Goal: Task Accomplishment & Management: Use online tool/utility

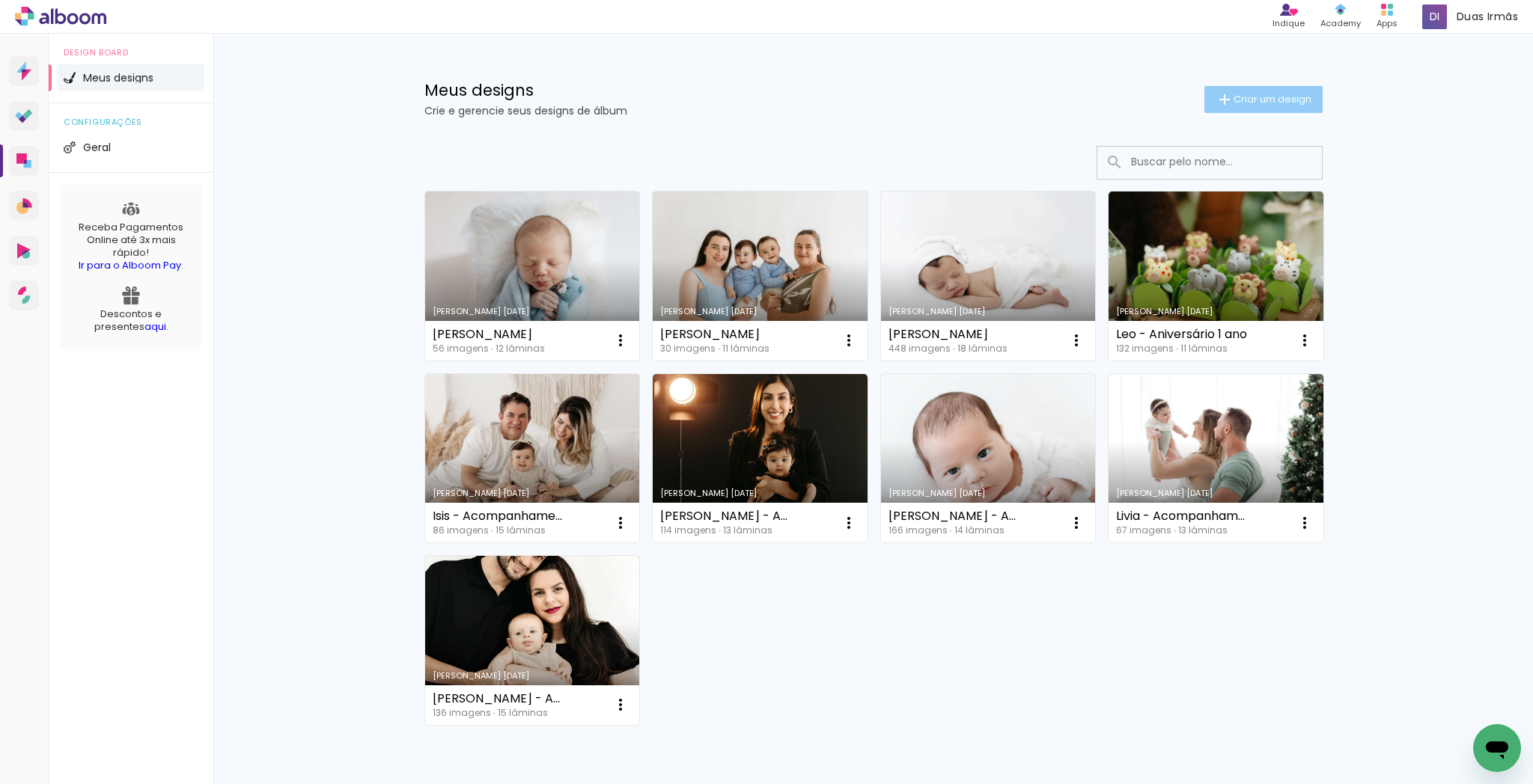
click at [1278, 104] on span "Criar um design" at bounding box center [1273, 99] width 78 height 9
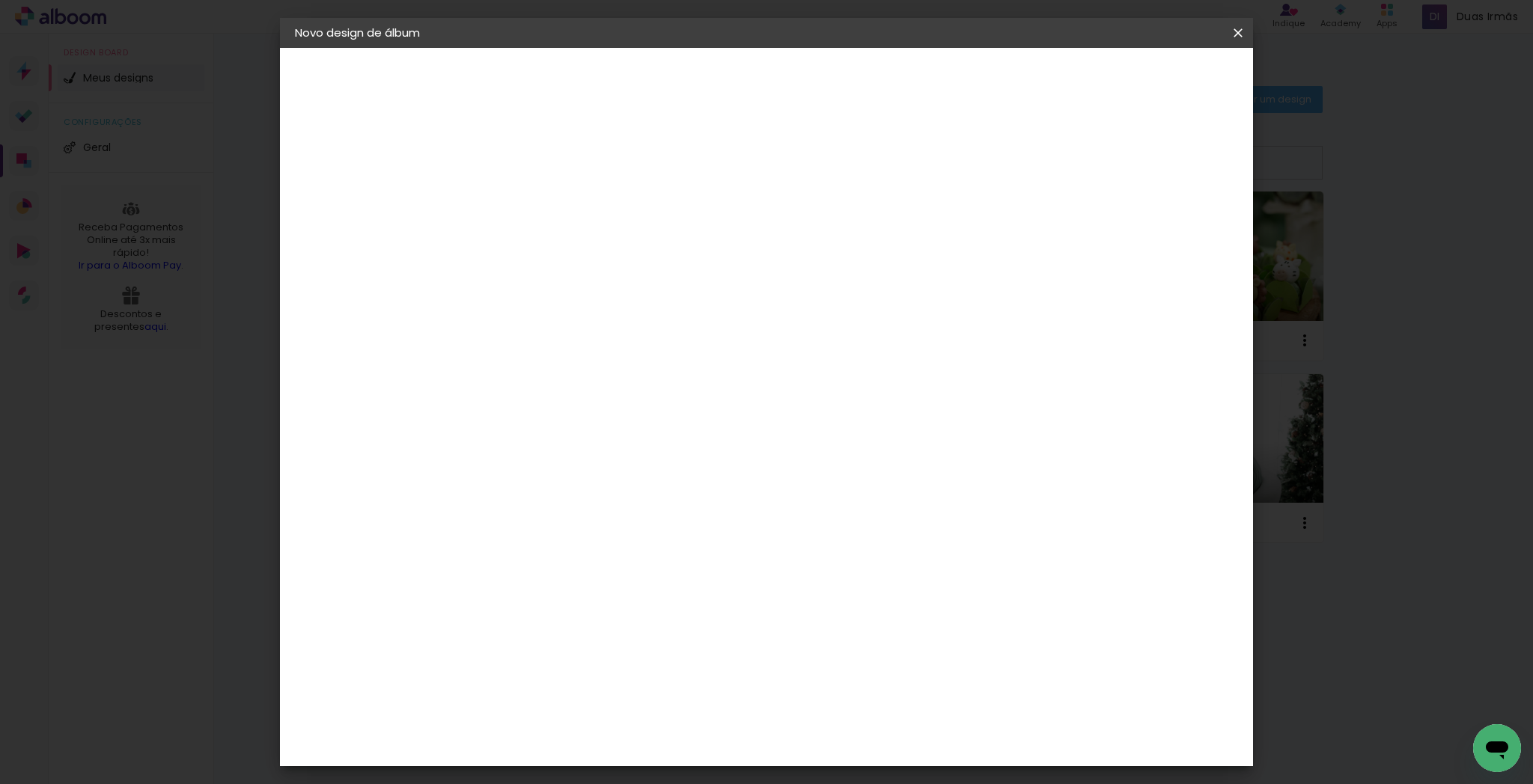
click at [540, 211] on input at bounding box center [540, 200] width 0 height 23
type input "[PERSON_NAME]"
type paper-input "[PERSON_NAME]"
click at [0, 0] on slot "Avançar" at bounding box center [0, 0] width 0 height 0
click at [0, 0] on slot "Tamanho Livre" at bounding box center [0, 0] width 0 height 0
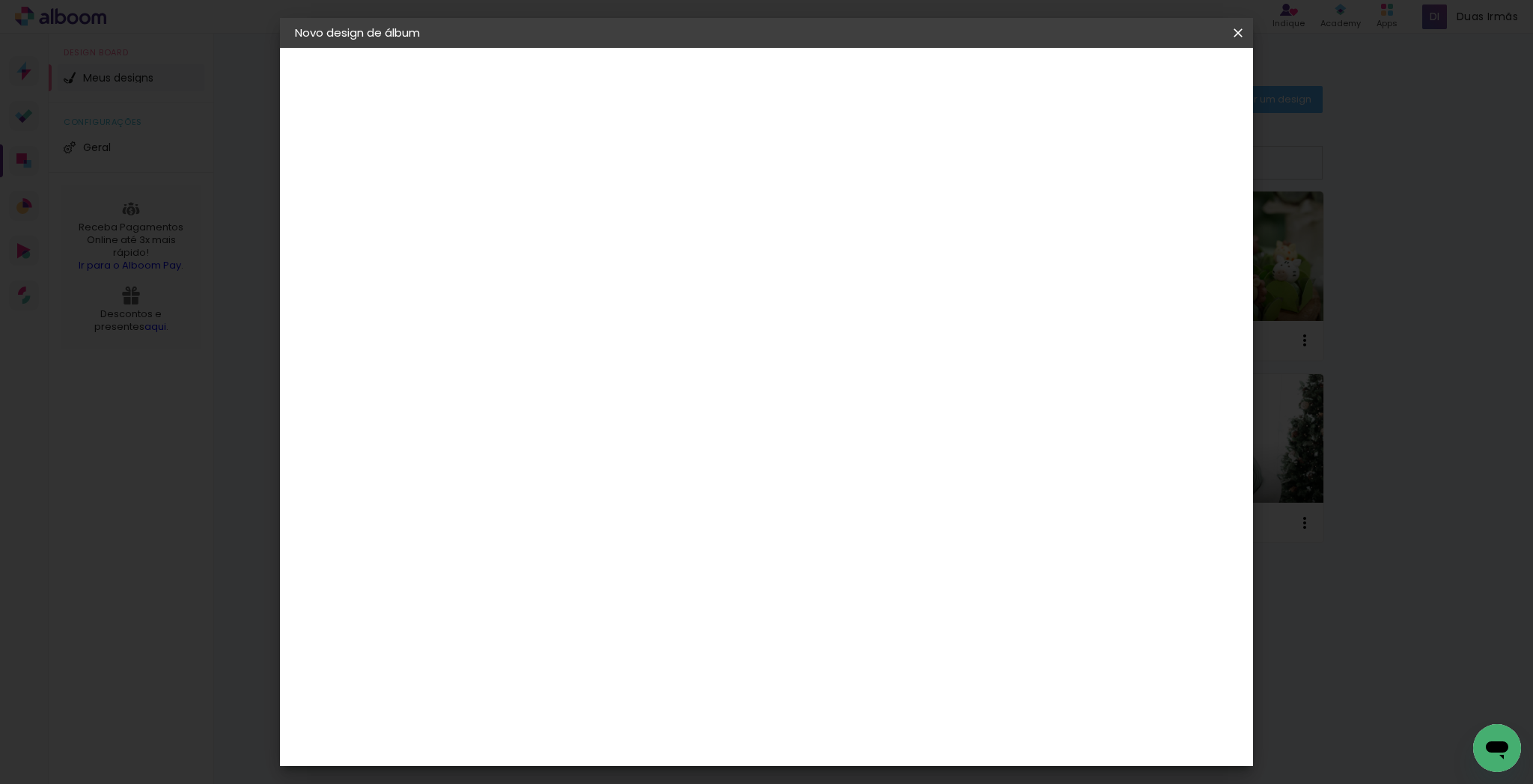
scroll to position [83, 0]
click at [0, 0] on slot "Tamanho Livre" at bounding box center [0, 0] width 0 height 0
click at [0, 0] on slot "Avançar" at bounding box center [0, 0] width 0 height 0
drag, startPoint x: 706, startPoint y: 232, endPoint x: 687, endPoint y: 229, distance: 19.2
click at [688, 229] on div "30 cm" at bounding box center [711, 234] width 294 height 37
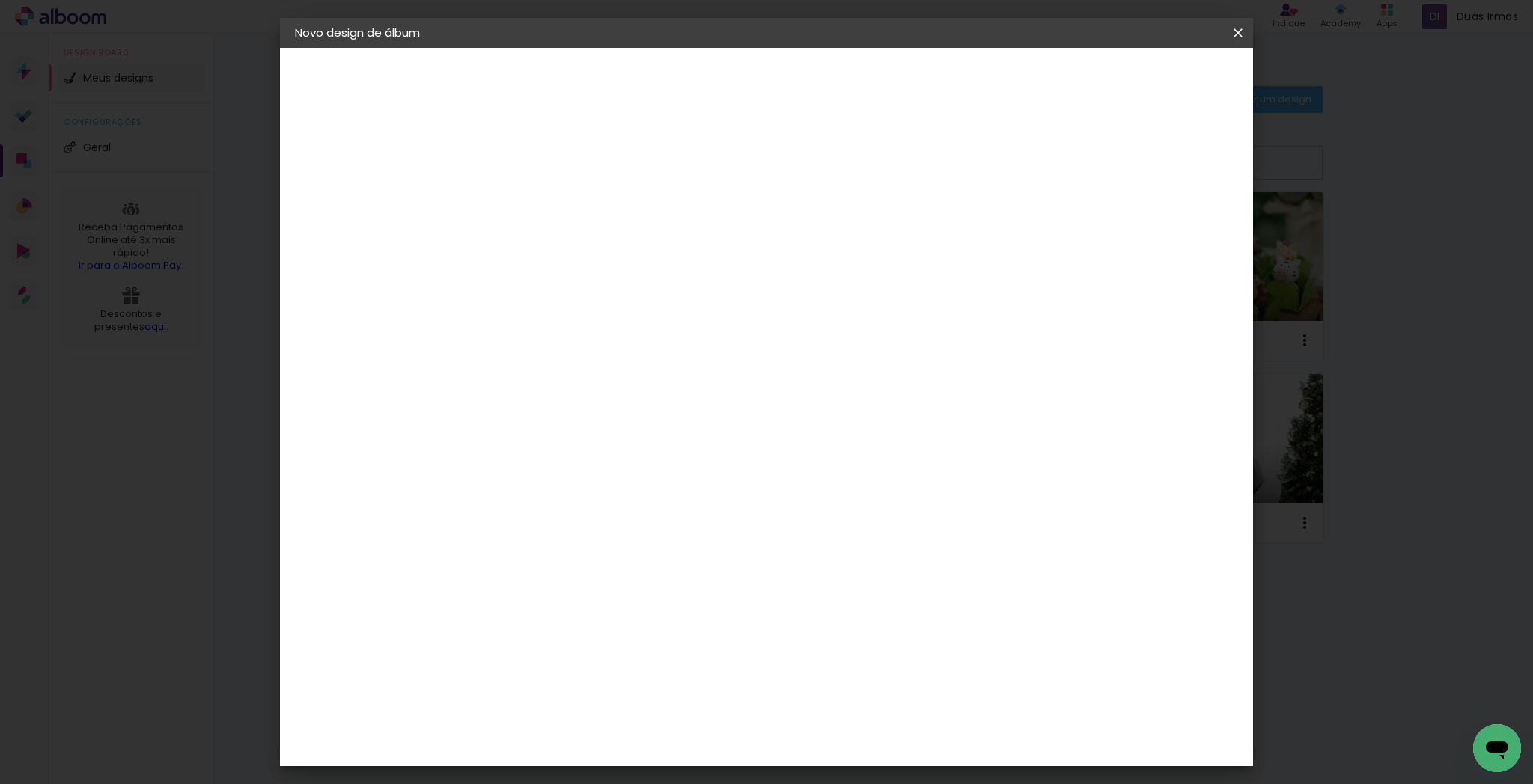
click at [710, 230] on span "30" at bounding box center [703, 234] width 24 height 22
drag, startPoint x: 711, startPoint y: 232, endPoint x: 692, endPoint y: 231, distance: 19.0
click at [691, 230] on span "30" at bounding box center [703, 234] width 24 height 22
click at [717, 236] on span "cm" at bounding box center [723, 234] width 18 height 22
drag, startPoint x: 709, startPoint y: 230, endPoint x: 707, endPoint y: 240, distance: 10.2
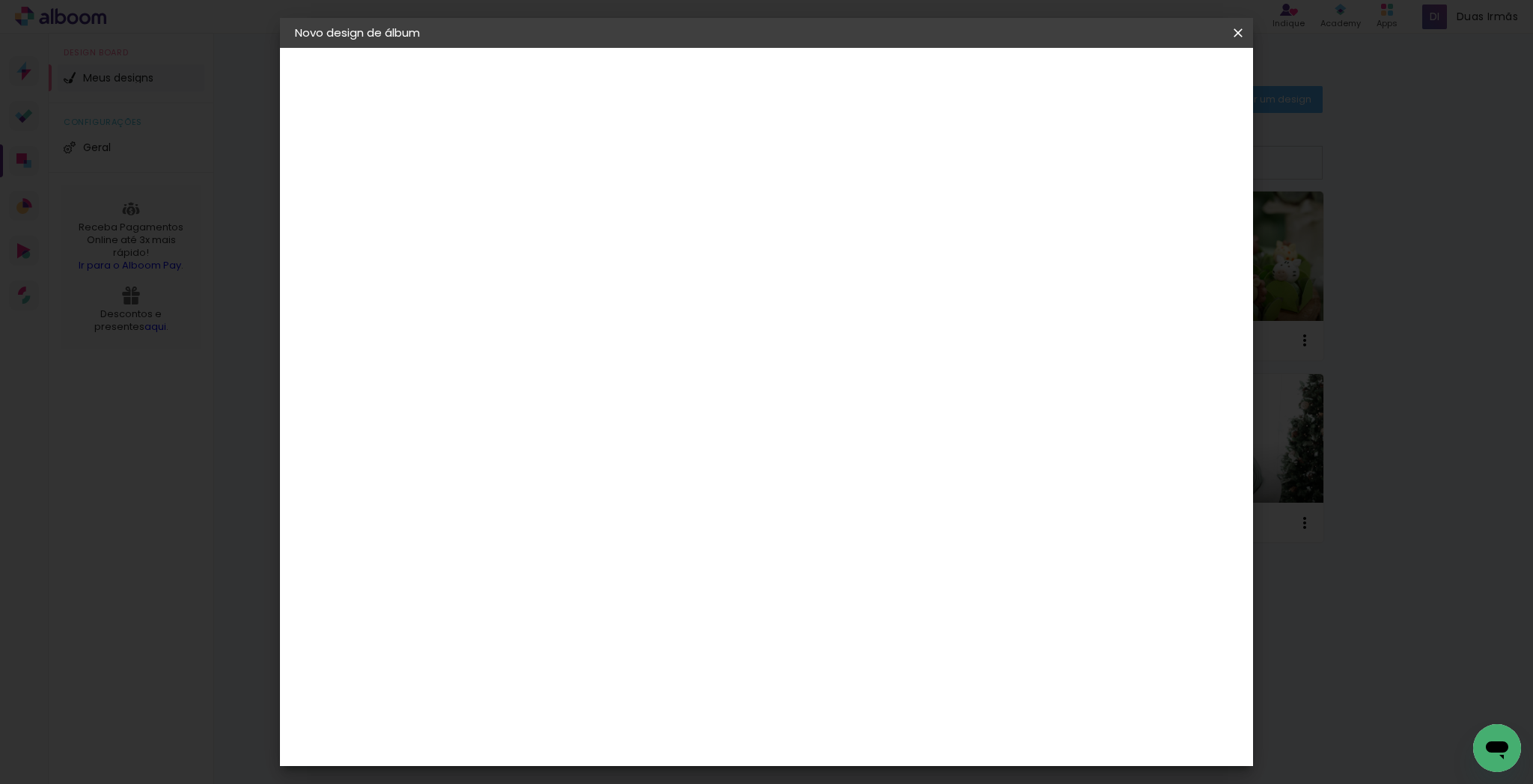
click at [709, 231] on span "30" at bounding box center [703, 234] width 24 height 22
click at [502, 419] on input "30" at bounding box center [493, 425] width 39 height 22
drag, startPoint x: 508, startPoint y: 423, endPoint x: 481, endPoint y: 418, distance: 27.5
click at [469, 48] on quentale-album-spec "Iniciar design Iniciar design" at bounding box center [766, 48] width 974 height 0
type input "3"
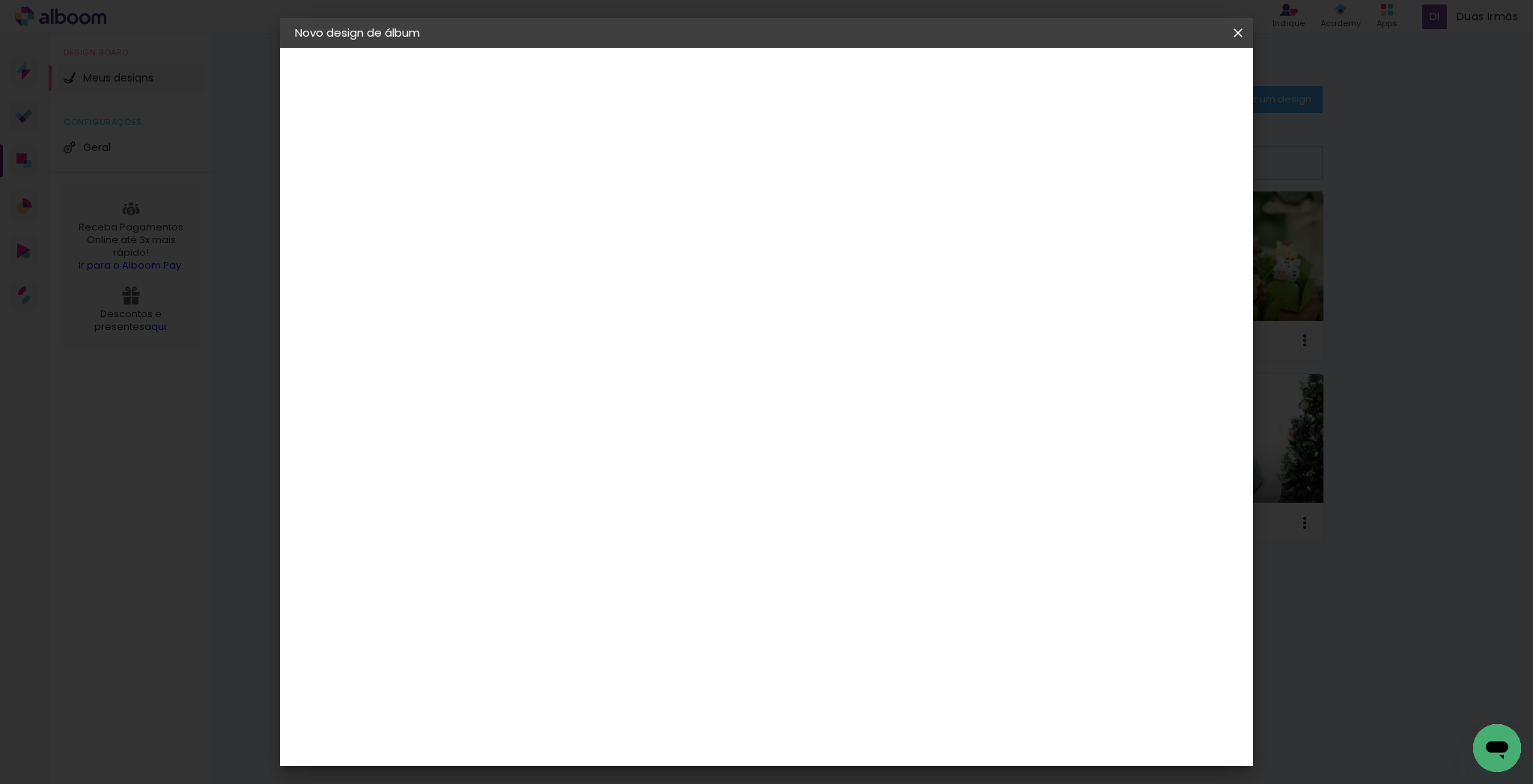
type input "15"
type paper-input "15"
drag, startPoint x: 866, startPoint y: 479, endPoint x: 851, endPoint y: 477, distance: 15.1
click at [851, 477] on input "60" at bounding box center [850, 478] width 39 height 22
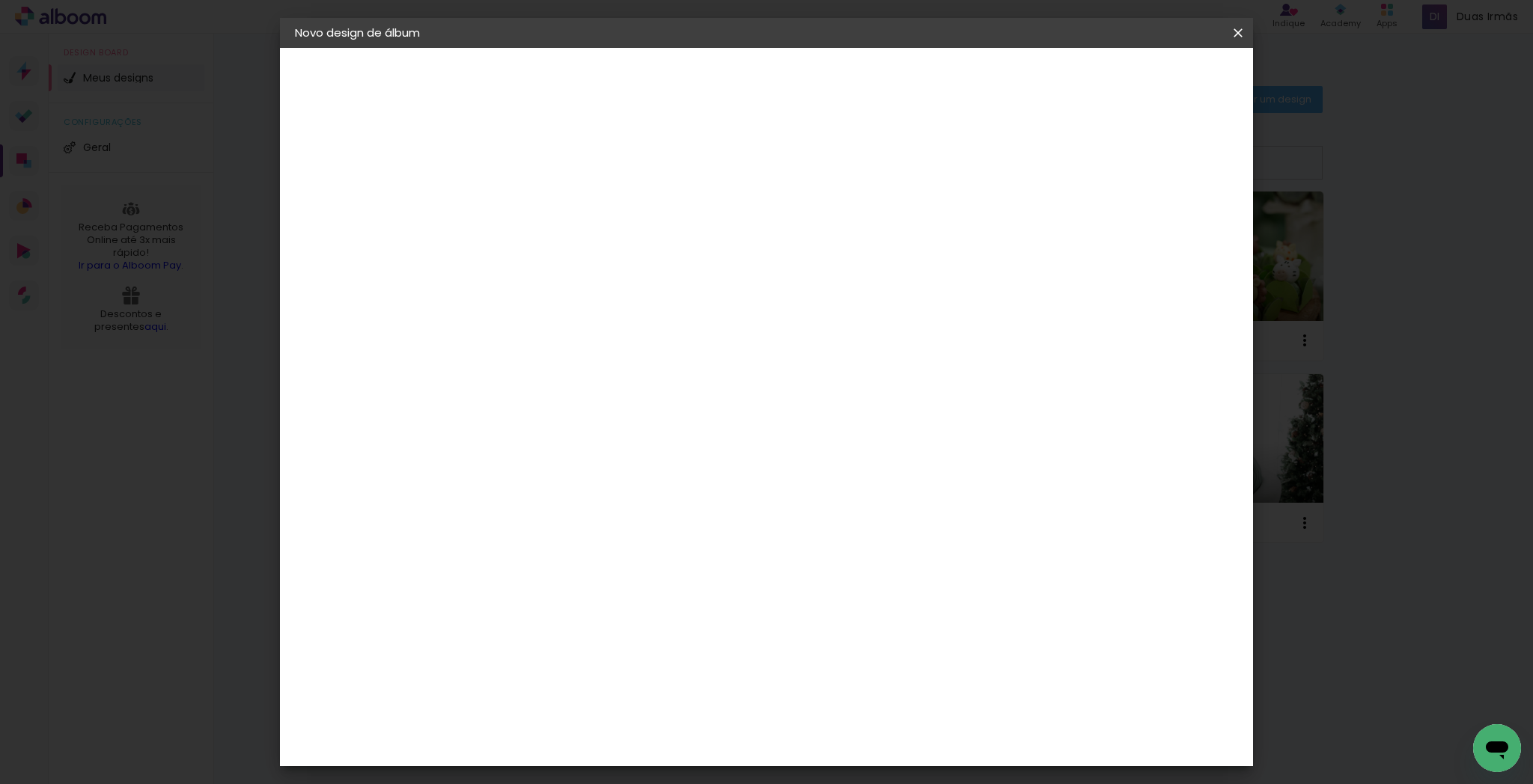
type input "15,2"
type paper-input "15,2"
drag, startPoint x: 527, startPoint y: 551, endPoint x: 534, endPoint y: 554, distance: 7.6
click at [528, 551] on input "15" at bounding box center [513, 548] width 39 height 22
click at [535, 549] on div "cm" at bounding box center [542, 548] width 18 height 22
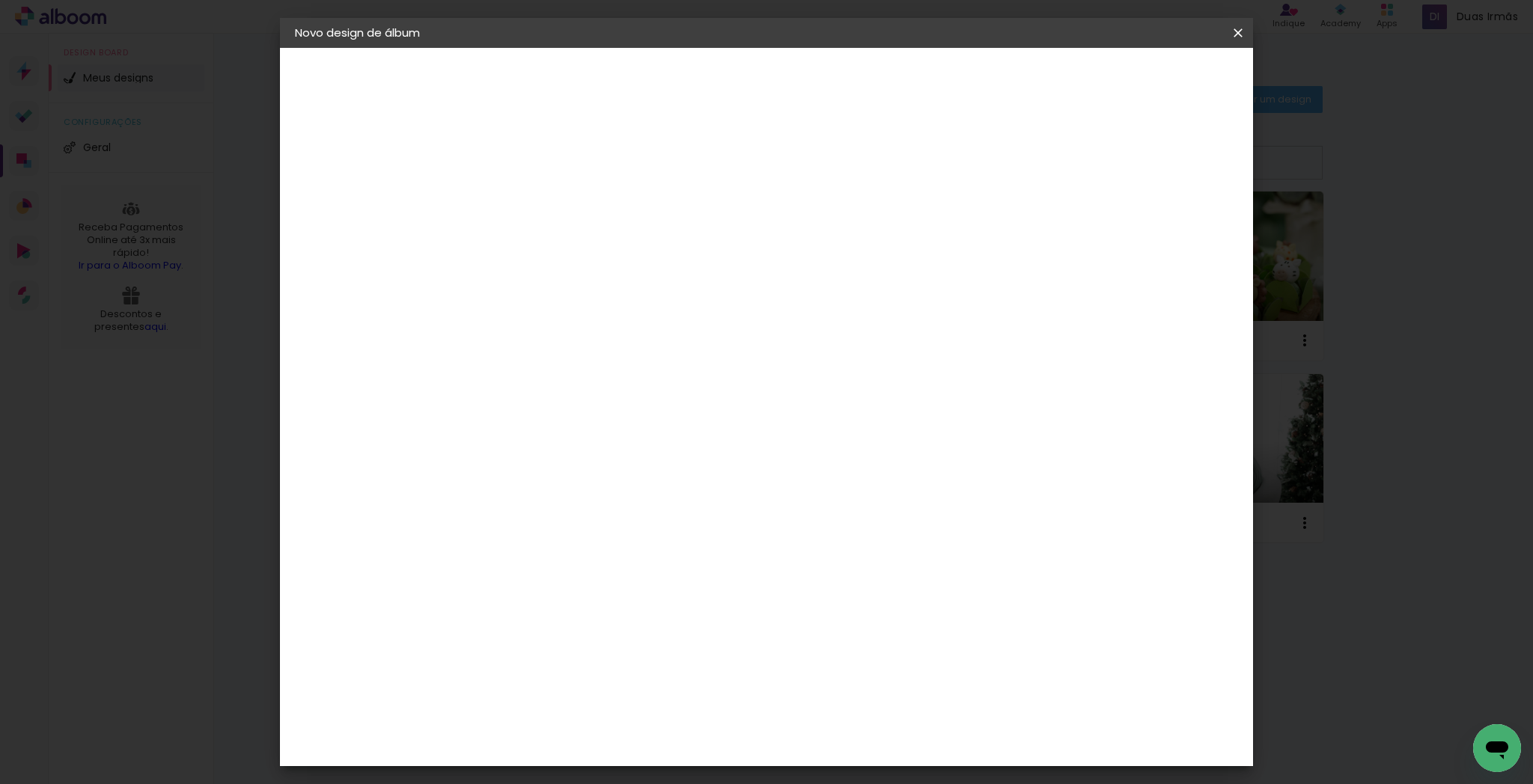
click at [537, 547] on div "cm" at bounding box center [542, 548] width 18 height 22
drag, startPoint x: 534, startPoint y: 548, endPoint x: 537, endPoint y: 557, distance: 9.5
click at [534, 548] on div "cm" at bounding box center [542, 548] width 18 height 22
drag, startPoint x: 532, startPoint y: 543, endPoint x: 536, endPoint y: 553, distance: 10.8
click at [533, 544] on div "cm" at bounding box center [542, 548] width 18 height 22
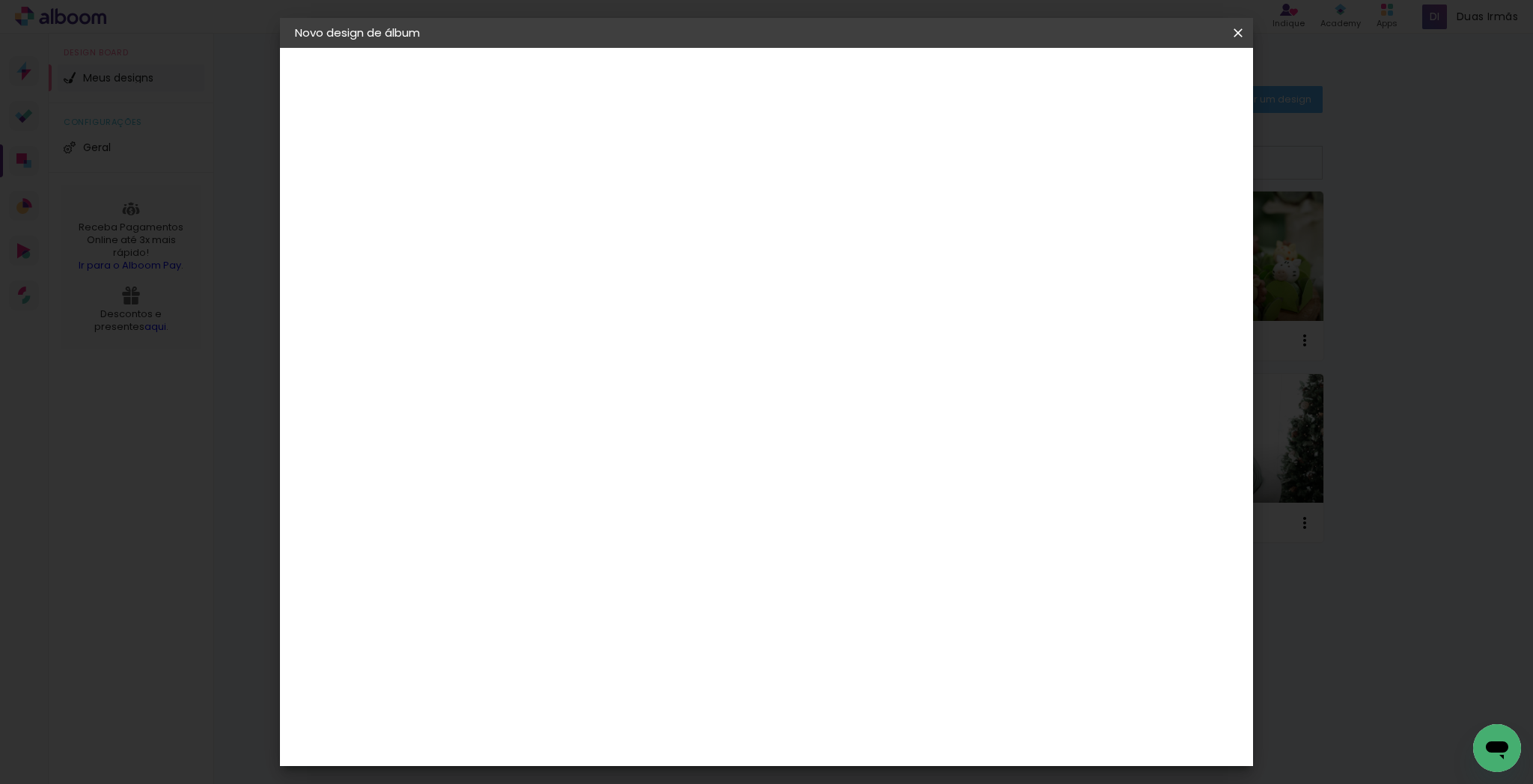
drag, startPoint x: 528, startPoint y: 546, endPoint x: 525, endPoint y: 555, distance: 9.5
click at [528, 545] on input "15" at bounding box center [513, 548] width 39 height 22
type input "15,2"
type paper-input "15,2"
click at [813, 67] on div "7.6 cm cm cm mm A maioria das encadernadoras sugere 5mm de sangria." at bounding box center [804, 7] width 659 height 120
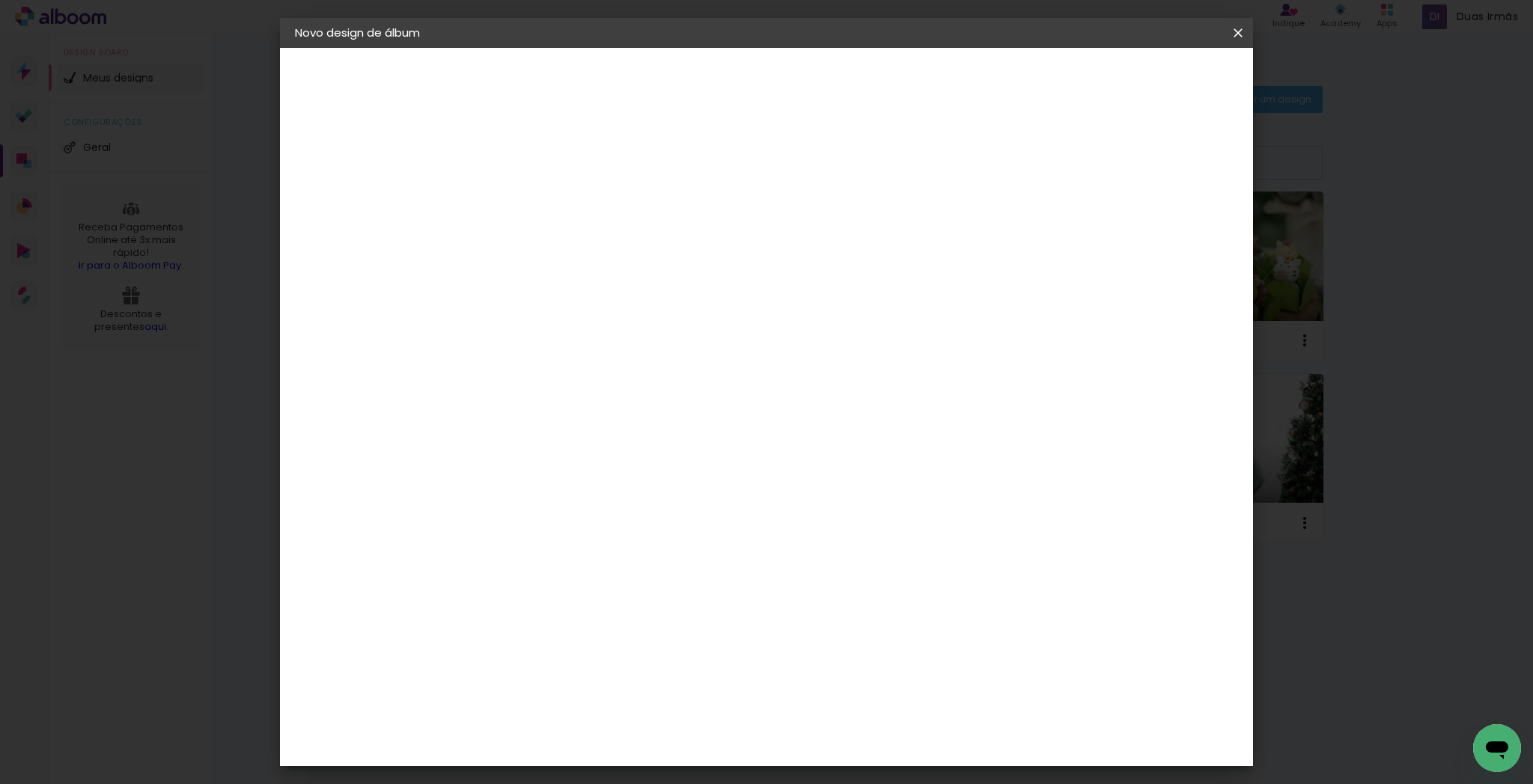
scroll to position [372, 0]
drag, startPoint x: 856, startPoint y: 740, endPoint x: 856, endPoint y: 749, distance: 9.0
click at [855, 741] on input "15,2" at bounding box center [850, 740] width 39 height 22
drag, startPoint x: 852, startPoint y: 739, endPoint x: 840, endPoint y: 740, distance: 12.0
click at [840, 741] on input "15,2" at bounding box center [850, 740] width 39 height 22
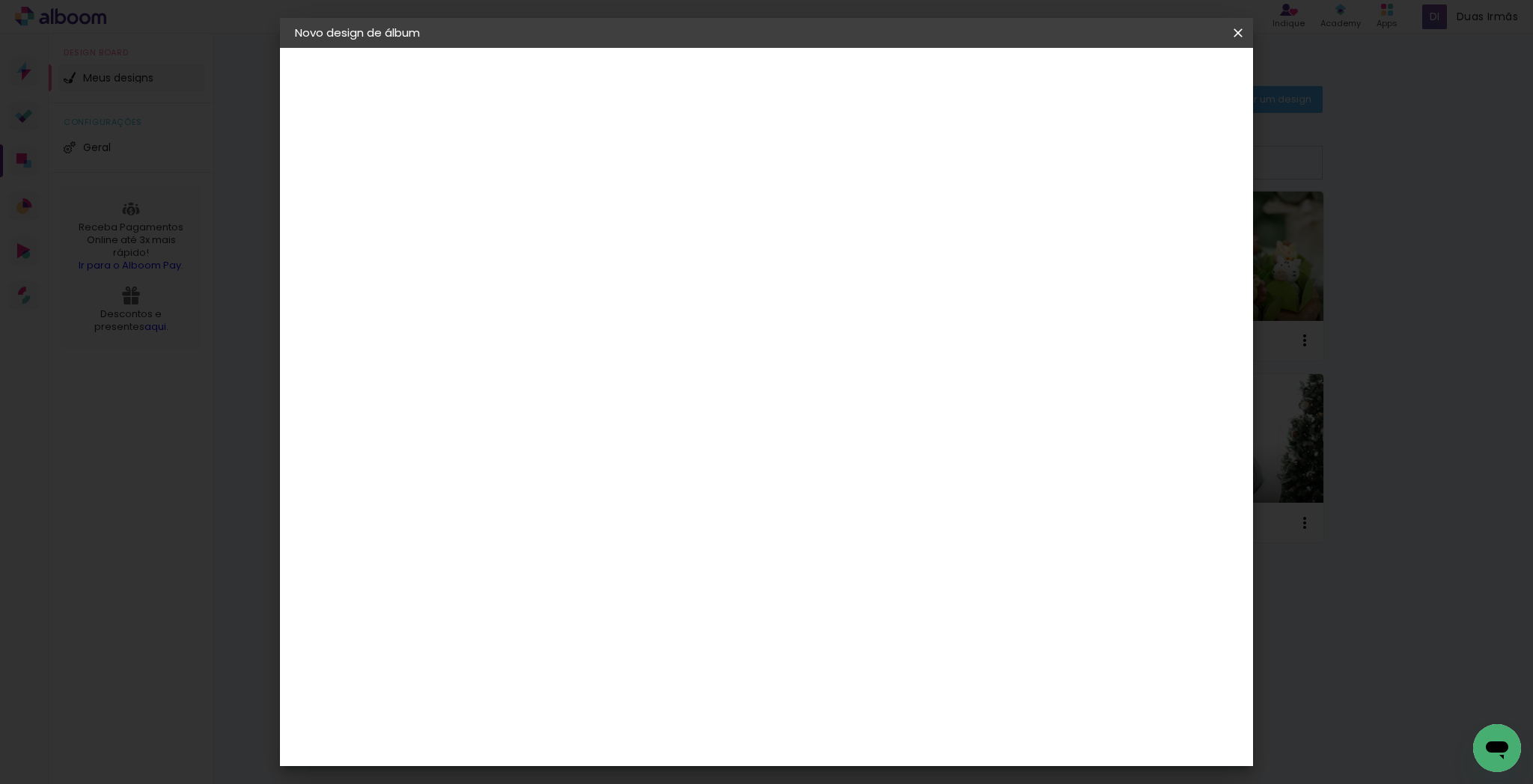
scroll to position [141, 0]
type input "30,5"
type paper-input "30,5"
click at [1145, 81] on span "Iniciar design" at bounding box center [1110, 79] width 68 height 10
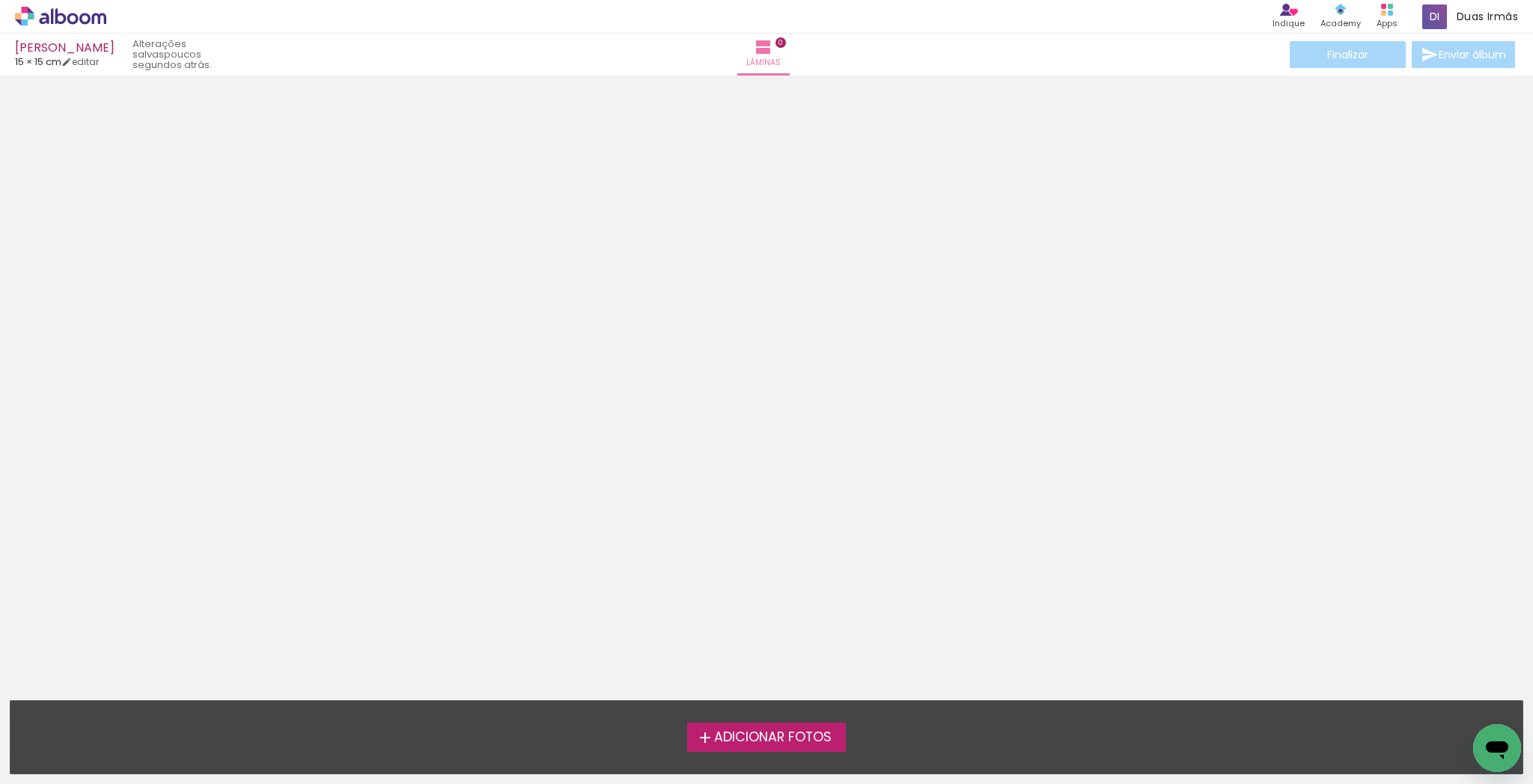
click at [776, 735] on span "Adicionar Fotos" at bounding box center [772, 738] width 117 height 13
click at [0, 0] on input "file" at bounding box center [0, 0] width 0 height 0
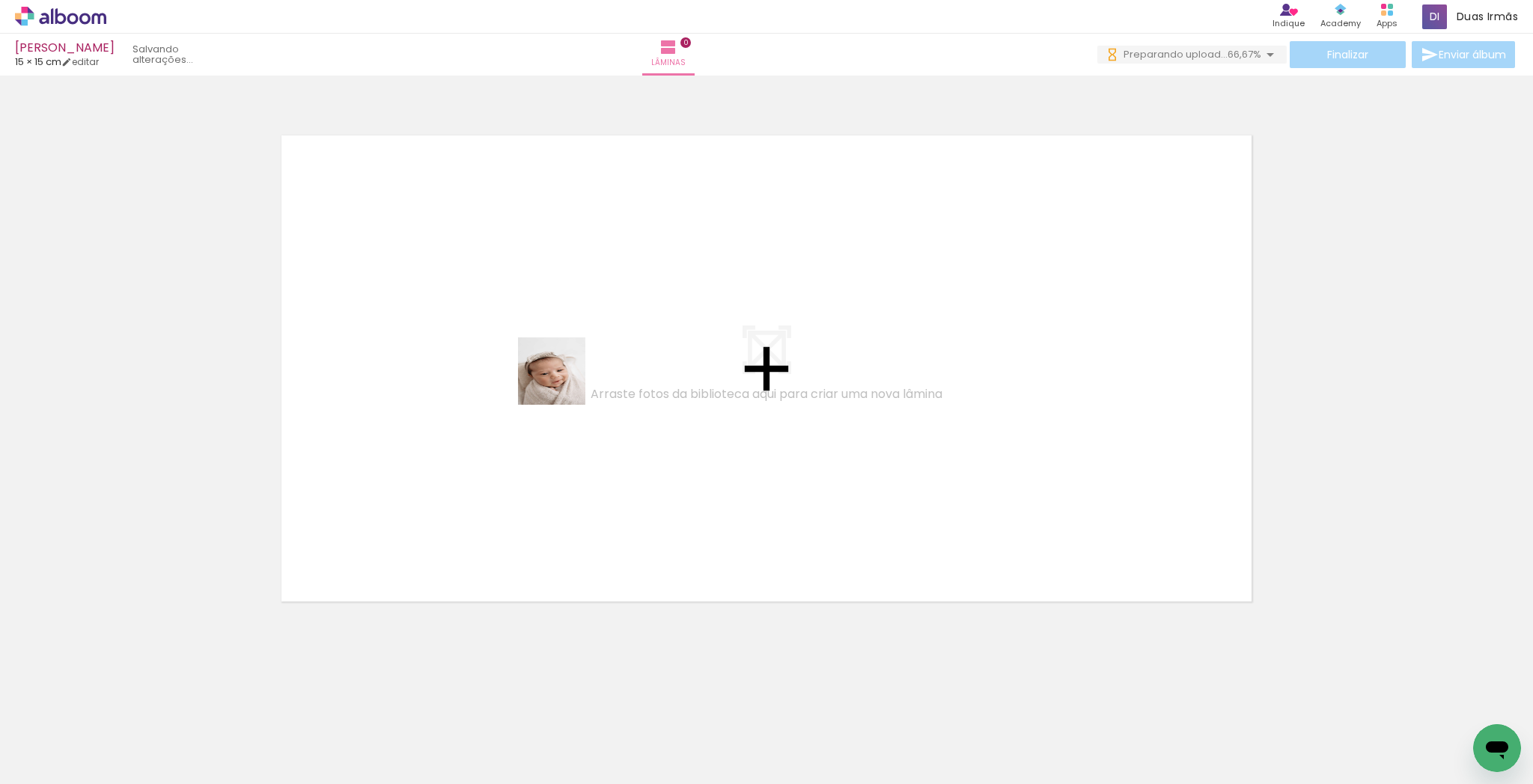
drag, startPoint x: 562, startPoint y: 382, endPoint x: 307, endPoint y: 658, distance: 375.8
click at [560, 383] on quentale-workspace at bounding box center [766, 392] width 1533 height 784
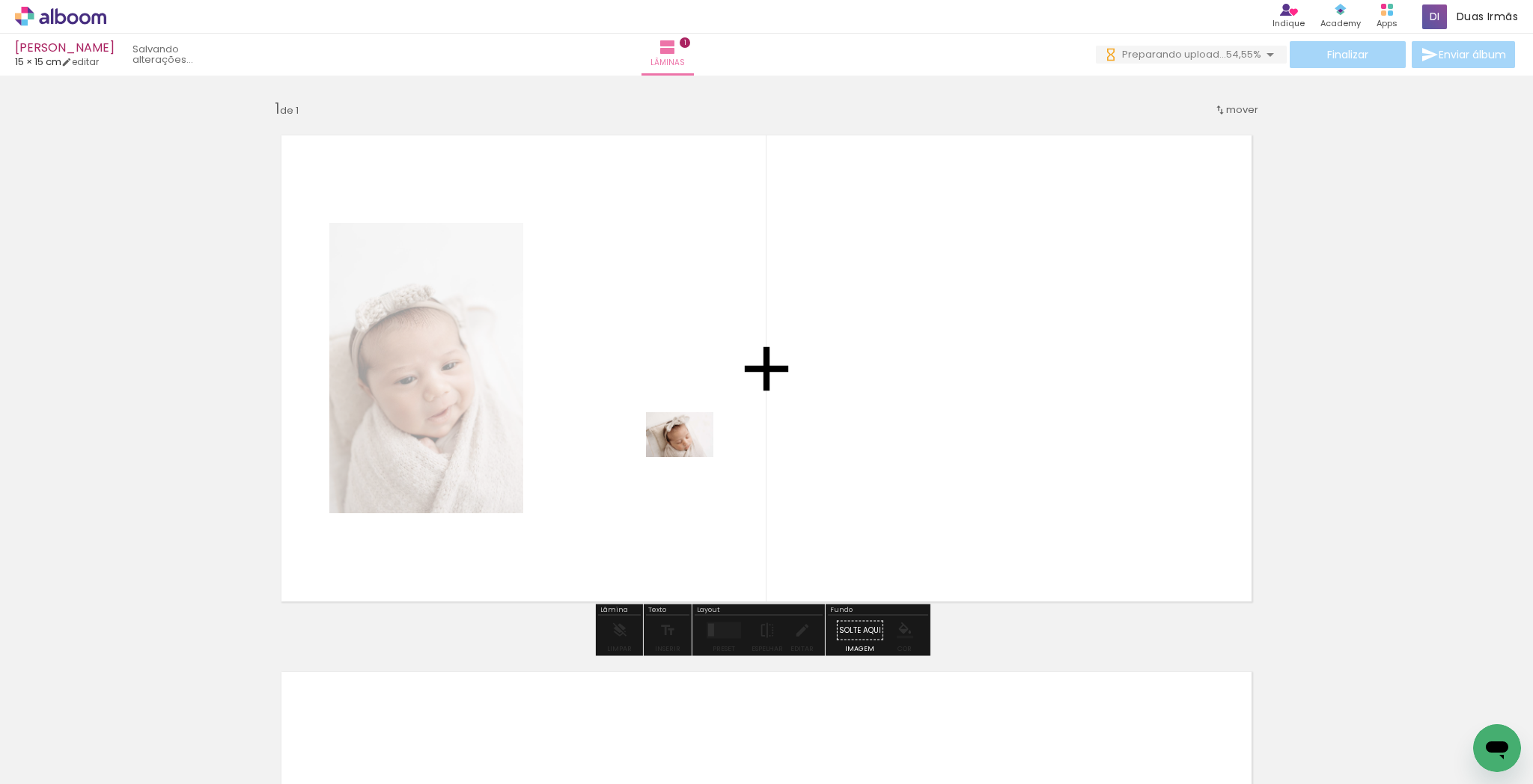
drag, startPoint x: 318, startPoint y: 679, endPoint x: 627, endPoint y: 510, distance: 352.2
click at [726, 440] on quentale-workspace at bounding box center [766, 392] width 1533 height 784
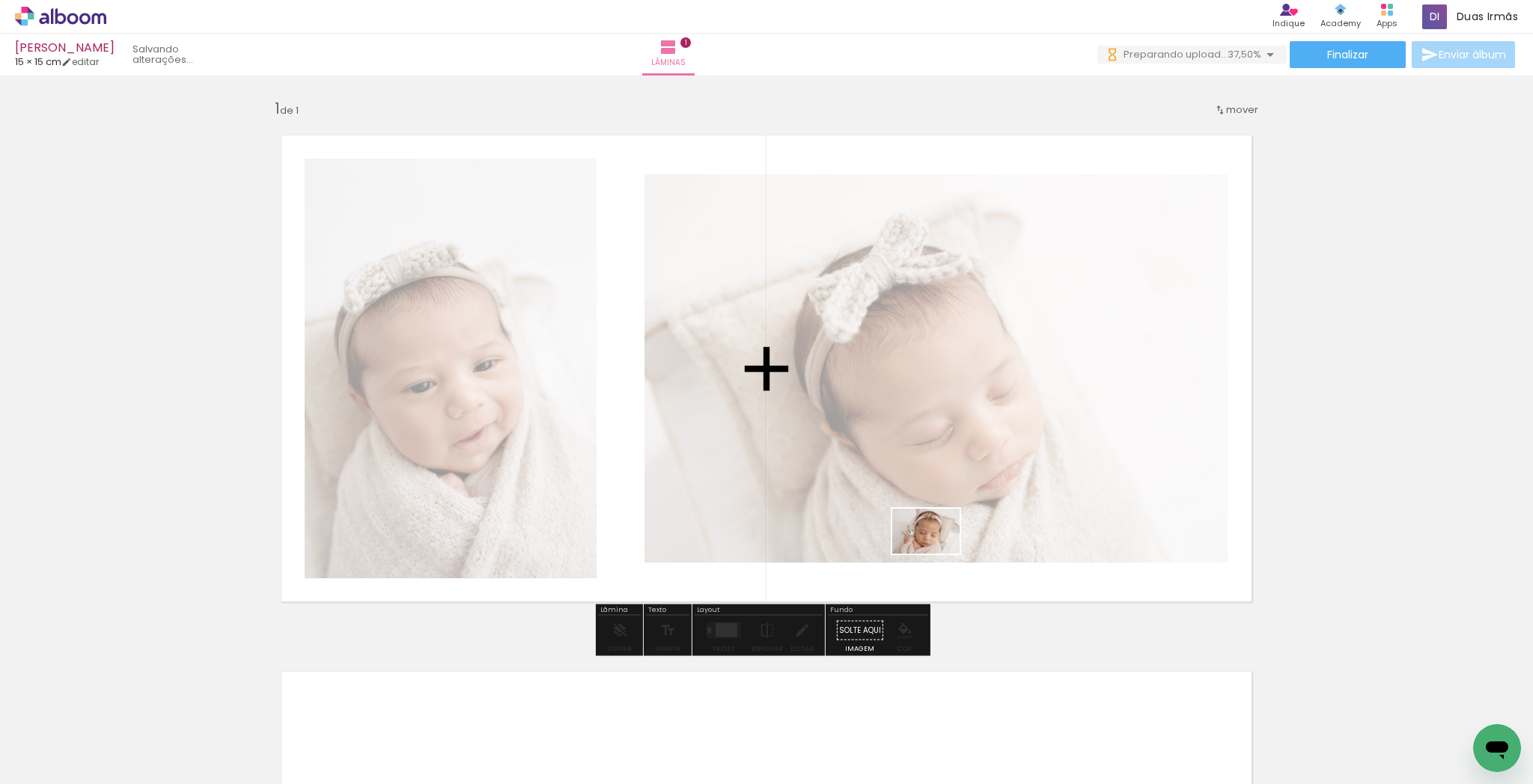
drag, startPoint x: 356, startPoint y: 745, endPoint x: 406, endPoint y: 750, distance: 50.2
click at [937, 556] on quentale-workspace at bounding box center [766, 392] width 1533 height 784
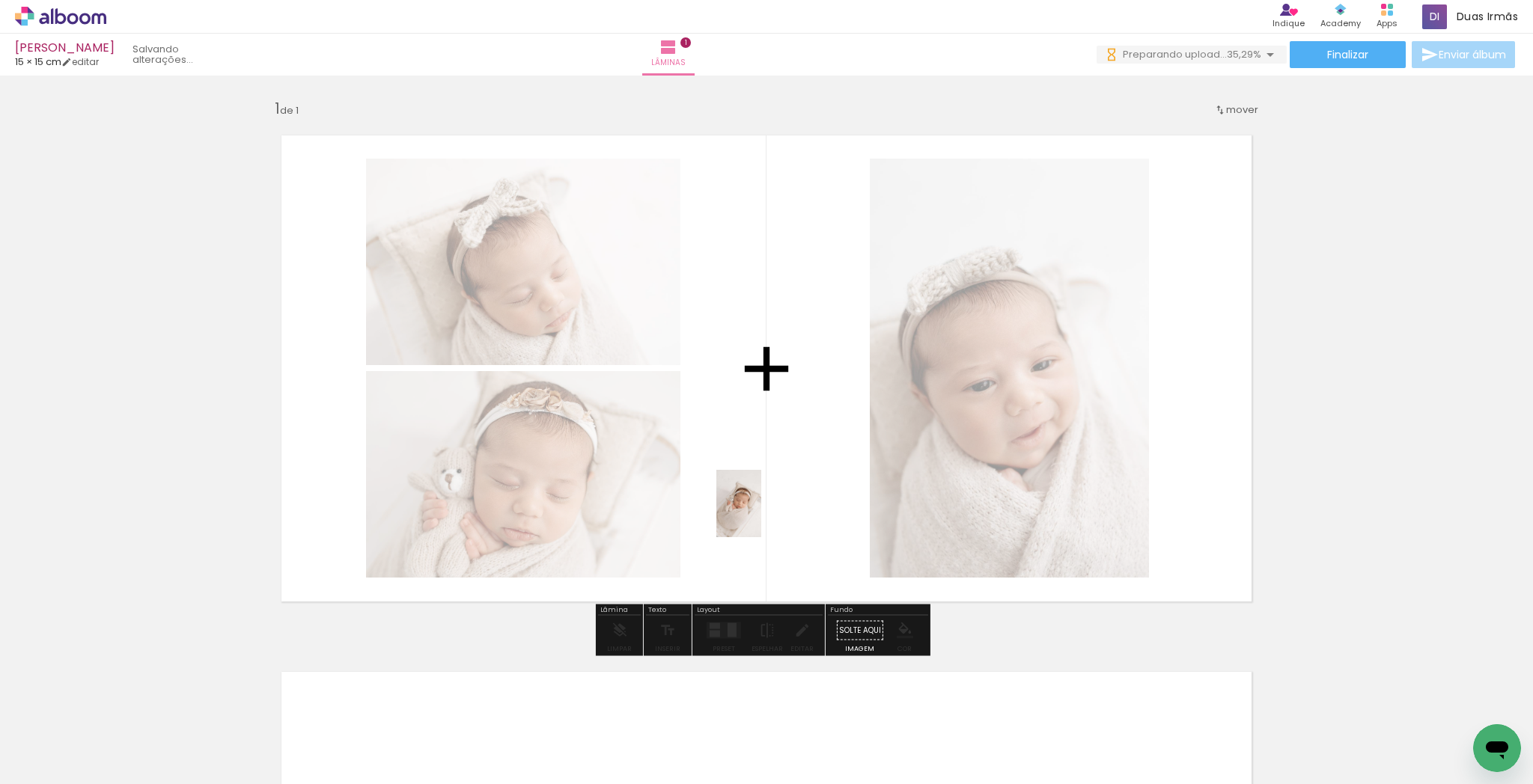
drag, startPoint x: 790, startPoint y: 513, endPoint x: 1017, endPoint y: 511, distance: 227.0
click at [760, 515] on quentale-workspace at bounding box center [766, 392] width 1533 height 784
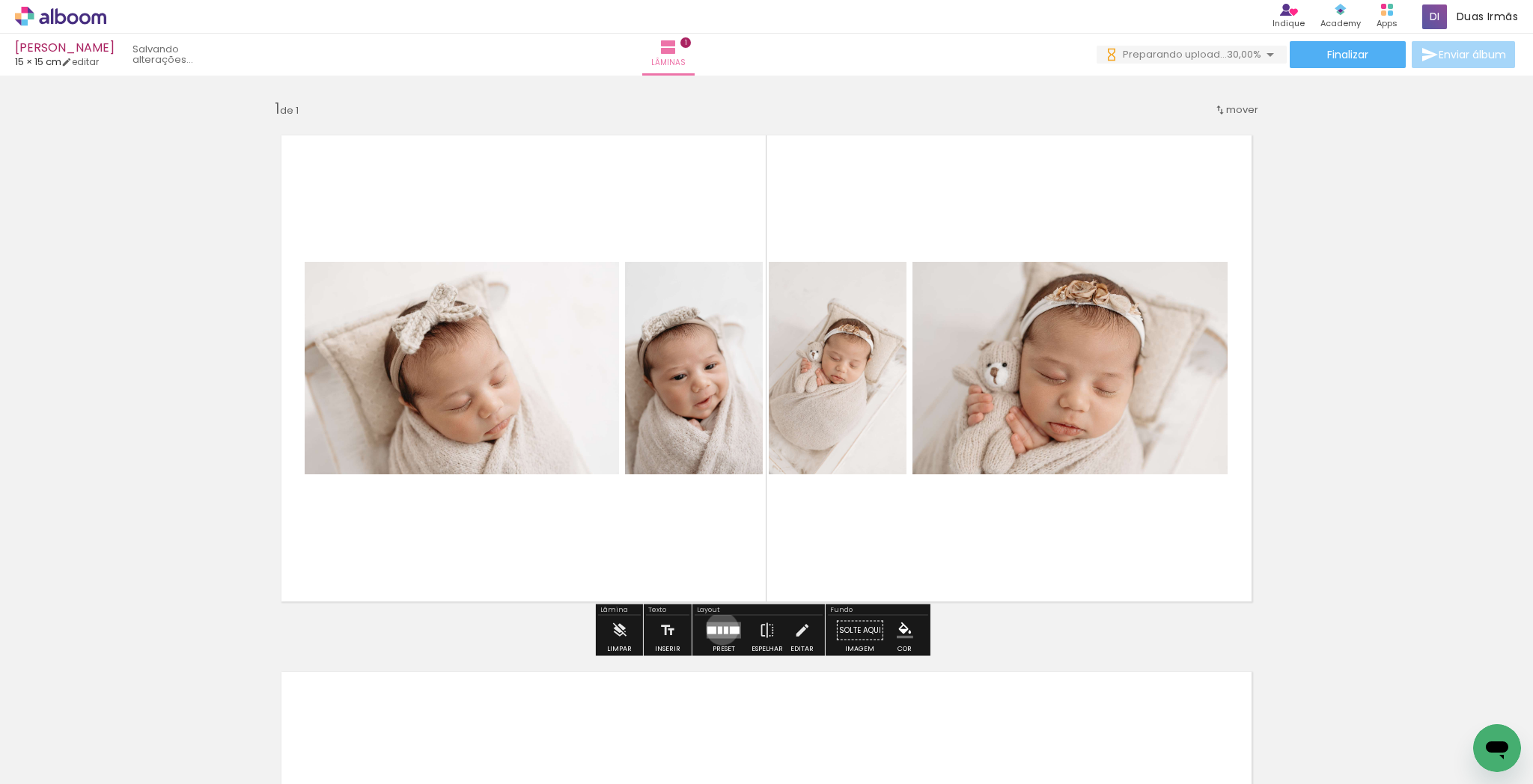
click at [720, 629] on quentale-layouter at bounding box center [723, 631] width 35 height 17
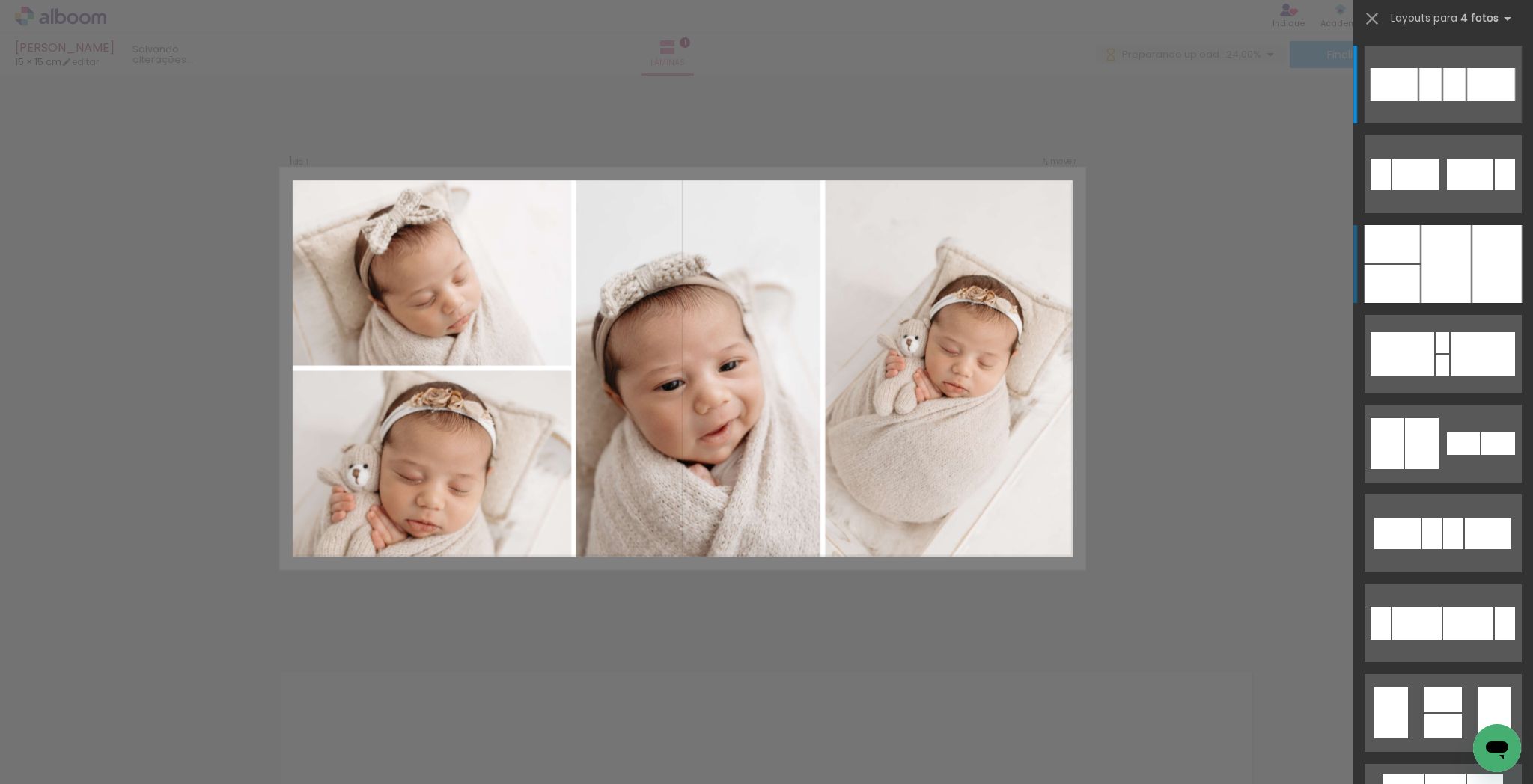
click at [1432, 248] on div at bounding box center [1446, 263] width 50 height 78
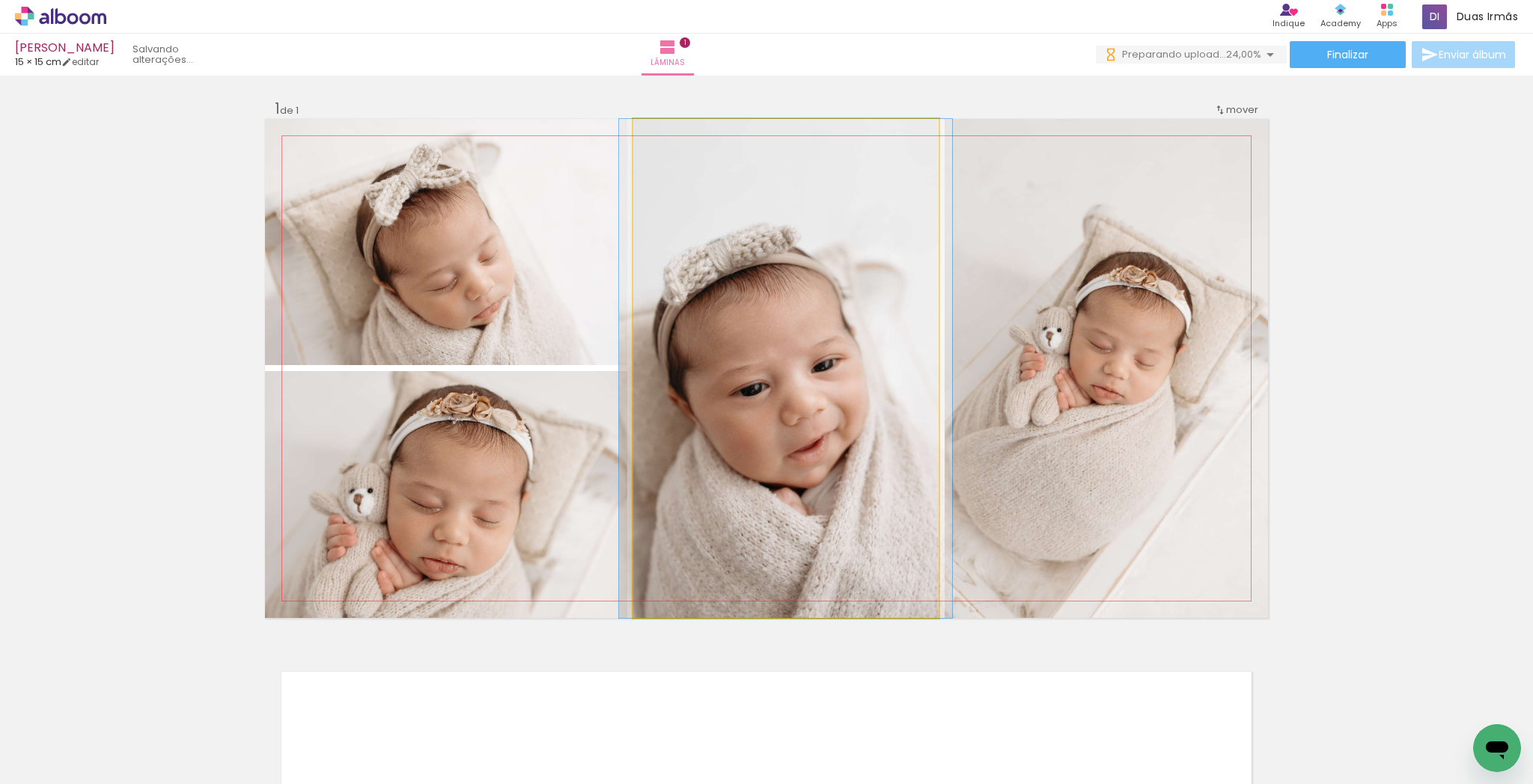
drag, startPoint x: 894, startPoint y: 431, endPoint x: 1093, endPoint y: 424, distance: 199.1
click at [0, 0] on slot at bounding box center [0, 0] width 0 height 0
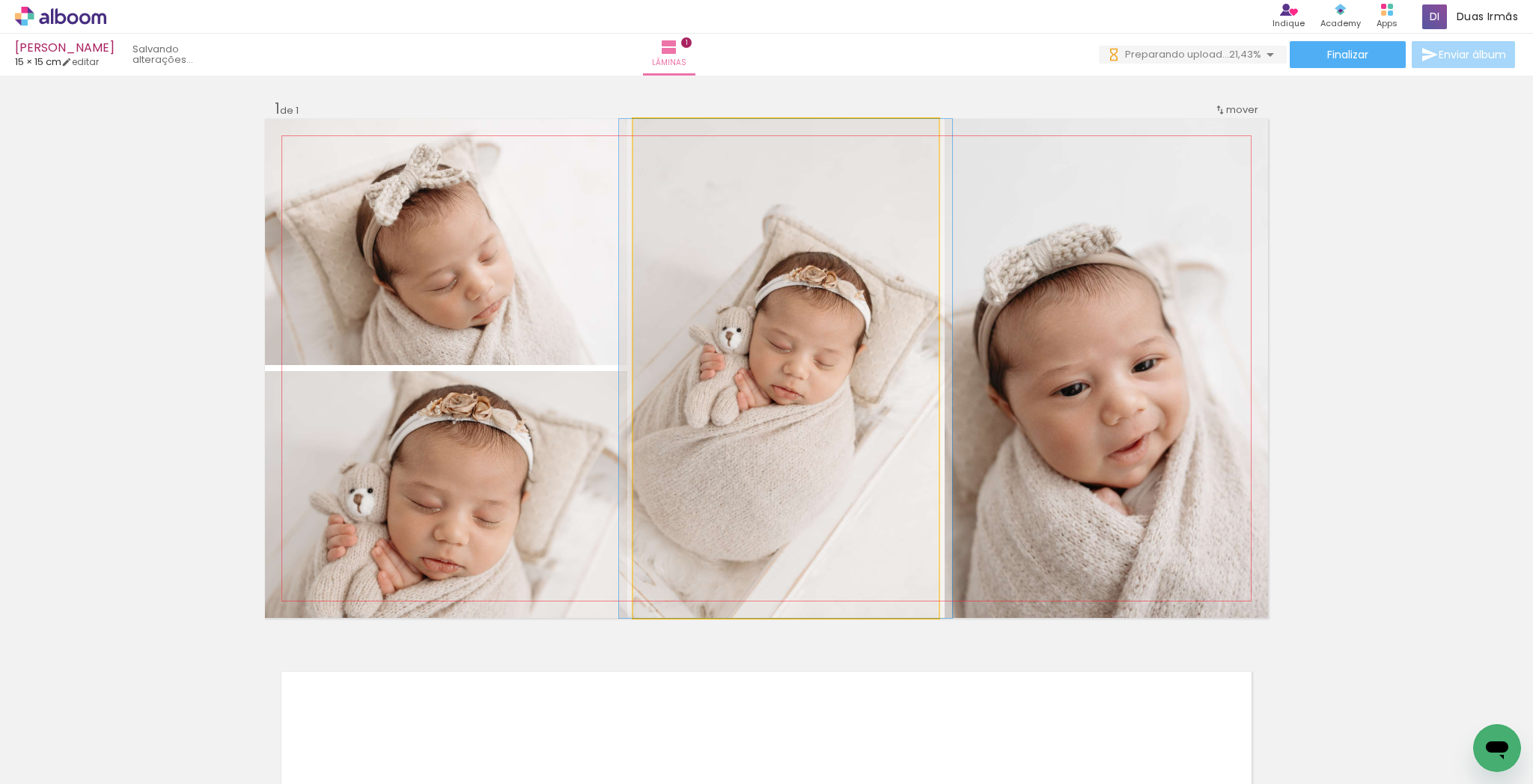
click at [902, 432] on div at bounding box center [786, 368] width 334 height 499
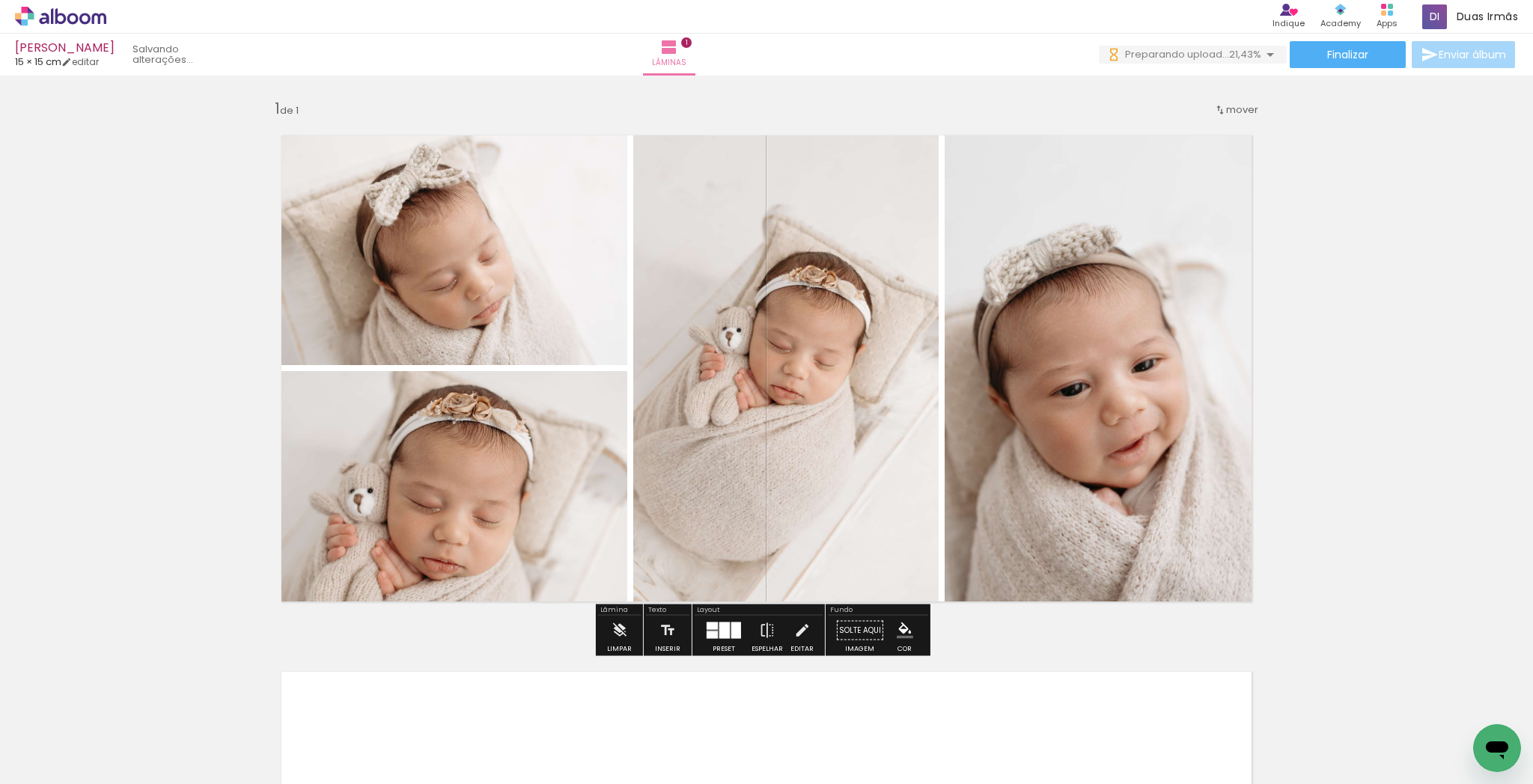
click at [860, 440] on quentale-photo at bounding box center [786, 368] width 305 height 499
click at [854, 440] on quentale-photo at bounding box center [786, 368] width 305 height 499
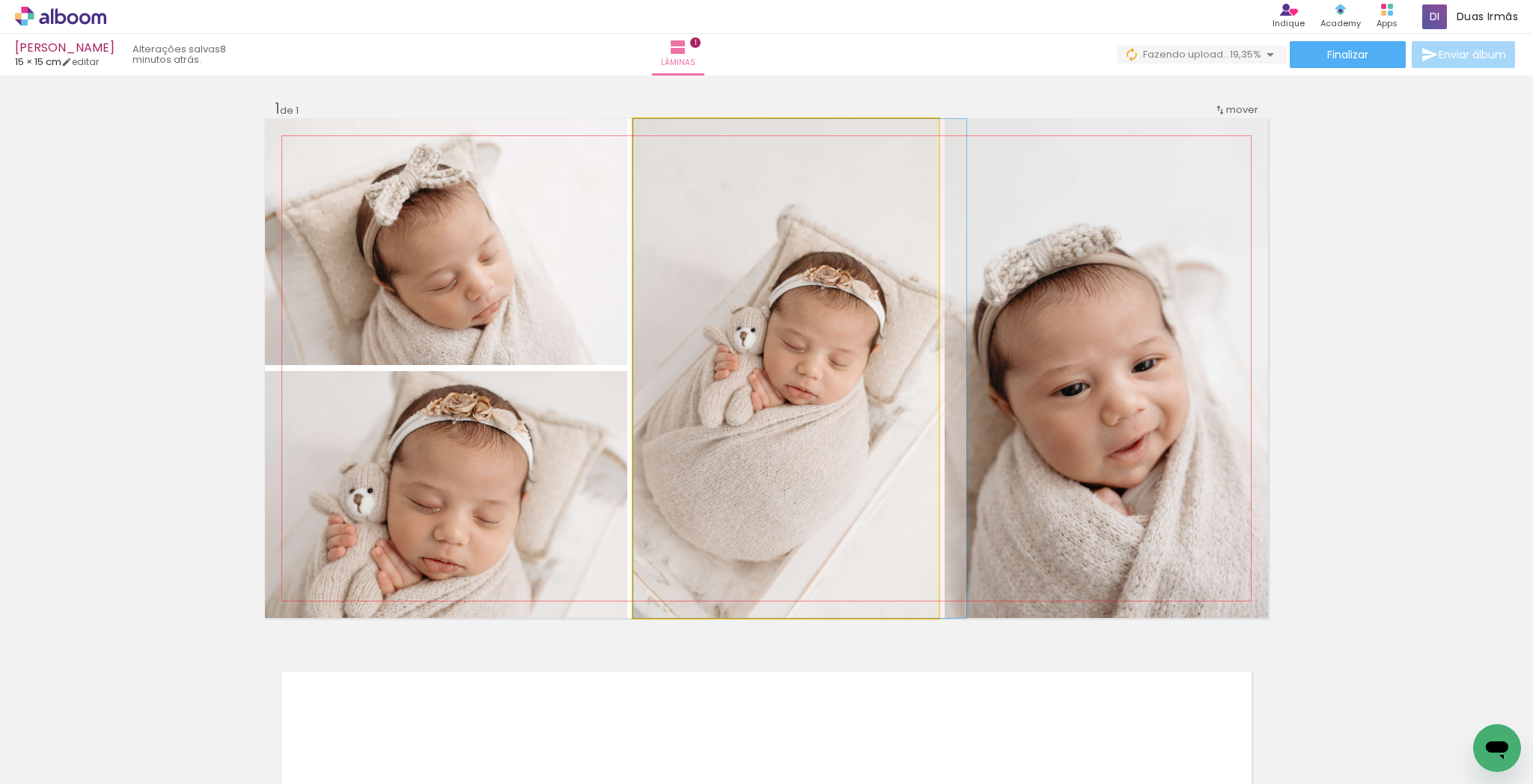
drag, startPoint x: 849, startPoint y: 430, endPoint x: 936, endPoint y: 398, distance: 92.7
click at [886, 326] on quentale-photo at bounding box center [786, 368] width 305 height 499
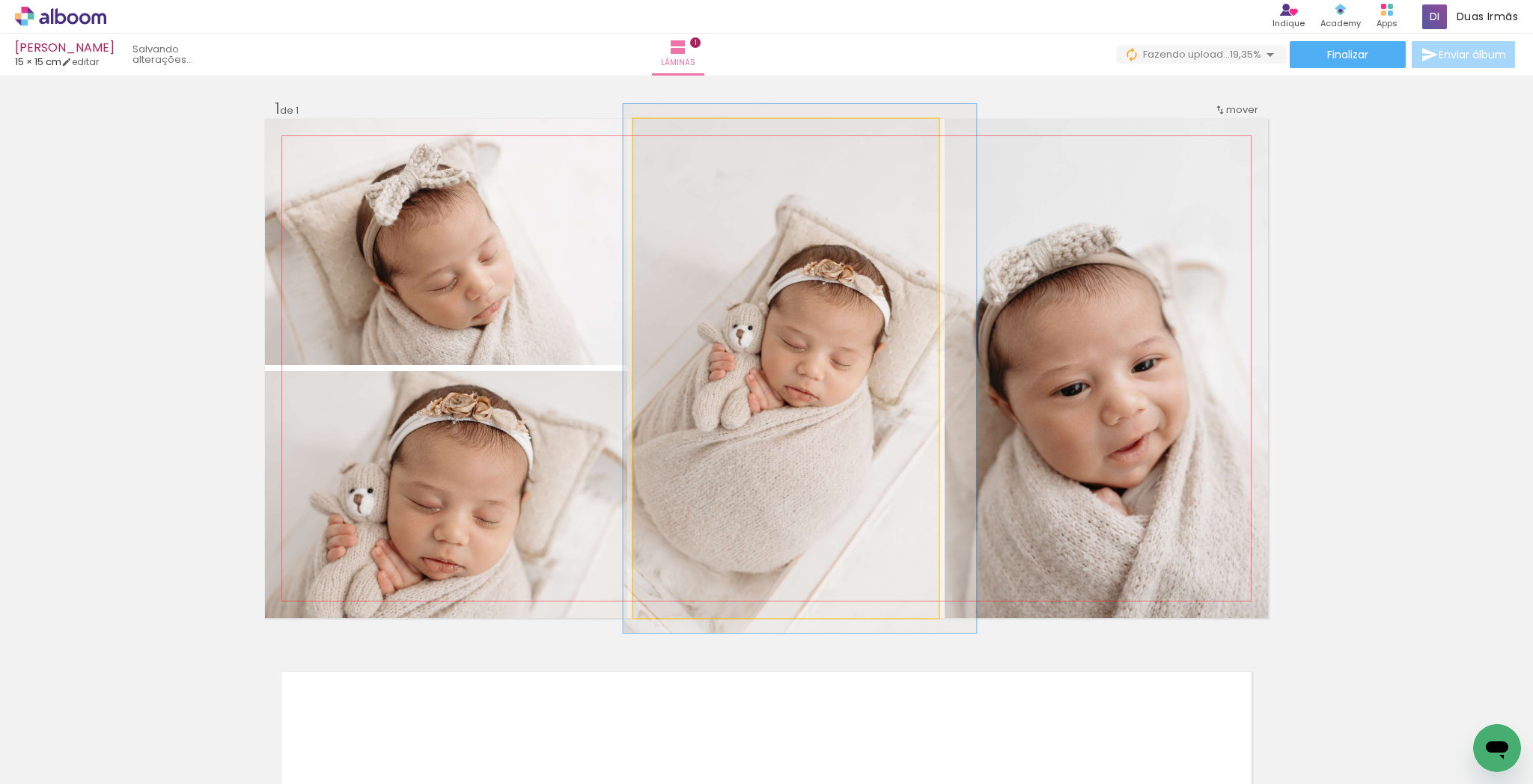
type paper-slider "106"
click at [666, 135] on div at bounding box center [671, 135] width 13 height 13
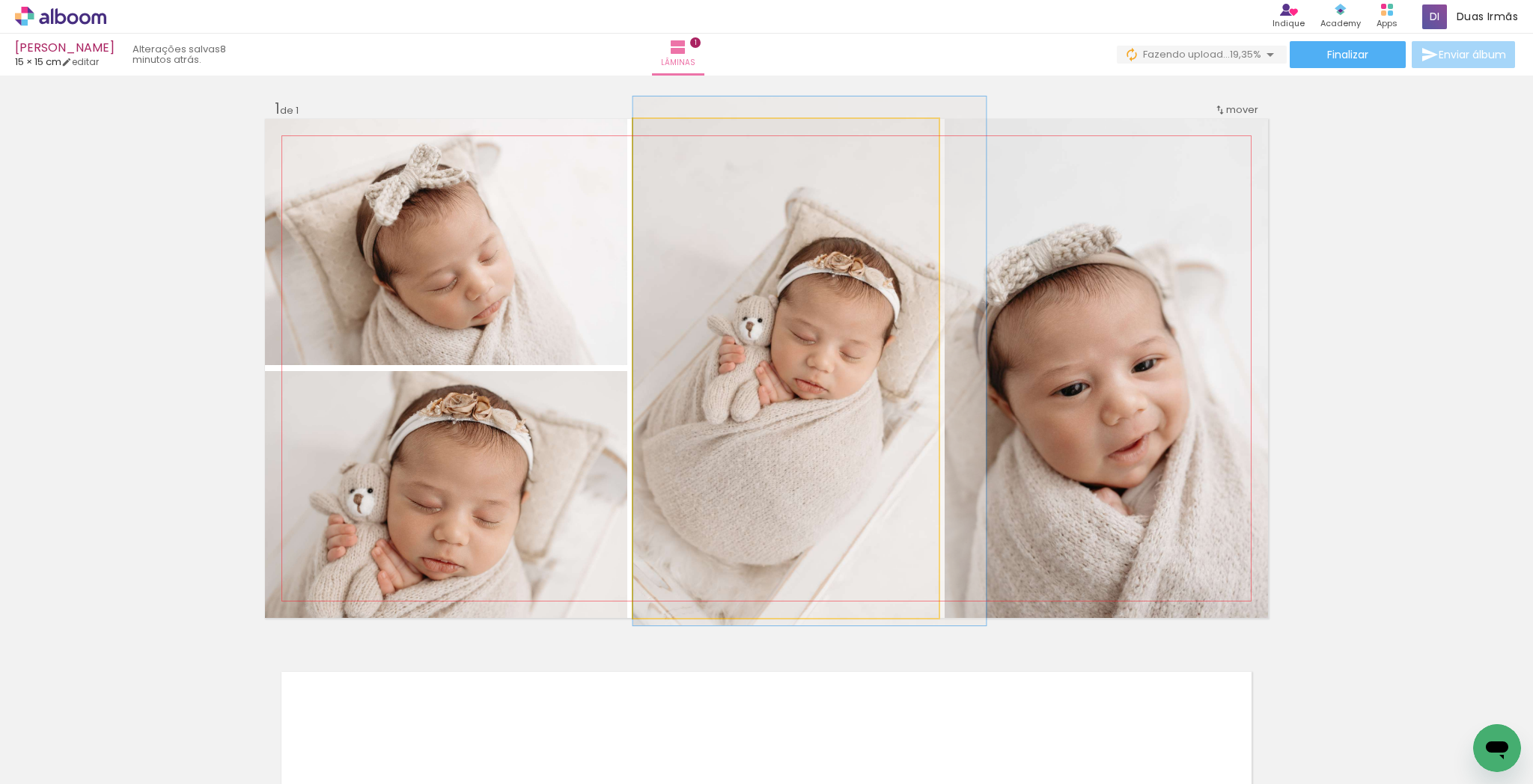
drag, startPoint x: 814, startPoint y: 345, endPoint x: 839, endPoint y: 342, distance: 25.2
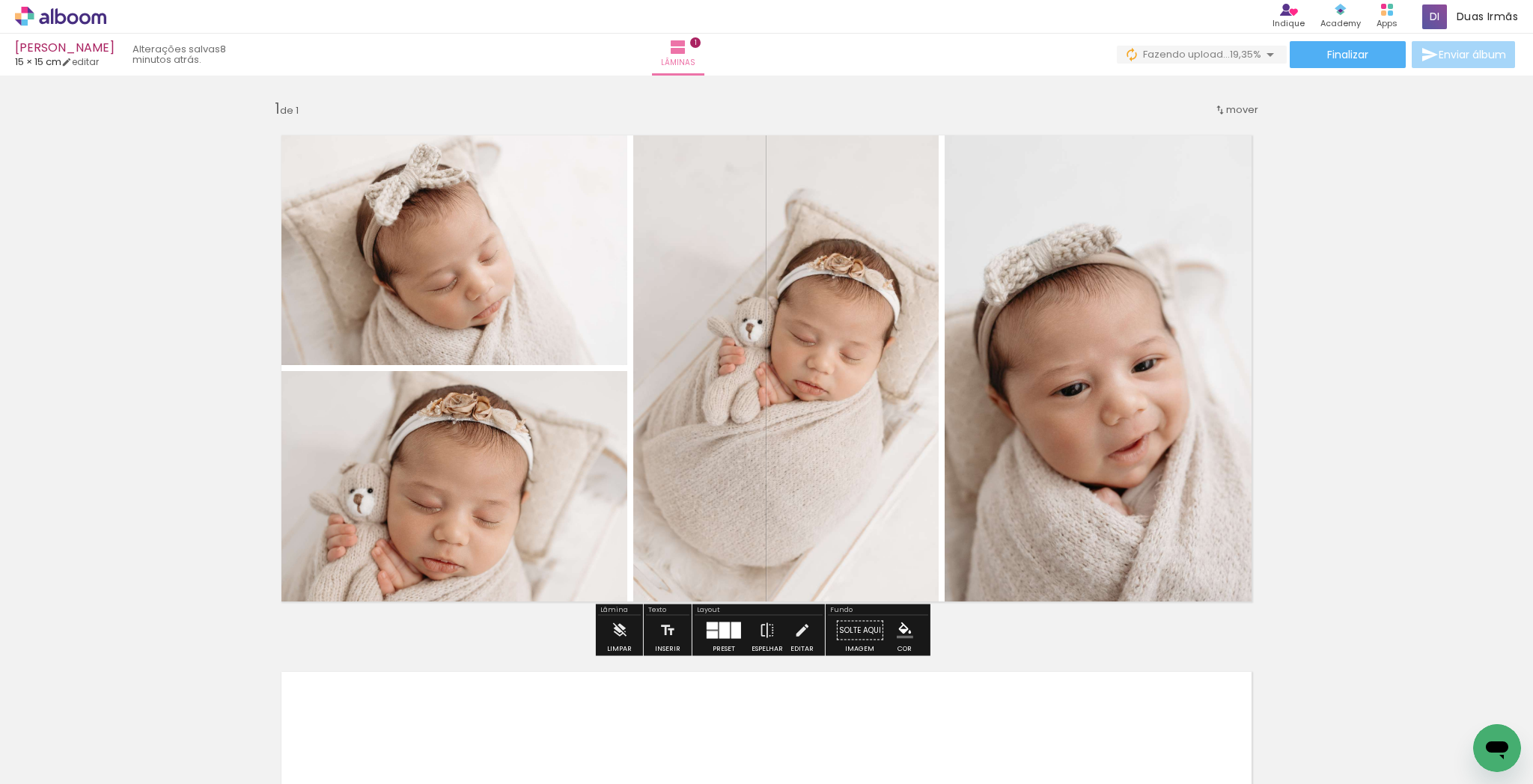
drag, startPoint x: 1330, startPoint y: 326, endPoint x: 1343, endPoint y: 303, distance: 26.4
click at [1330, 326] on div "Inserir lâmina 1 de 1" at bounding box center [766, 617] width 1533 height 1073
click at [732, 635] on div at bounding box center [737, 631] width 9 height 17
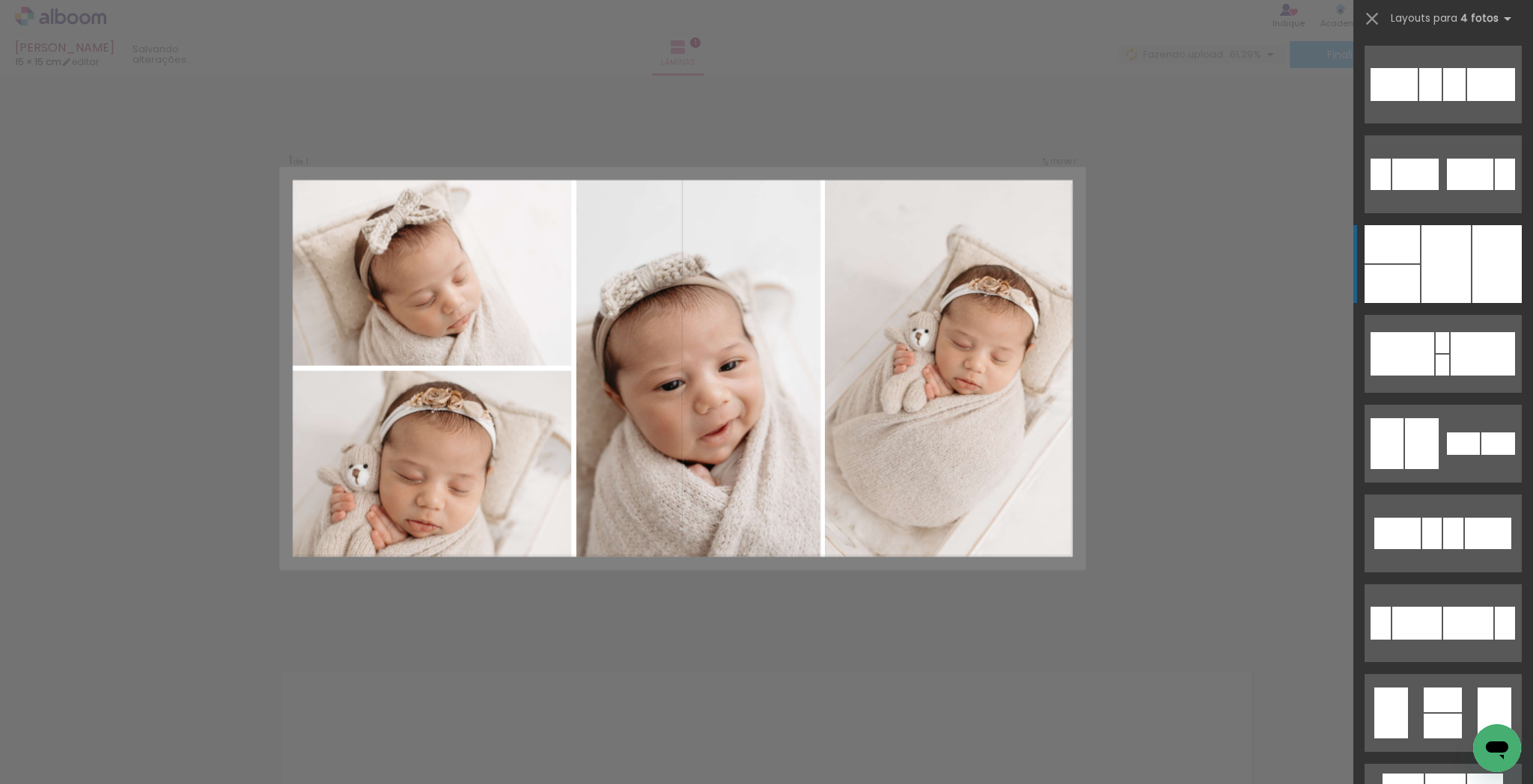
scroll to position [180, 0]
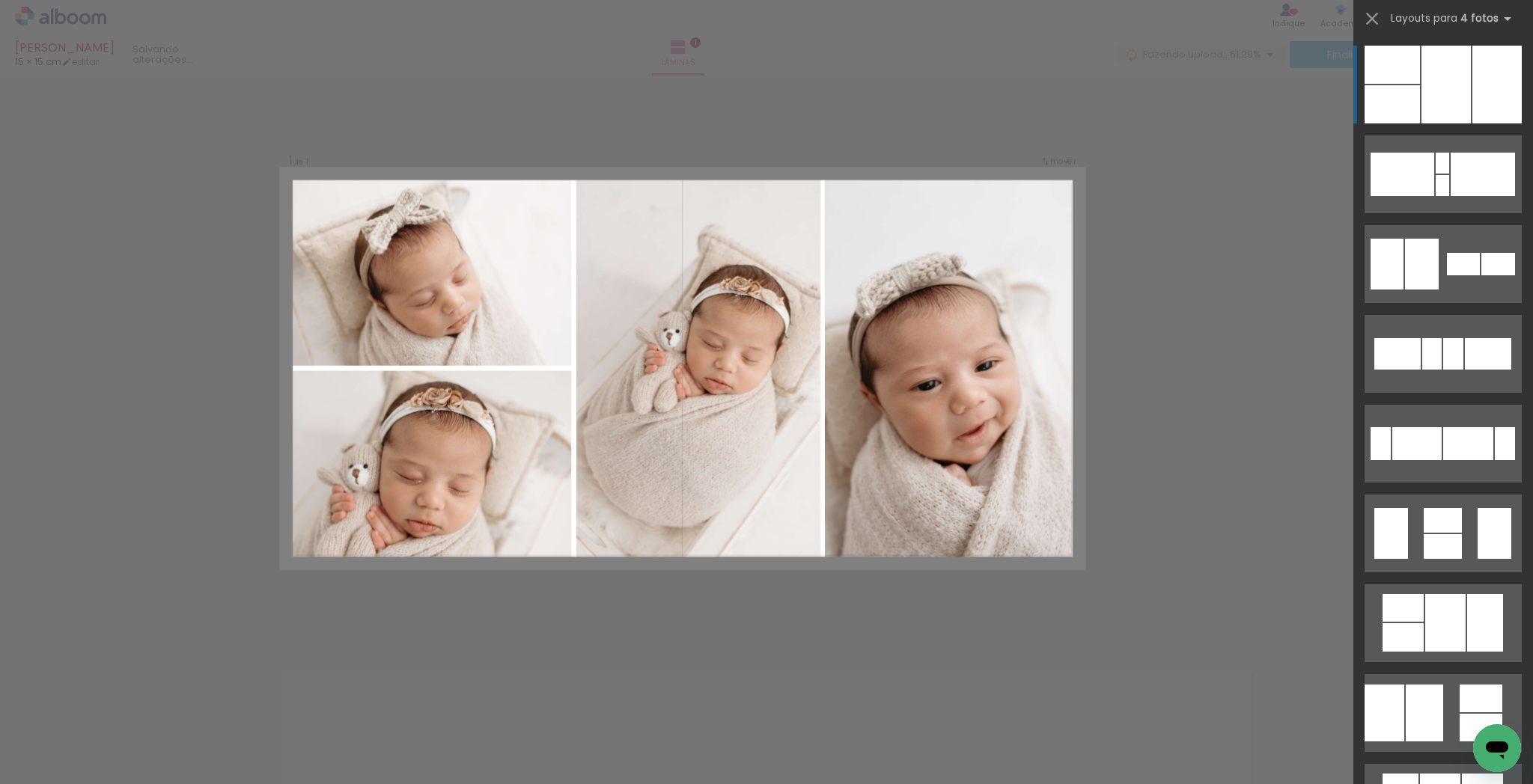
click at [1229, 417] on div "Confirmar Cancelar" at bounding box center [766, 630] width 1533 height 1109
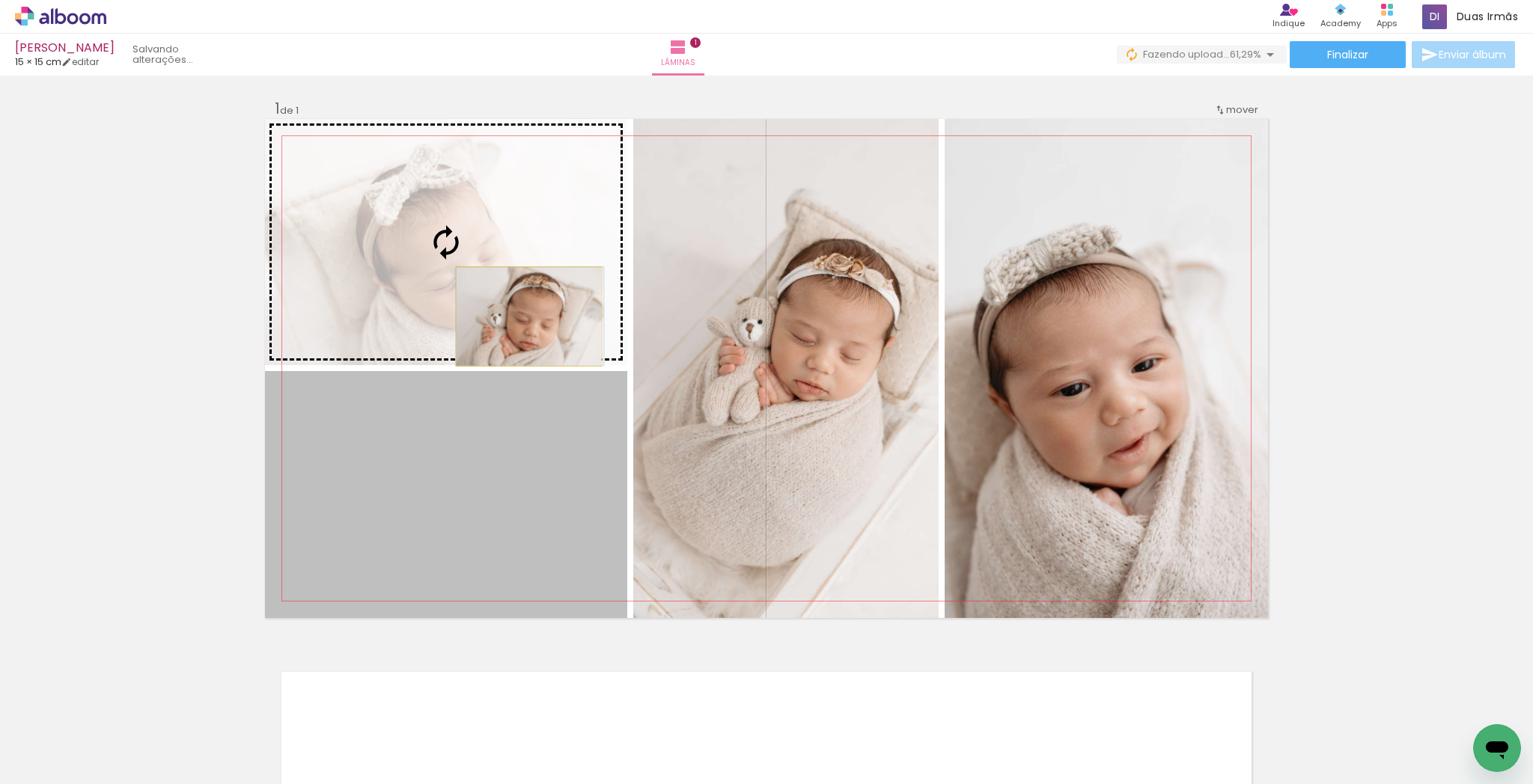
drag, startPoint x: 519, startPoint y: 425, endPoint x: 538, endPoint y: 308, distance: 118.5
click at [0, 0] on slot at bounding box center [0, 0] width 0 height 0
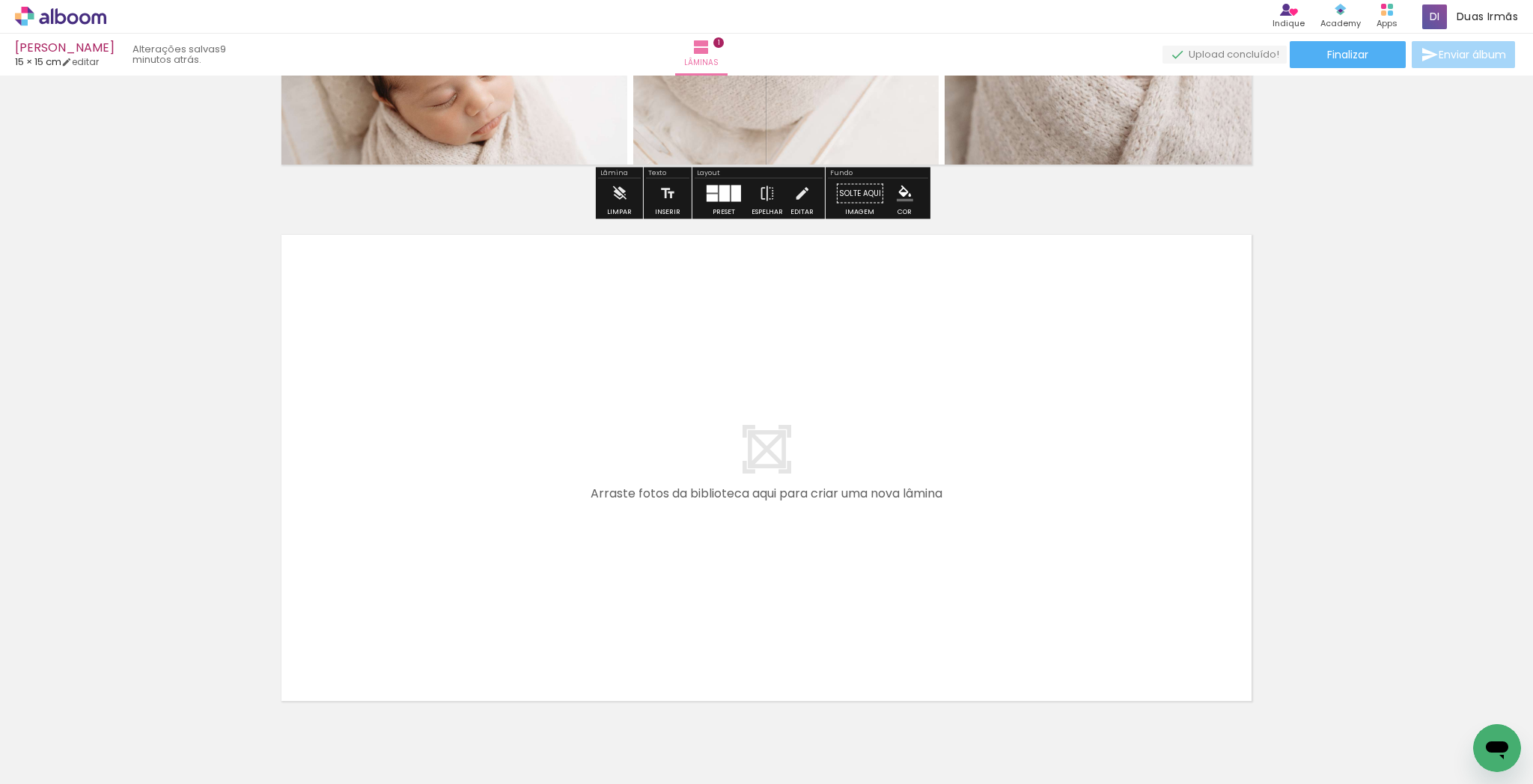
scroll to position [516, 0]
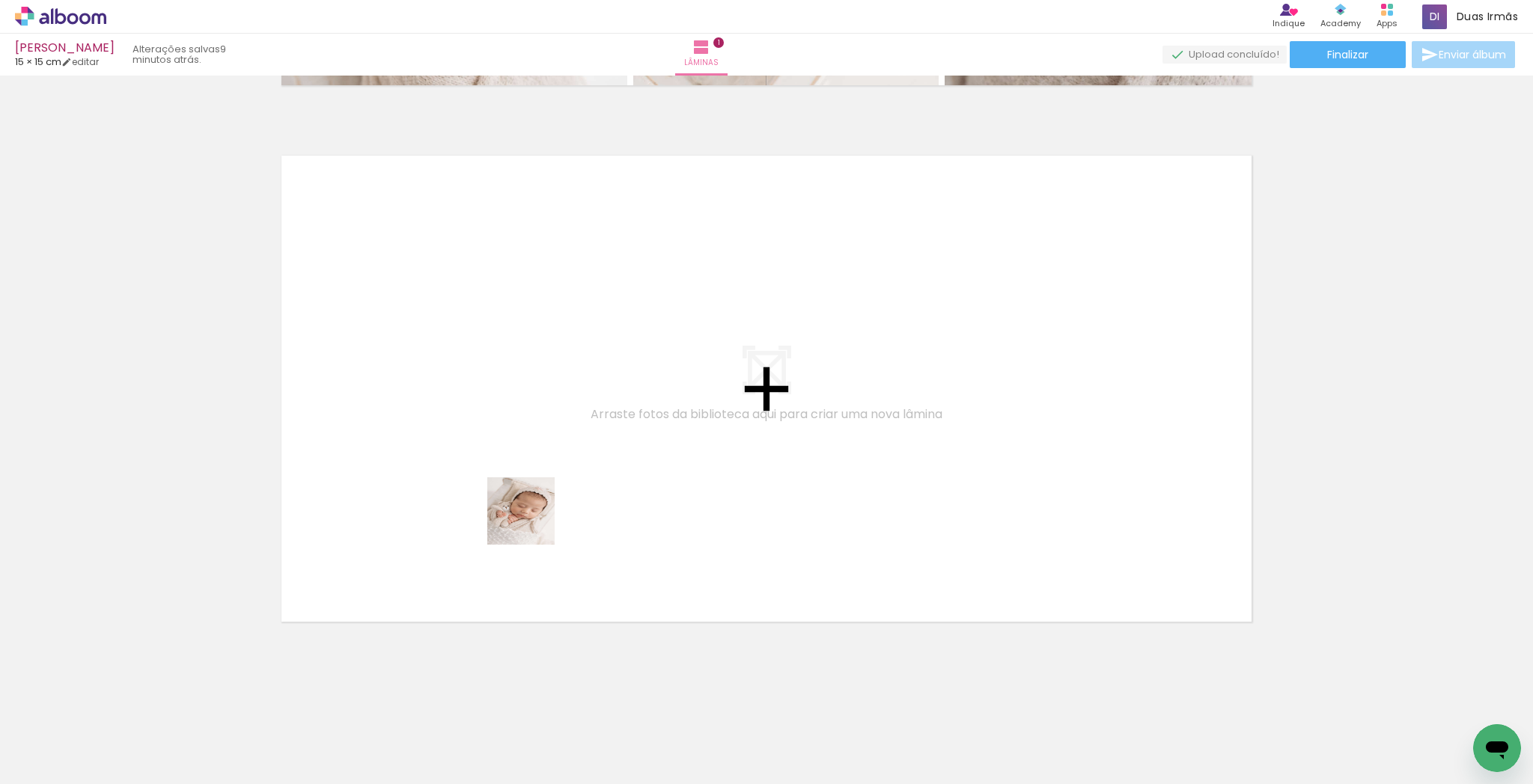
drag, startPoint x: 532, startPoint y: 523, endPoint x: 545, endPoint y: 641, distance: 118.7
click at [538, 479] on quentale-workspace at bounding box center [766, 392] width 1533 height 784
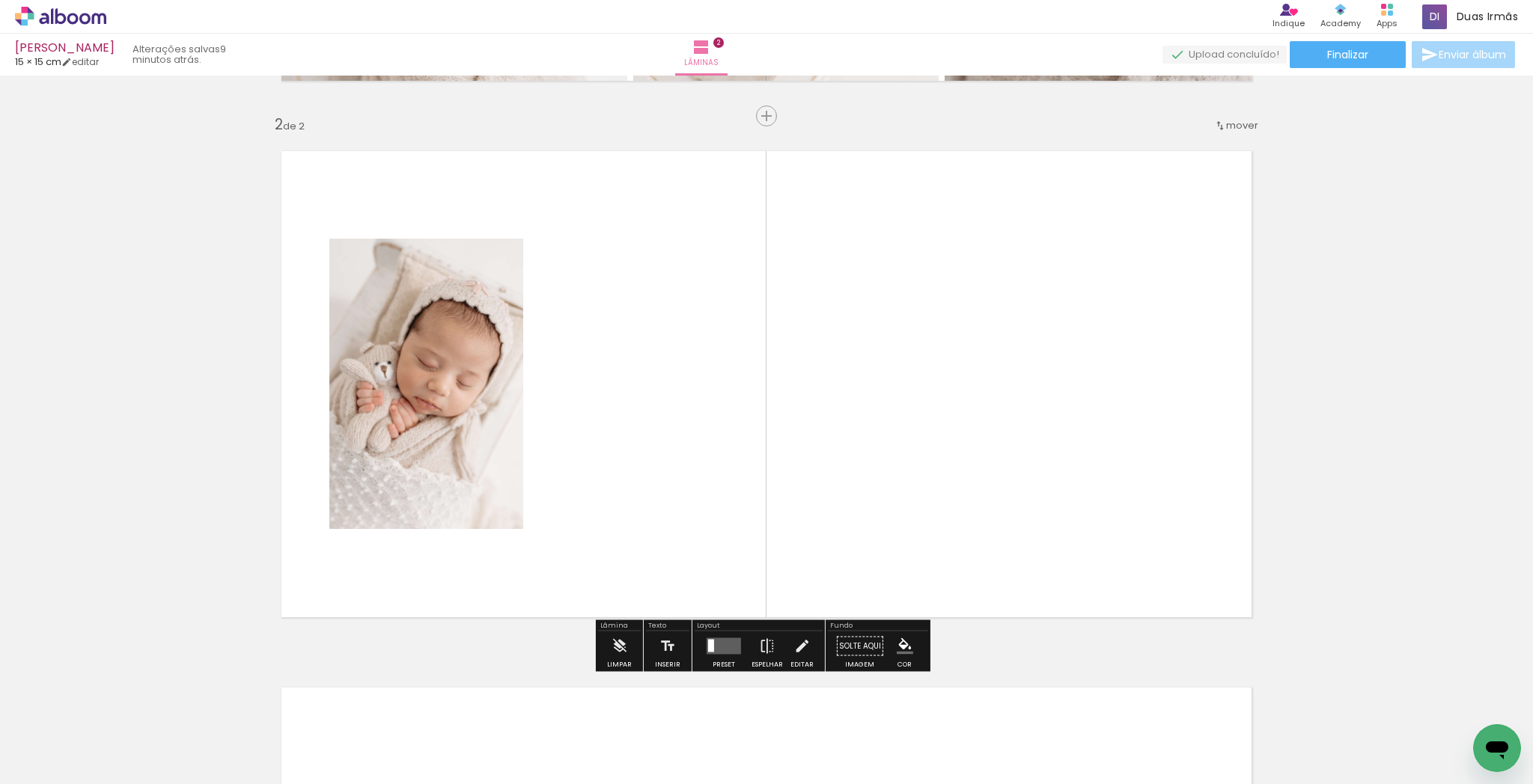
scroll to position [522, 0]
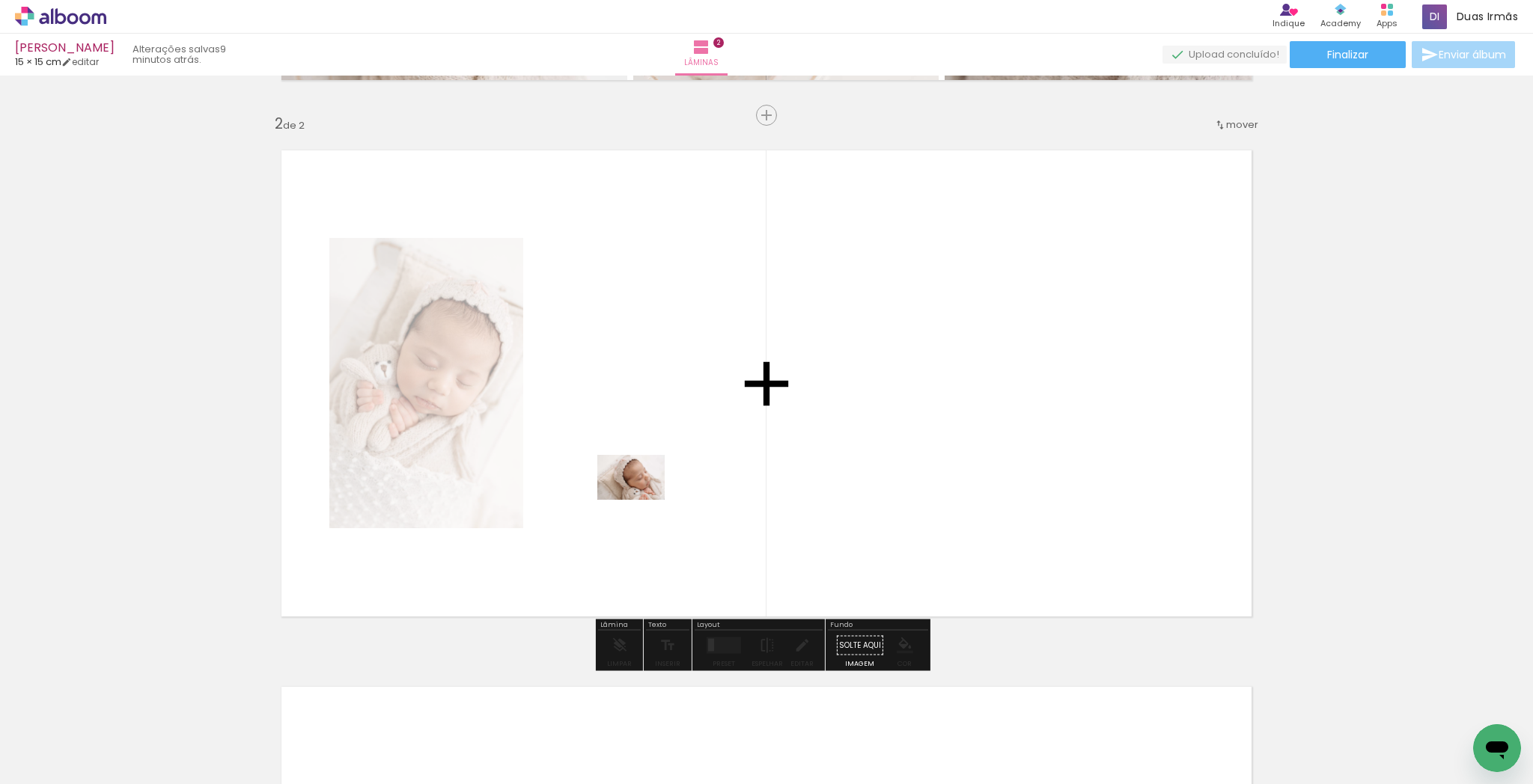
drag, startPoint x: 614, startPoint y: 590, endPoint x: 643, endPoint y: 500, distance: 94.6
click at [643, 500] on quentale-workspace at bounding box center [766, 392] width 1533 height 784
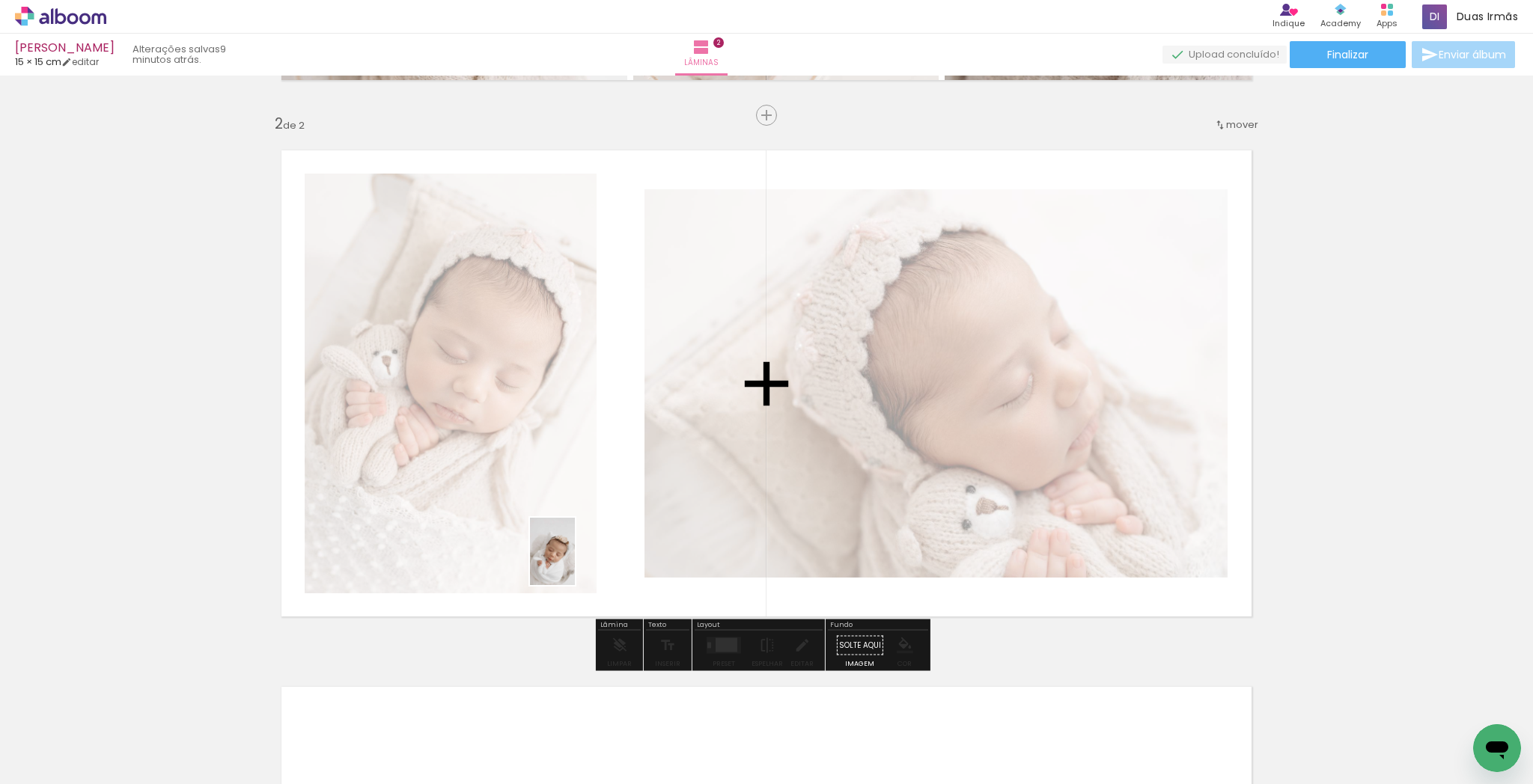
drag, startPoint x: 661, startPoint y: 742, endPoint x: 701, endPoint y: 705, distance: 54.5
click at [573, 568] on quentale-workspace at bounding box center [766, 392] width 1533 height 784
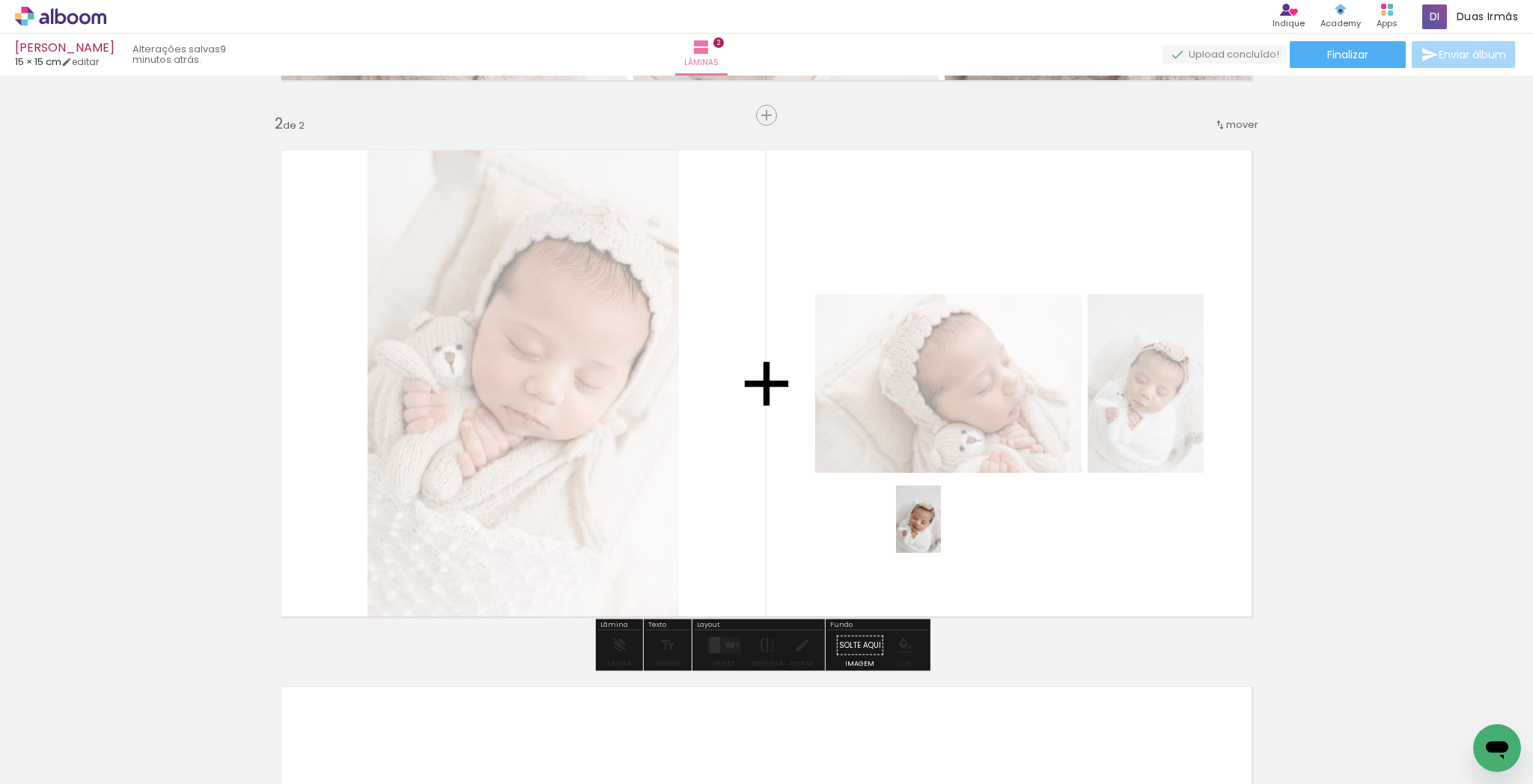
drag, startPoint x: 747, startPoint y: 753, endPoint x: 992, endPoint y: 540, distance: 324.6
click at [993, 540] on quentale-workspace at bounding box center [766, 392] width 1533 height 784
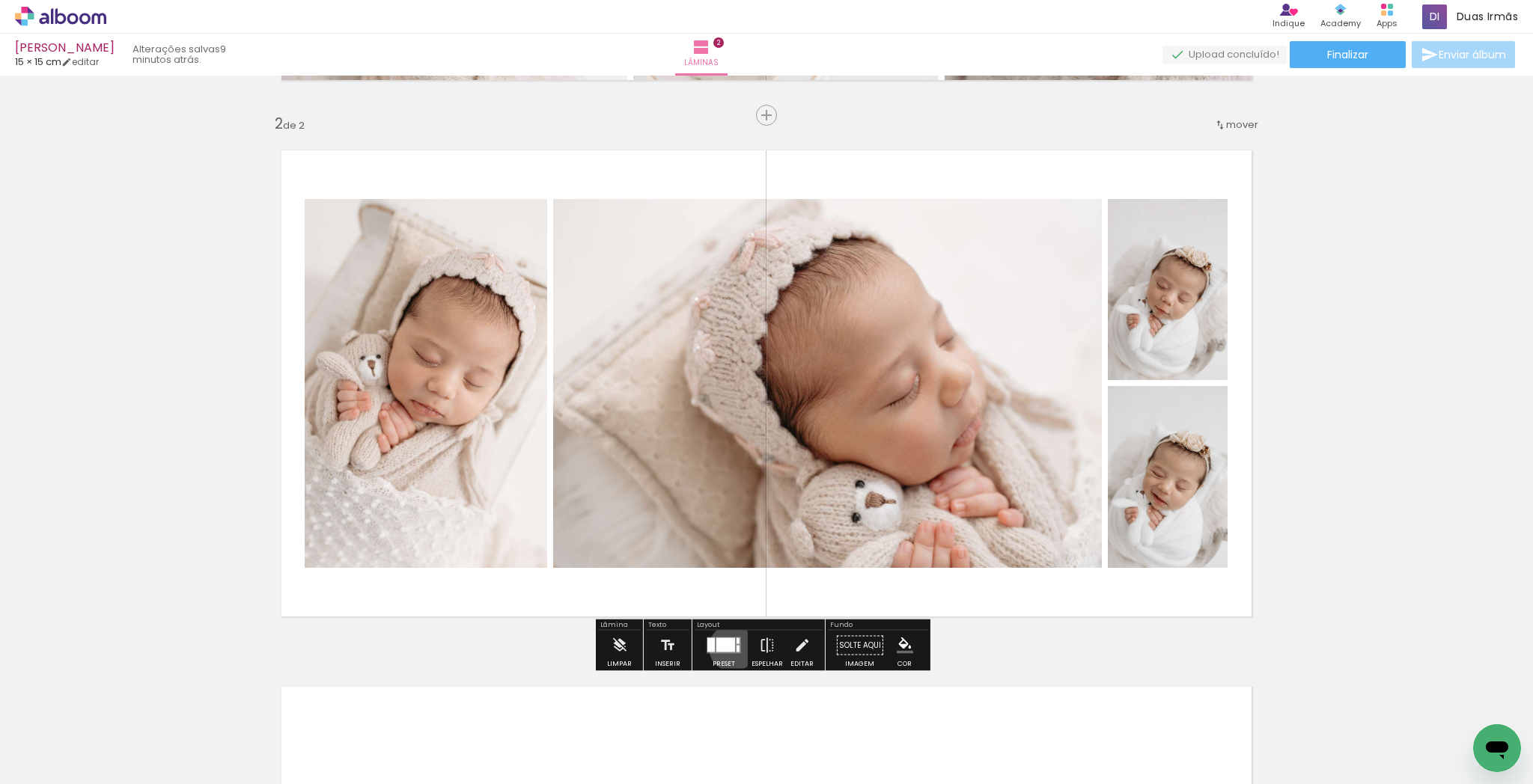
click at [728, 647] on div at bounding box center [726, 644] width 19 height 14
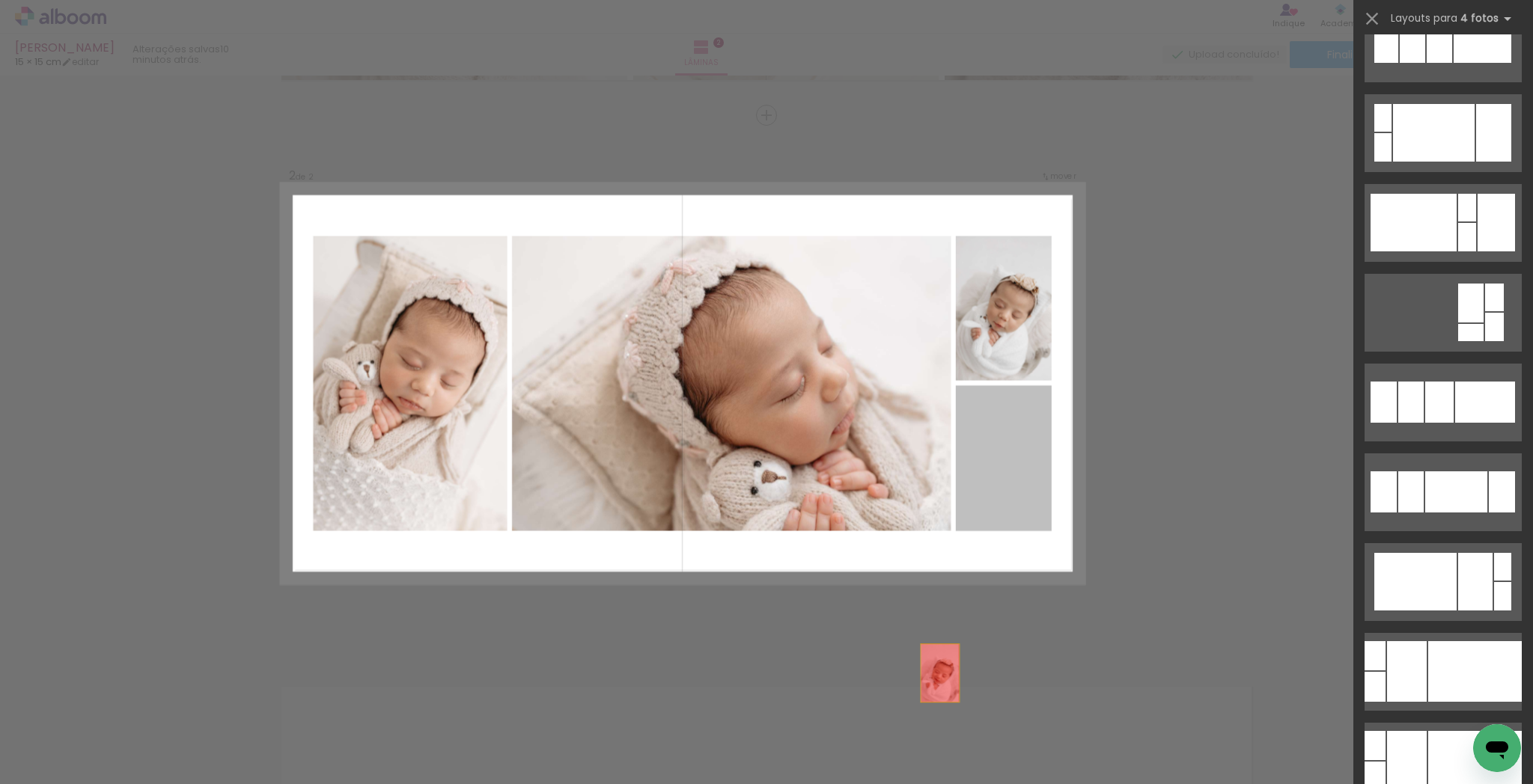
scroll to position [0, 0]
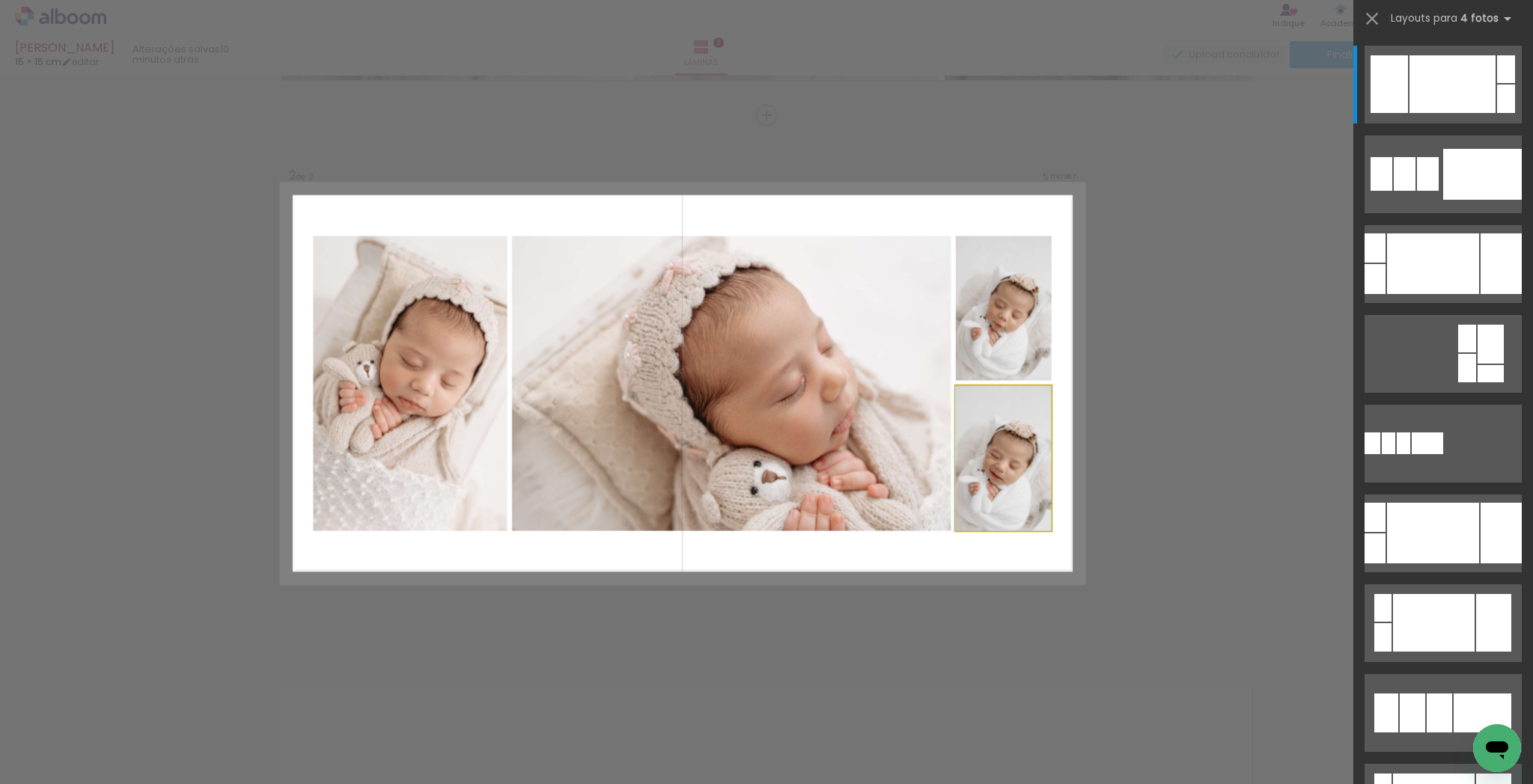
drag, startPoint x: 1014, startPoint y: 465, endPoint x: 988, endPoint y: 492, distance: 37.5
click at [884, 533] on quentale-layouter at bounding box center [682, 384] width 802 height 400
click at [885, 533] on quentale-layouter at bounding box center [682, 384] width 802 height 400
click at [1367, 12] on iron-icon at bounding box center [1372, 19] width 21 height 21
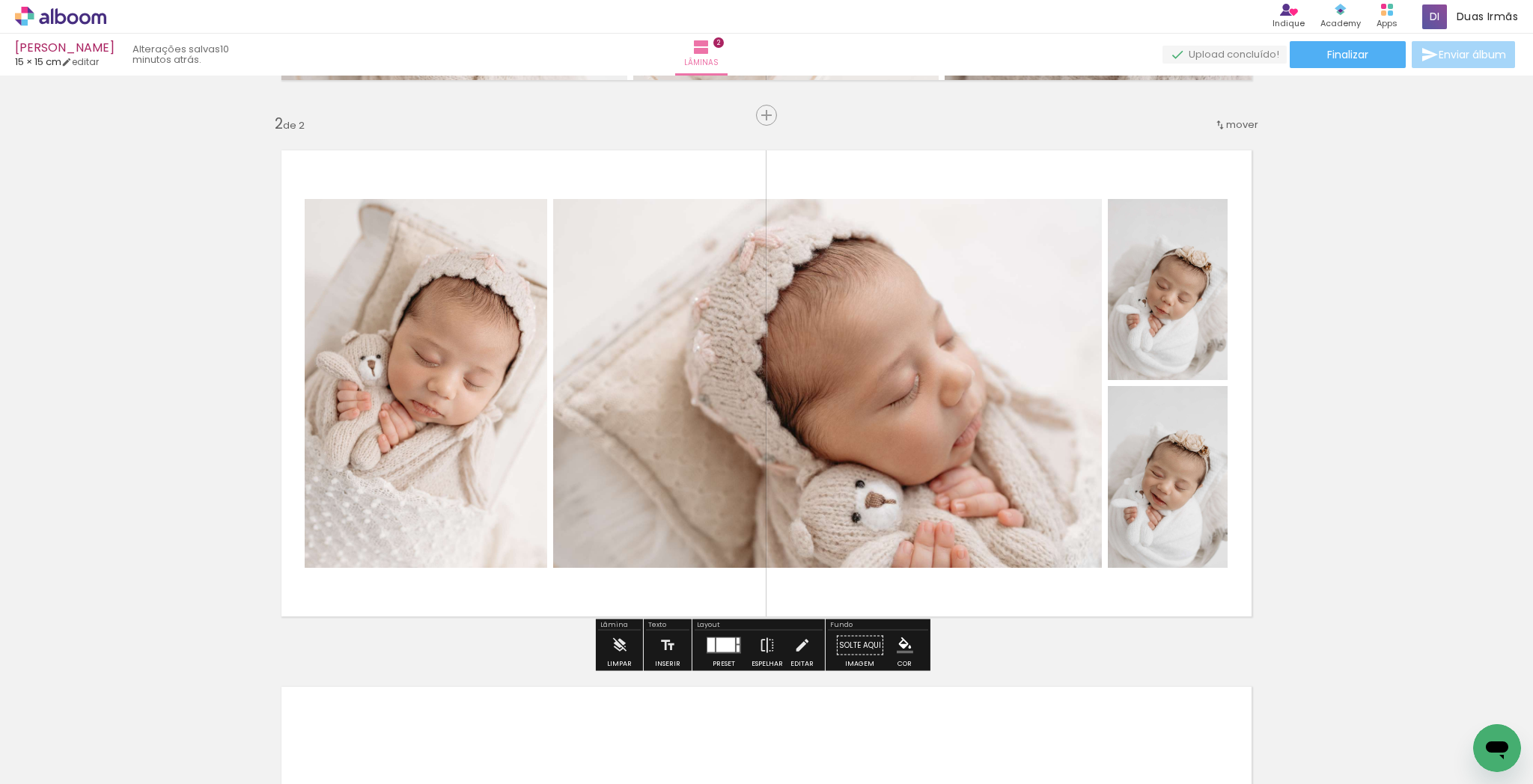
click at [957, 460] on quentale-photo at bounding box center [827, 384] width 549 height 369
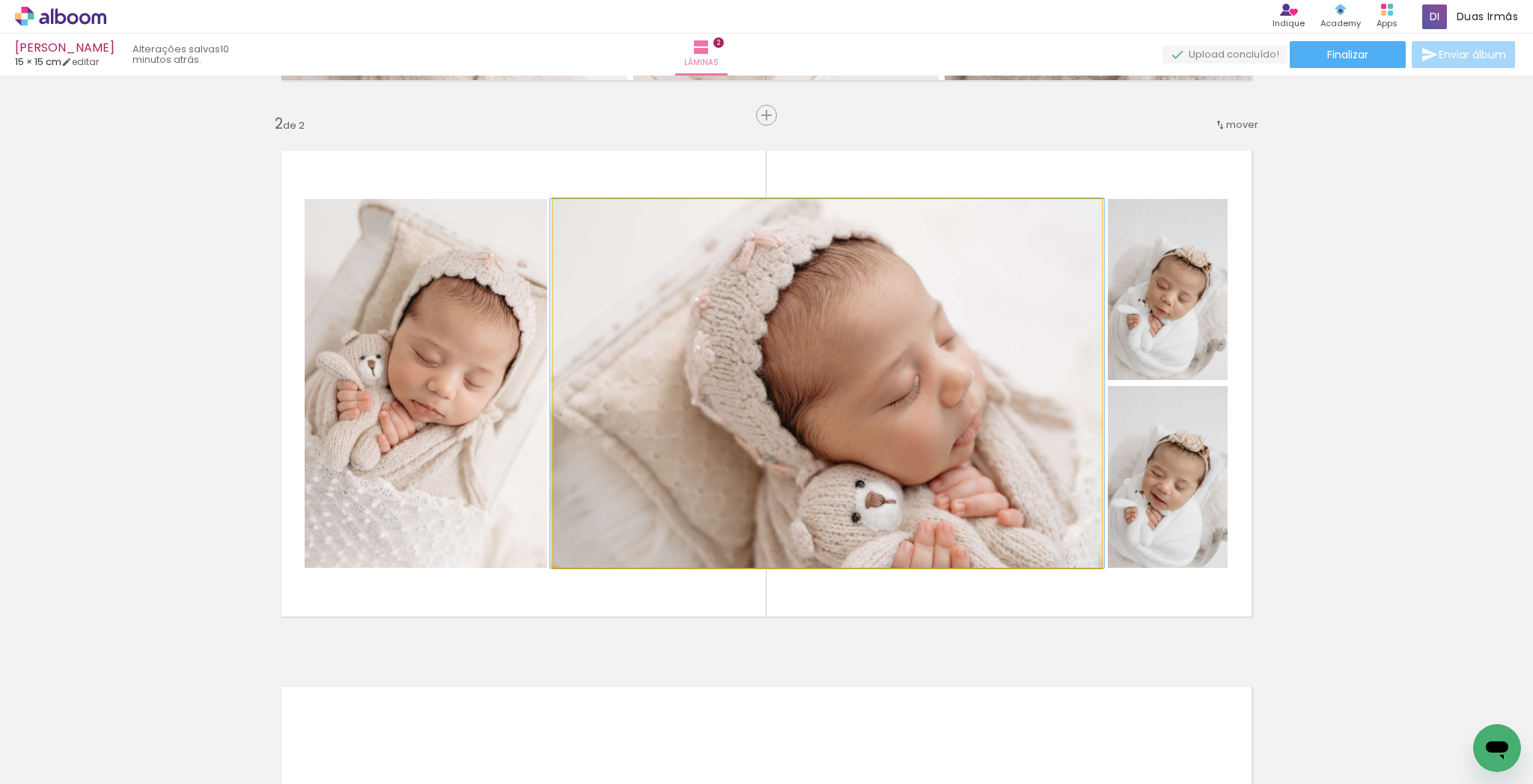
click at [977, 475] on quentale-photo at bounding box center [827, 384] width 549 height 369
click at [978, 475] on quentale-photo at bounding box center [827, 384] width 549 height 369
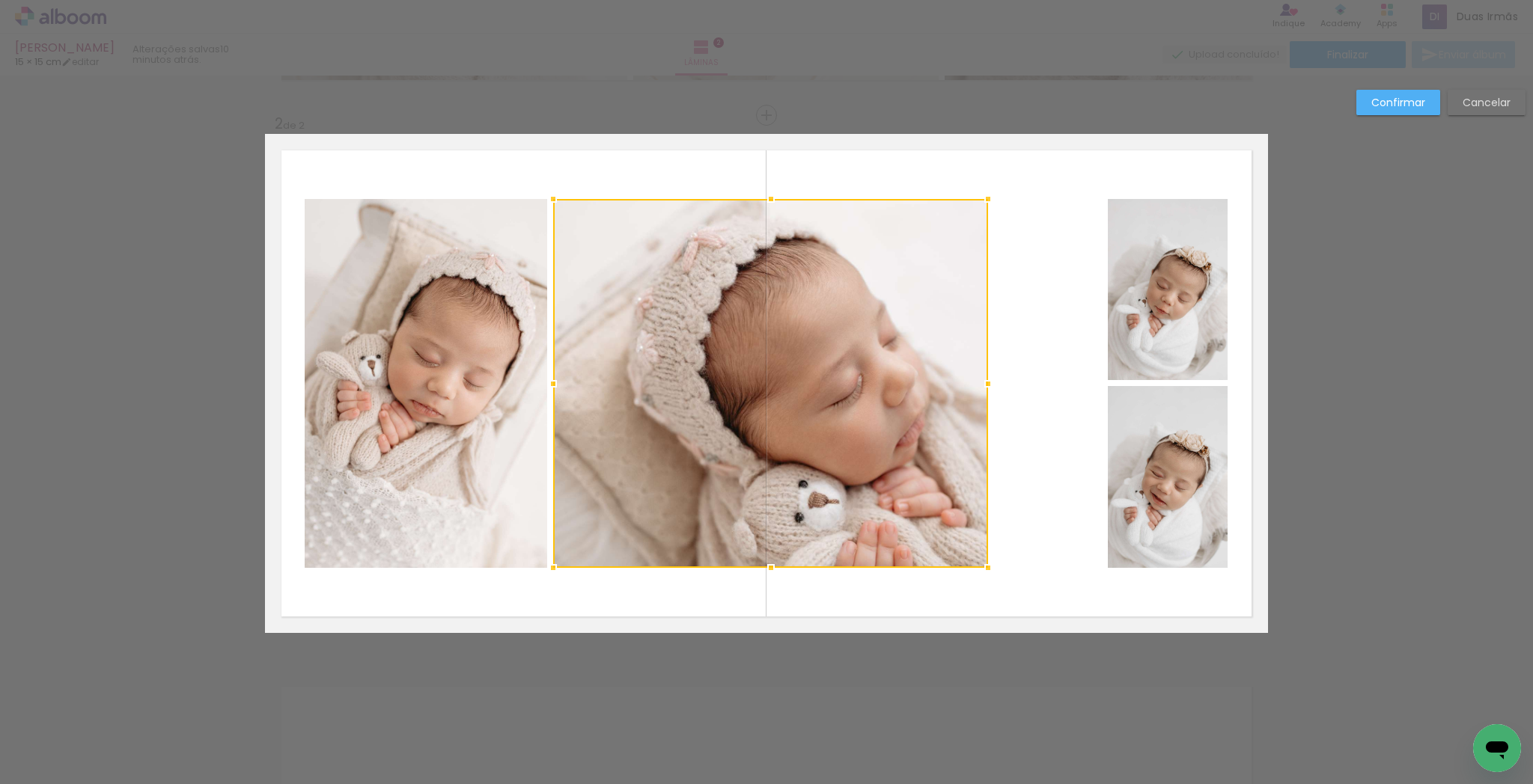
drag, startPoint x: 1093, startPoint y: 381, endPoint x: 982, endPoint y: 384, distance: 111.0
click at [980, 383] on div at bounding box center [989, 384] width 30 height 30
drag, startPoint x: 1060, startPoint y: 344, endPoint x: 1071, endPoint y: 377, distance: 34.8
click at [1110, 404] on quentale-layouter at bounding box center [766, 383] width 1004 height 499
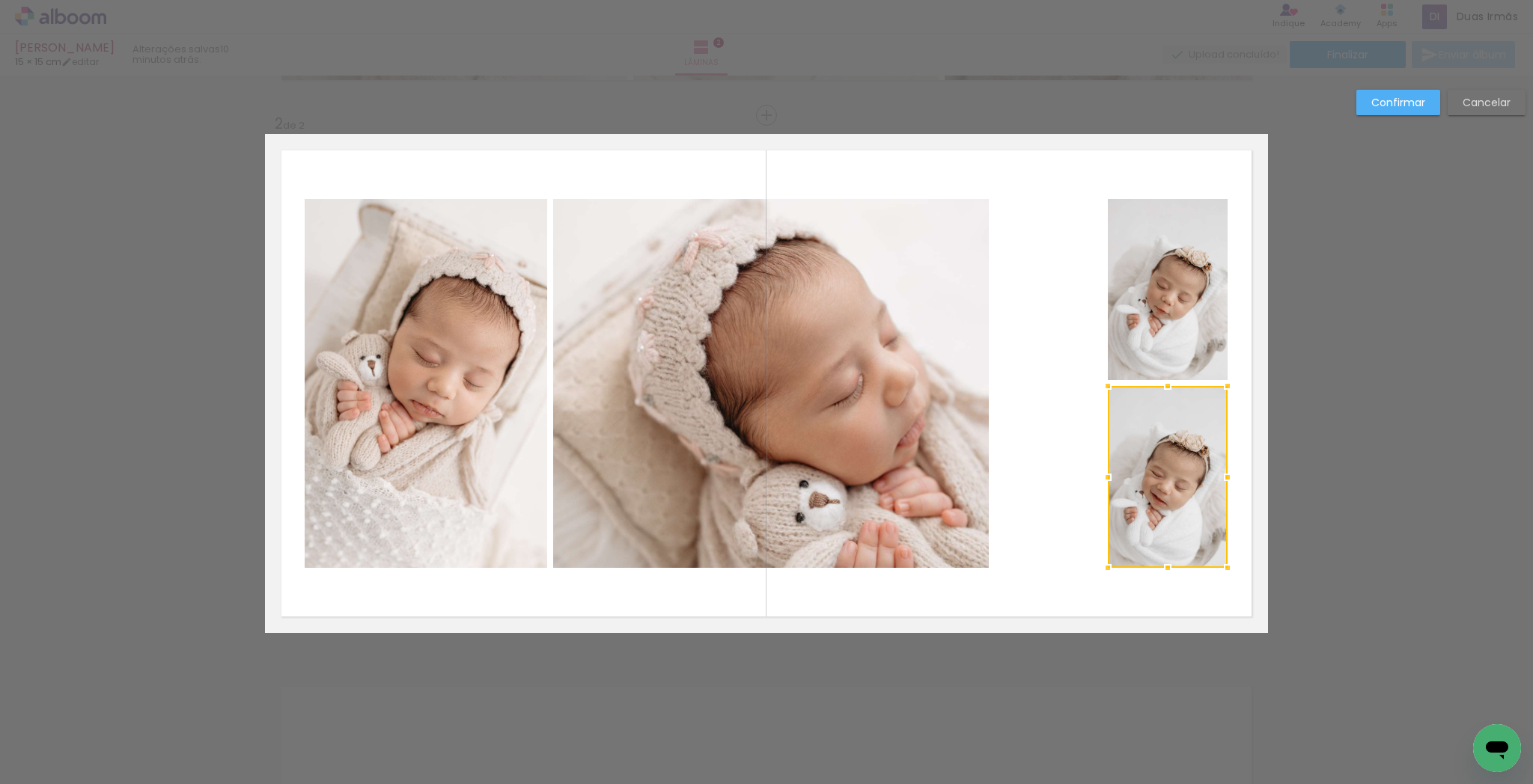
click at [1063, 370] on quentale-layouter at bounding box center [766, 383] width 1004 height 499
click at [1064, 333] on quentale-layouter at bounding box center [766, 383] width 1004 height 499
click at [1136, 338] on quentale-photo at bounding box center [1168, 289] width 120 height 181
click at [1124, 422] on album-spread "2 de 2" at bounding box center [766, 383] width 1004 height 499
drag, startPoint x: 1104, startPoint y: 382, endPoint x: 1063, endPoint y: 385, distance: 41.1
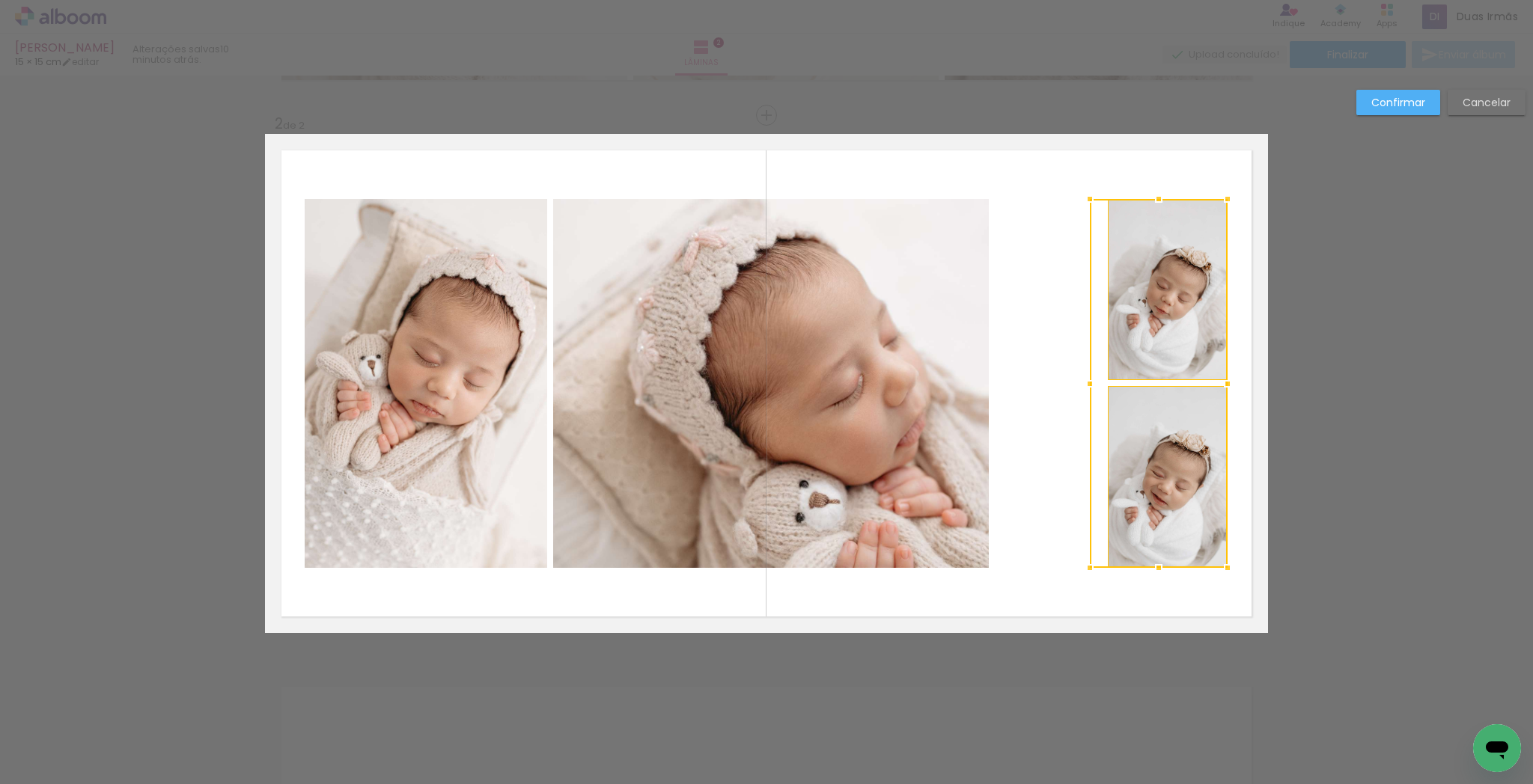
click at [1063, 384] on album-spread "2 de 2" at bounding box center [766, 383] width 1004 height 499
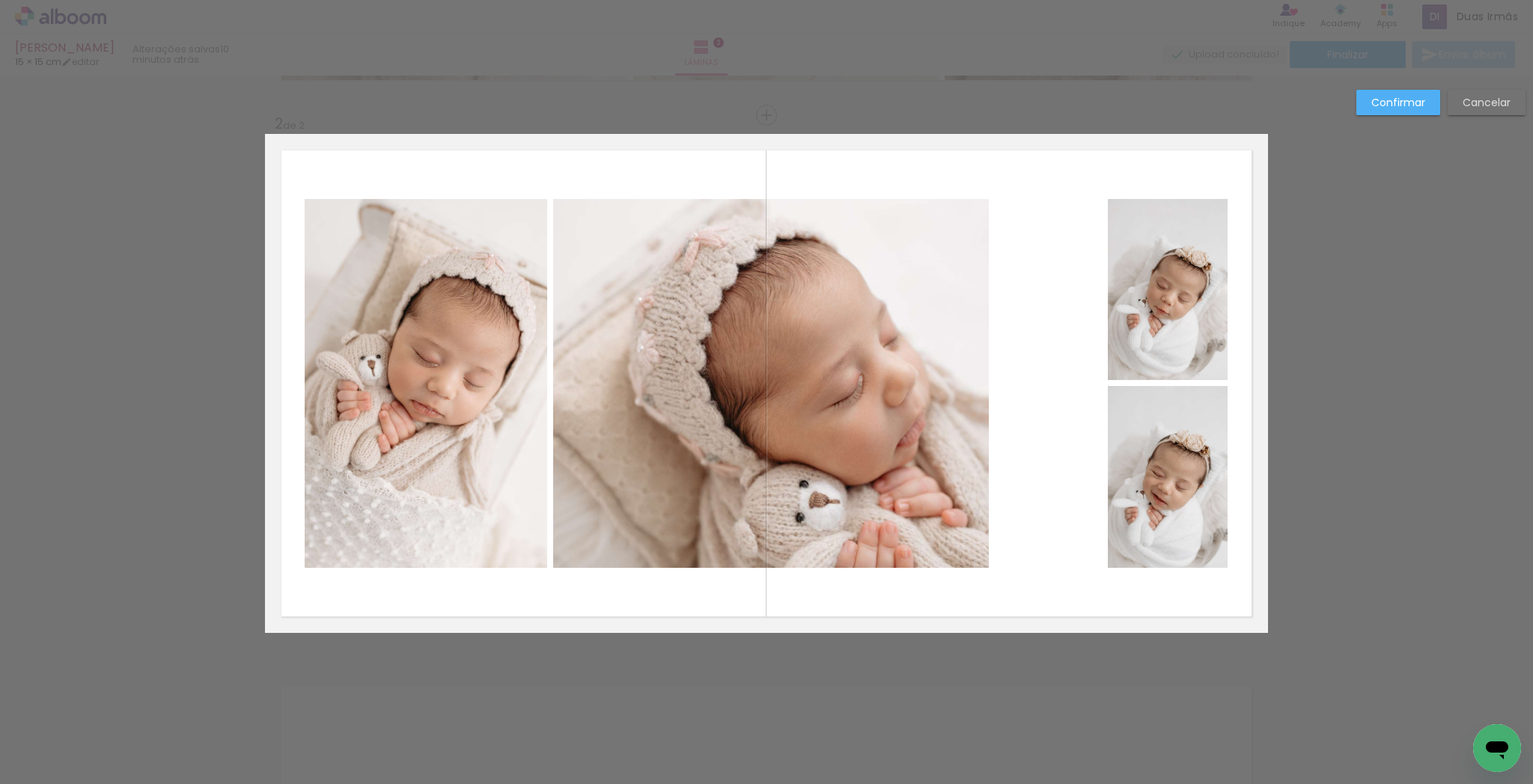
click at [1478, 95] on paper-button "Cancelar" at bounding box center [1486, 102] width 78 height 25
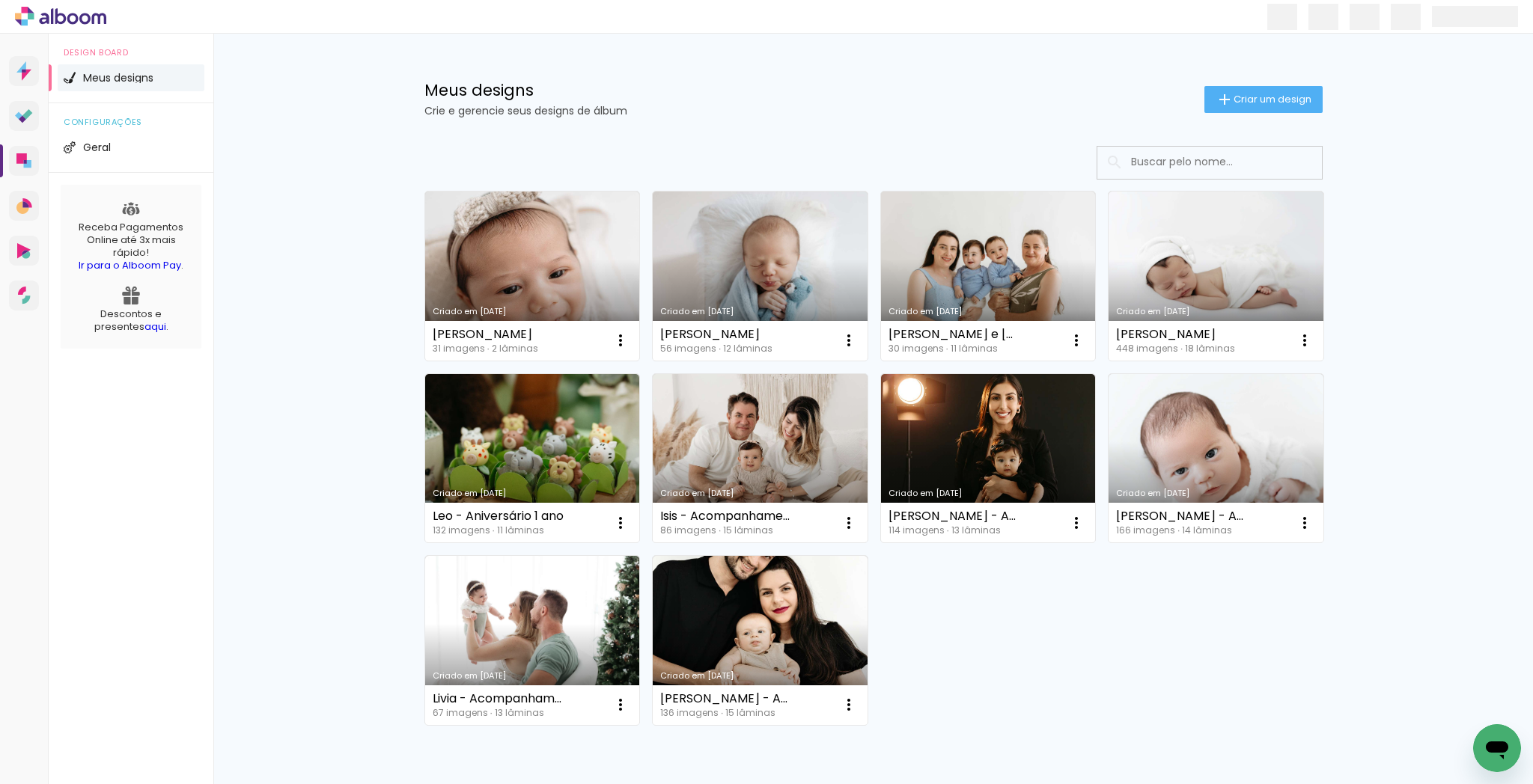
click at [468, 246] on link "Criado em [DATE]" at bounding box center [532, 276] width 215 height 170
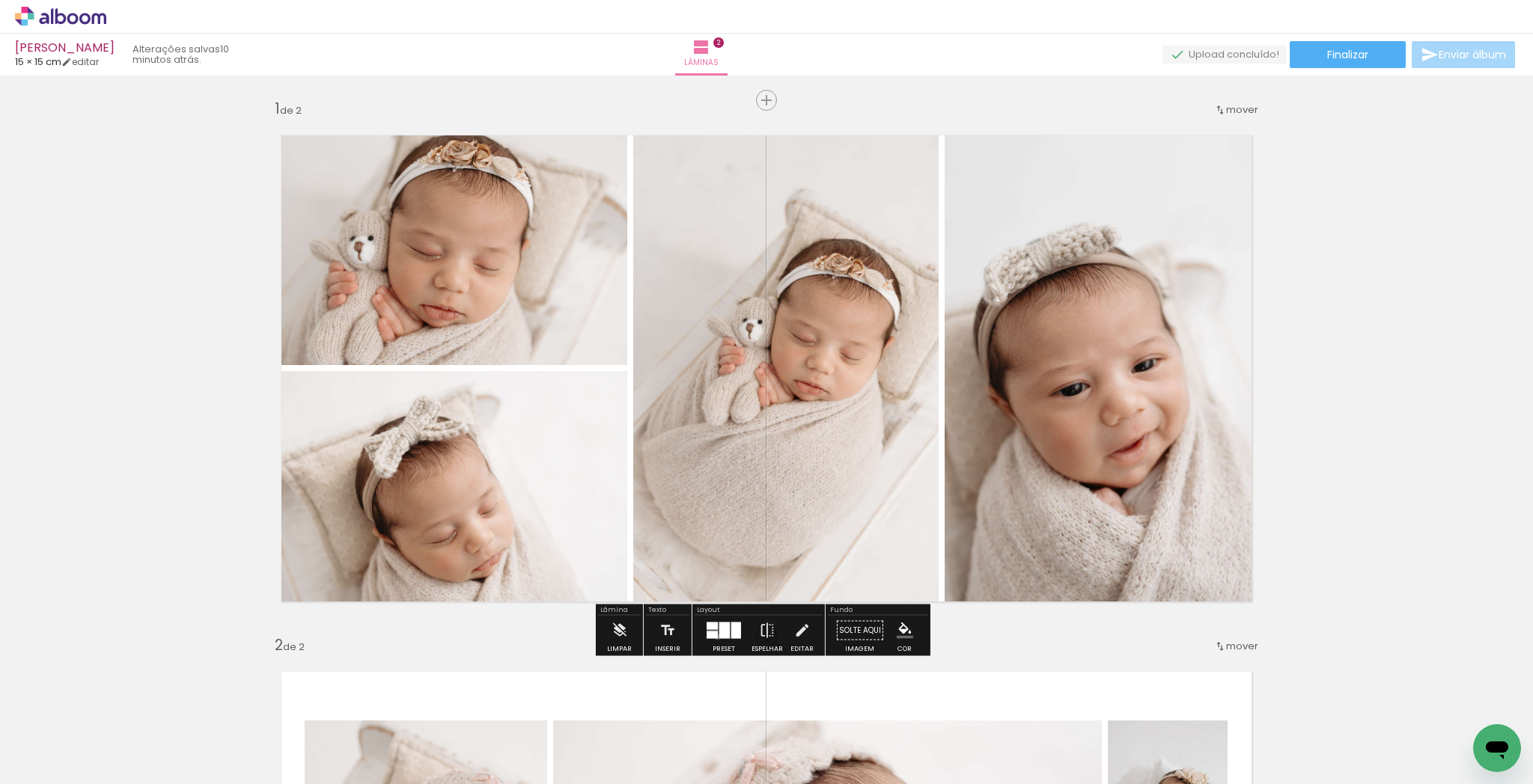
click at [713, 638] on quentale-layouter at bounding box center [723, 631] width 35 height 17
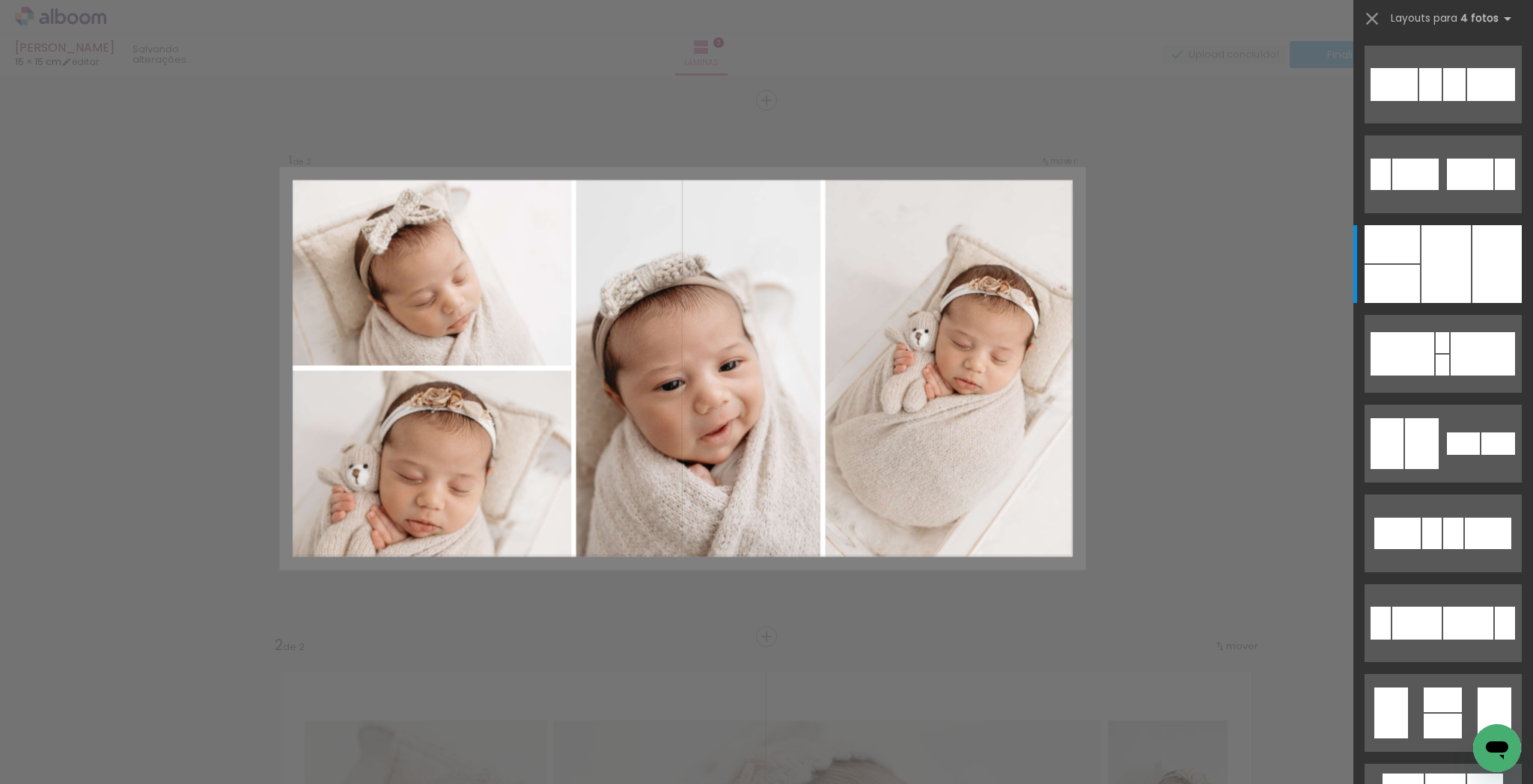
scroll to position [180, 0]
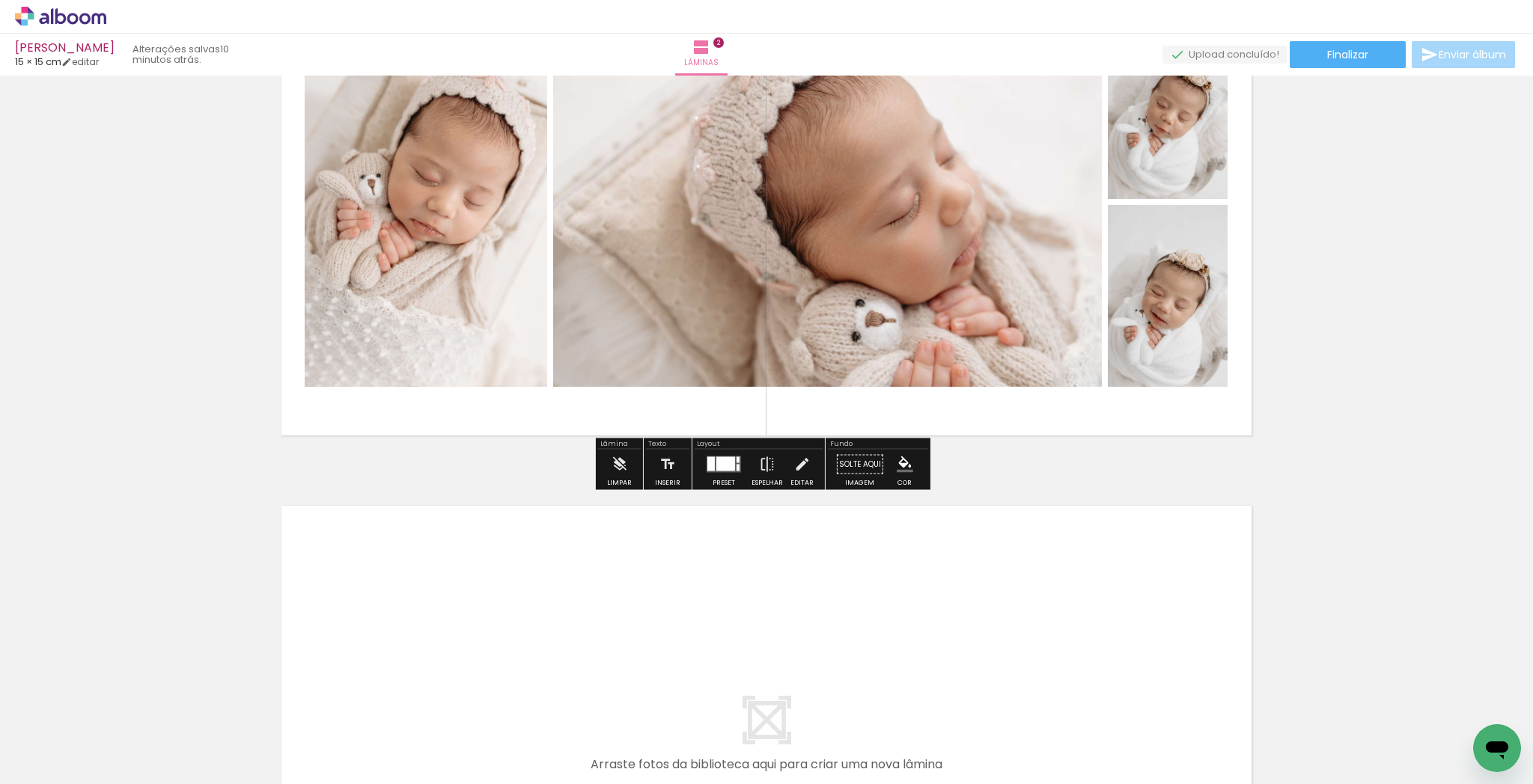
scroll to position [700, 0]
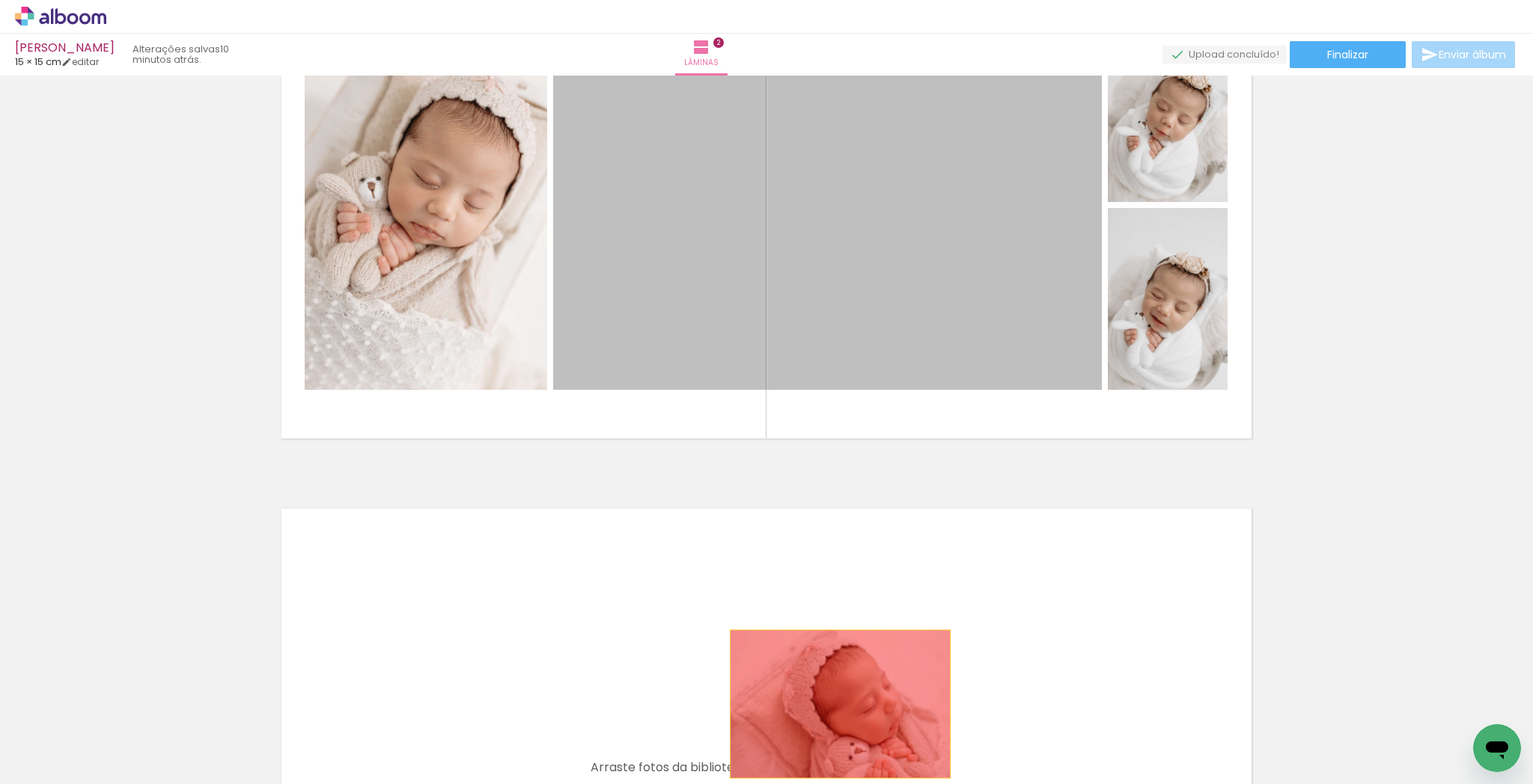
drag, startPoint x: 934, startPoint y: 279, endPoint x: 725, endPoint y: 556, distance: 347.0
click at [836, 727] on quentale-workspace at bounding box center [766, 392] width 1533 height 784
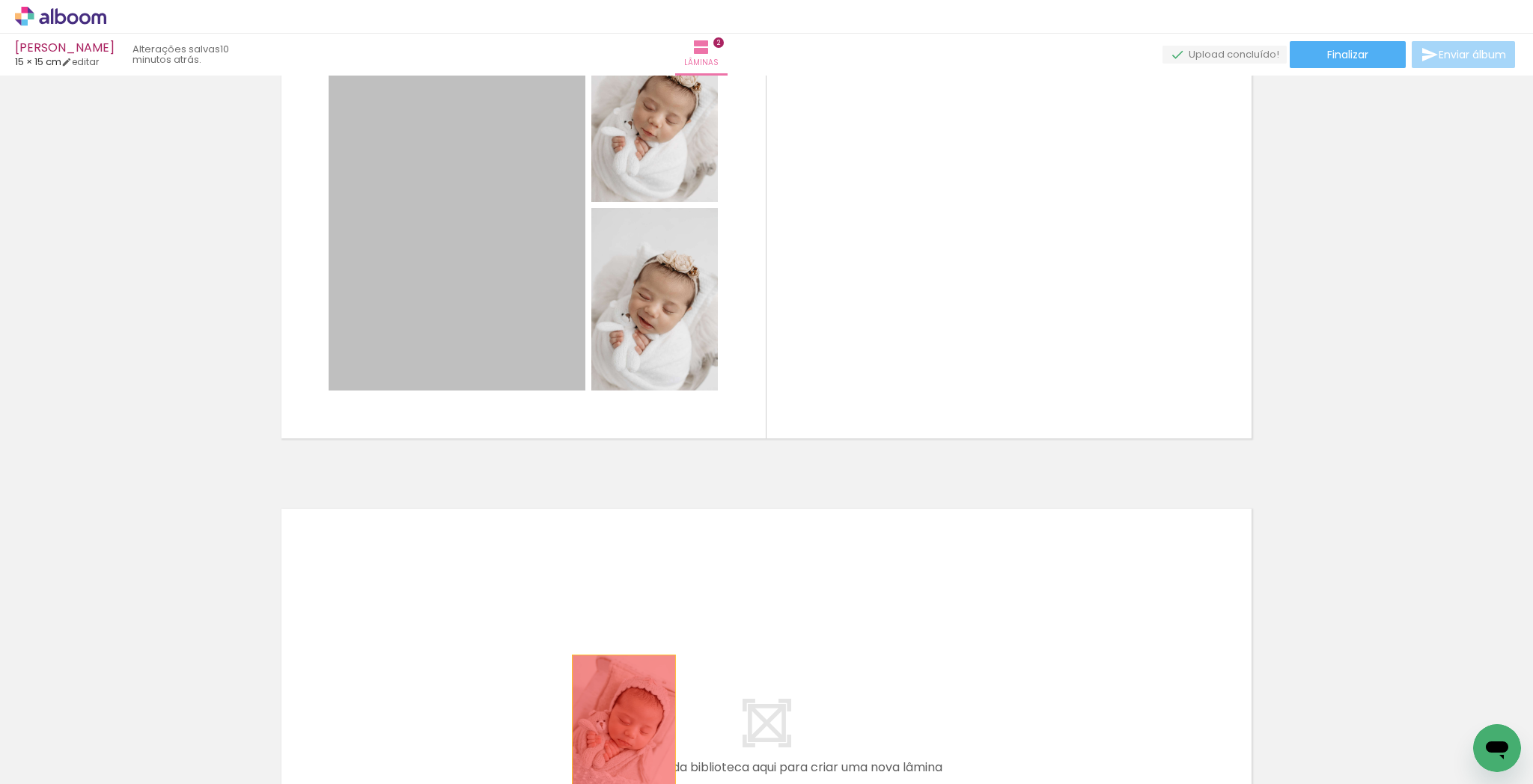
drag, startPoint x: 479, startPoint y: 253, endPoint x: 648, endPoint y: 708, distance: 485.4
click at [625, 735] on quentale-workspace at bounding box center [766, 392] width 1533 height 784
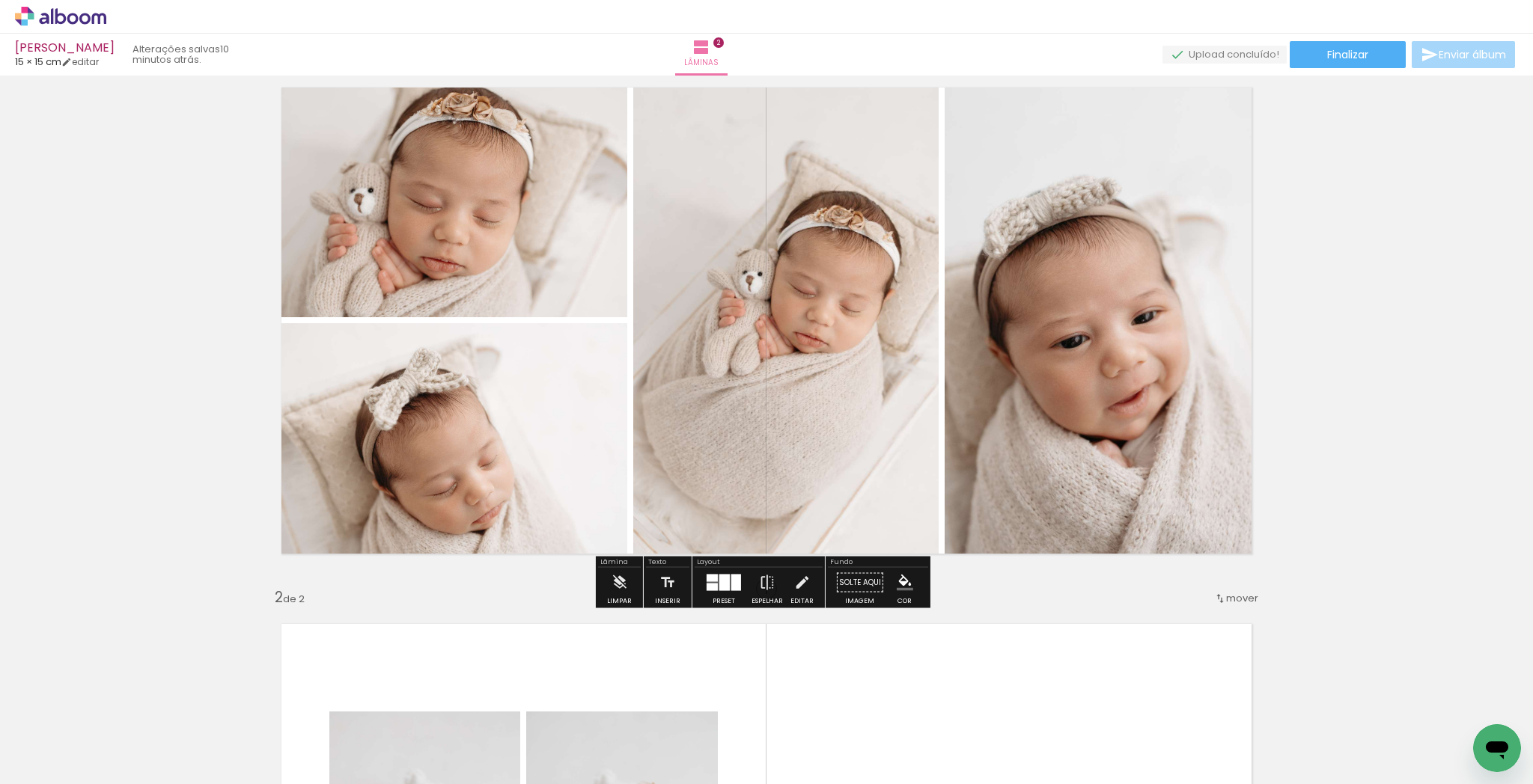
scroll to position [0, 0]
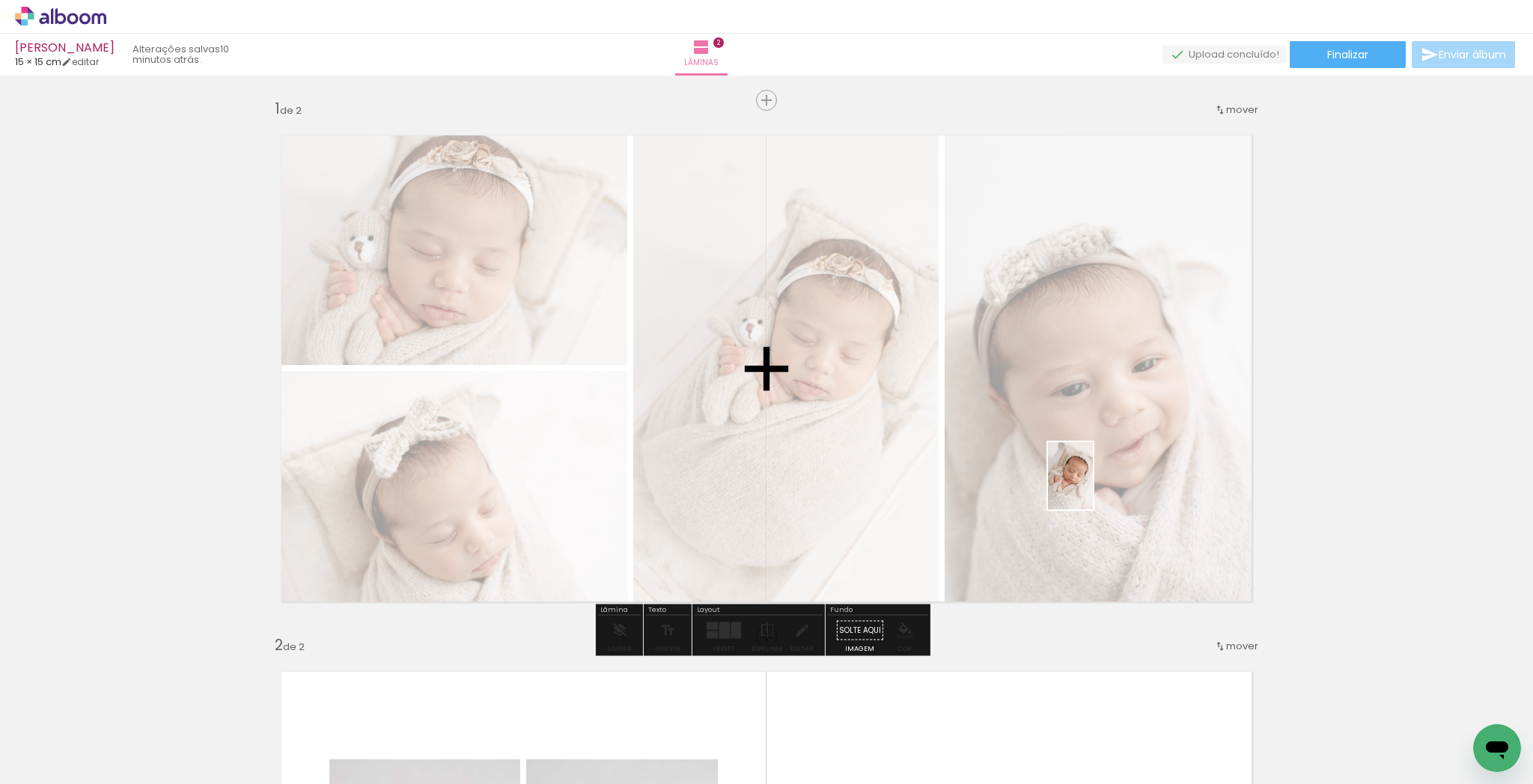
drag, startPoint x: 521, startPoint y: 730, endPoint x: 598, endPoint y: 735, distance: 77.2
click at [1085, 483] on quentale-workspace at bounding box center [766, 392] width 1533 height 784
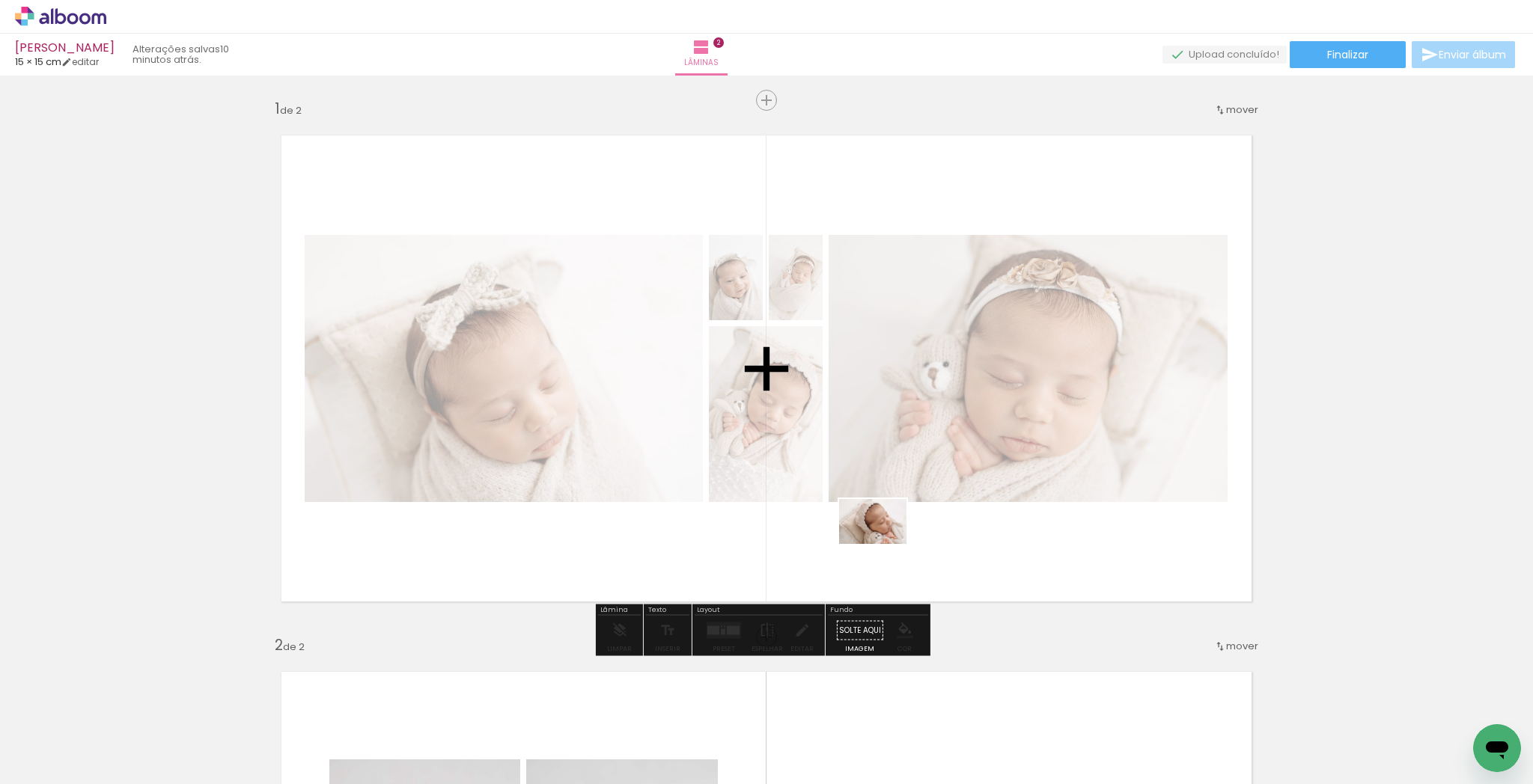
drag, startPoint x: 597, startPoint y: 744, endPoint x: 1021, endPoint y: 467, distance: 506.5
click at [898, 542] on quentale-workspace at bounding box center [766, 392] width 1533 height 784
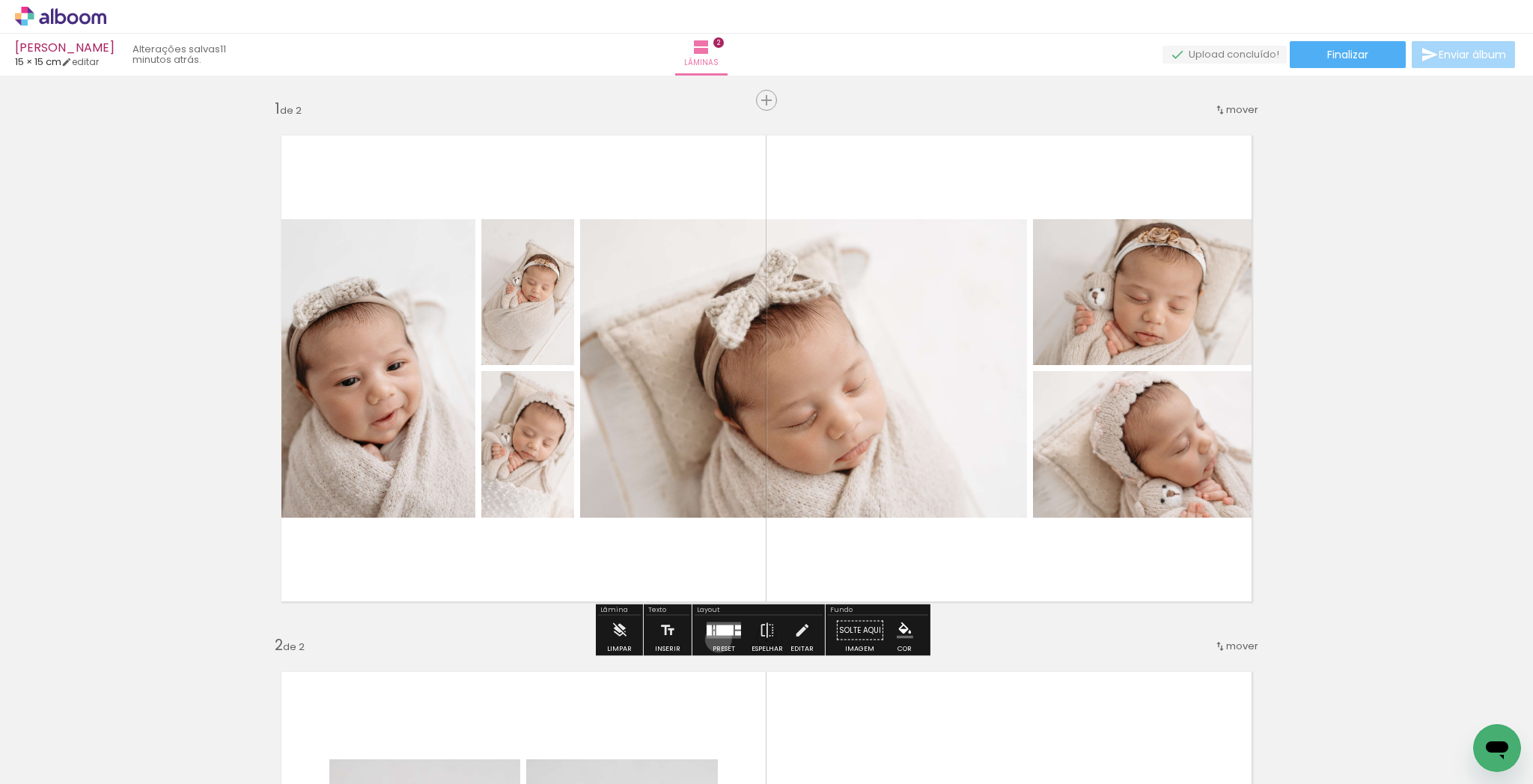
click at [714, 638] on div at bounding box center [723, 631] width 40 height 30
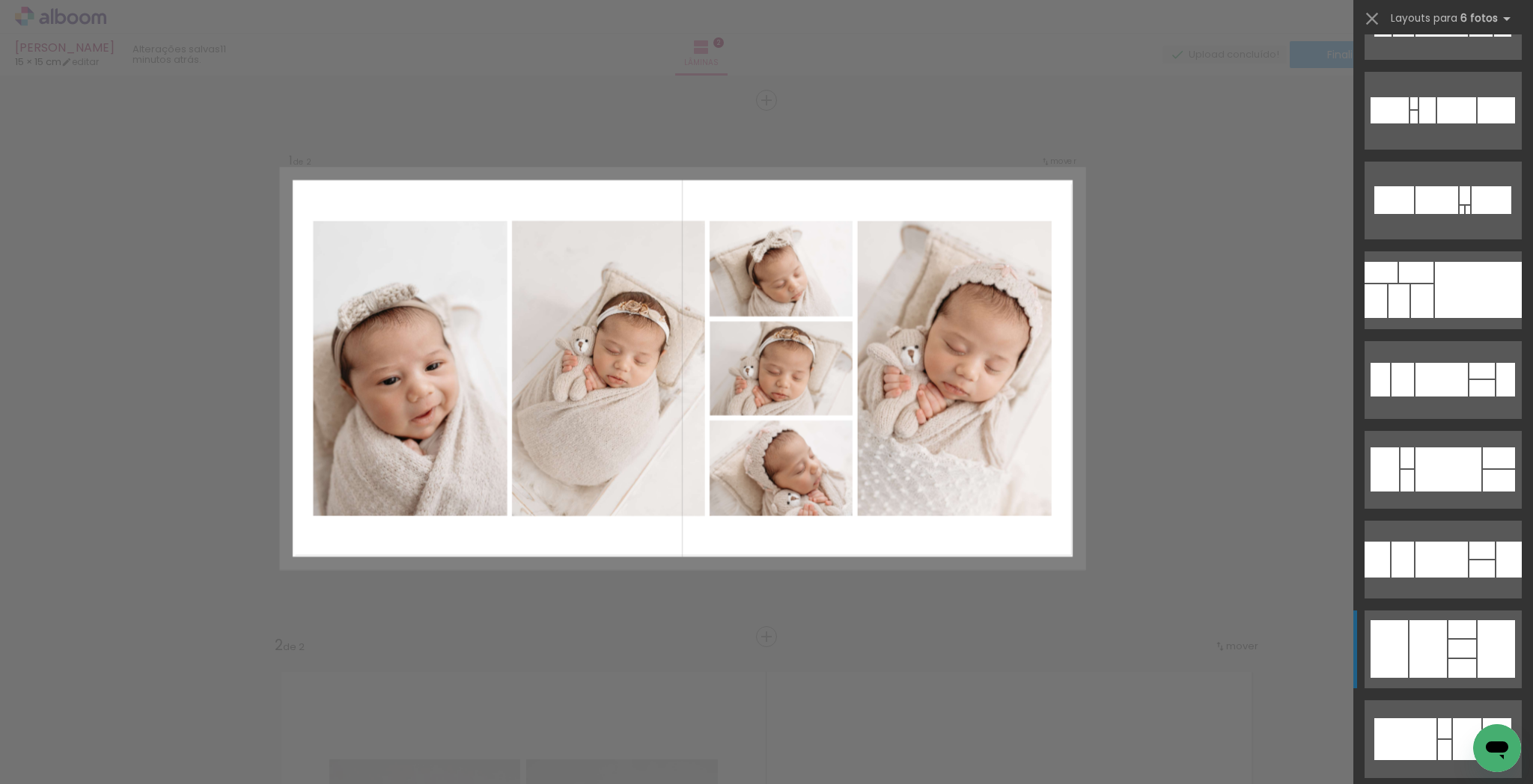
scroll to position [709, 0]
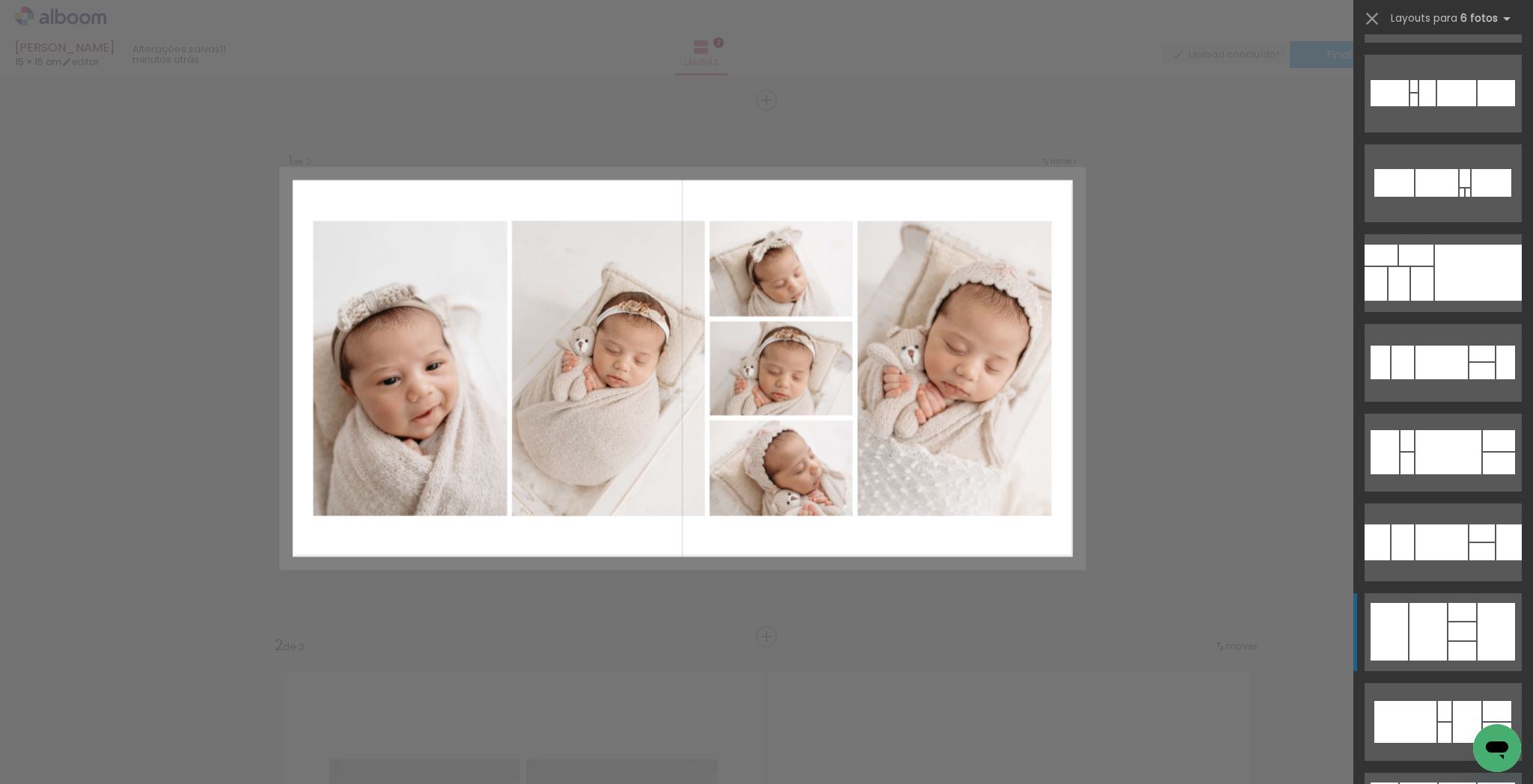
click at [1406, 661] on quentale-layouter at bounding box center [1443, 632] width 157 height 78
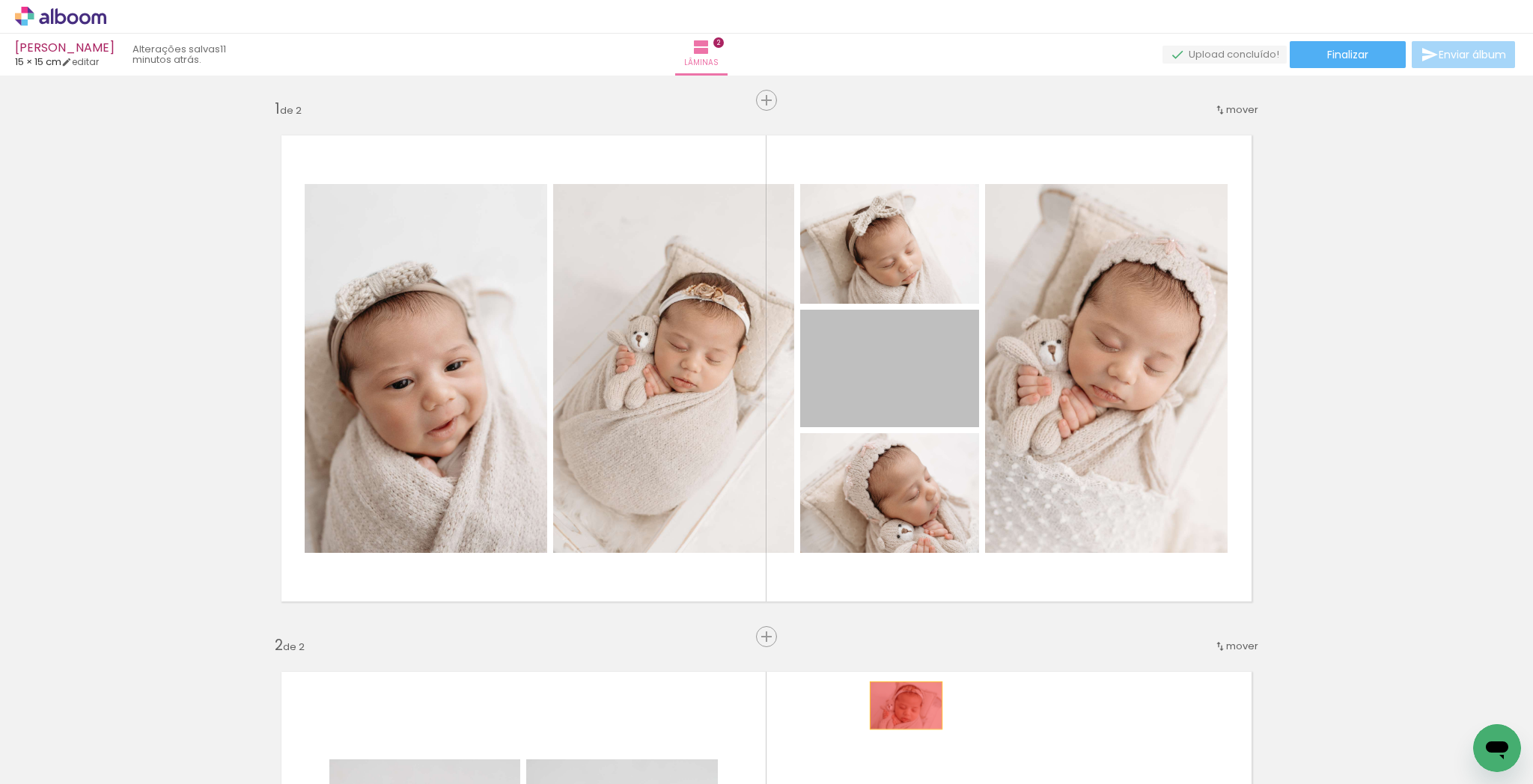
drag, startPoint x: 925, startPoint y: 383, endPoint x: 945, endPoint y: 709, distance: 326.6
click at [902, 730] on quentale-workspace at bounding box center [766, 392] width 1533 height 784
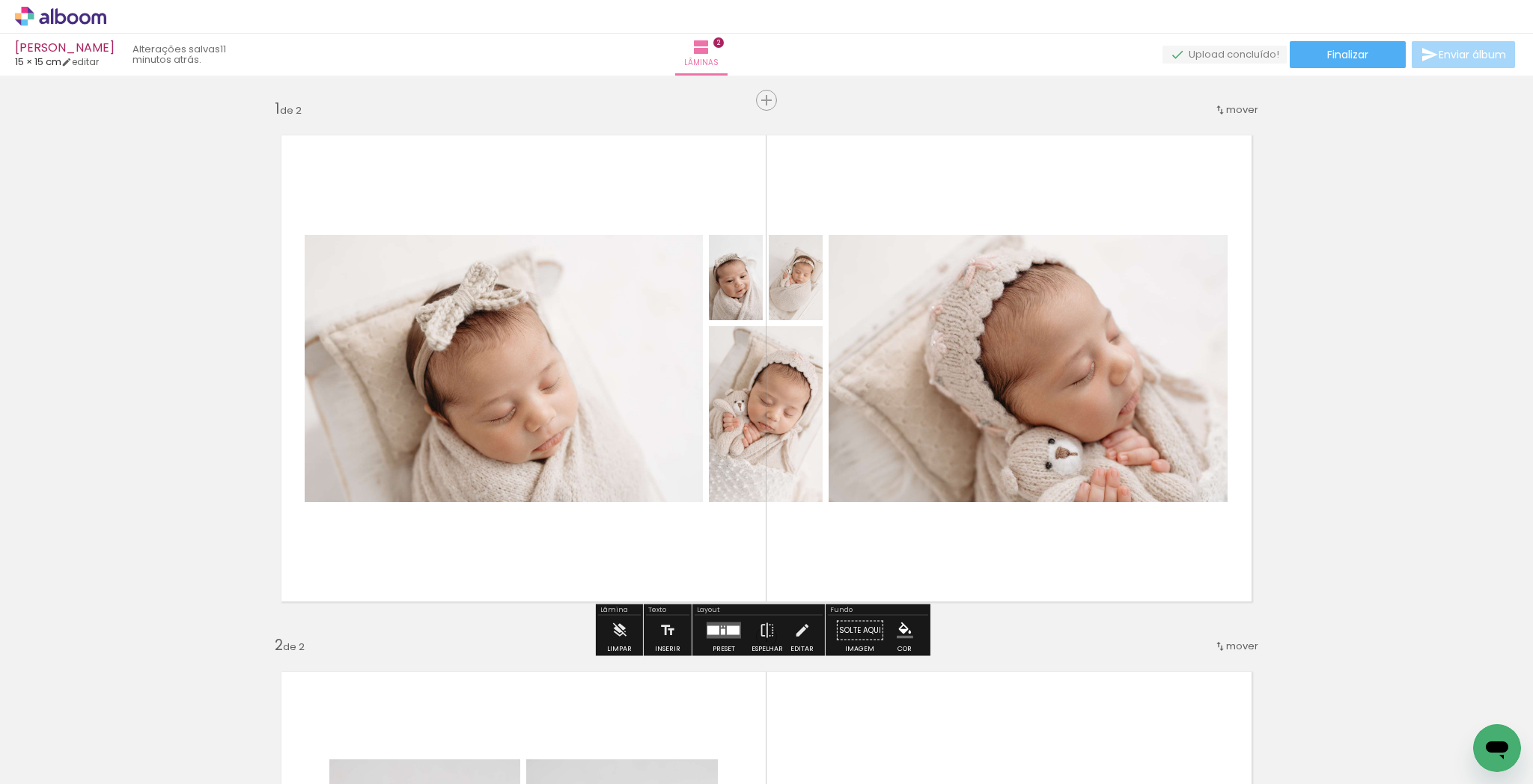
click at [721, 629] on div at bounding box center [722, 632] width 5 height 6
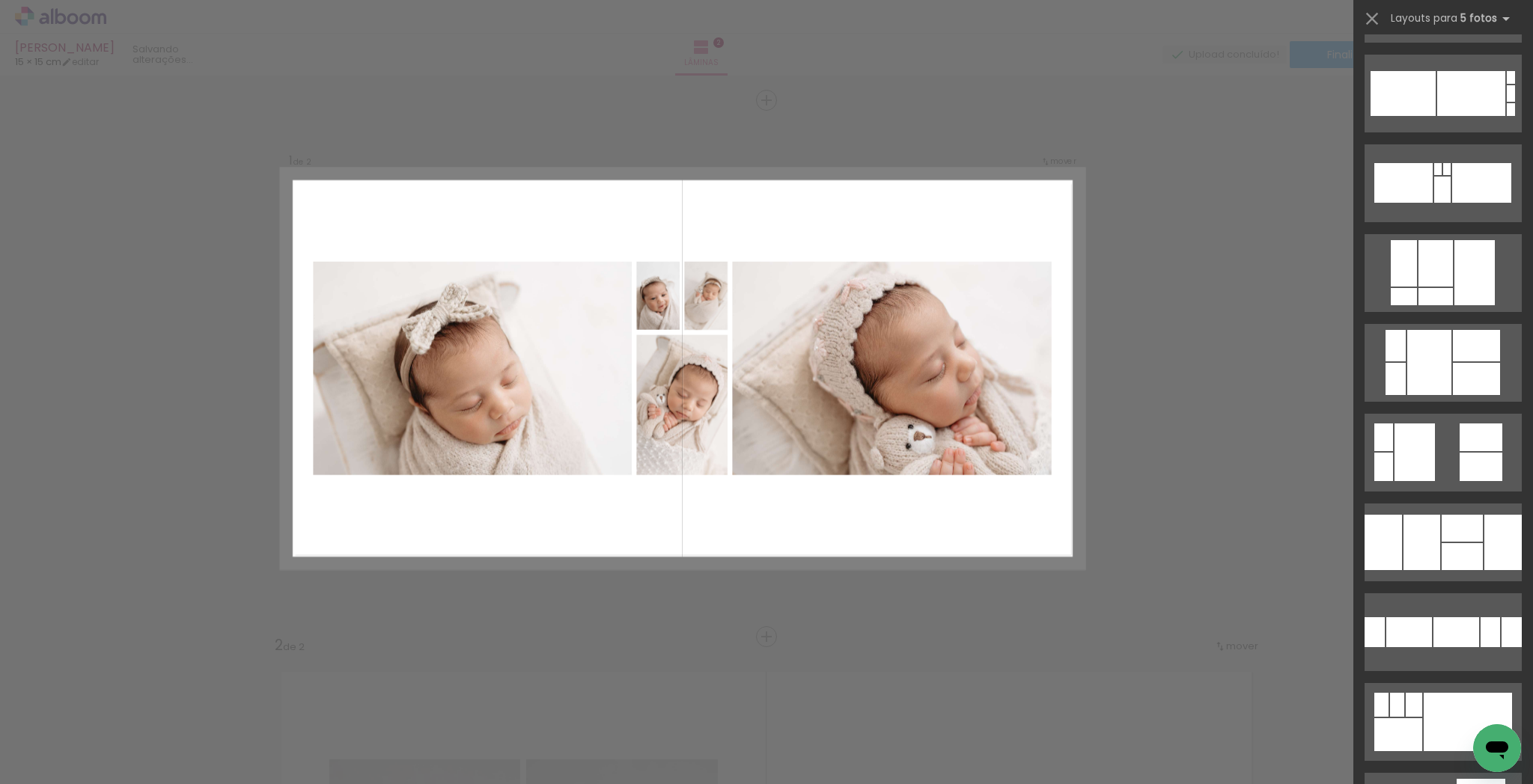
scroll to position [0, 0]
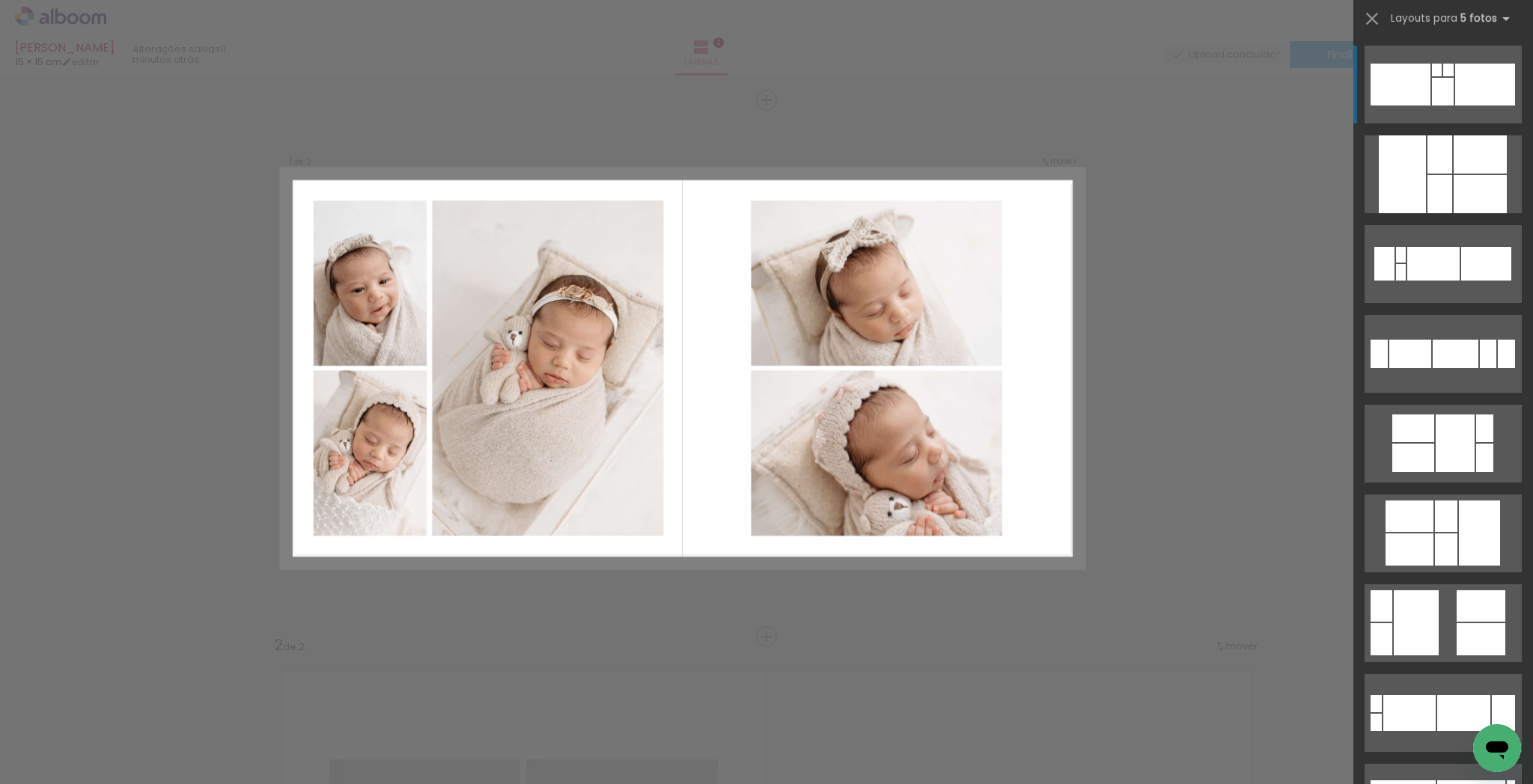
click at [1394, 607] on div at bounding box center [1417, 623] width 45 height 66
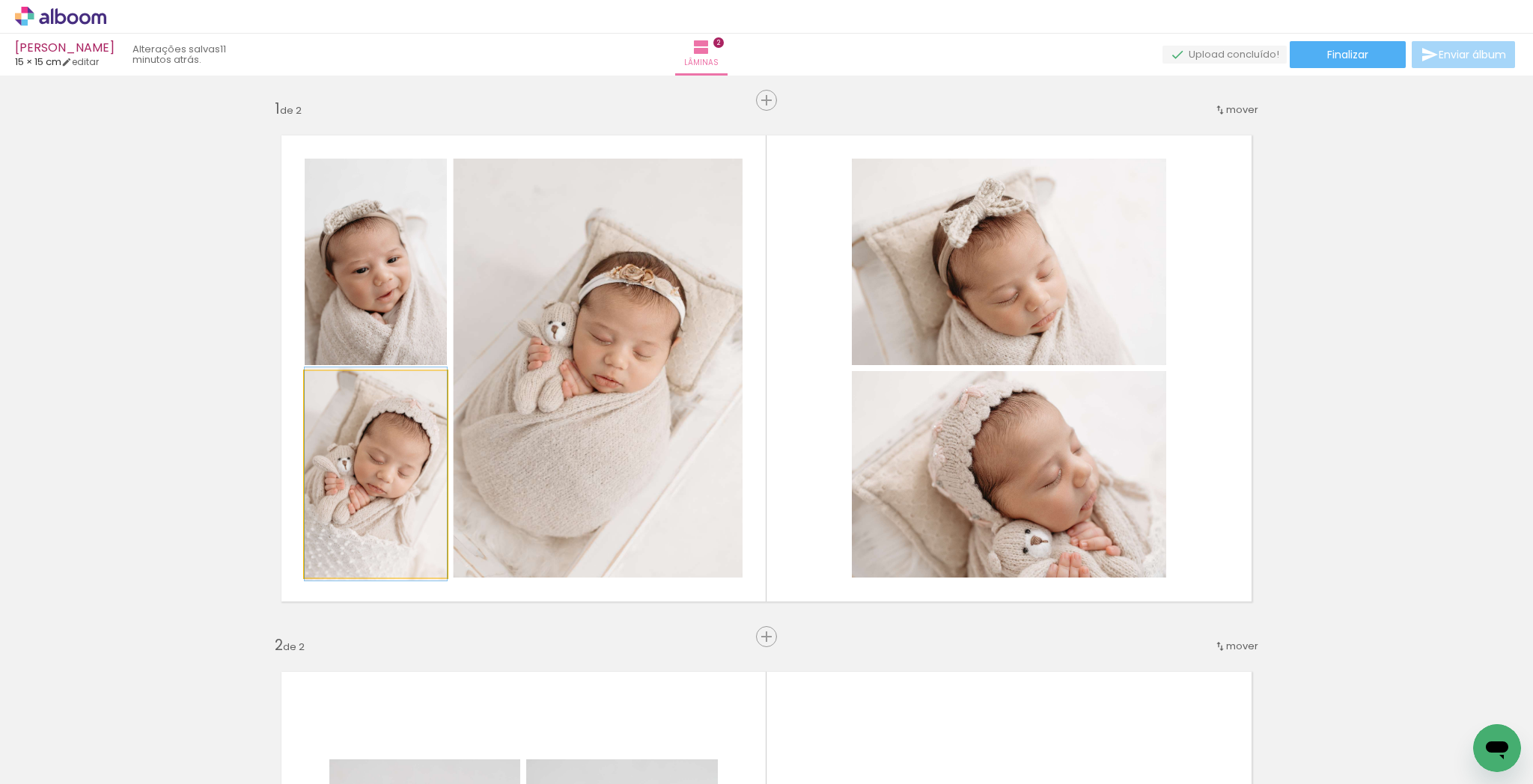
click at [418, 493] on quentale-photo at bounding box center [376, 474] width 142 height 207
drag, startPoint x: 417, startPoint y: 496, endPoint x: 424, endPoint y: 493, distance: 7.6
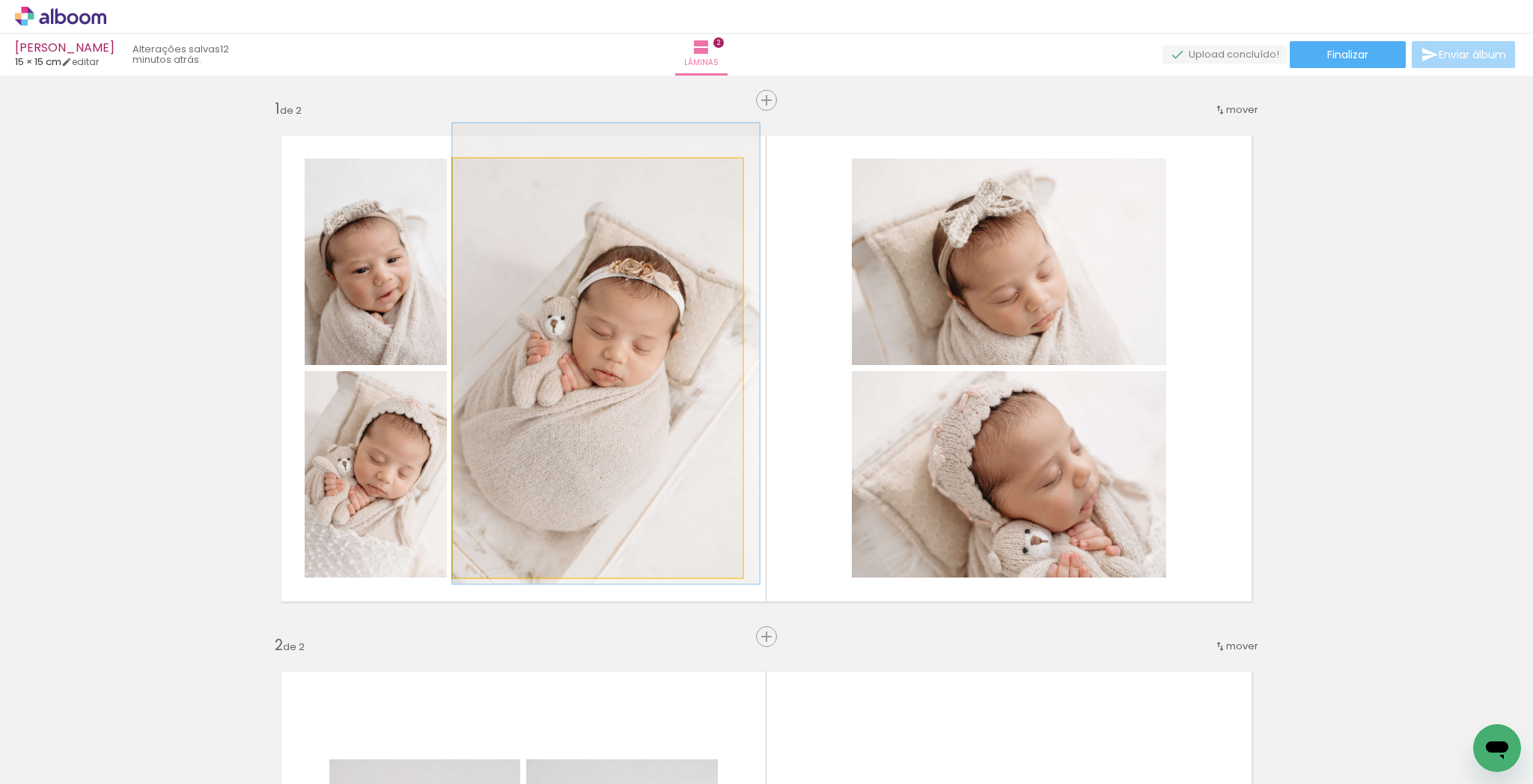
drag, startPoint x: 625, startPoint y: 451, endPoint x: 668, endPoint y: 452, distance: 43.0
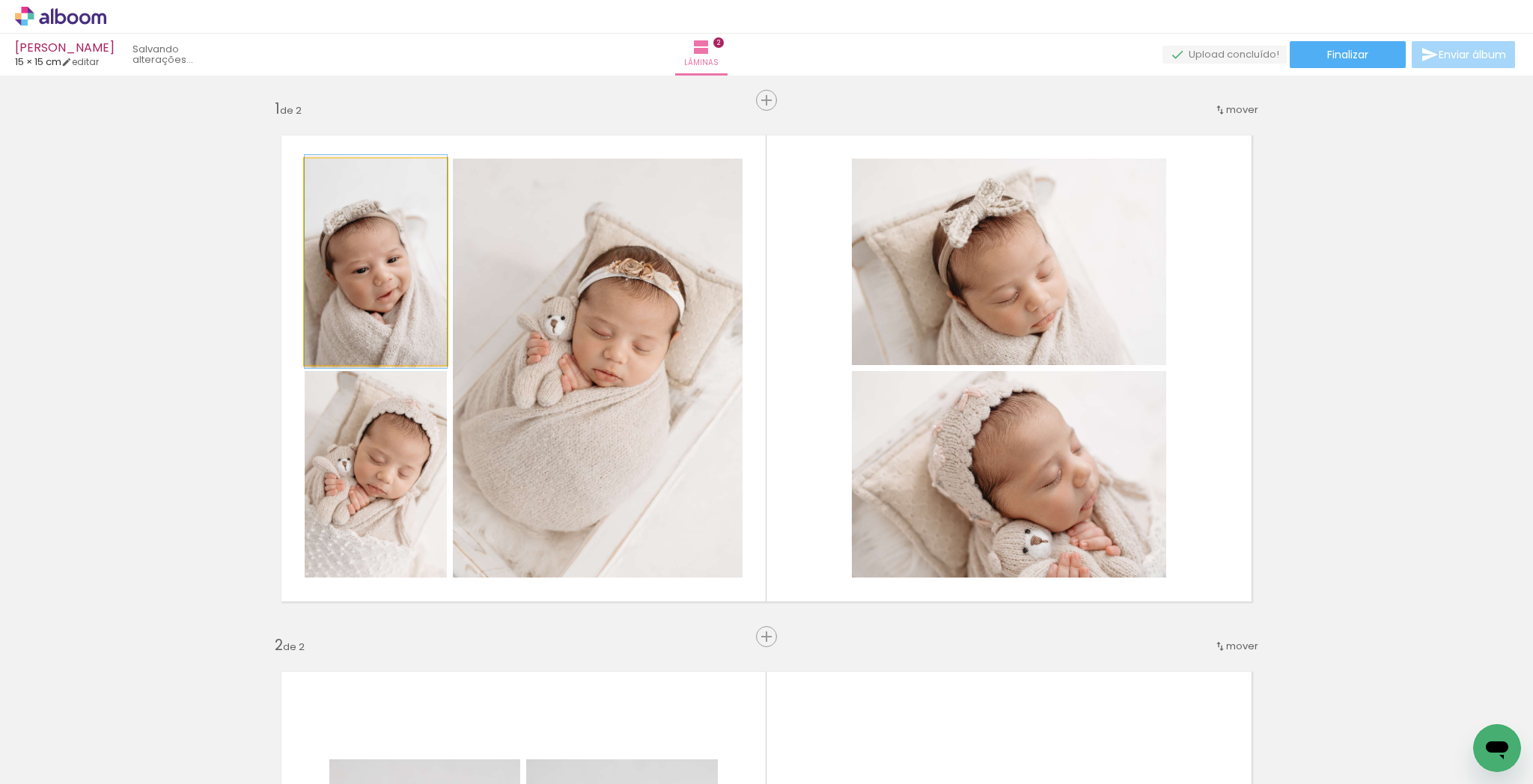
click at [412, 309] on quentale-photo at bounding box center [376, 261] width 142 height 207
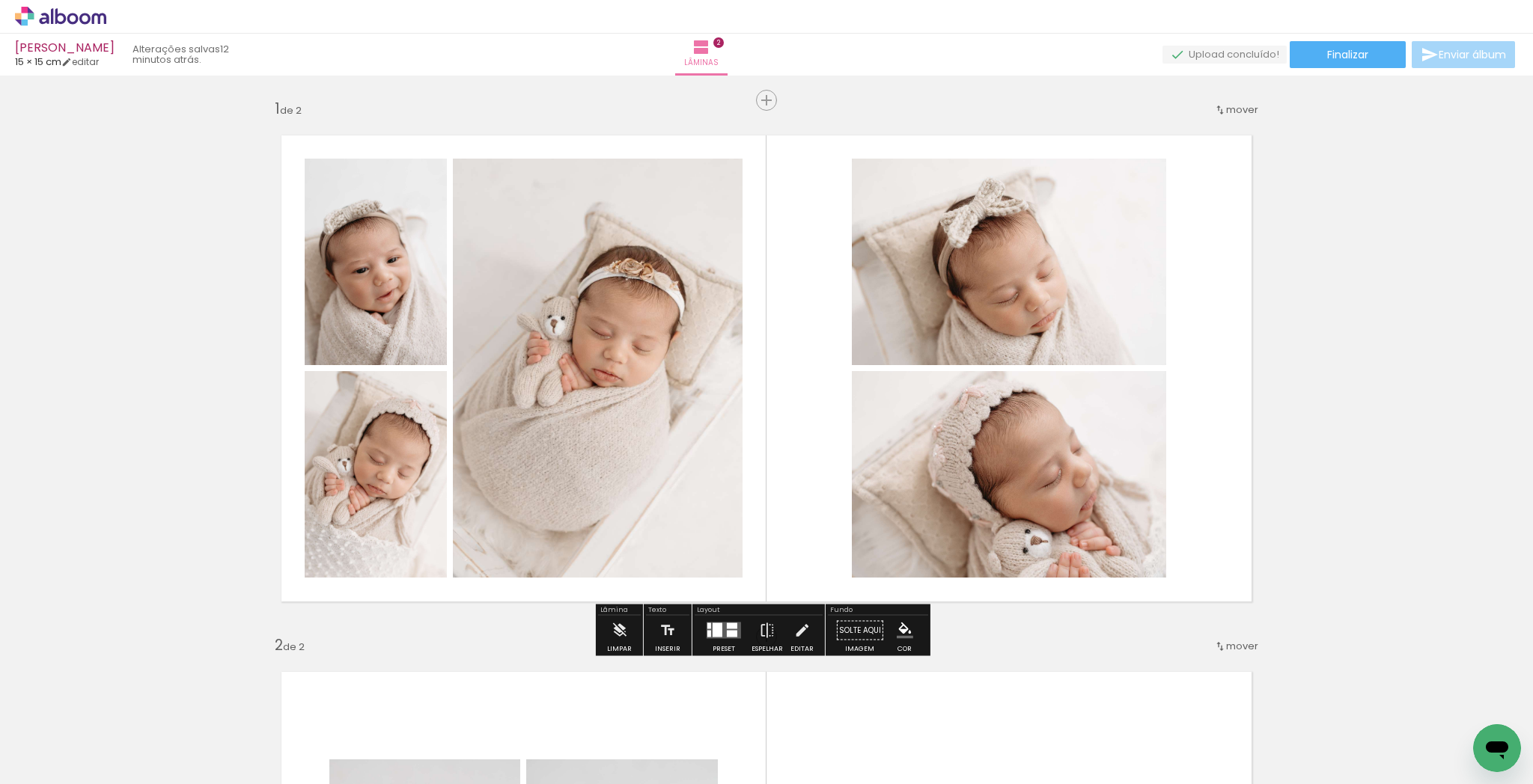
click at [982, 296] on quentale-photo at bounding box center [1009, 261] width 315 height 207
click at [1030, 448] on quentale-photo at bounding box center [1009, 474] width 315 height 207
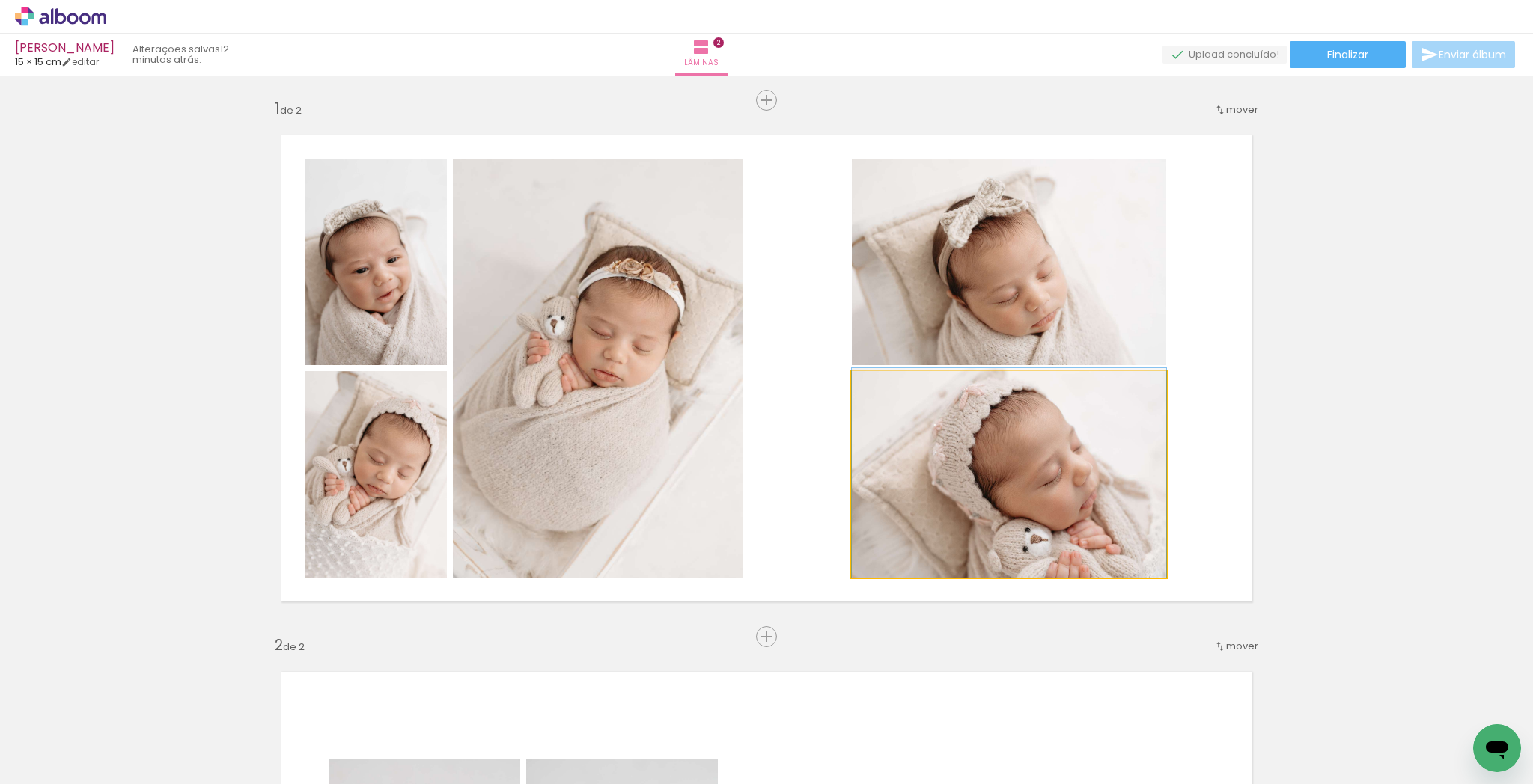
drag, startPoint x: 1041, startPoint y: 486, endPoint x: 1033, endPoint y: 453, distance: 34.0
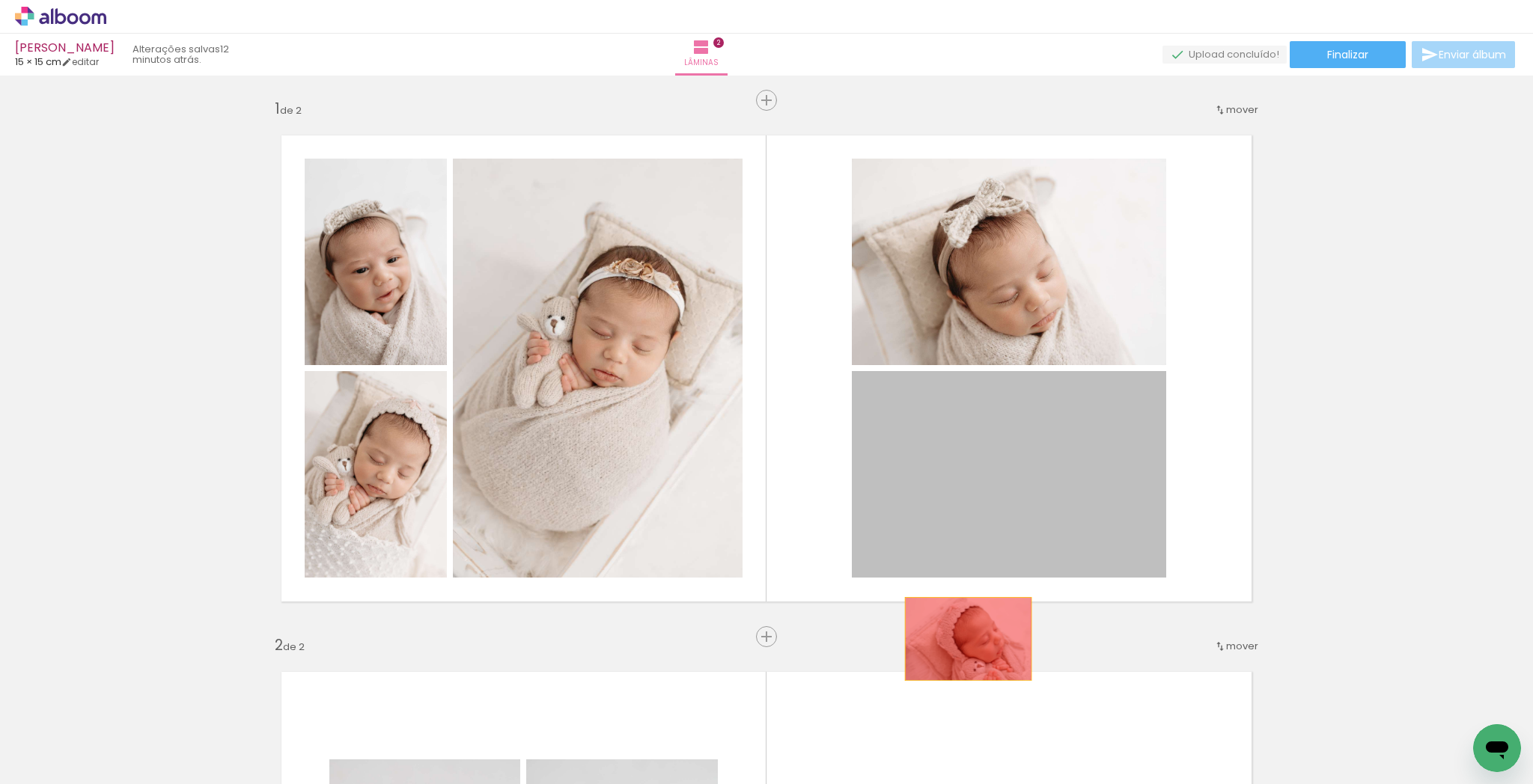
drag, startPoint x: 1029, startPoint y: 498, endPoint x: 901, endPoint y: 719, distance: 255.4
click at [910, 783] on html "link( href="../../bower_components/polymer/polymer.html" rel="import" ) picture…" at bounding box center [766, 392] width 1533 height 784
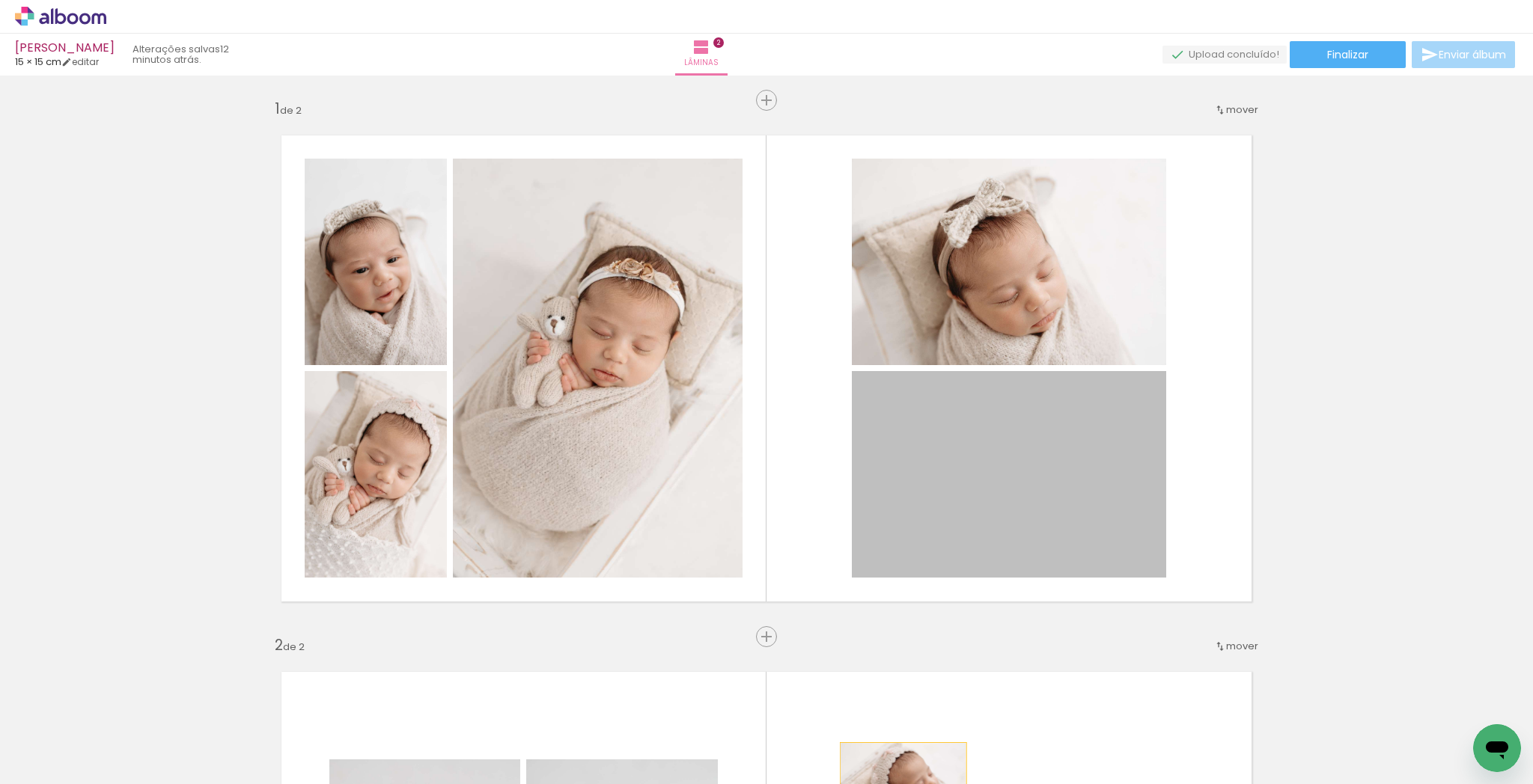
drag, startPoint x: 1049, startPoint y: 499, endPoint x: 911, endPoint y: 729, distance: 268.2
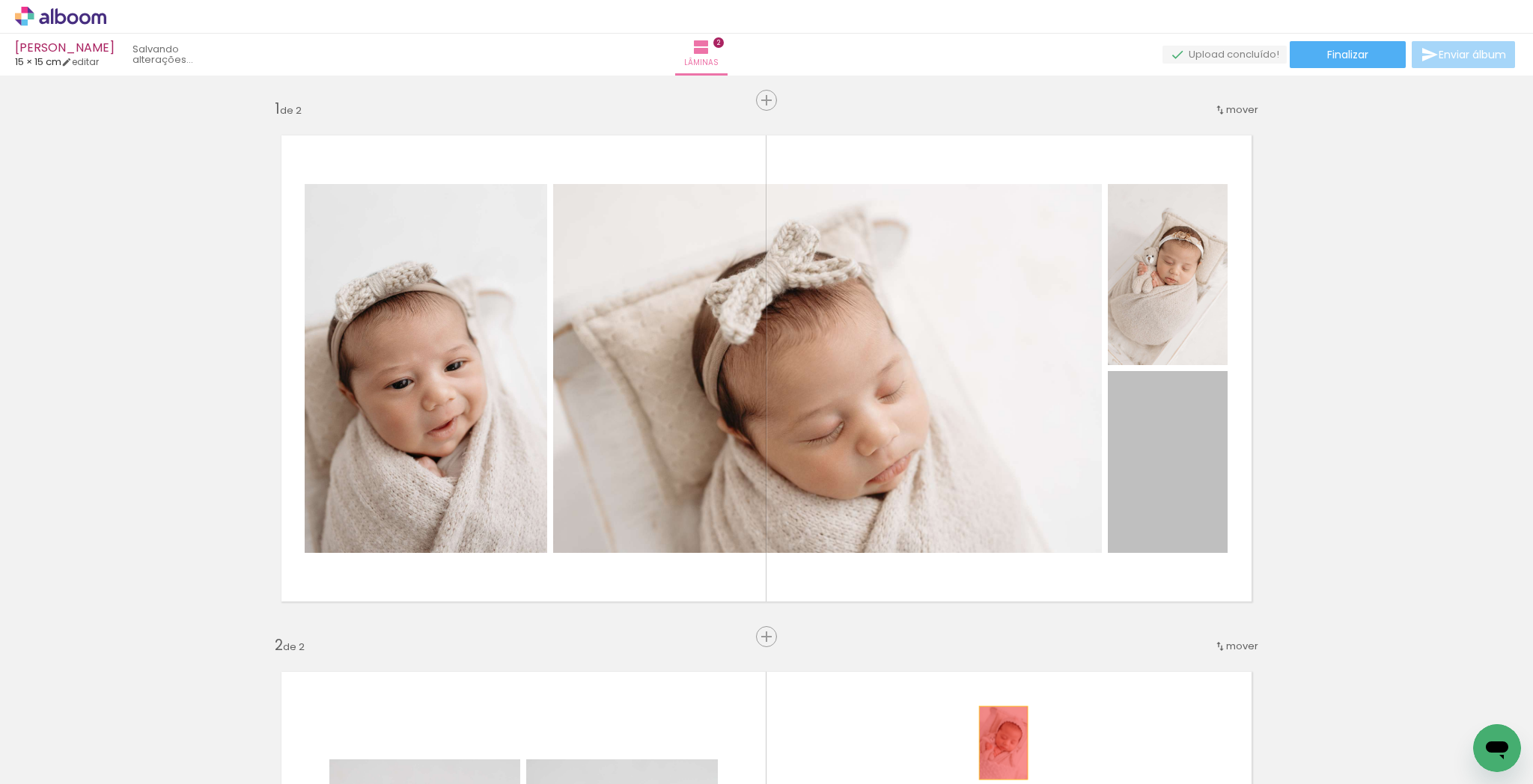
drag, startPoint x: 1156, startPoint y: 508, endPoint x: 1025, endPoint y: 638, distance: 184.6
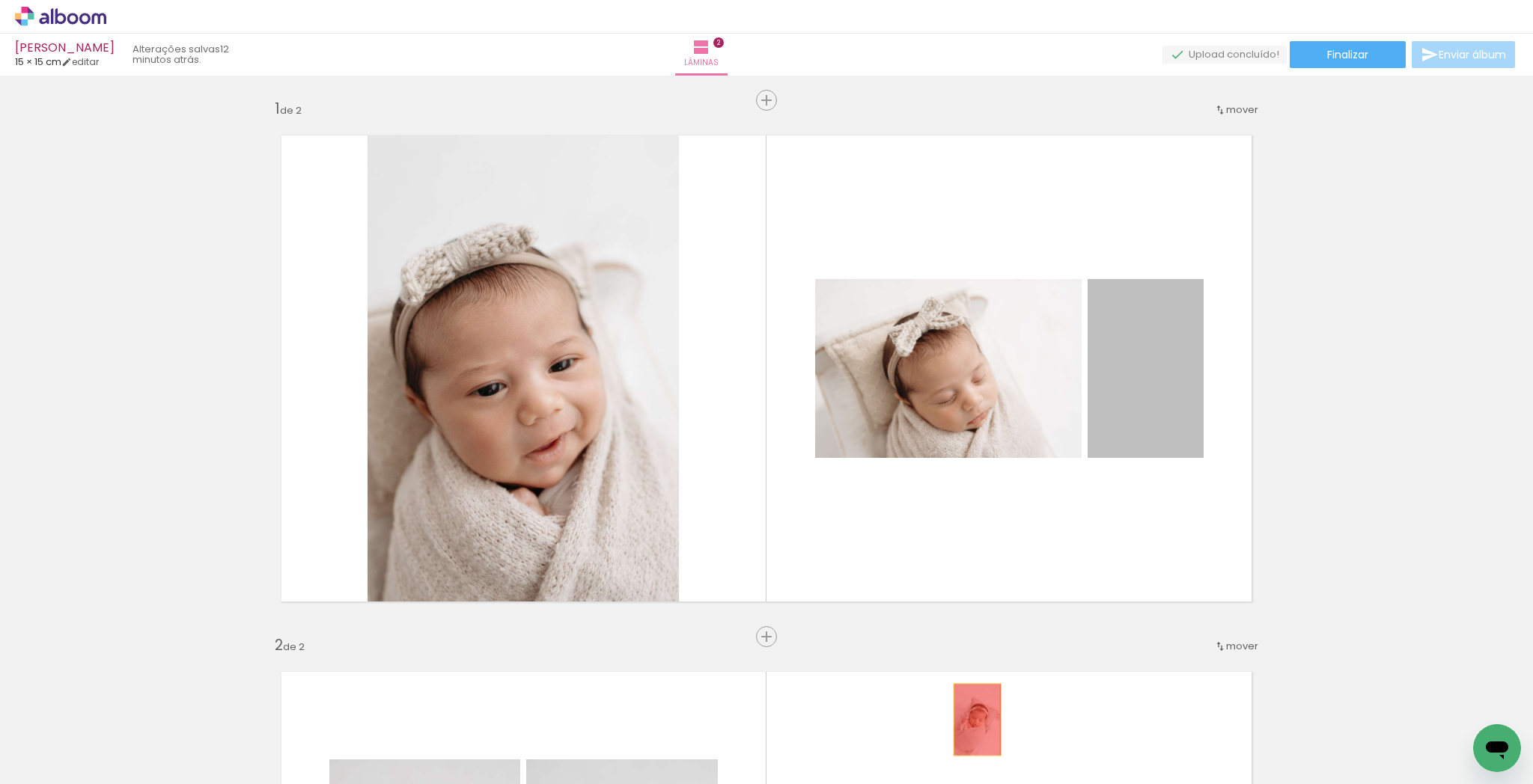
drag, startPoint x: 1076, startPoint y: 522, endPoint x: 977, endPoint y: 691, distance: 195.9
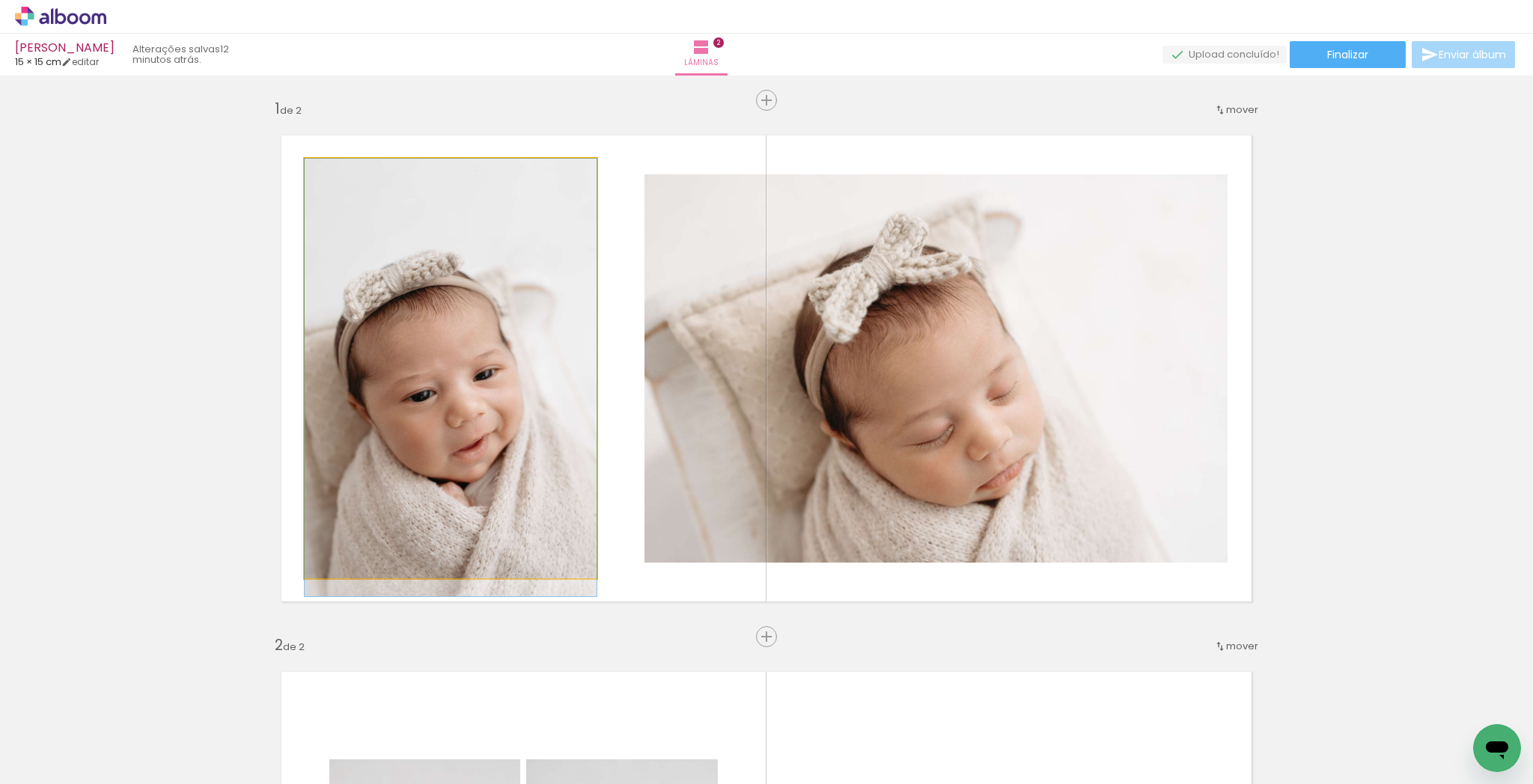
drag, startPoint x: 540, startPoint y: 460, endPoint x: 548, endPoint y: 465, distance: 9.4
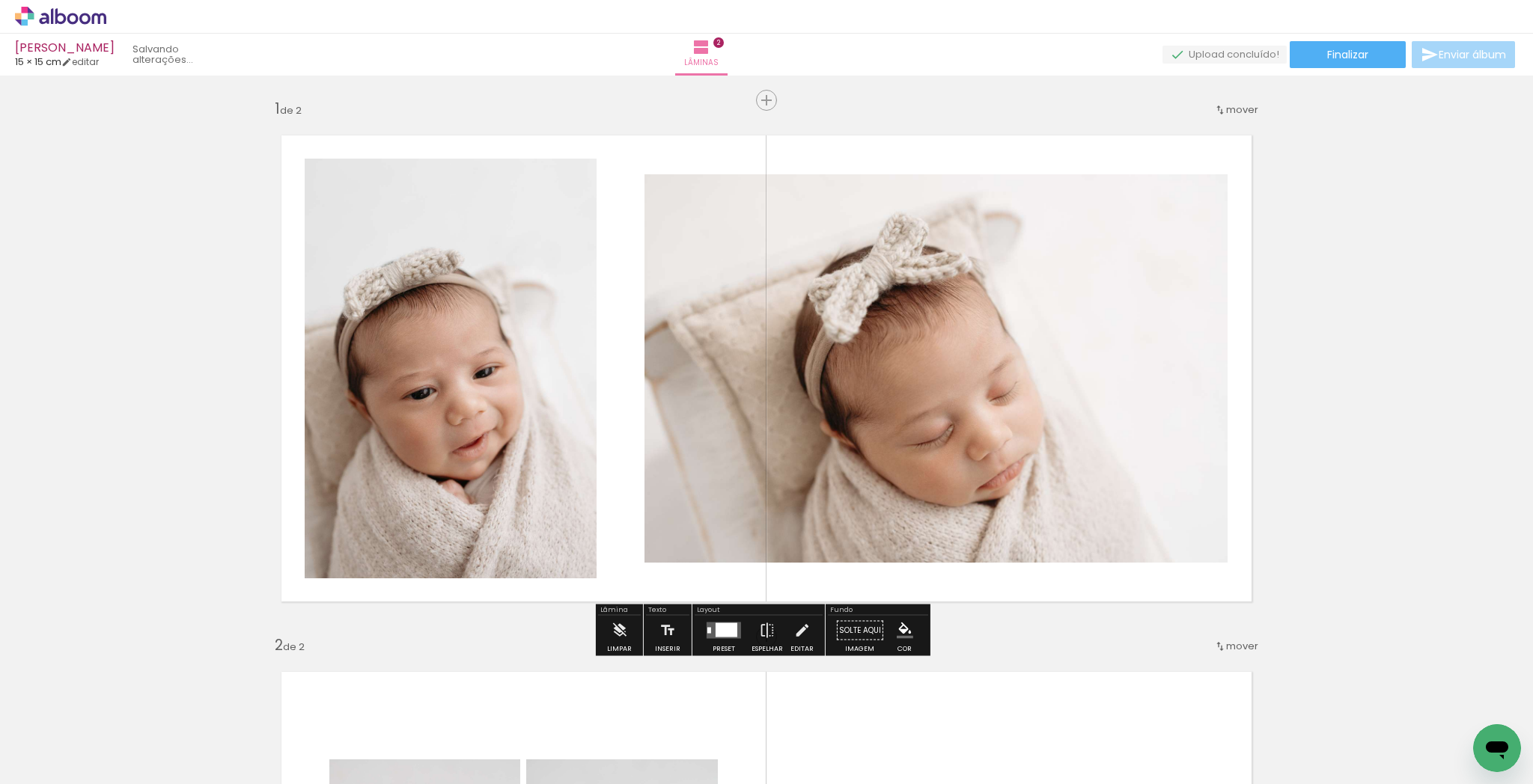
click at [1236, 404] on quentale-layouter at bounding box center [766, 368] width 1004 height 499
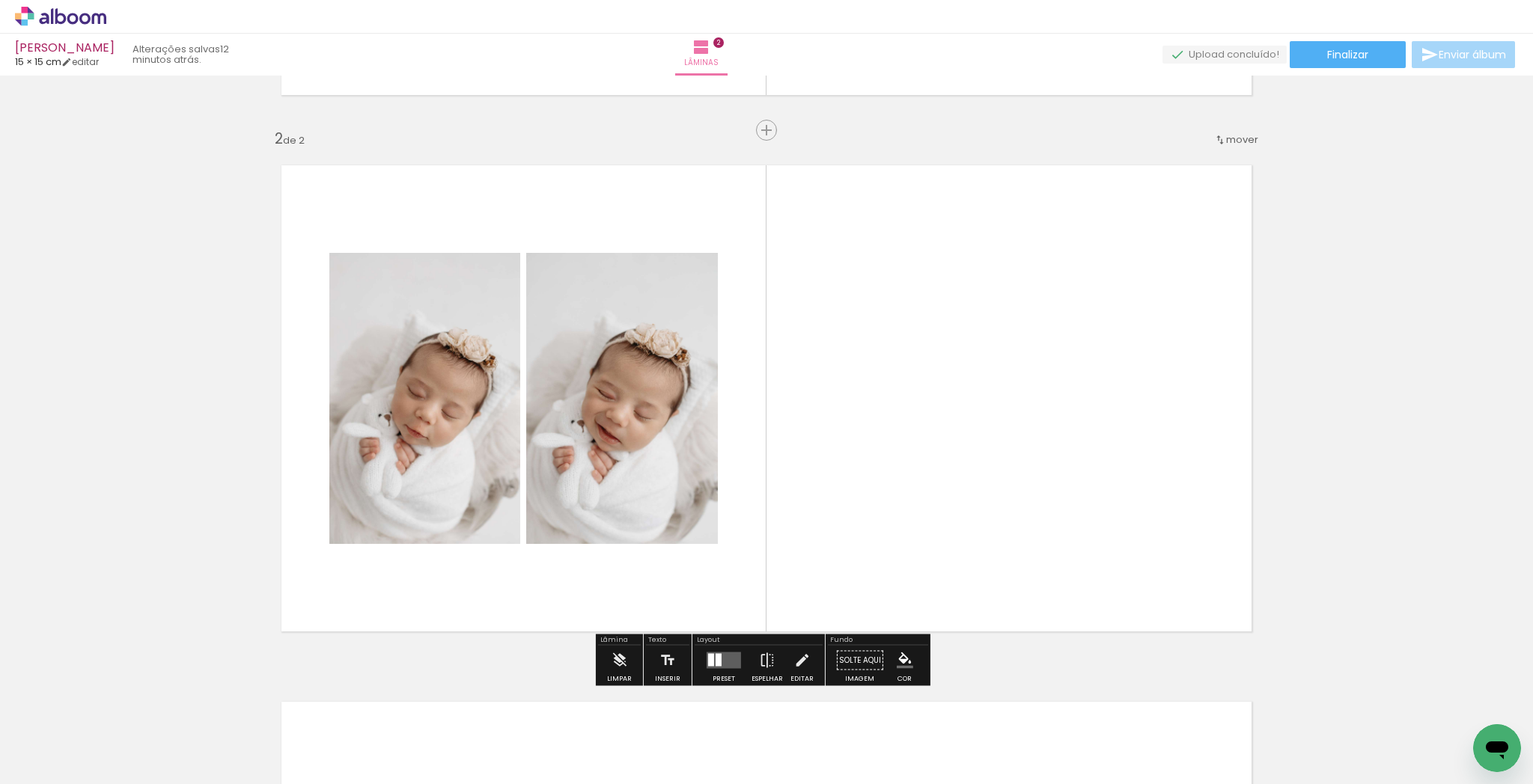
scroll to position [510, 0]
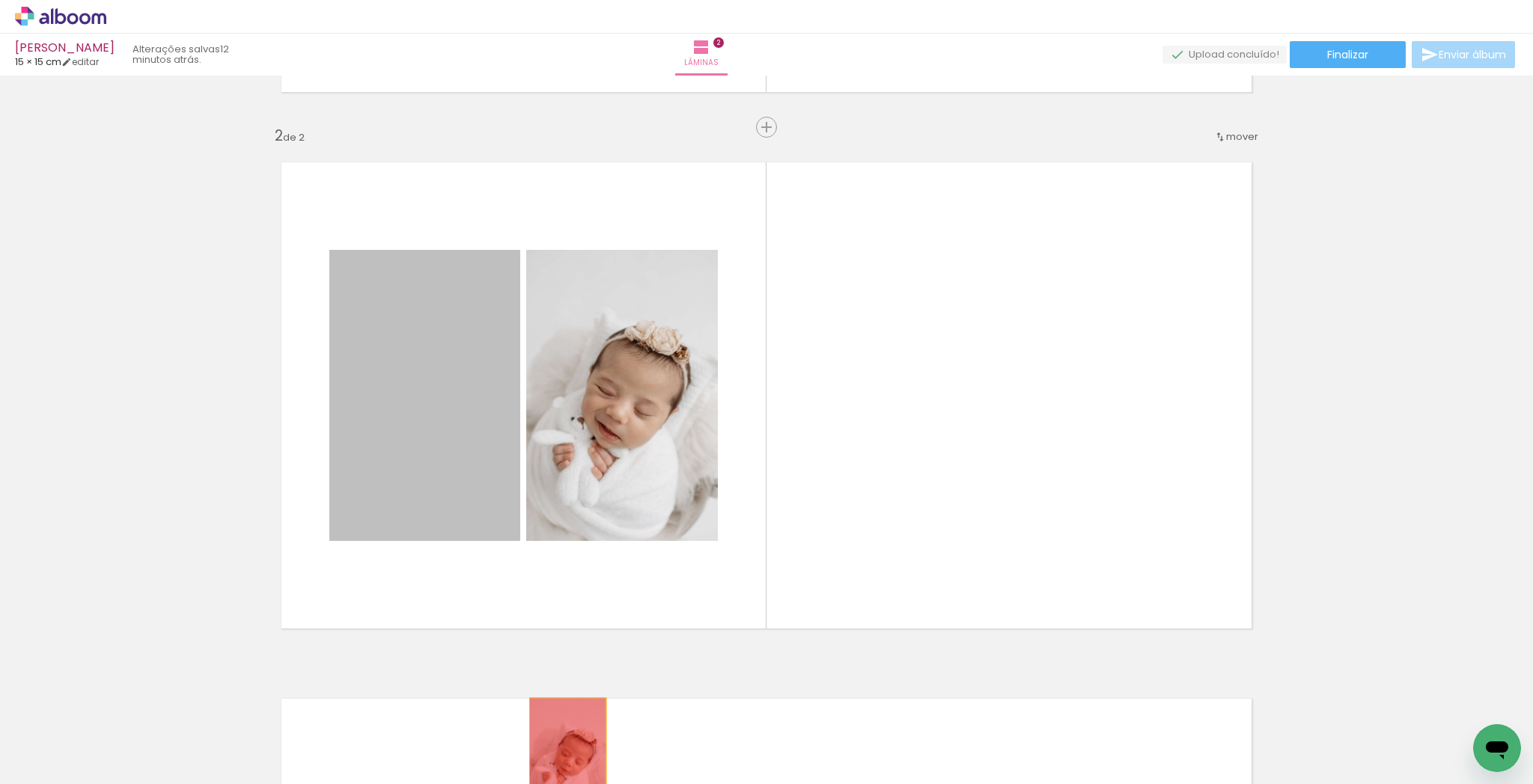
drag, startPoint x: 449, startPoint y: 459, endPoint x: 590, endPoint y: 599, distance: 198.7
click at [564, 751] on quentale-workspace at bounding box center [766, 392] width 1533 height 784
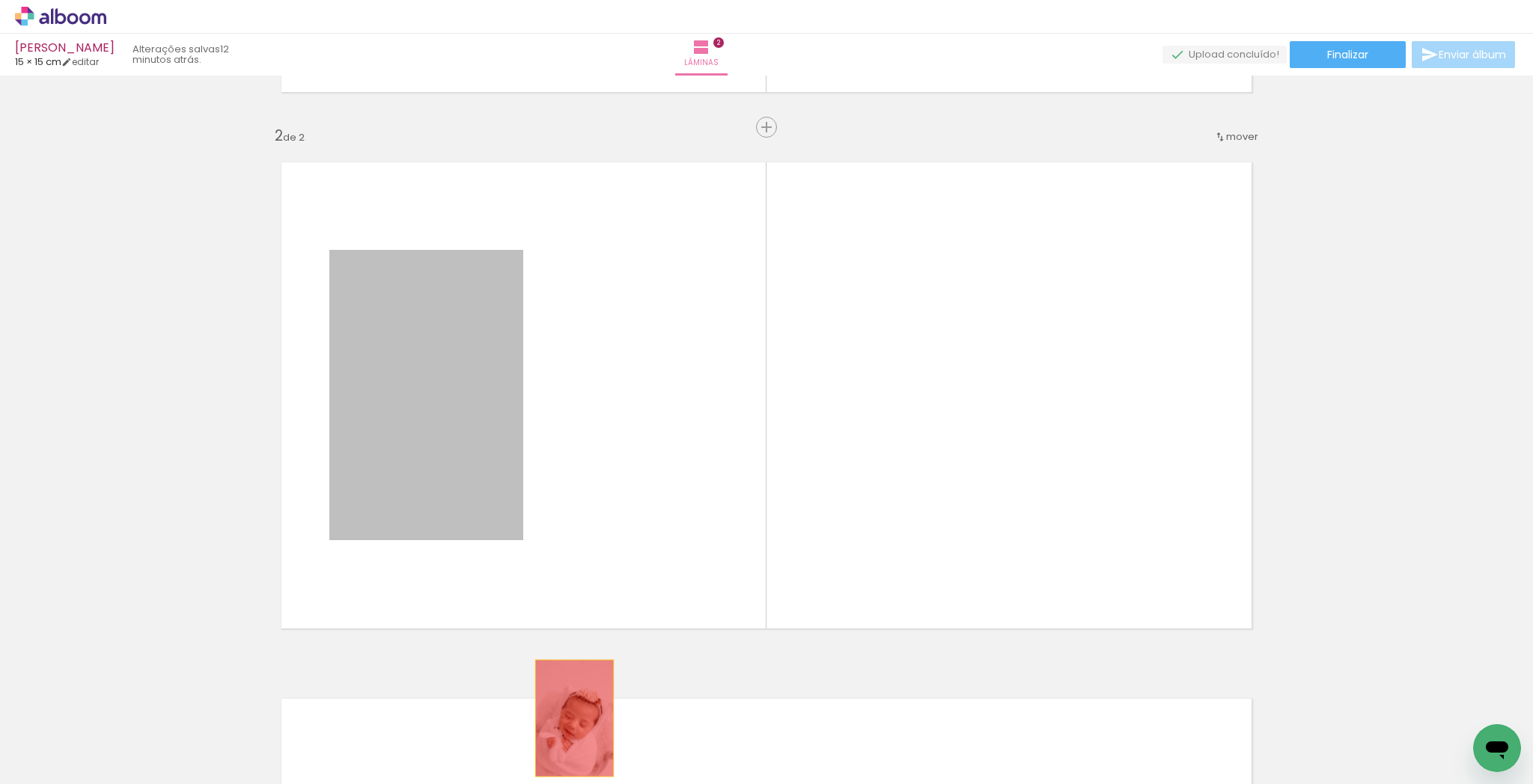
drag, startPoint x: 499, startPoint y: 549, endPoint x: 557, endPoint y: 712, distance: 173.0
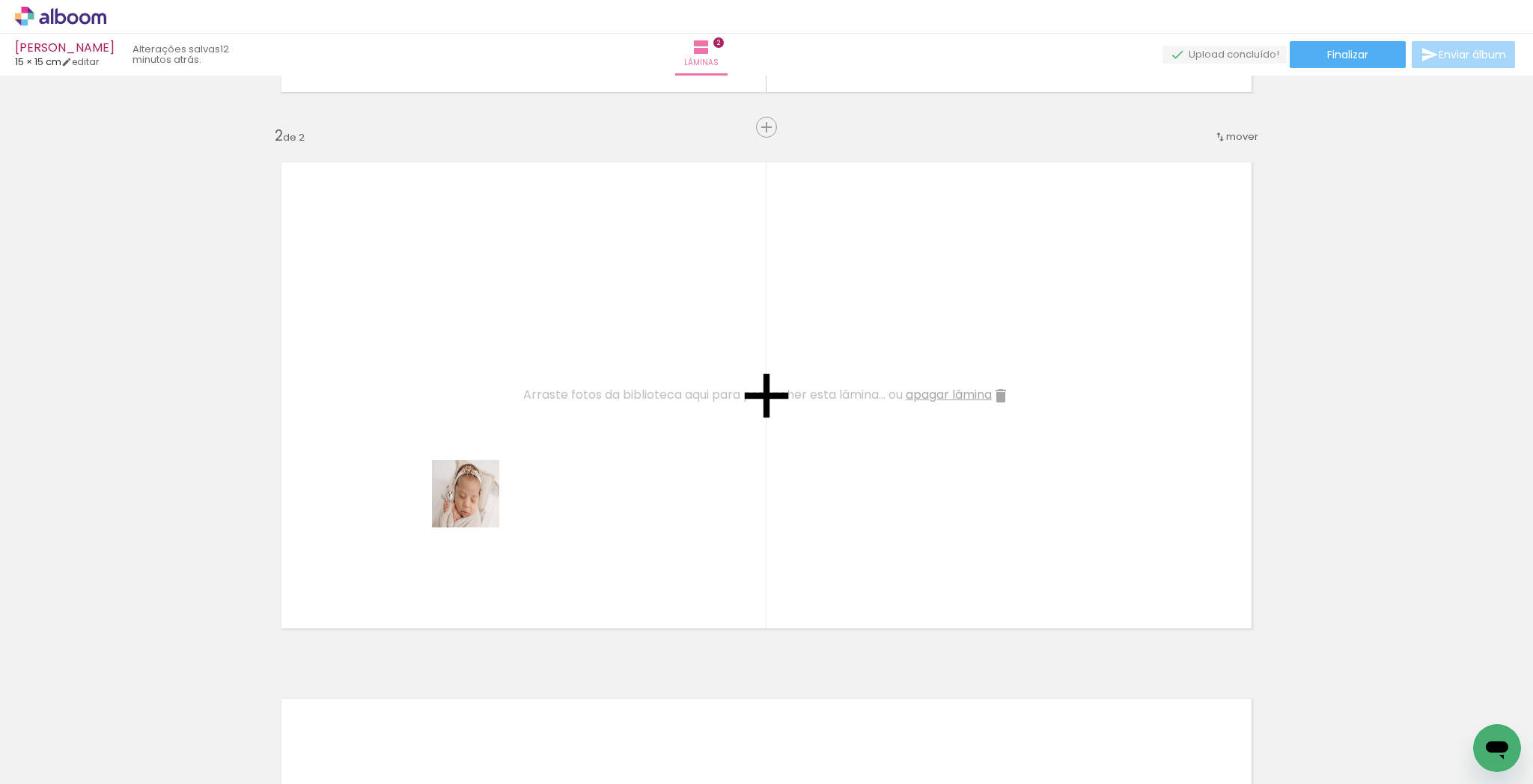
drag, startPoint x: 409, startPoint y: 599, endPoint x: 430, endPoint y: 651, distance: 56.1
click at [478, 499] on quentale-workspace at bounding box center [766, 392] width 1533 height 784
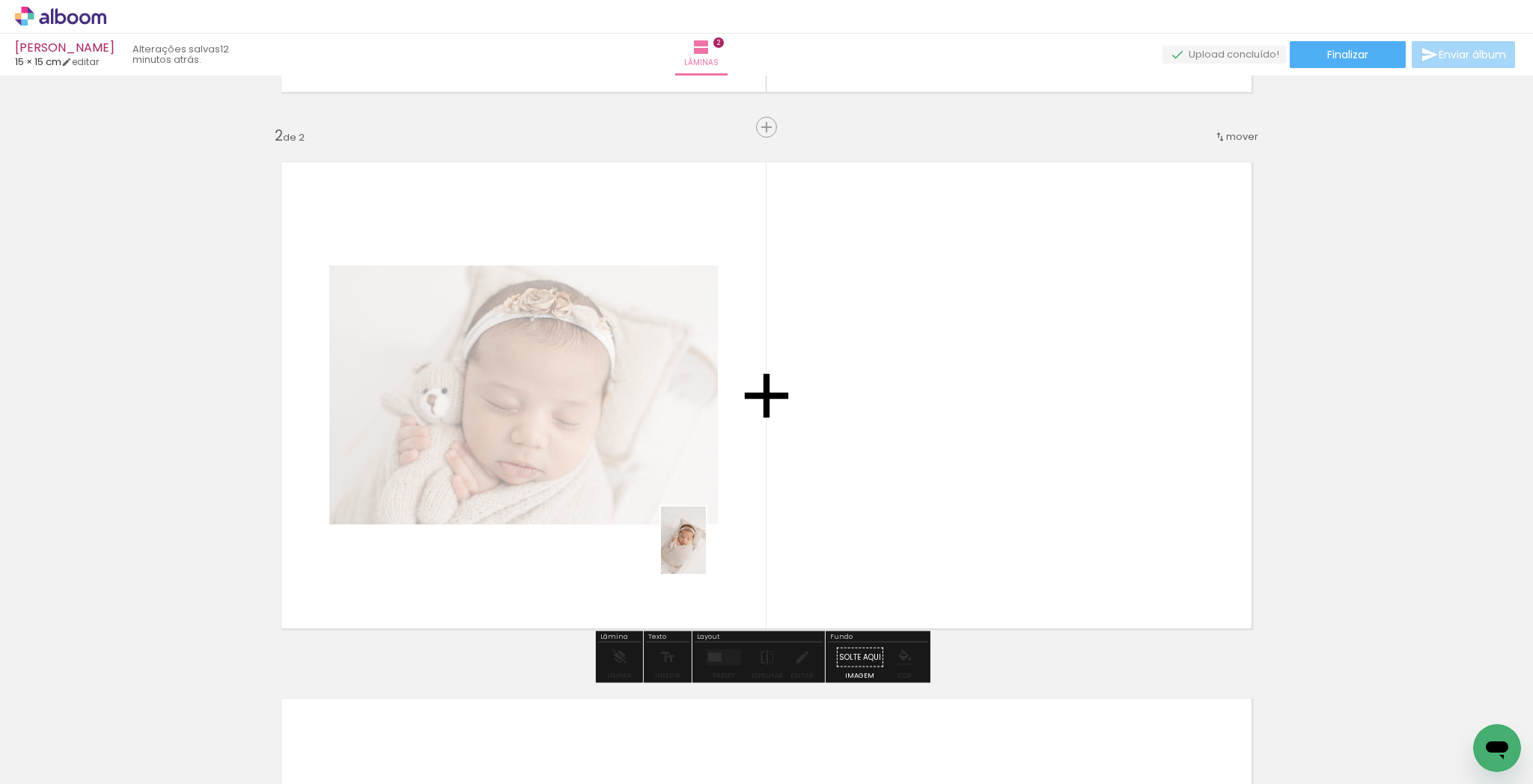
drag, startPoint x: 407, startPoint y: 733, endPoint x: 576, endPoint y: 698, distance: 172.6
click at [709, 545] on quentale-workspace at bounding box center [766, 392] width 1533 height 784
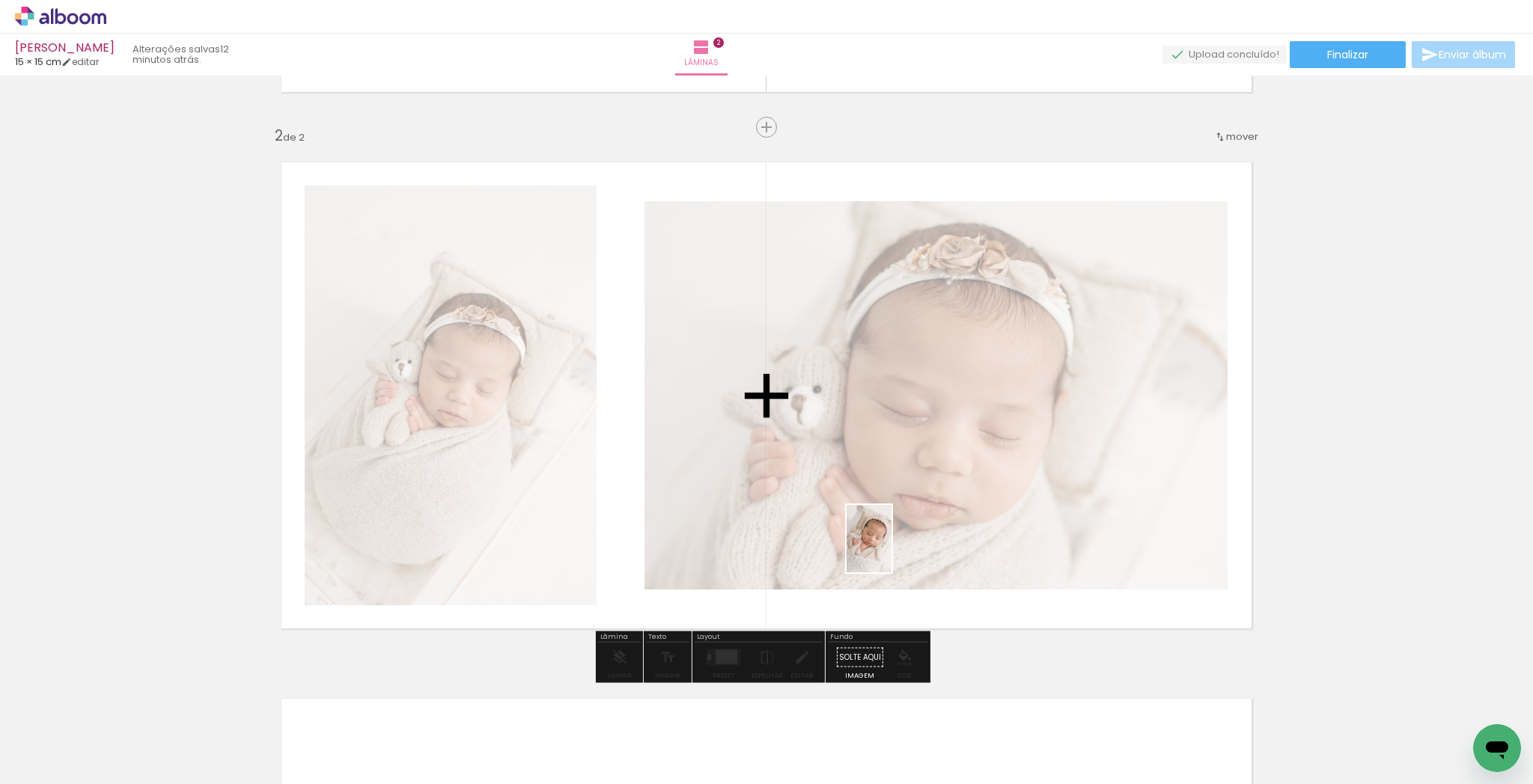
drag, startPoint x: 537, startPoint y: 698, endPoint x: 691, endPoint y: 659, distance: 158.9
click at [884, 551] on quentale-workspace at bounding box center [766, 392] width 1533 height 784
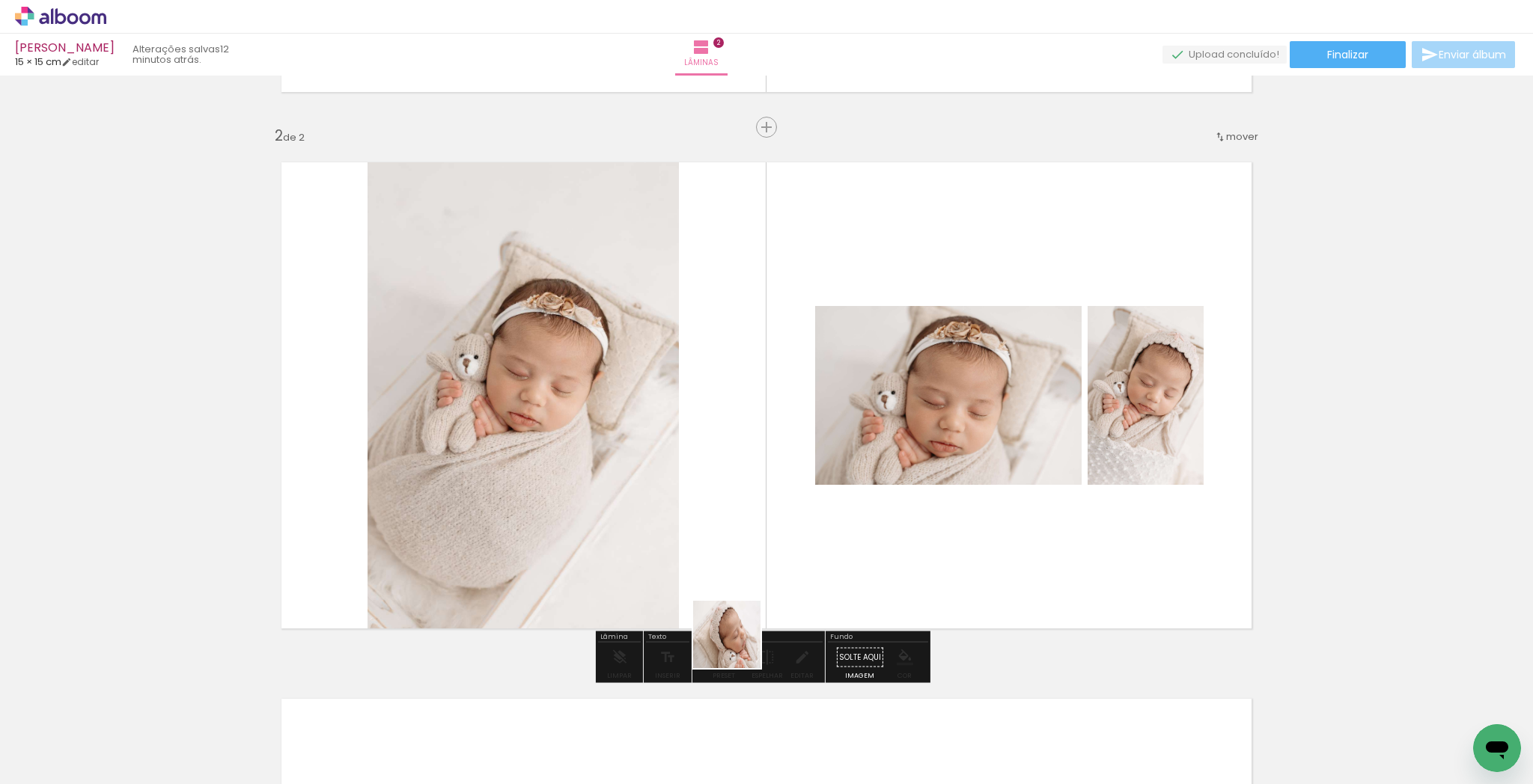
drag, startPoint x: 721, startPoint y: 653, endPoint x: 953, endPoint y: 583, distance: 242.3
click at [922, 598] on quentale-workspace at bounding box center [766, 392] width 1533 height 784
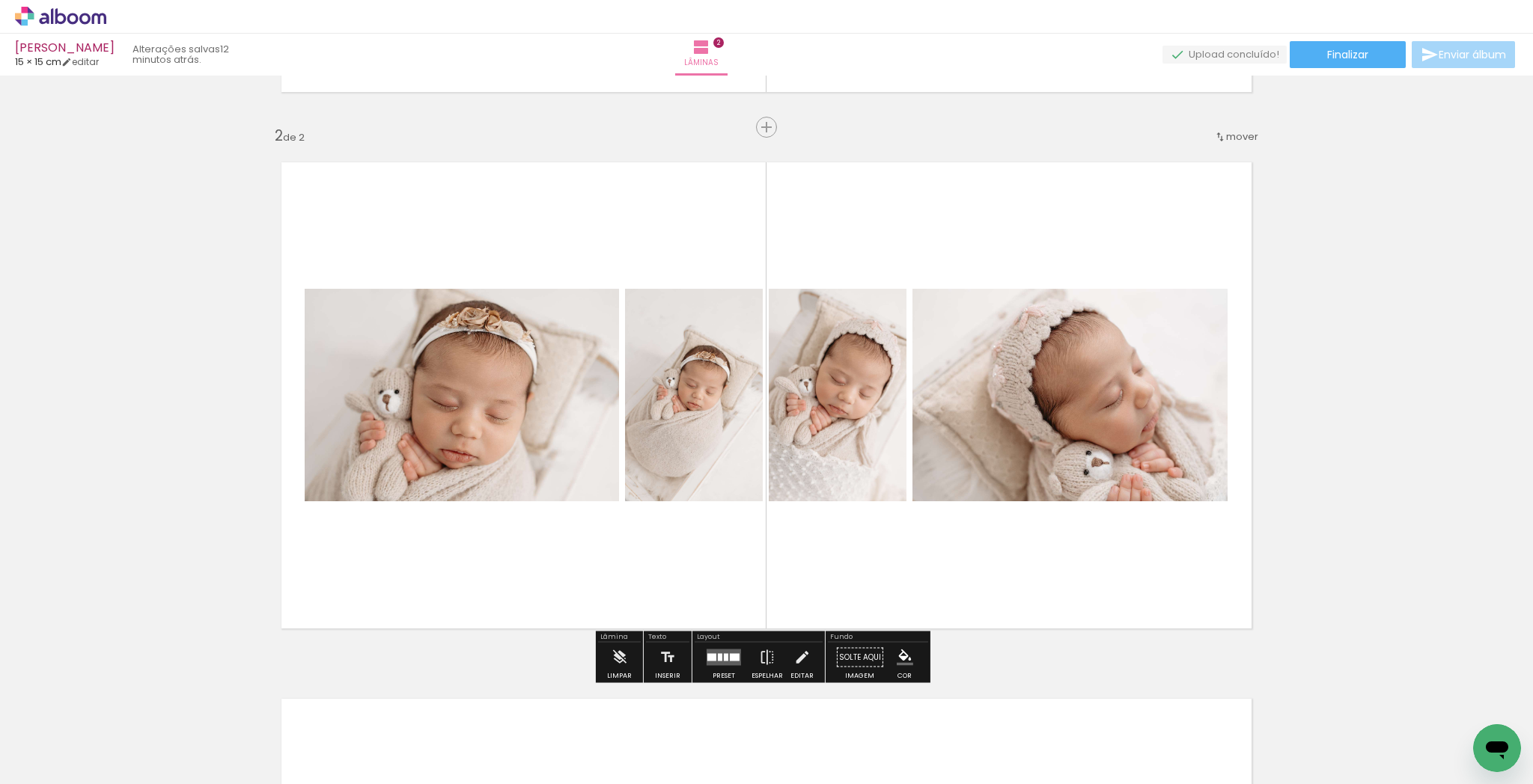
click at [730, 655] on div at bounding box center [735, 658] width 9 height 7
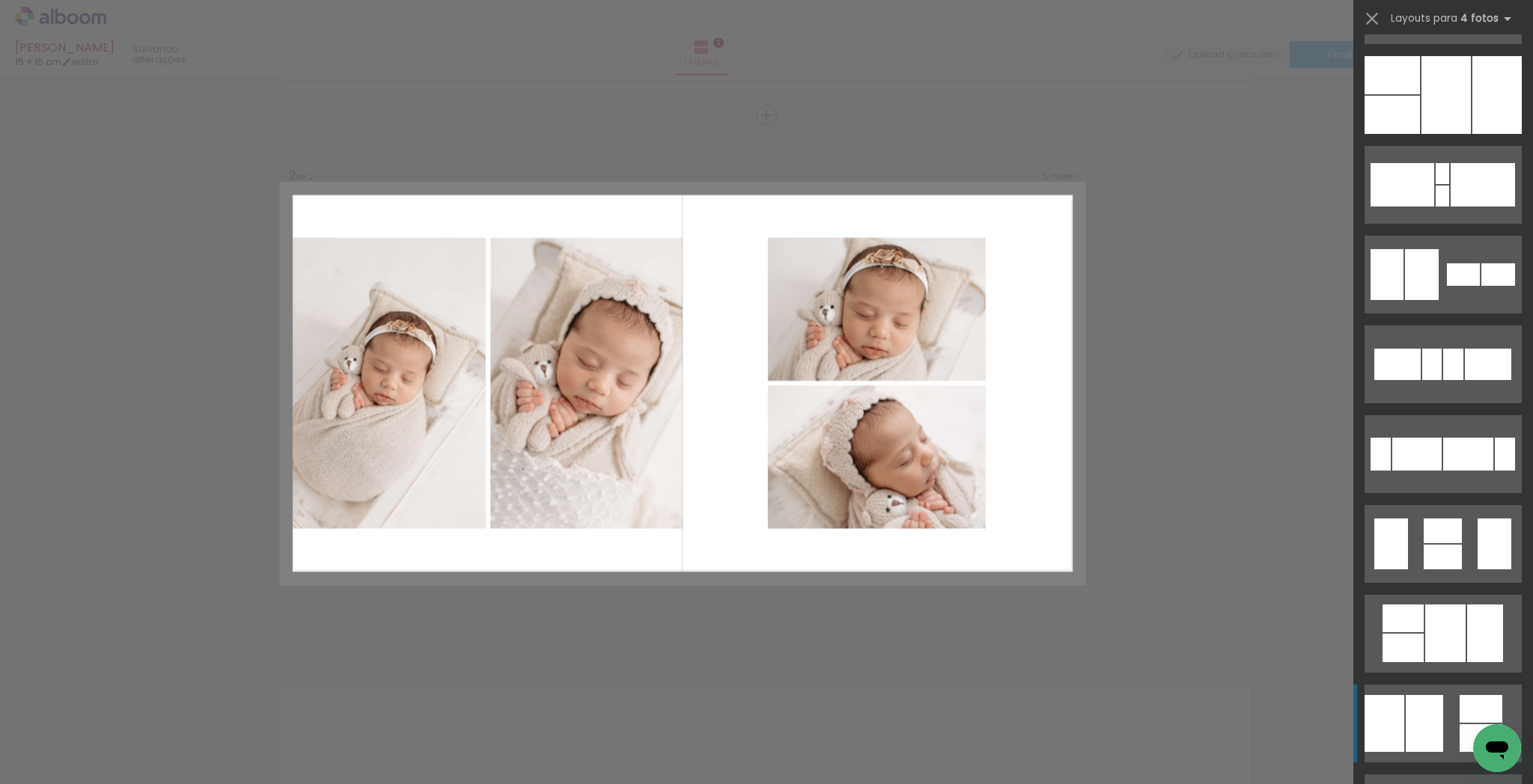
scroll to position [181, 0]
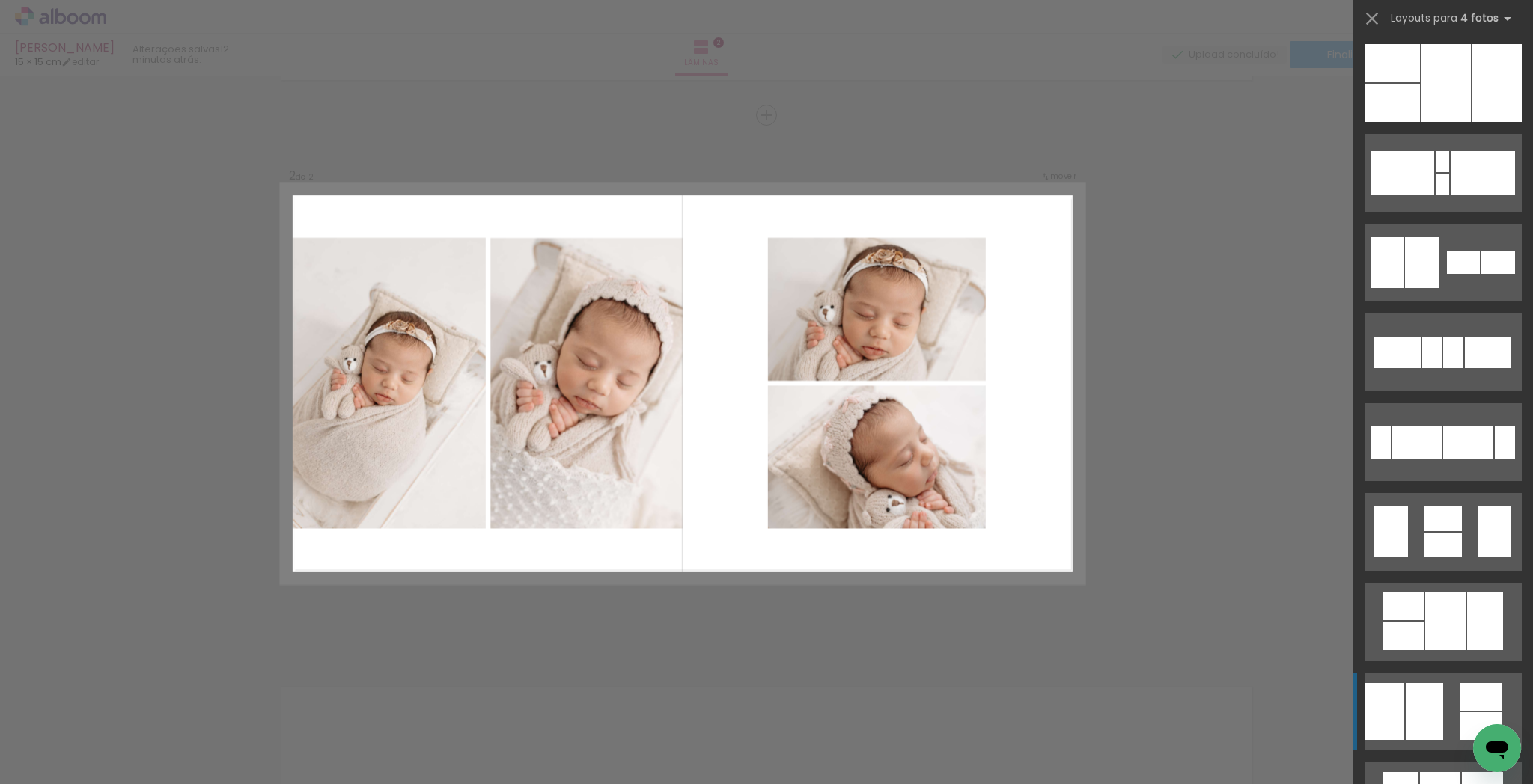
click at [1388, 709] on div at bounding box center [1384, 711] width 39 height 57
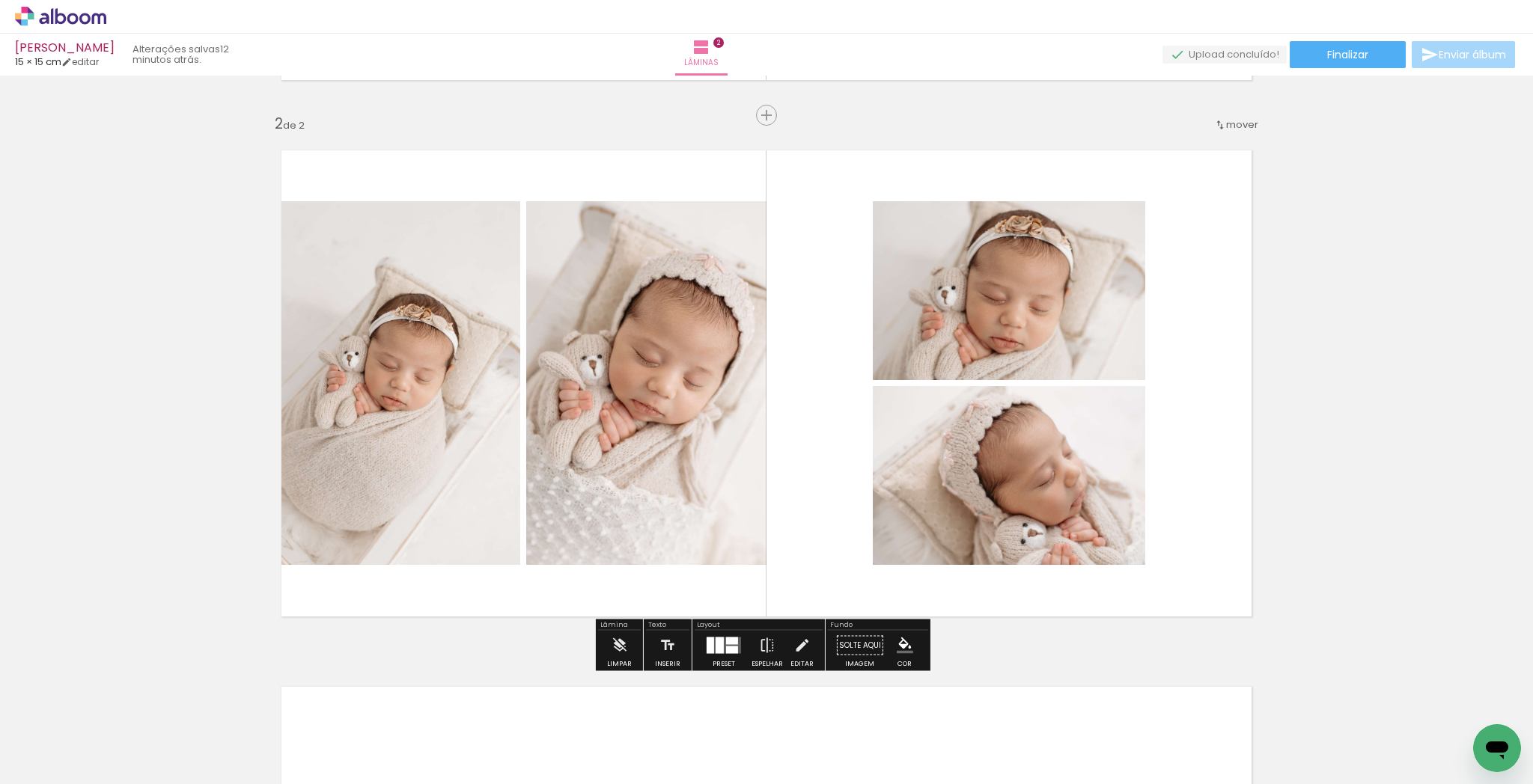
click at [707, 651] on div at bounding box center [710, 646] width 7 height 17
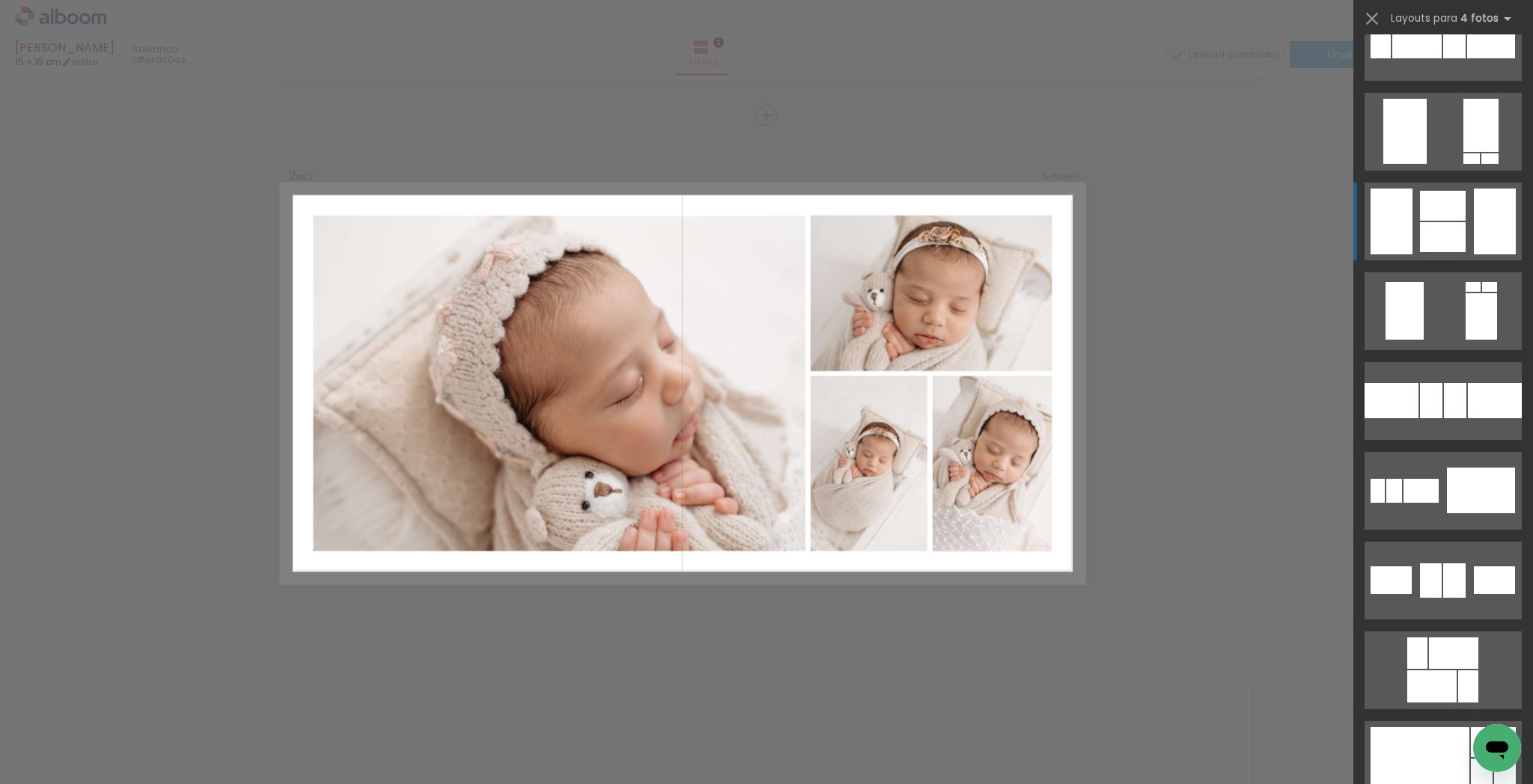
scroll to position [2647, 0]
click at [1433, 735] on div at bounding box center [1420, 761] width 98 height 66
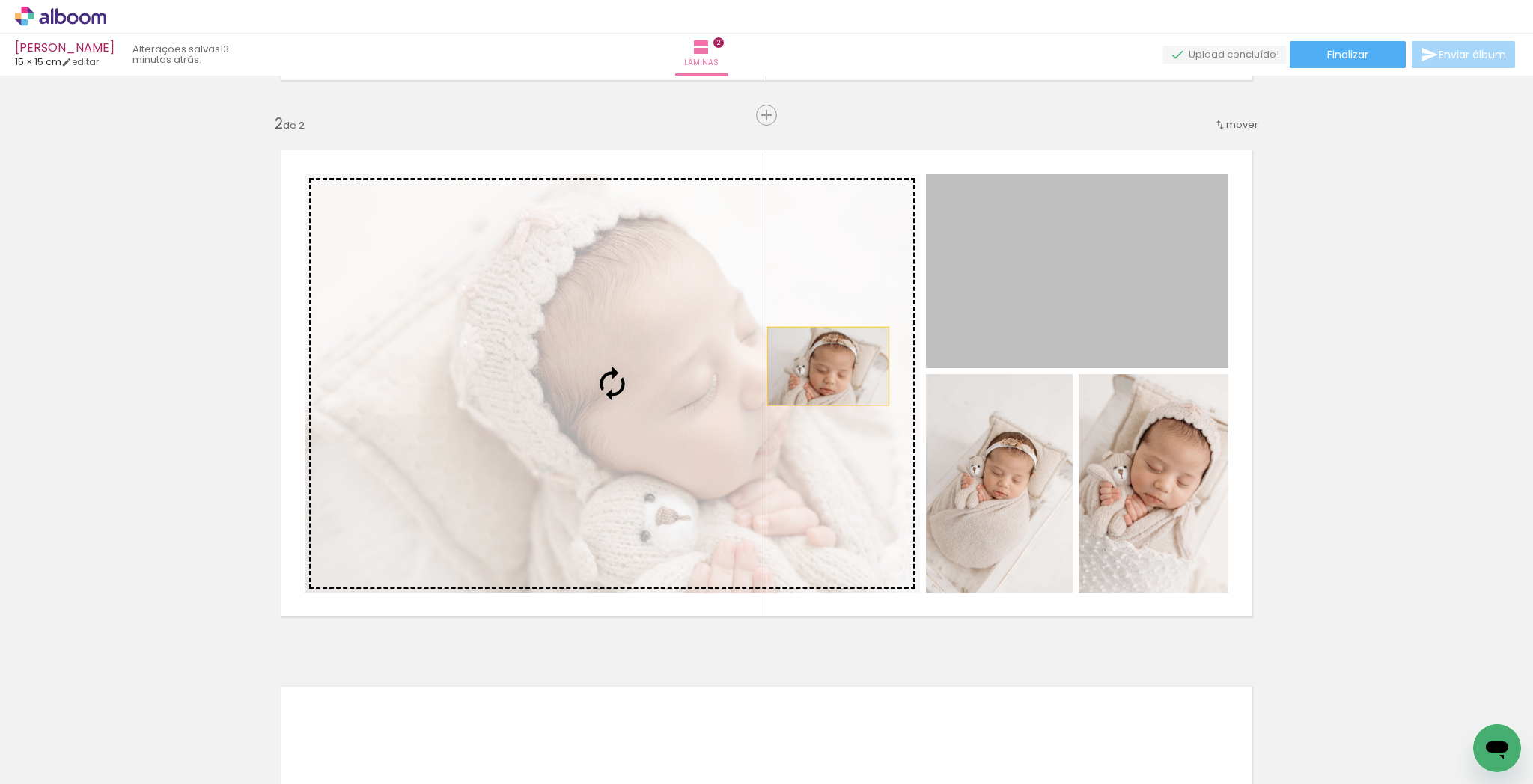
drag, startPoint x: 1054, startPoint y: 310, endPoint x: 823, endPoint y: 366, distance: 237.7
click at [0, 0] on slot at bounding box center [0, 0] width 0 height 0
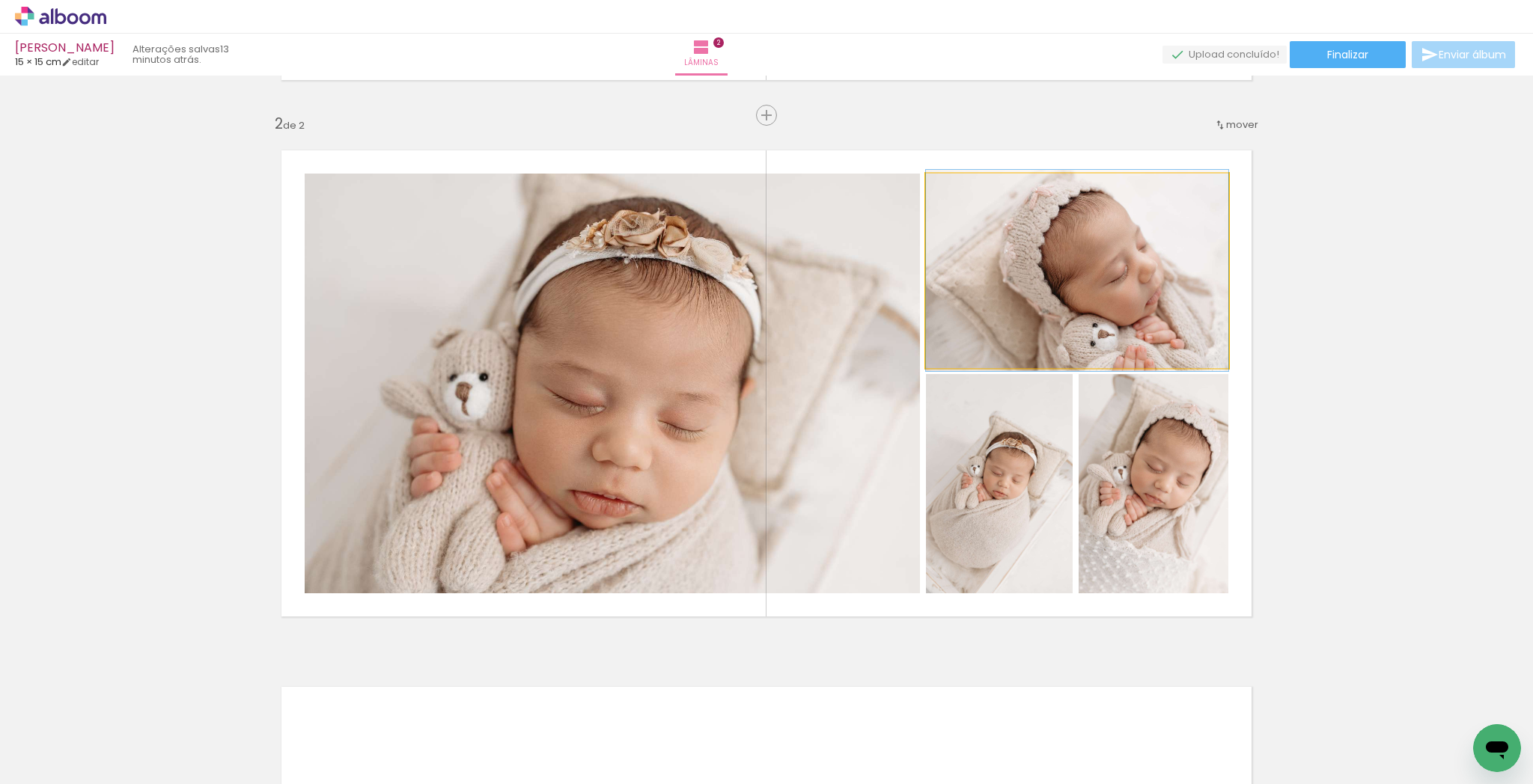
drag, startPoint x: 1057, startPoint y: 320, endPoint x: 1078, endPoint y: 342, distance: 30.4
click at [1057, 319] on quentale-photo at bounding box center [1077, 271] width 303 height 195
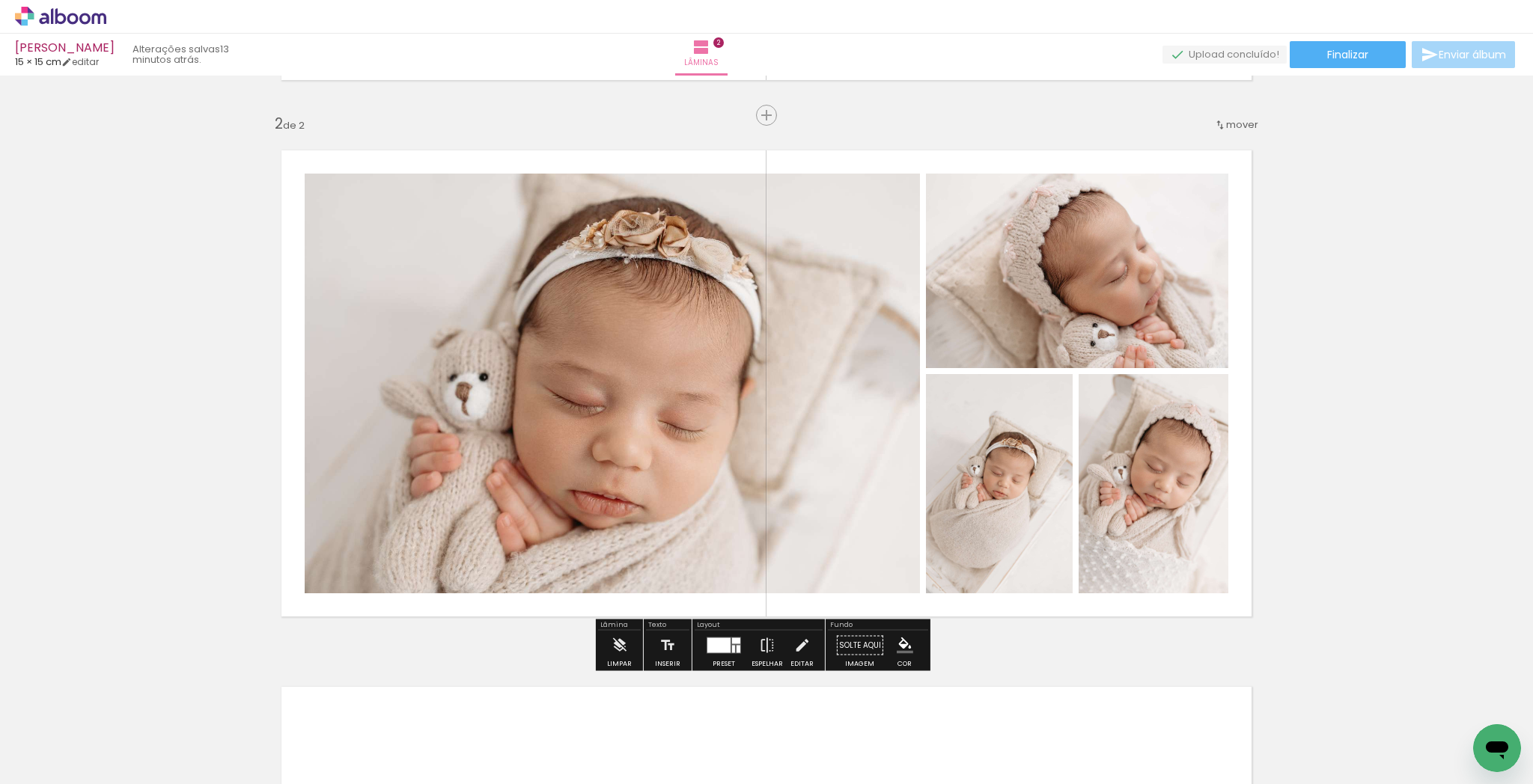
click at [1163, 482] on quentale-photo at bounding box center [1153, 483] width 150 height 219
click at [1165, 491] on quentale-photo at bounding box center [1153, 483] width 150 height 219
click at [1323, 526] on div "Inserir lâmina 1 de 2 Inserir lâmina 2 de 2" at bounding box center [766, 363] width 1533 height 1610
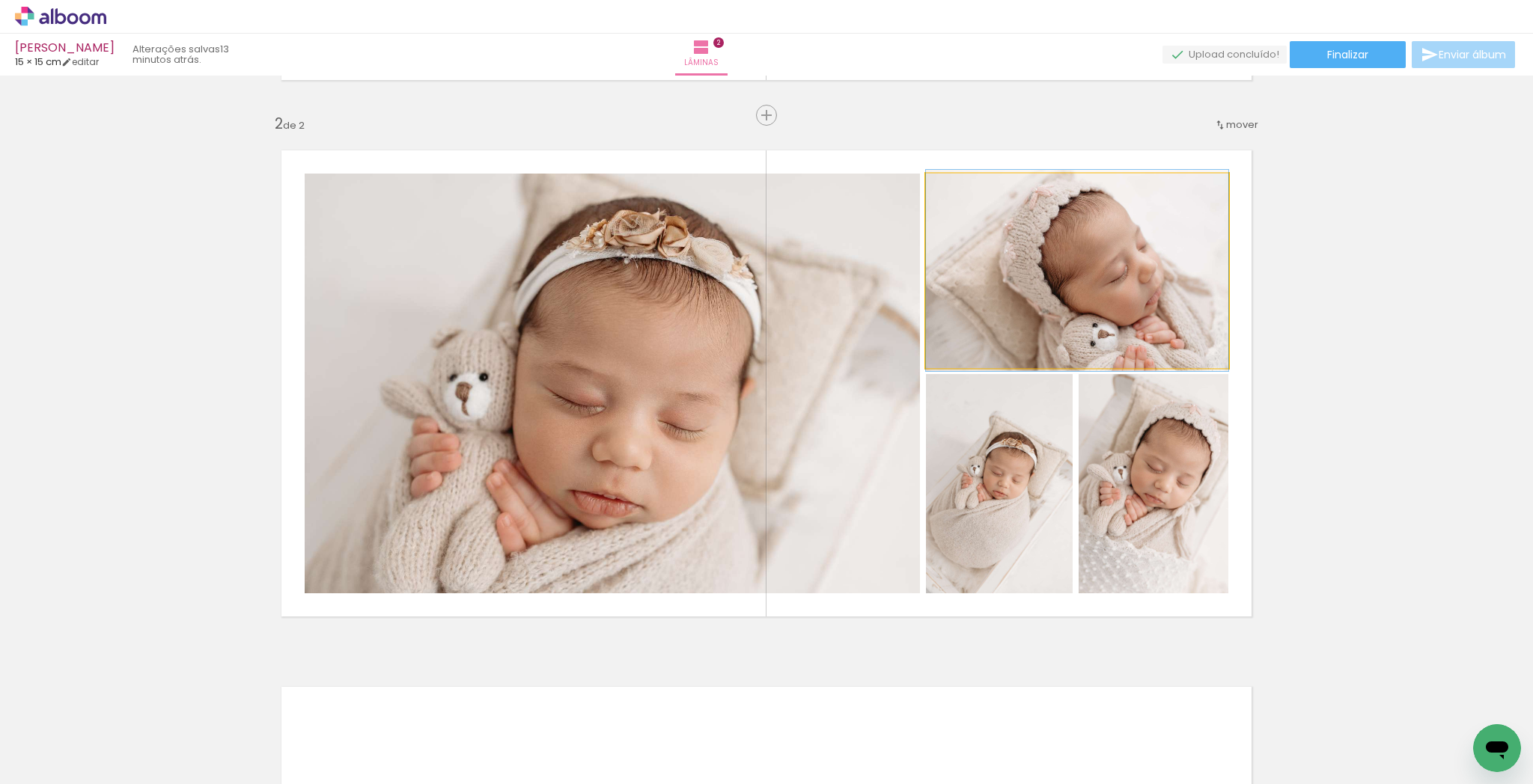
click at [1078, 296] on quentale-photo at bounding box center [1077, 271] width 303 height 195
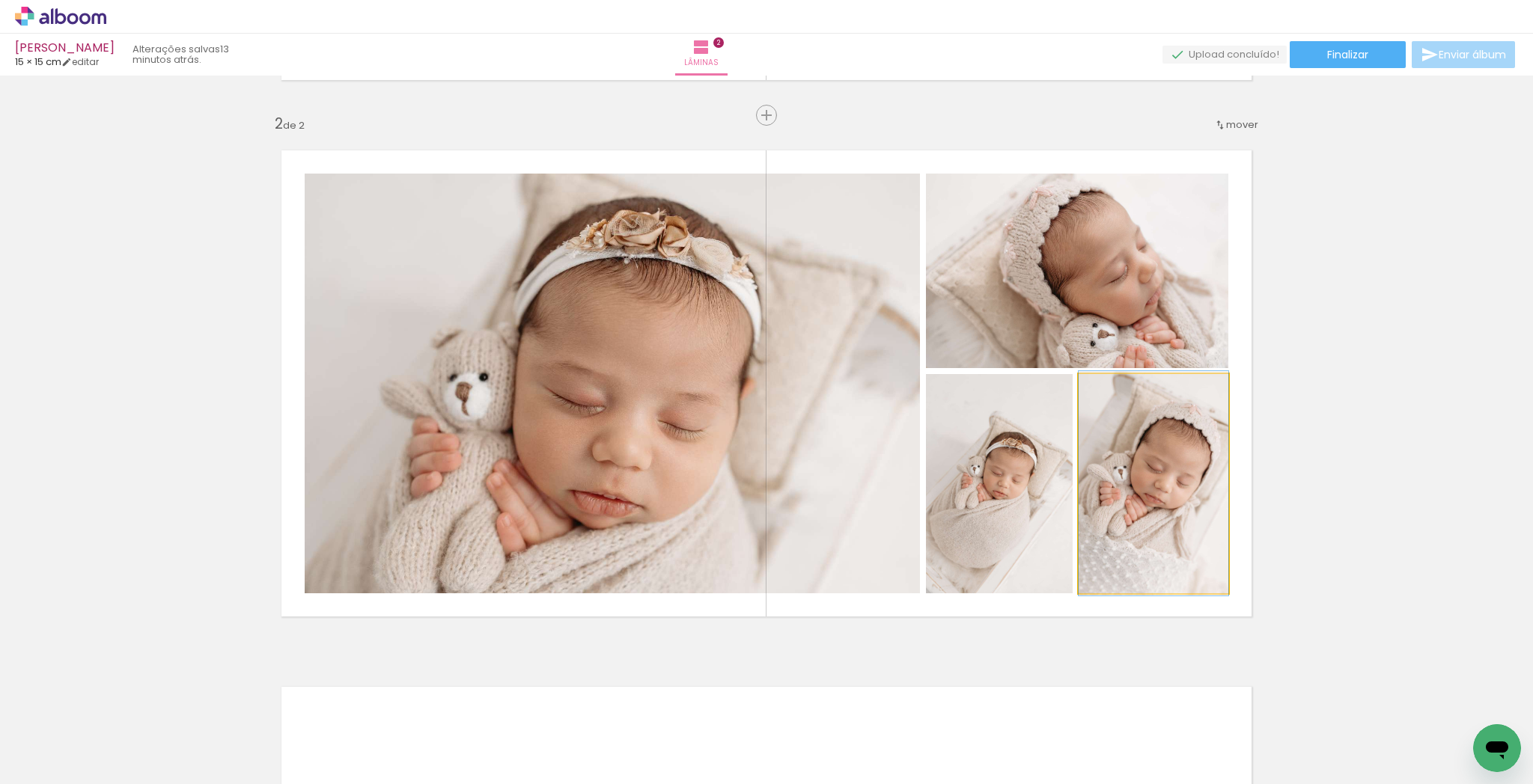
click at [1145, 475] on quentale-photo at bounding box center [1153, 483] width 150 height 219
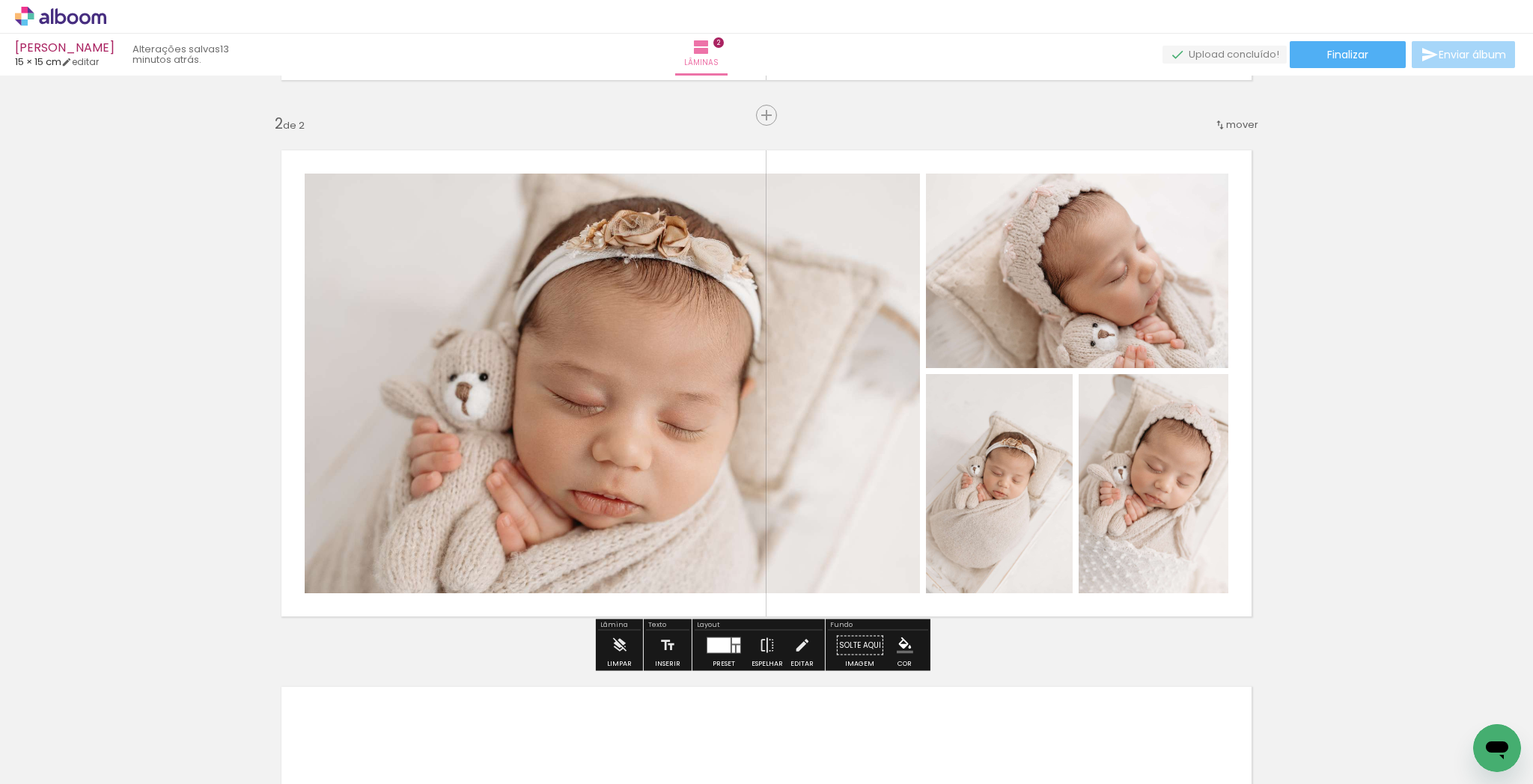
click at [1354, 425] on div "Inserir lâmina 1 de 2 Inserir lâmina 2 de 2" at bounding box center [766, 363] width 1533 height 1610
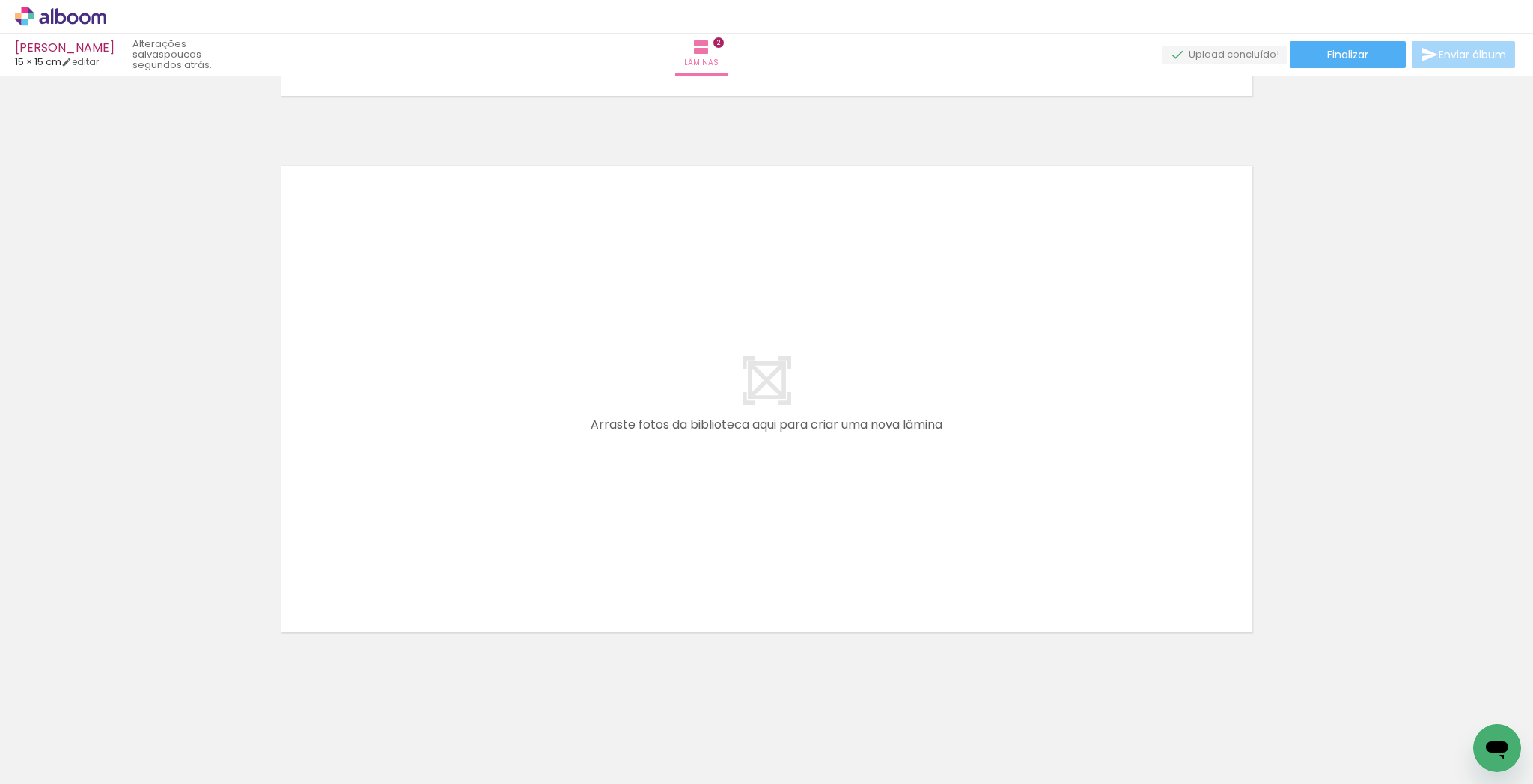
scroll to position [1051, 0]
click at [621, 515] on quentale-workspace at bounding box center [766, 392] width 1533 height 784
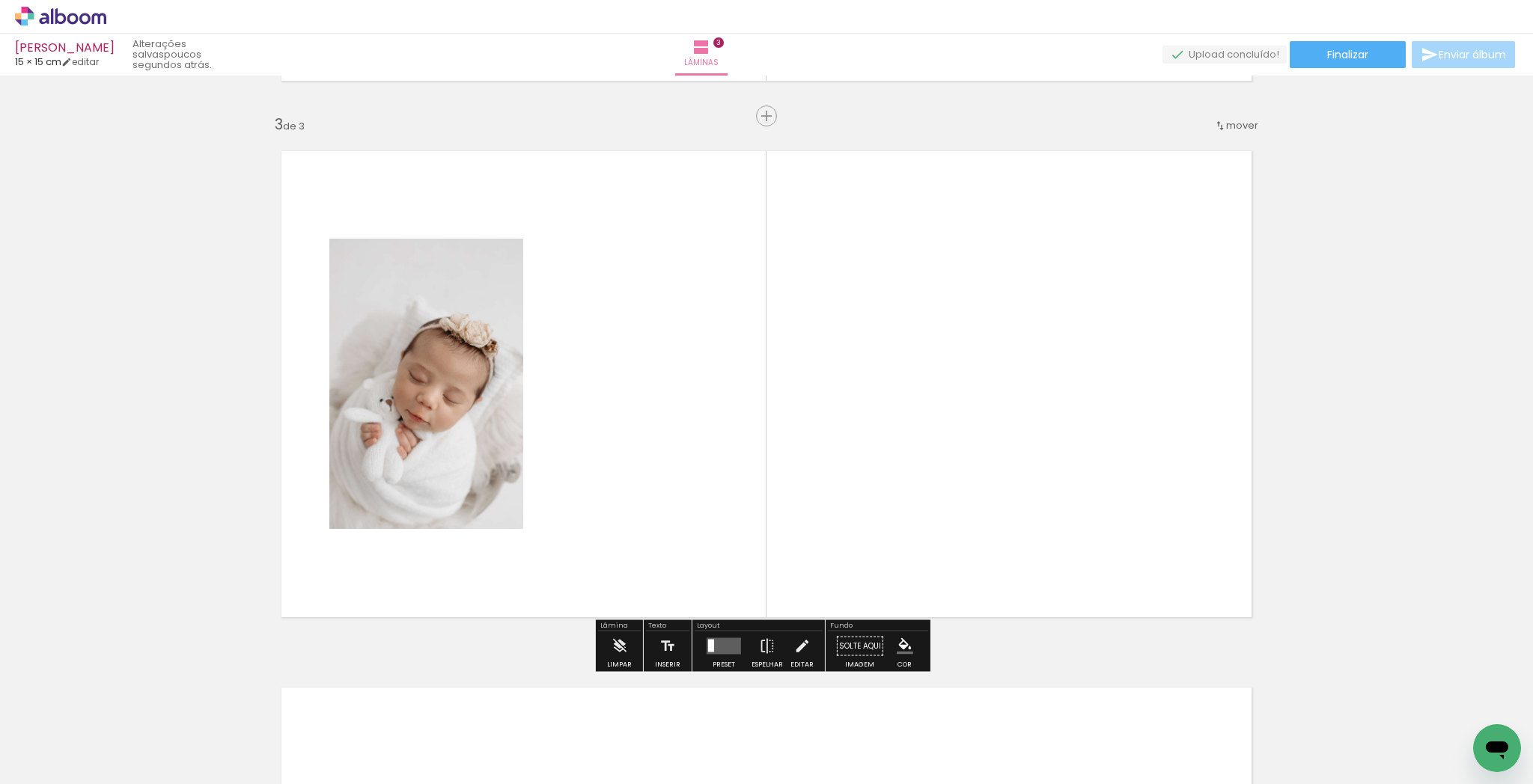
scroll to position [1058, 0]
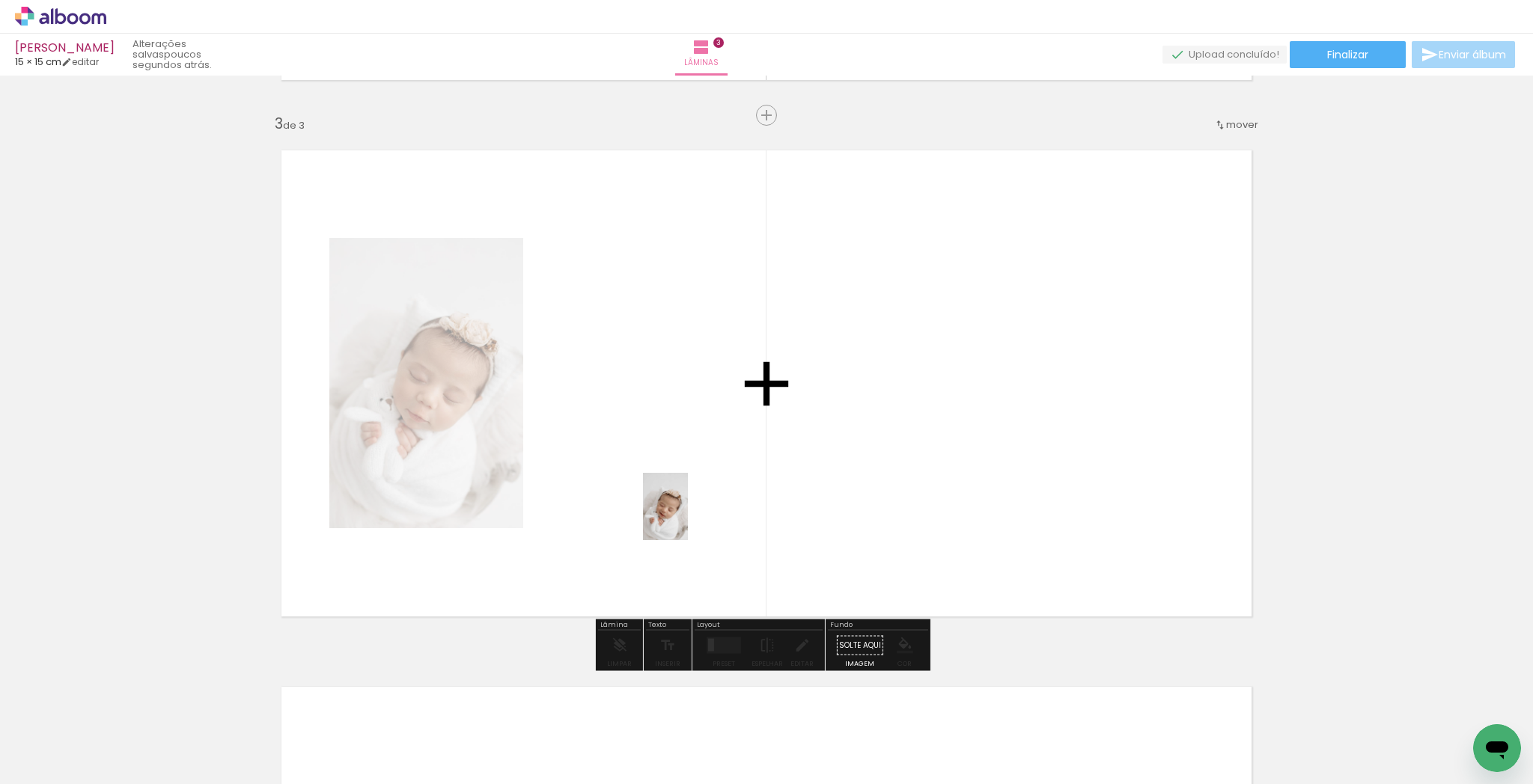
drag, startPoint x: 739, startPoint y: 738, endPoint x: 795, endPoint y: 508, distance: 236.7
click at [684, 496] on quentale-workspace at bounding box center [766, 392] width 1533 height 784
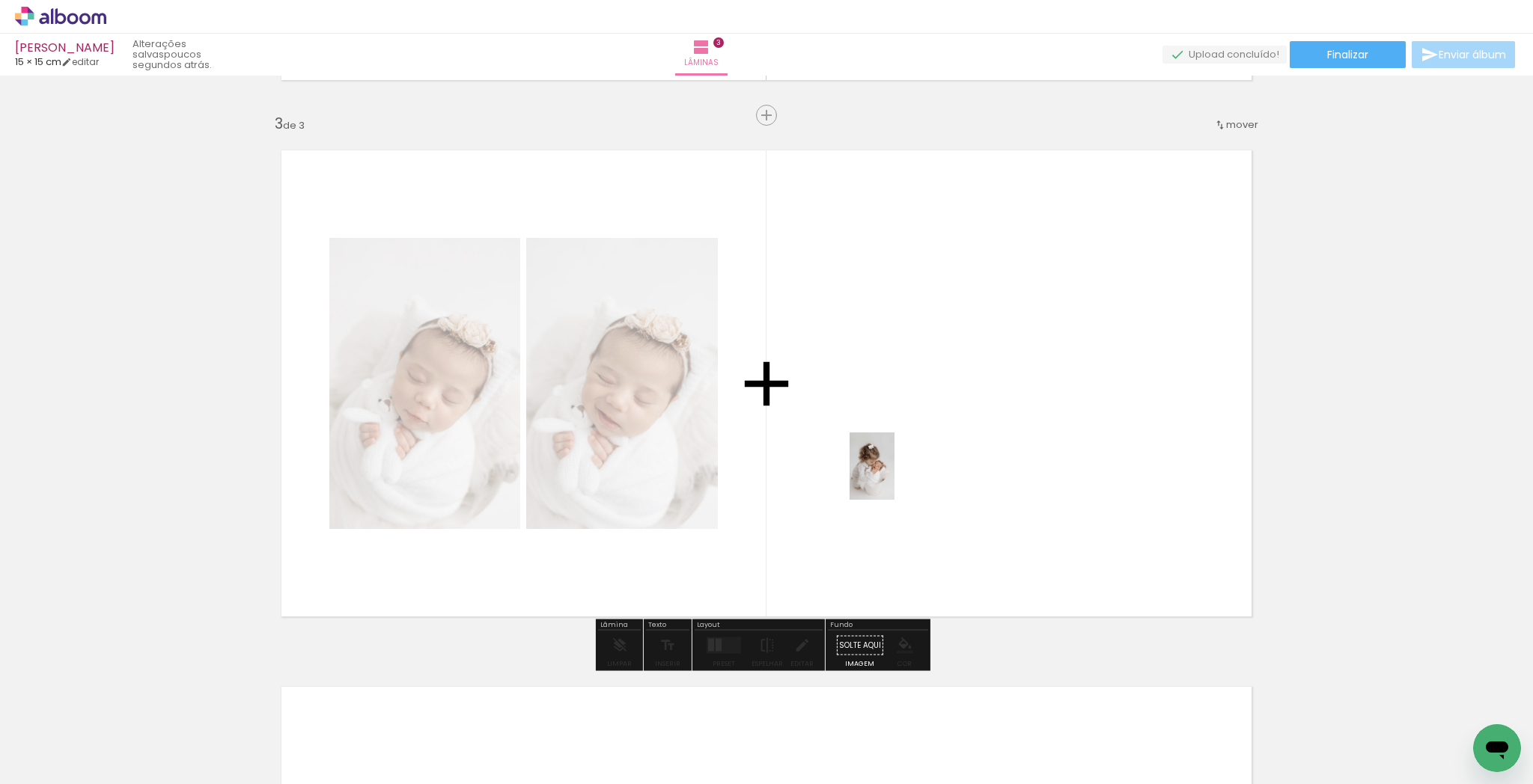
drag, startPoint x: 837, startPoint y: 720, endPoint x: 950, endPoint y: 614, distance: 154.9
click at [896, 479] on quentale-workspace at bounding box center [766, 392] width 1533 height 784
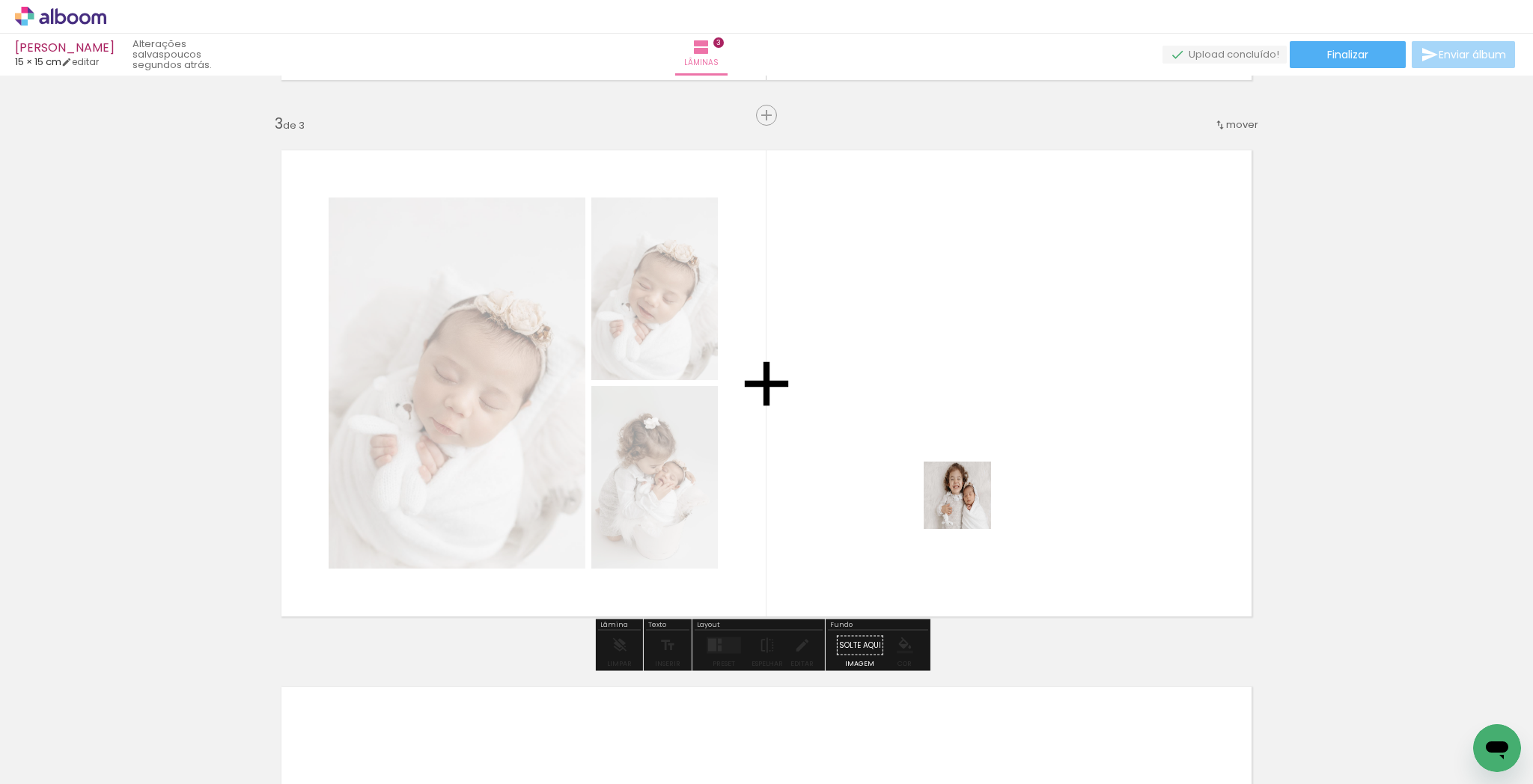
drag, startPoint x: 945, startPoint y: 655, endPoint x: 1008, endPoint y: 698, distance: 76.3
click at [969, 506] on quentale-workspace at bounding box center [766, 392] width 1533 height 784
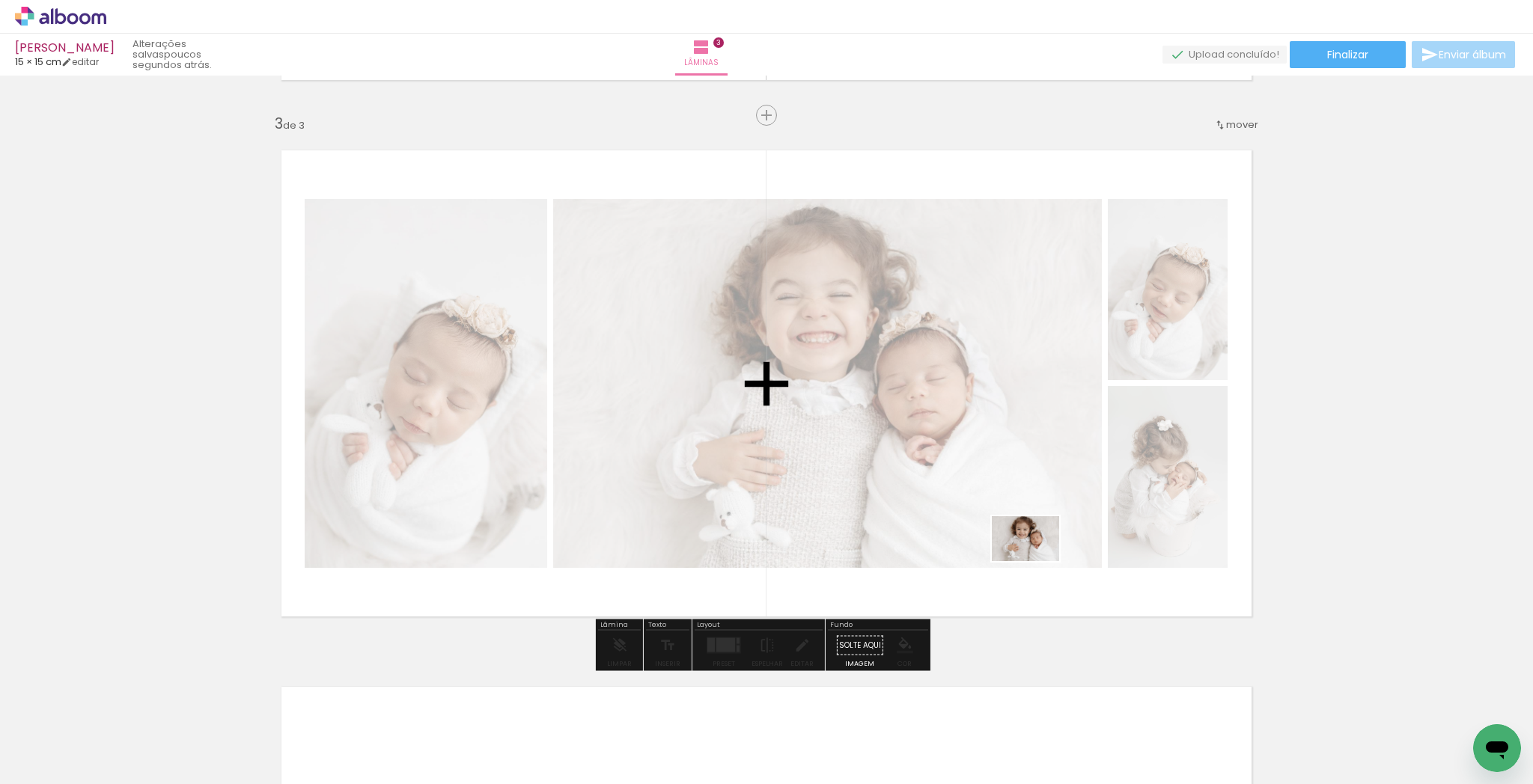
drag, startPoint x: 1004, startPoint y: 717, endPoint x: 1121, endPoint y: 627, distance: 147.6
click at [1040, 568] on quentale-workspace at bounding box center [766, 392] width 1533 height 784
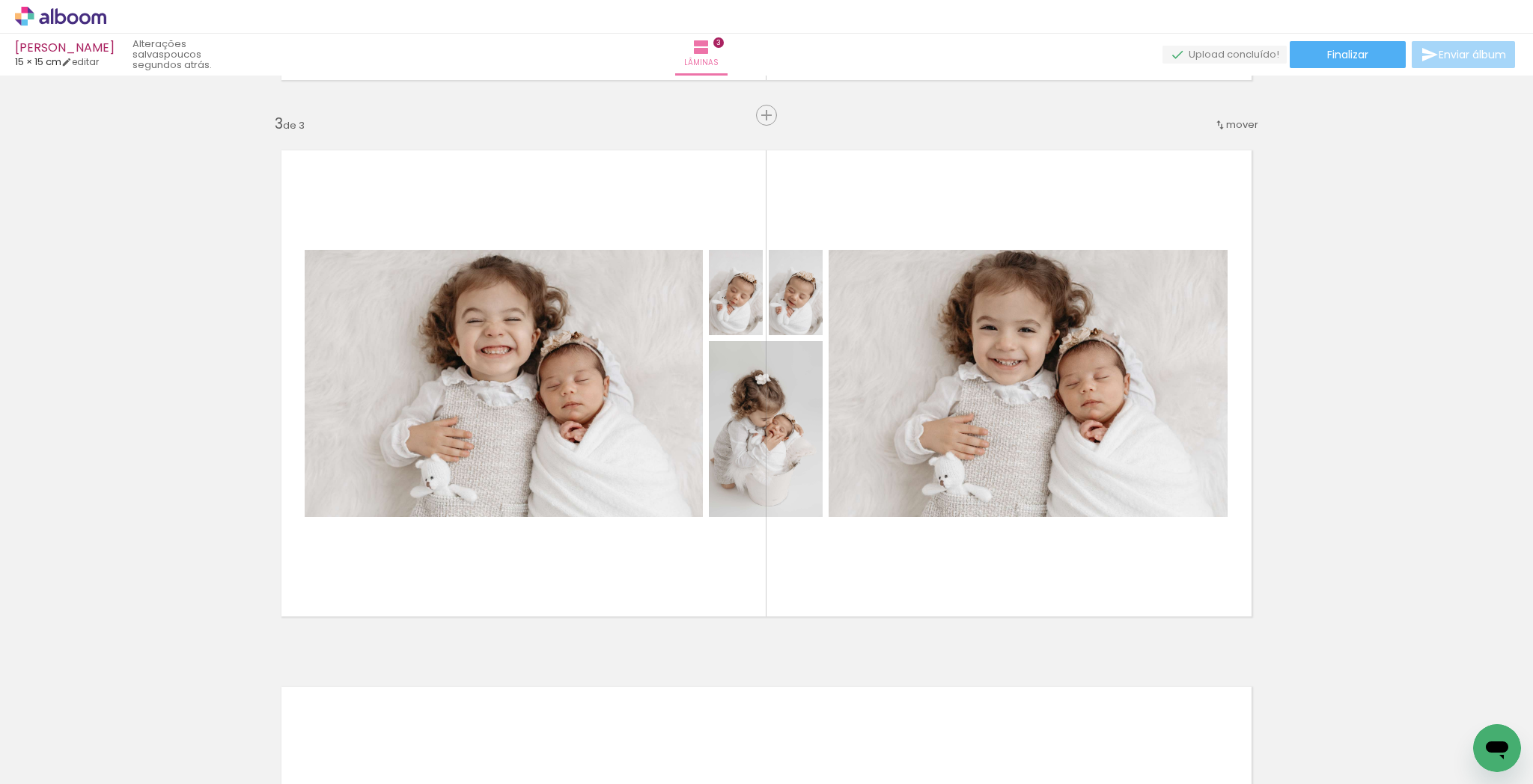
scroll to position [0, 1193]
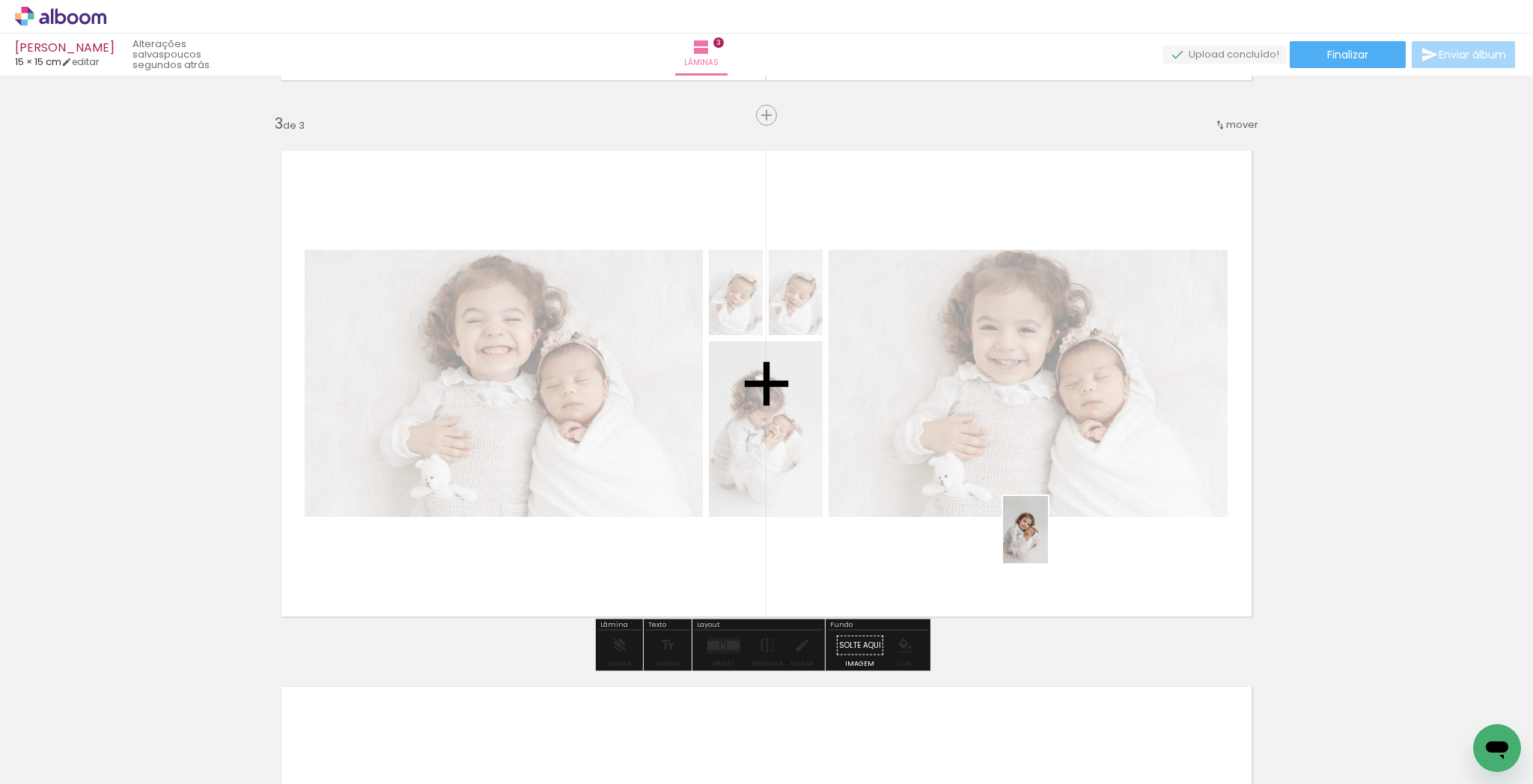
drag, startPoint x: 1481, startPoint y: 723, endPoint x: 1202, endPoint y: 593, distance: 307.8
click at [1038, 552] on quentale-workspace at bounding box center [766, 392] width 1533 height 784
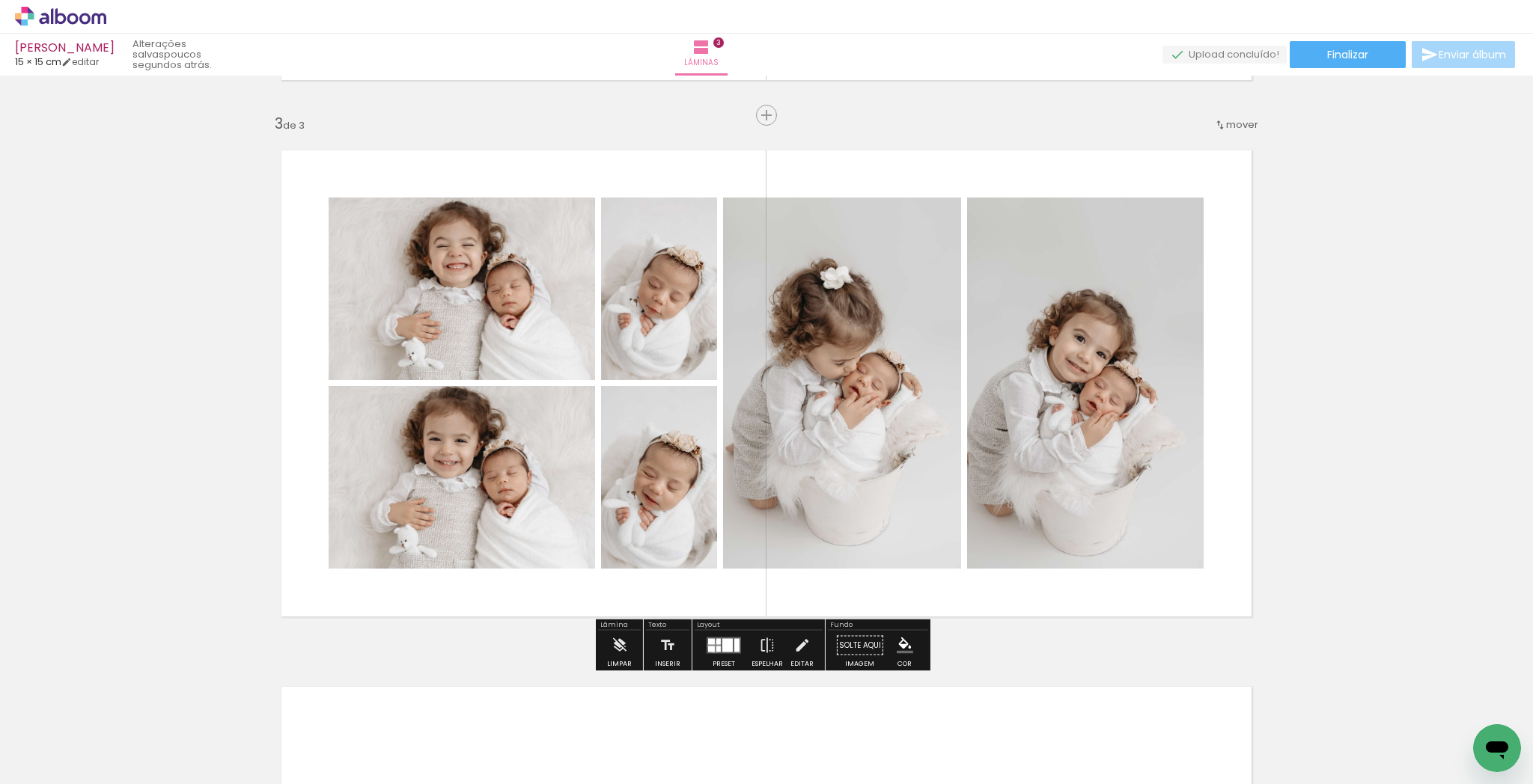
click at [709, 646] on div at bounding box center [711, 649] width 7 height 6
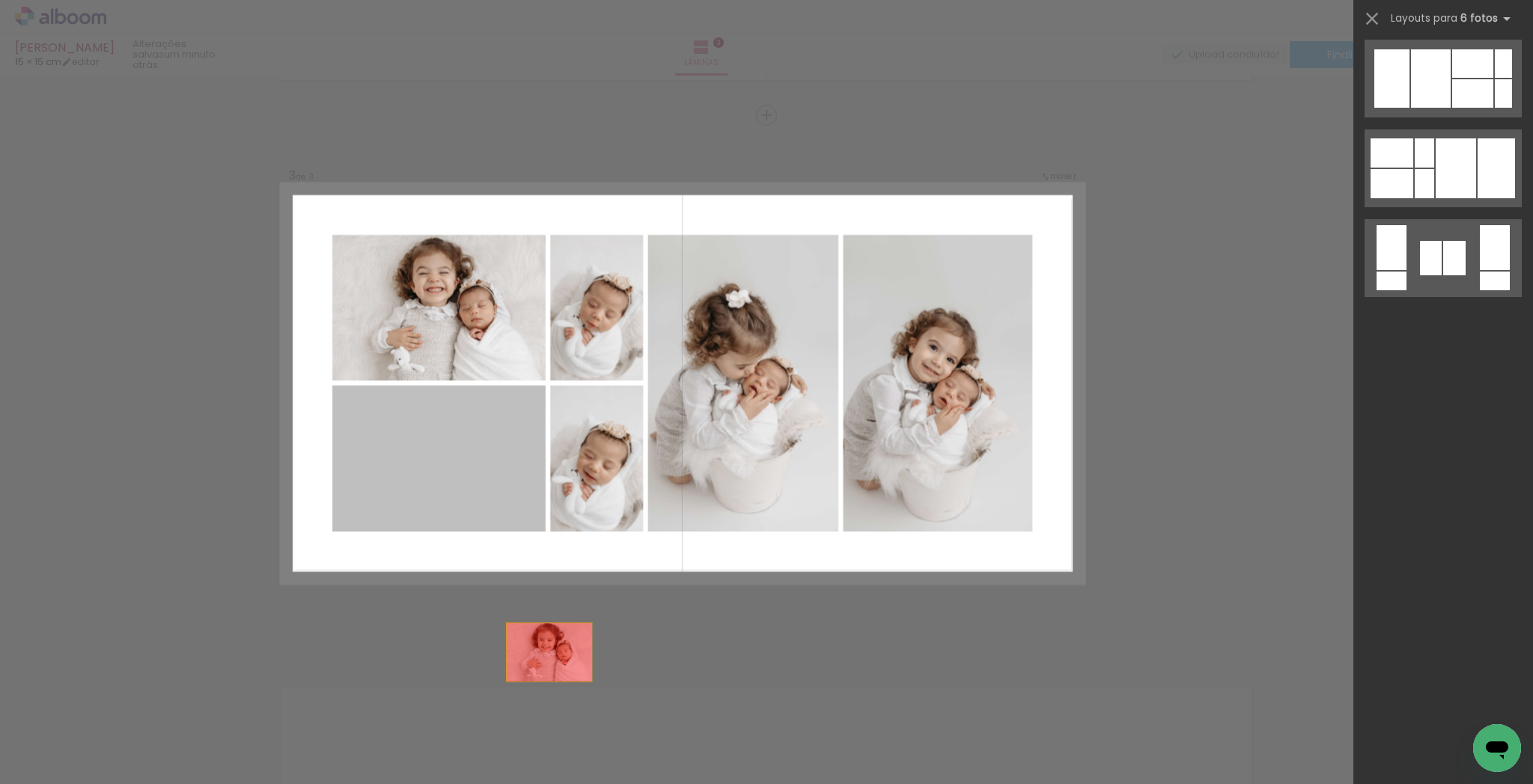
scroll to position [0, 0]
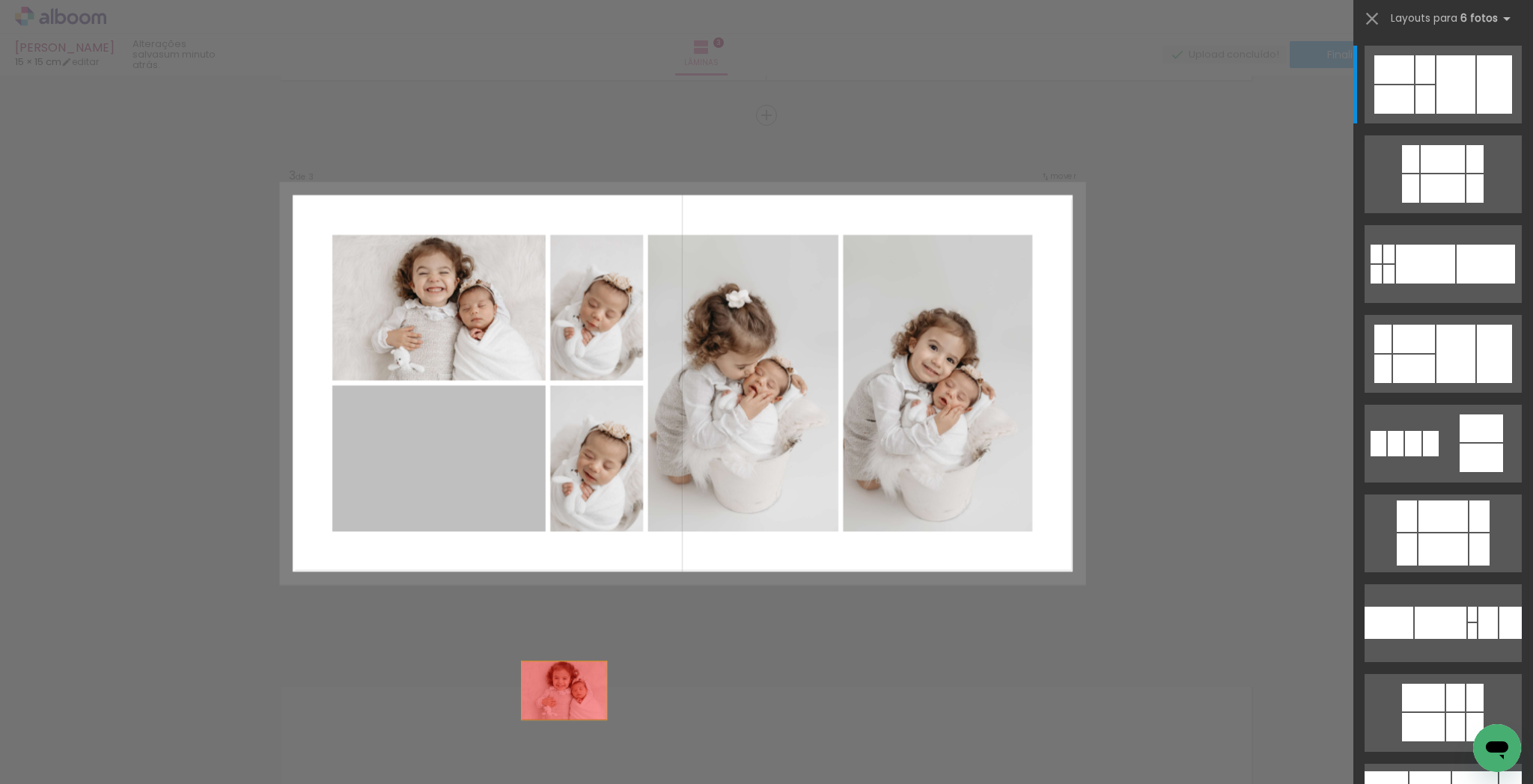
drag, startPoint x: 475, startPoint y: 506, endPoint x: 458, endPoint y: 372, distance: 135.1
click at [587, 744] on quentale-workspace at bounding box center [766, 392] width 1533 height 784
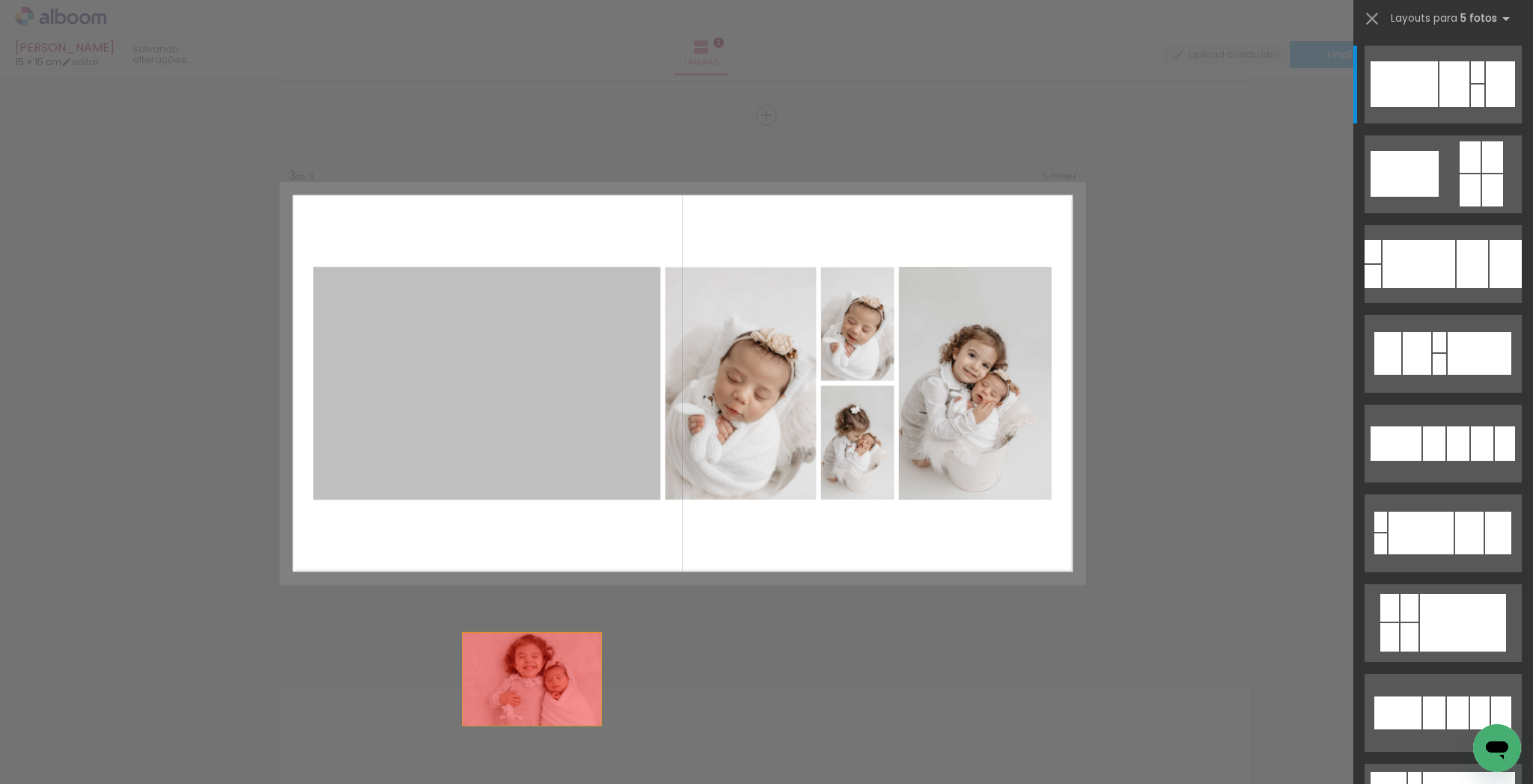
drag, startPoint x: 522, startPoint y: 510, endPoint x: 737, endPoint y: 623, distance: 242.9
click at [537, 750] on quentale-workspace at bounding box center [766, 392] width 1533 height 784
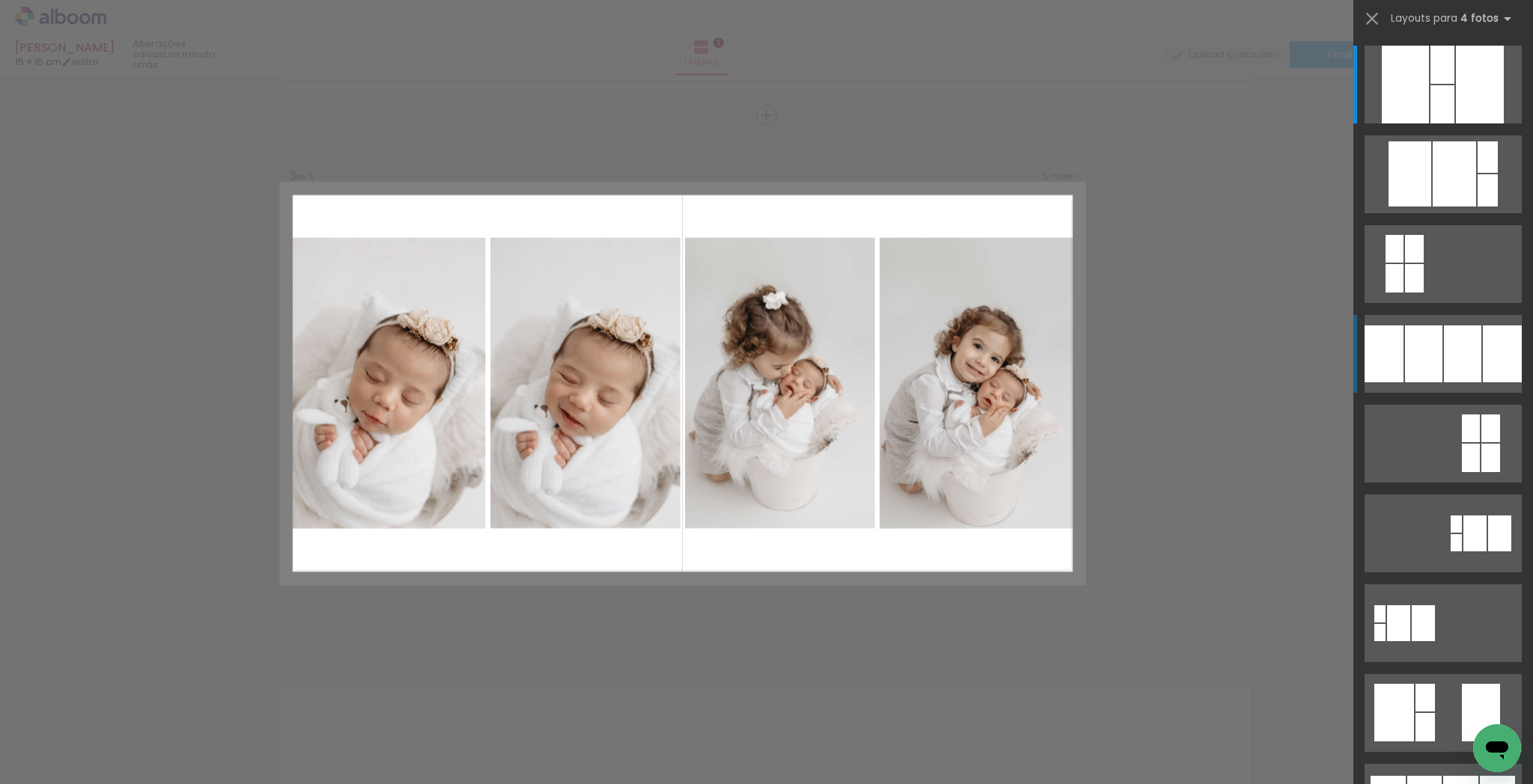
click at [1406, 355] on div at bounding box center [1424, 354] width 37 height 57
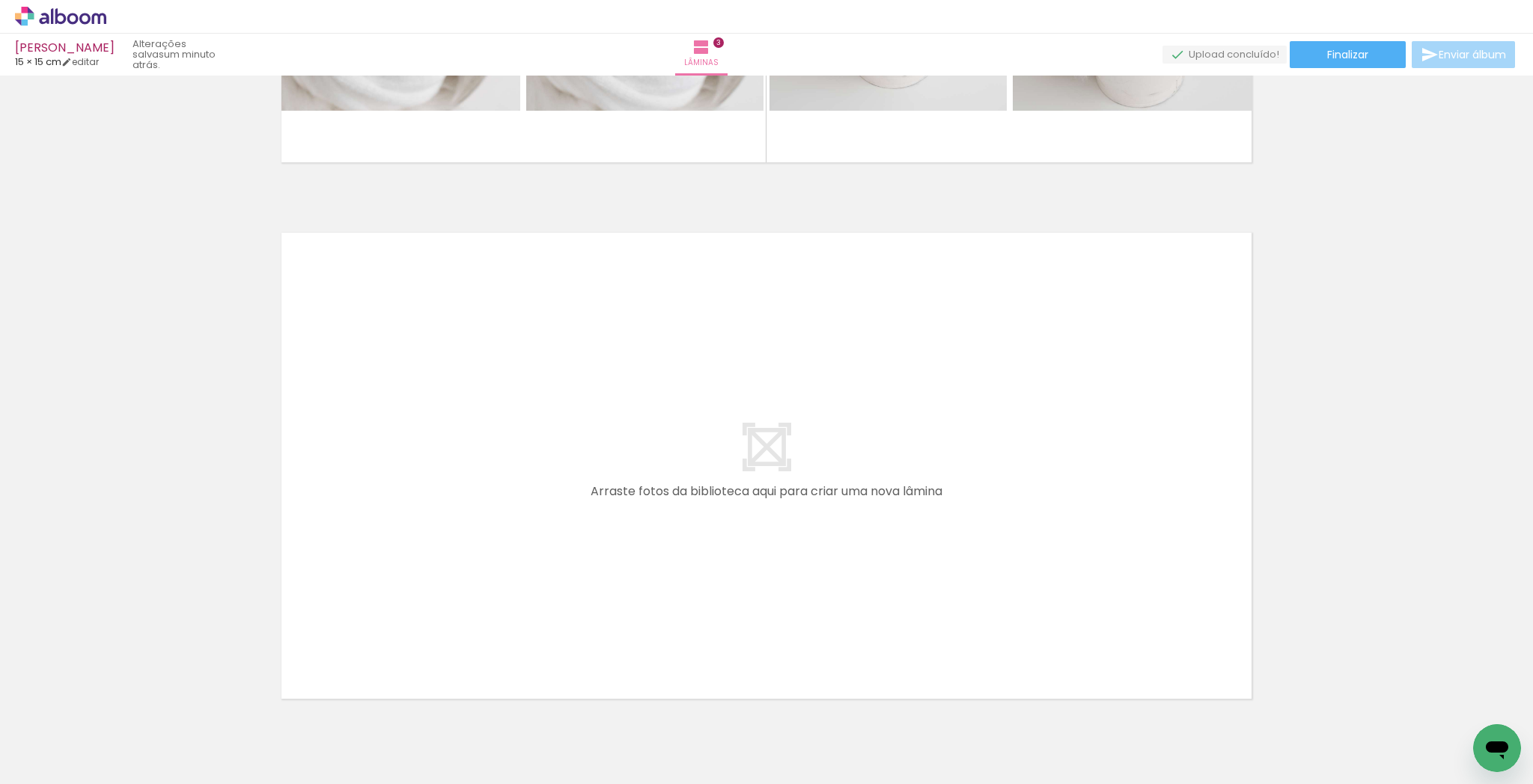
scroll to position [0, 476]
drag, startPoint x: 437, startPoint y: 733, endPoint x: 537, endPoint y: 699, distance: 105.6
click at [493, 530] on quentale-workspace at bounding box center [766, 392] width 1533 height 784
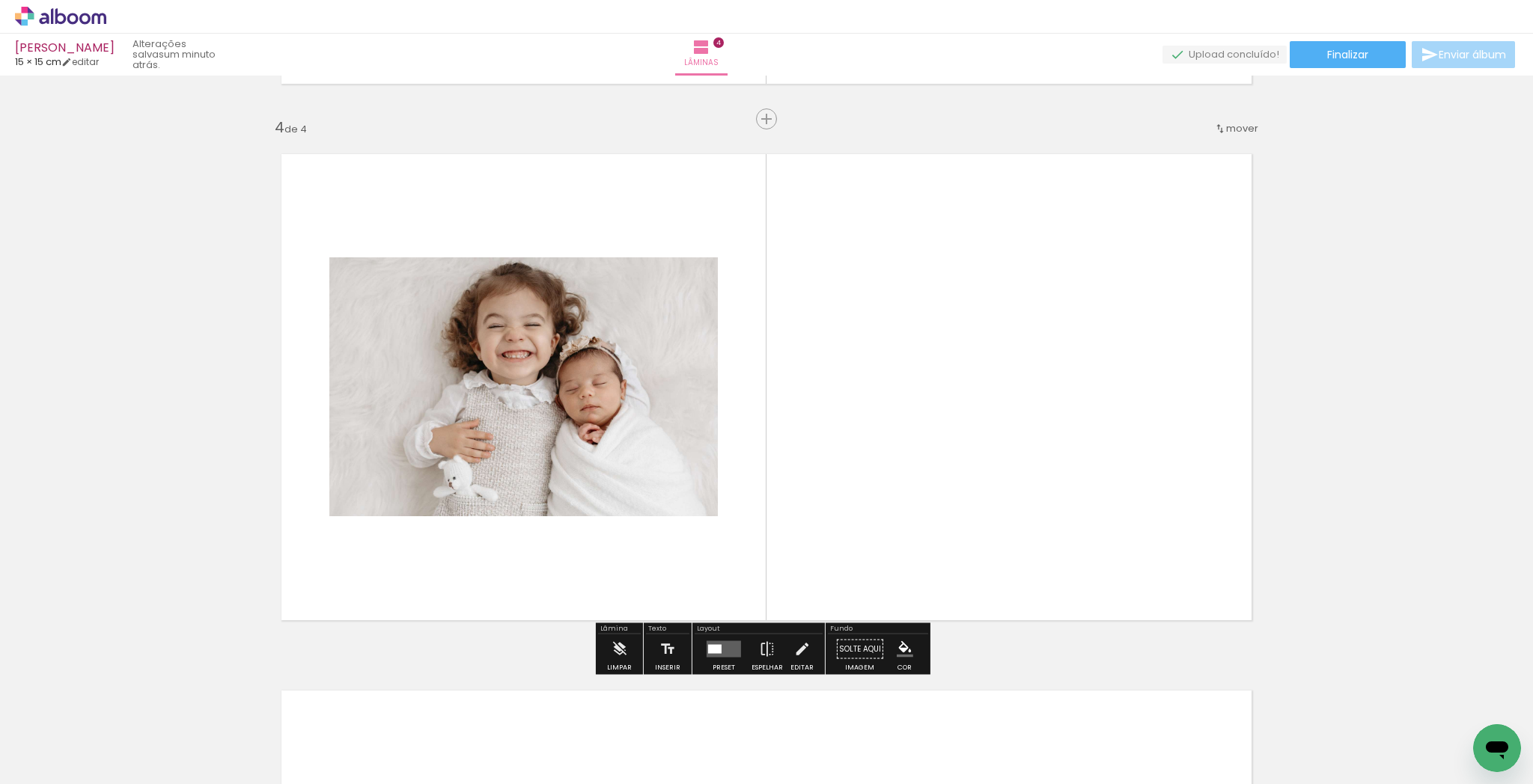
scroll to position [1594, 0]
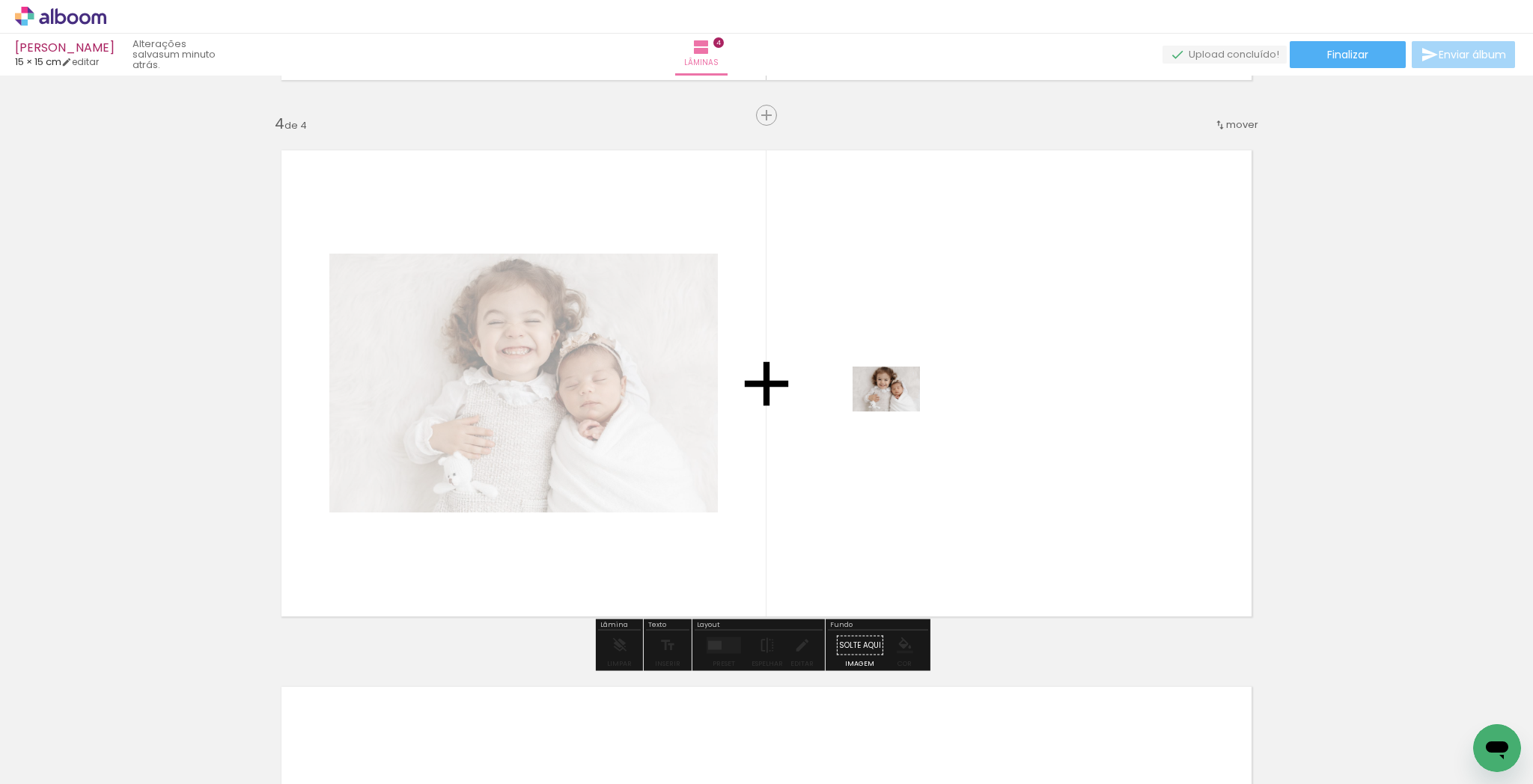
drag, startPoint x: 578, startPoint y: 698, endPoint x: 900, endPoint y: 411, distance: 431.3
click at [900, 411] on quentale-workspace at bounding box center [766, 392] width 1533 height 784
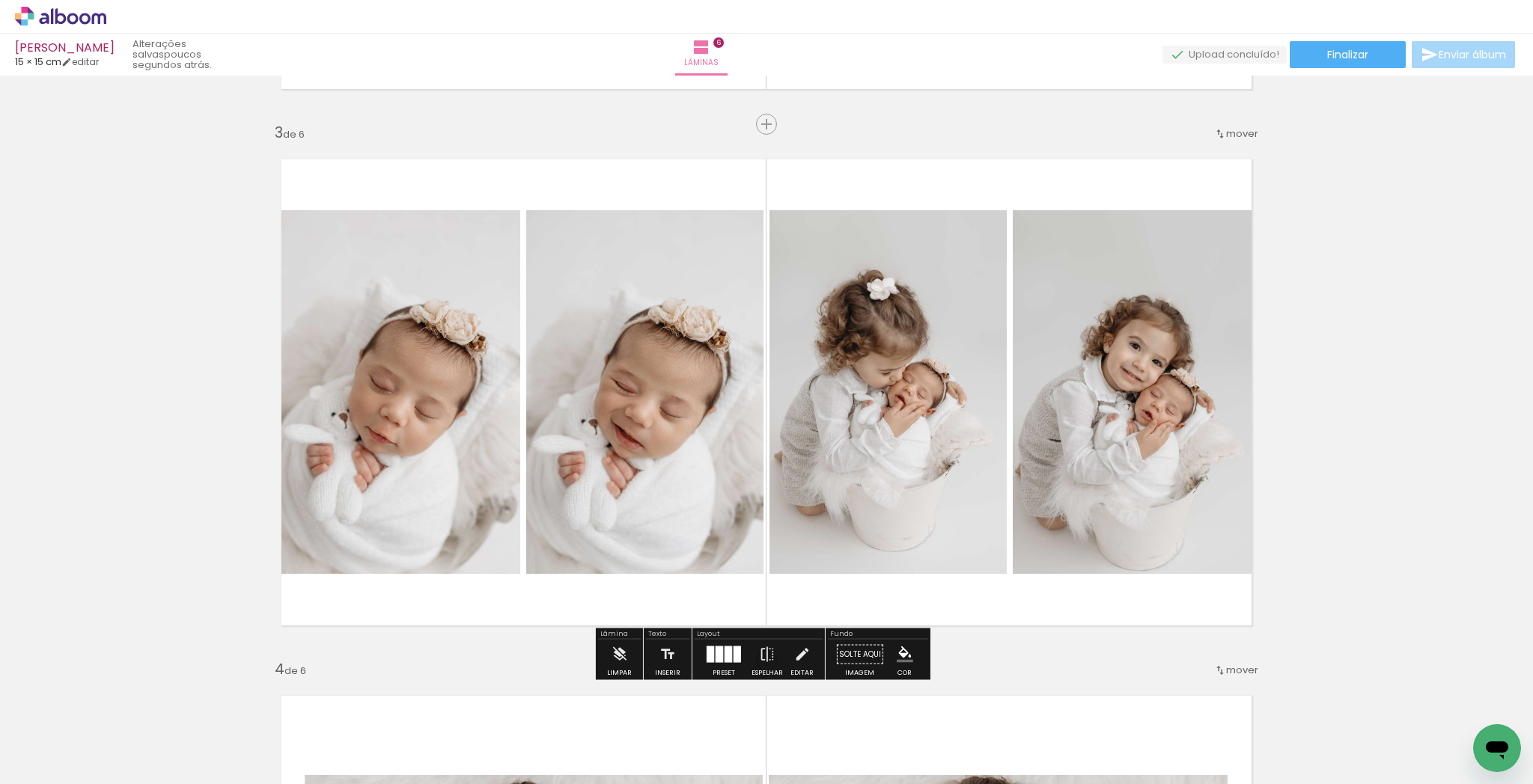
scroll to position [1072, 0]
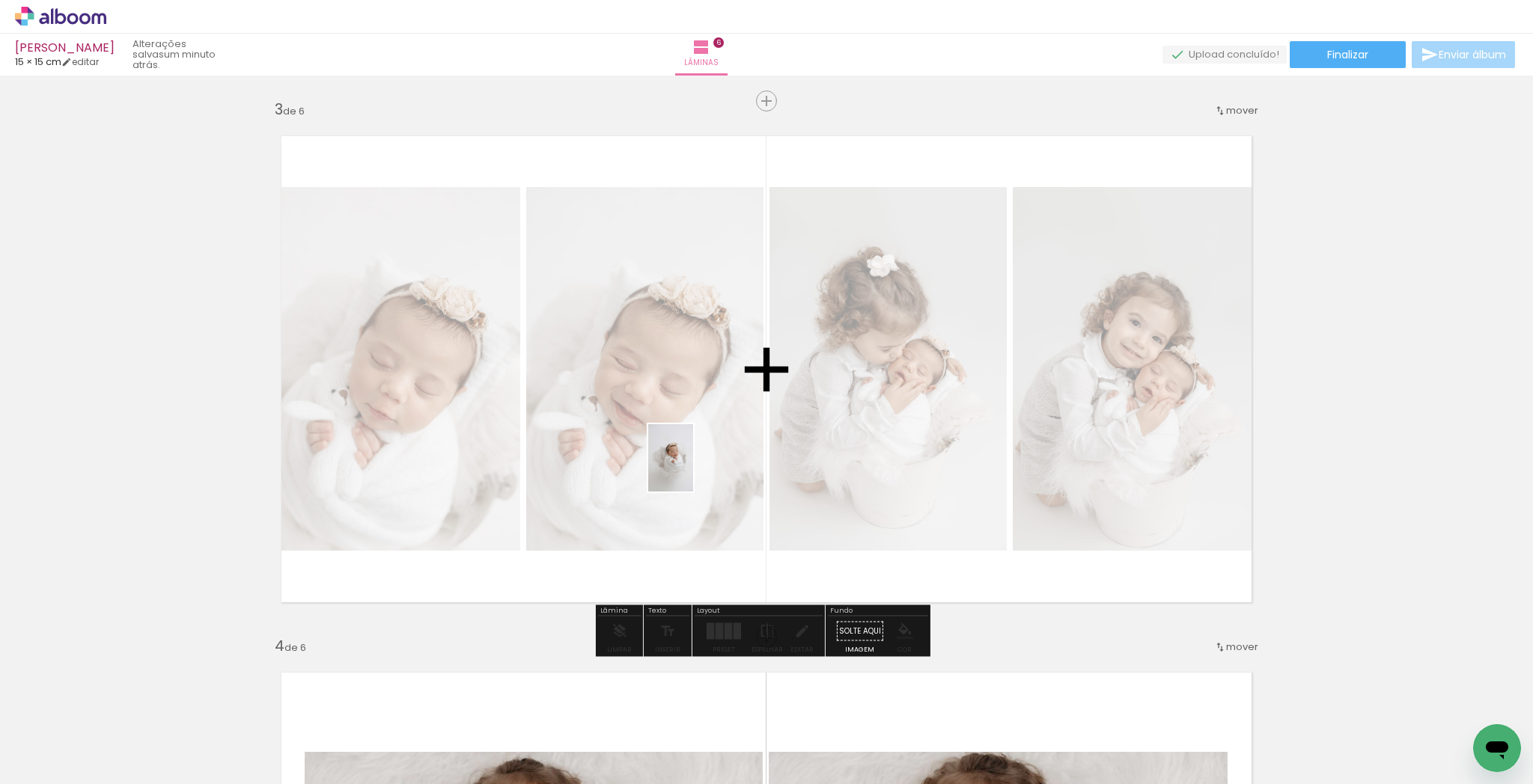
drag, startPoint x: 1394, startPoint y: 751, endPoint x: 692, endPoint y: 467, distance: 757.3
click at [692, 467] on quentale-workspace at bounding box center [766, 392] width 1533 height 784
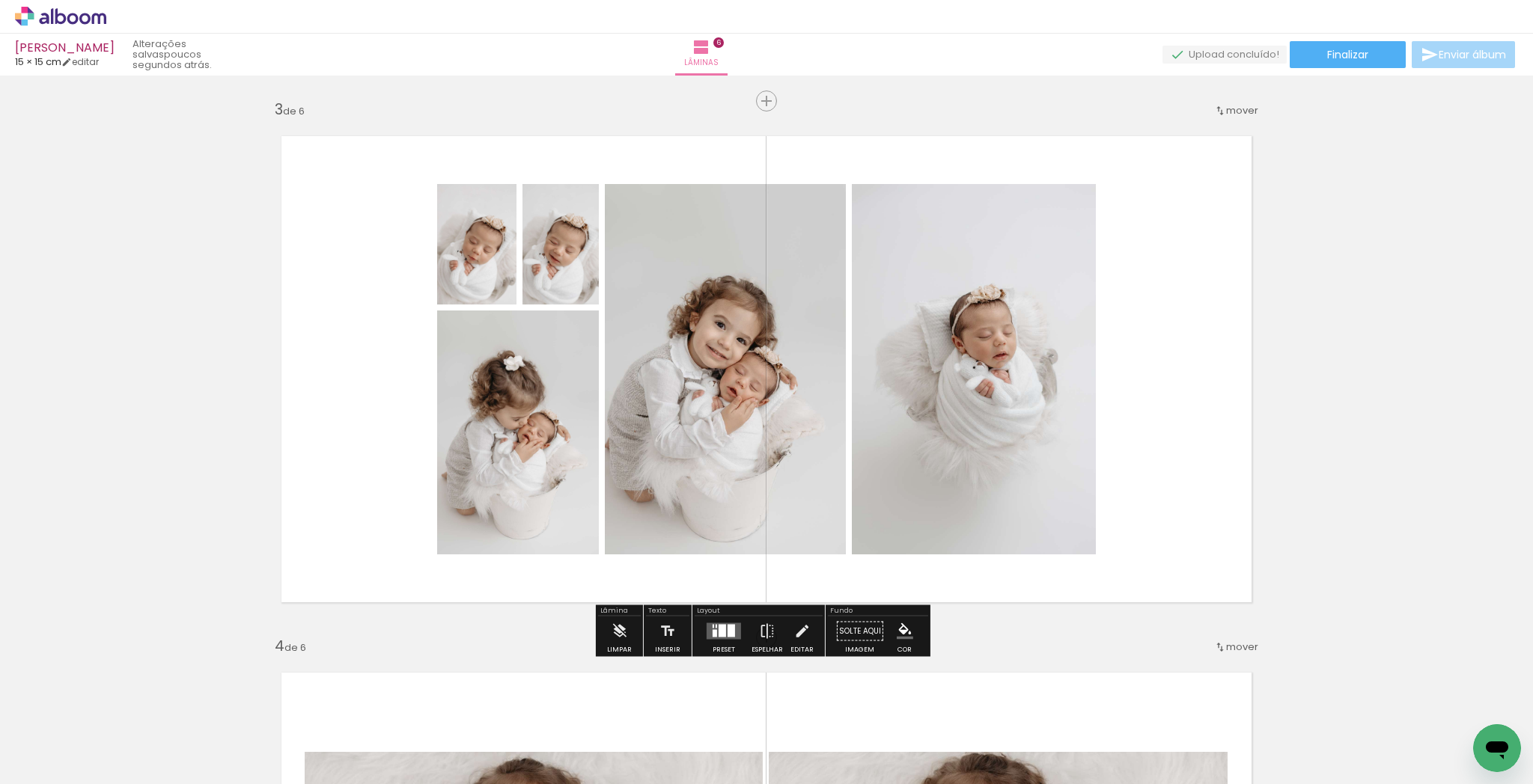
click at [721, 631] on div at bounding box center [722, 631] width 7 height 13
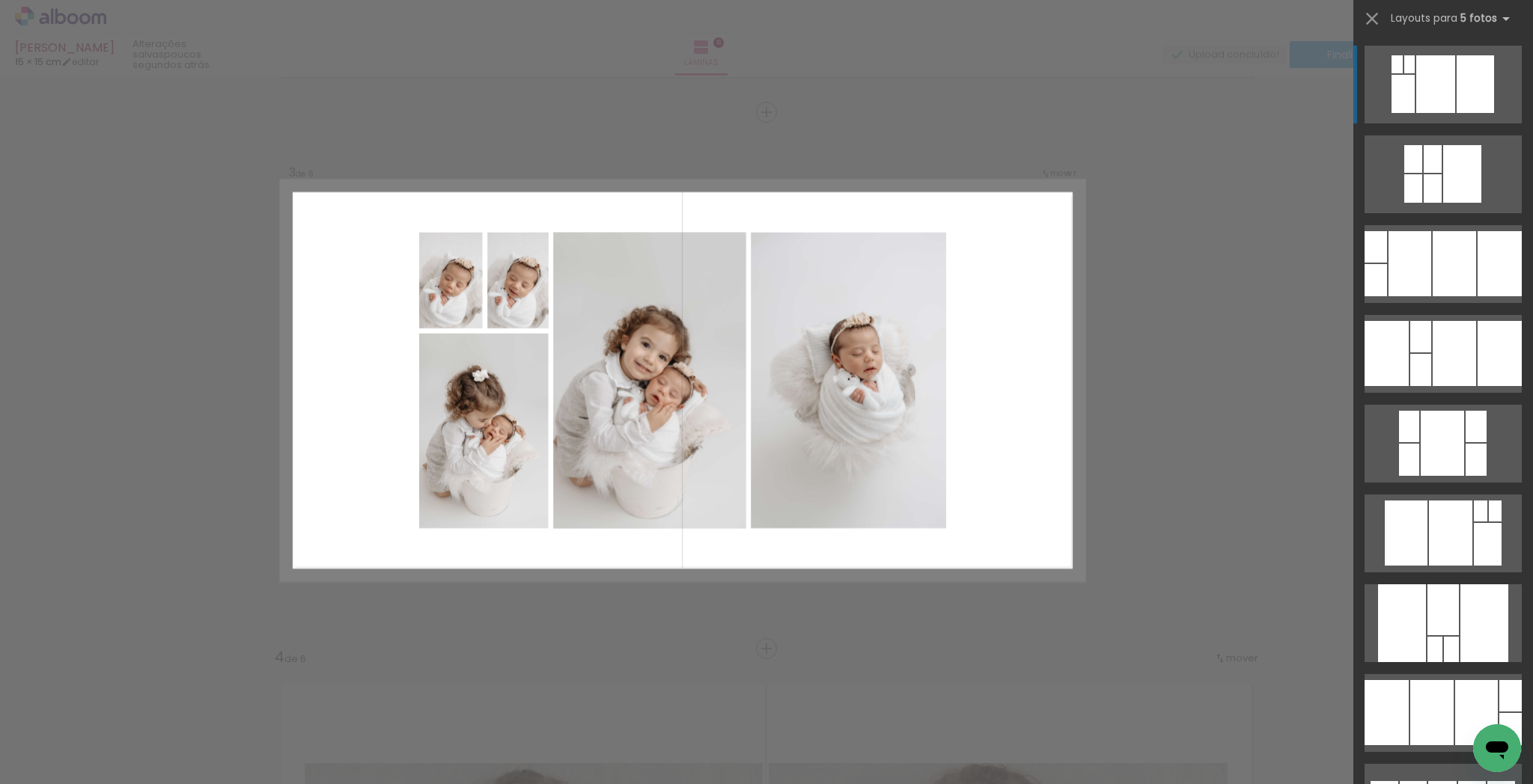
scroll to position [1058, 0]
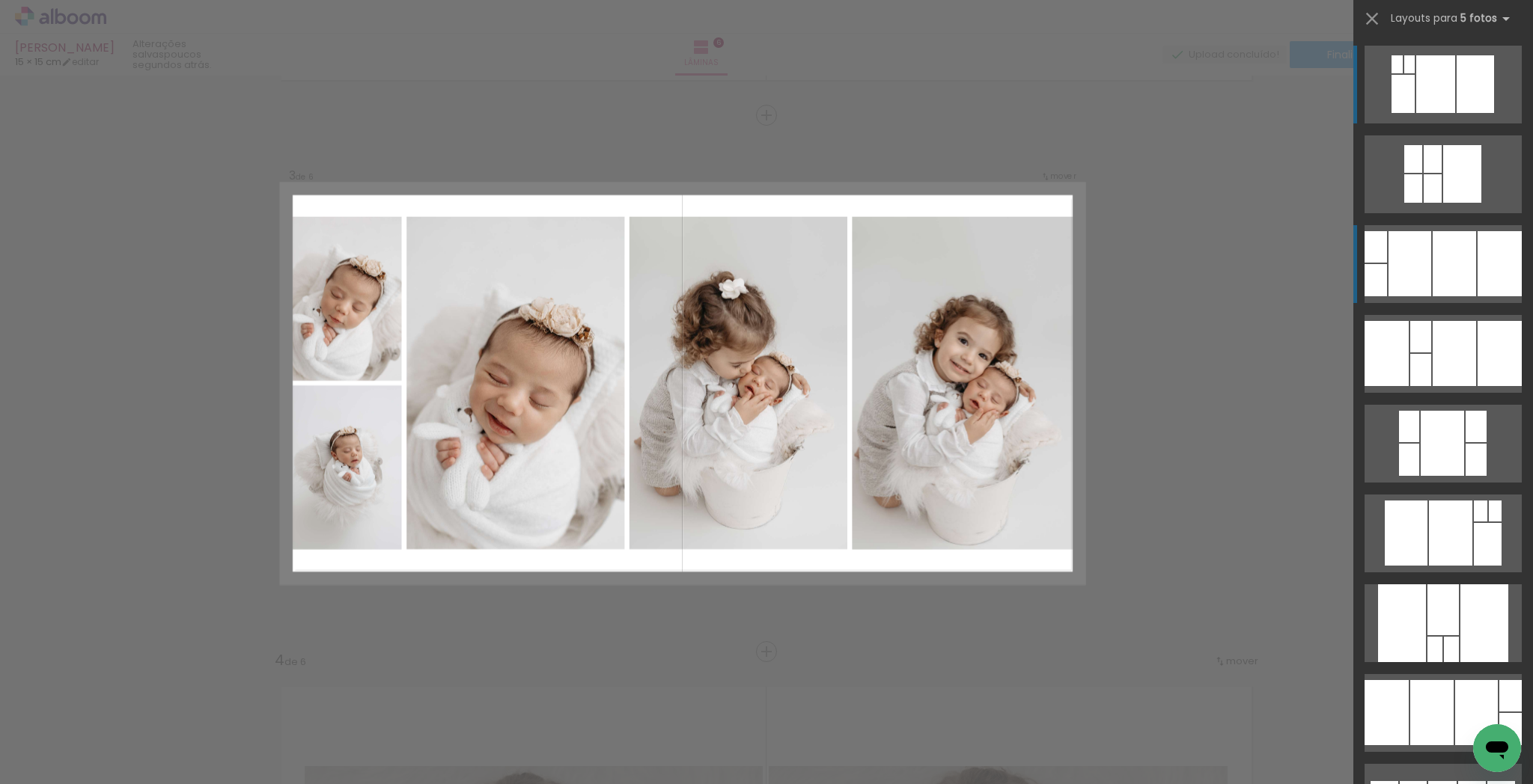
click at [1478, 247] on div at bounding box center [1499, 264] width 44 height 66
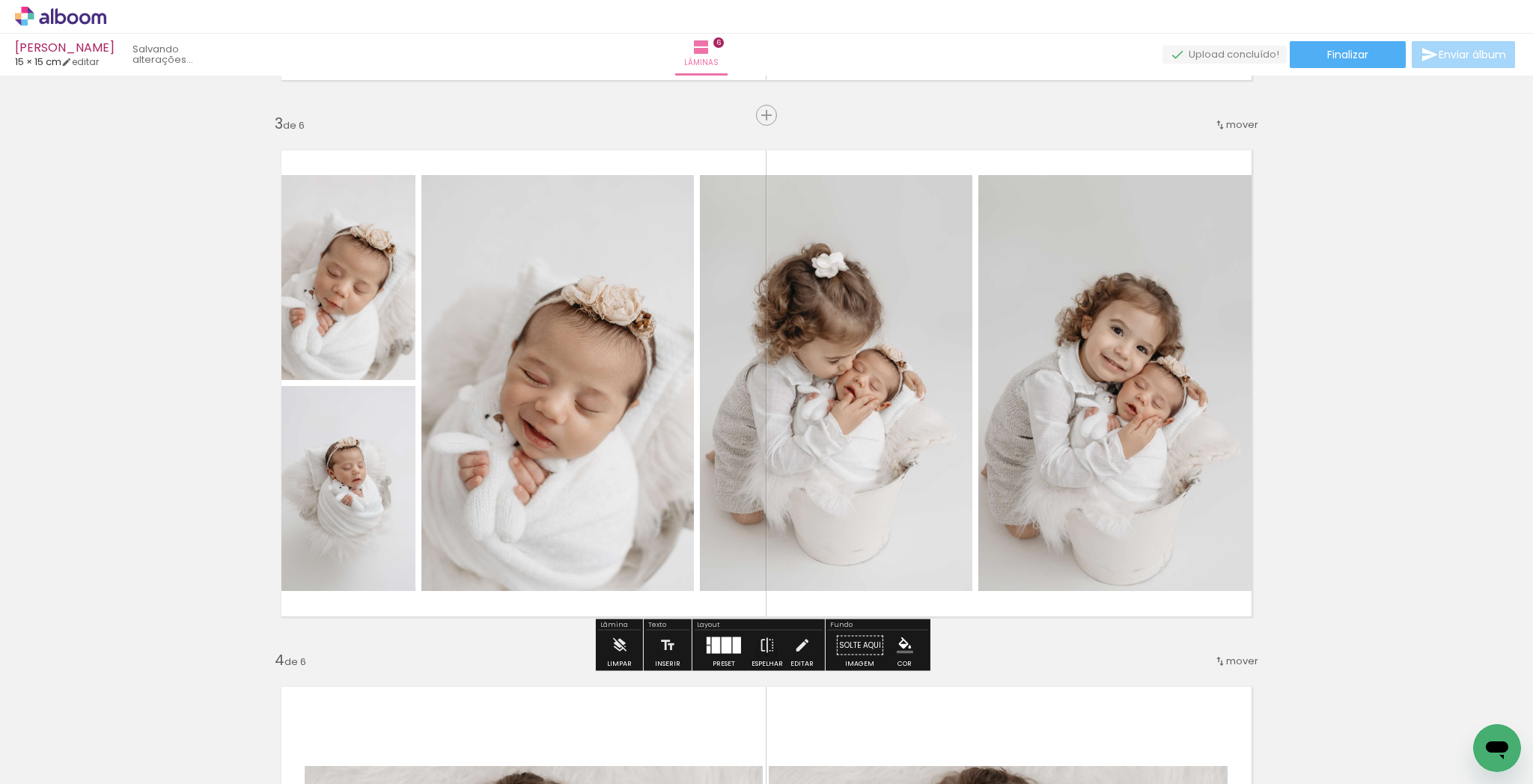
click at [1185, 421] on quentale-photo at bounding box center [1123, 383] width 290 height 416
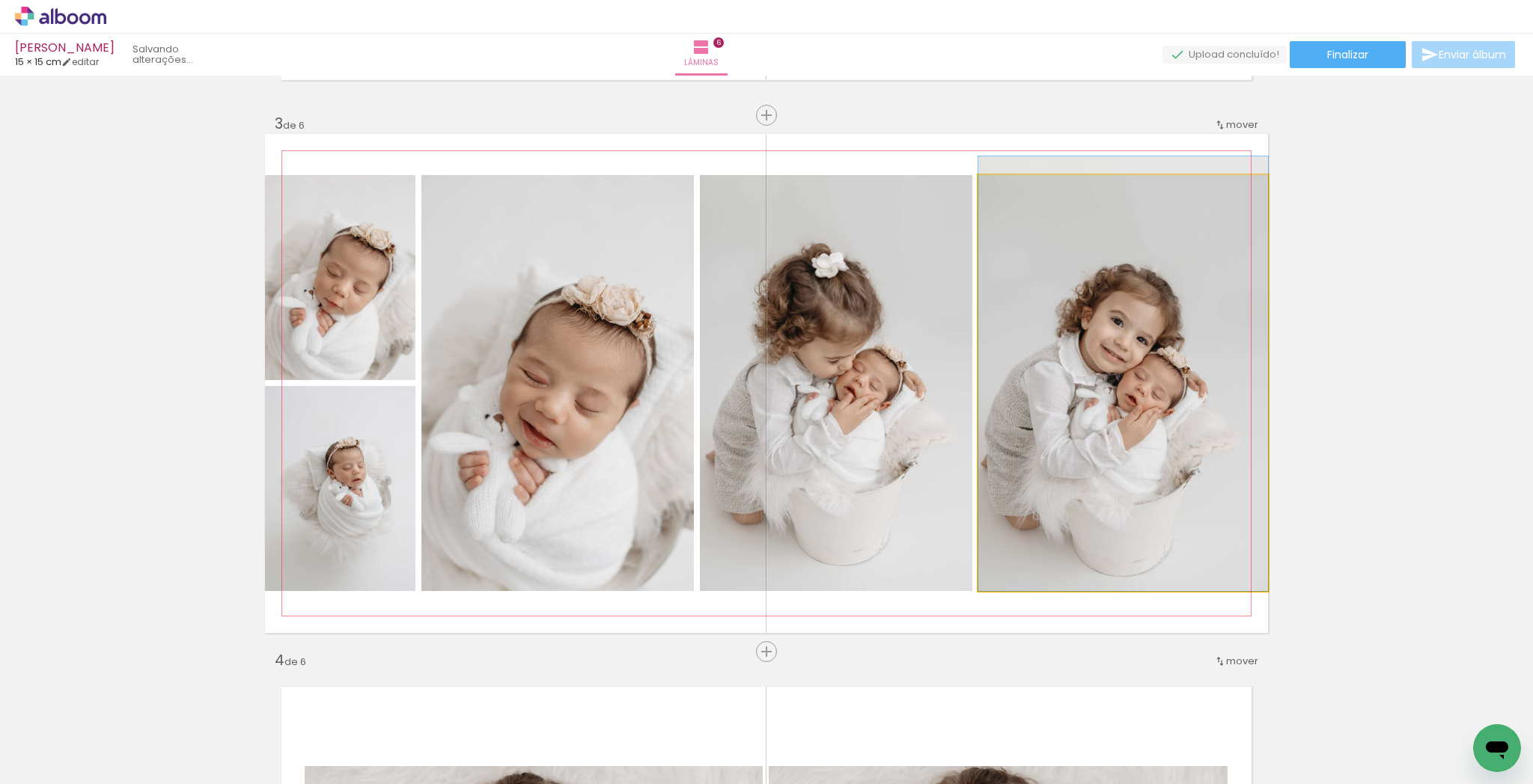
drag, startPoint x: 1187, startPoint y: 429, endPoint x: 1204, endPoint y: 389, distance: 43.5
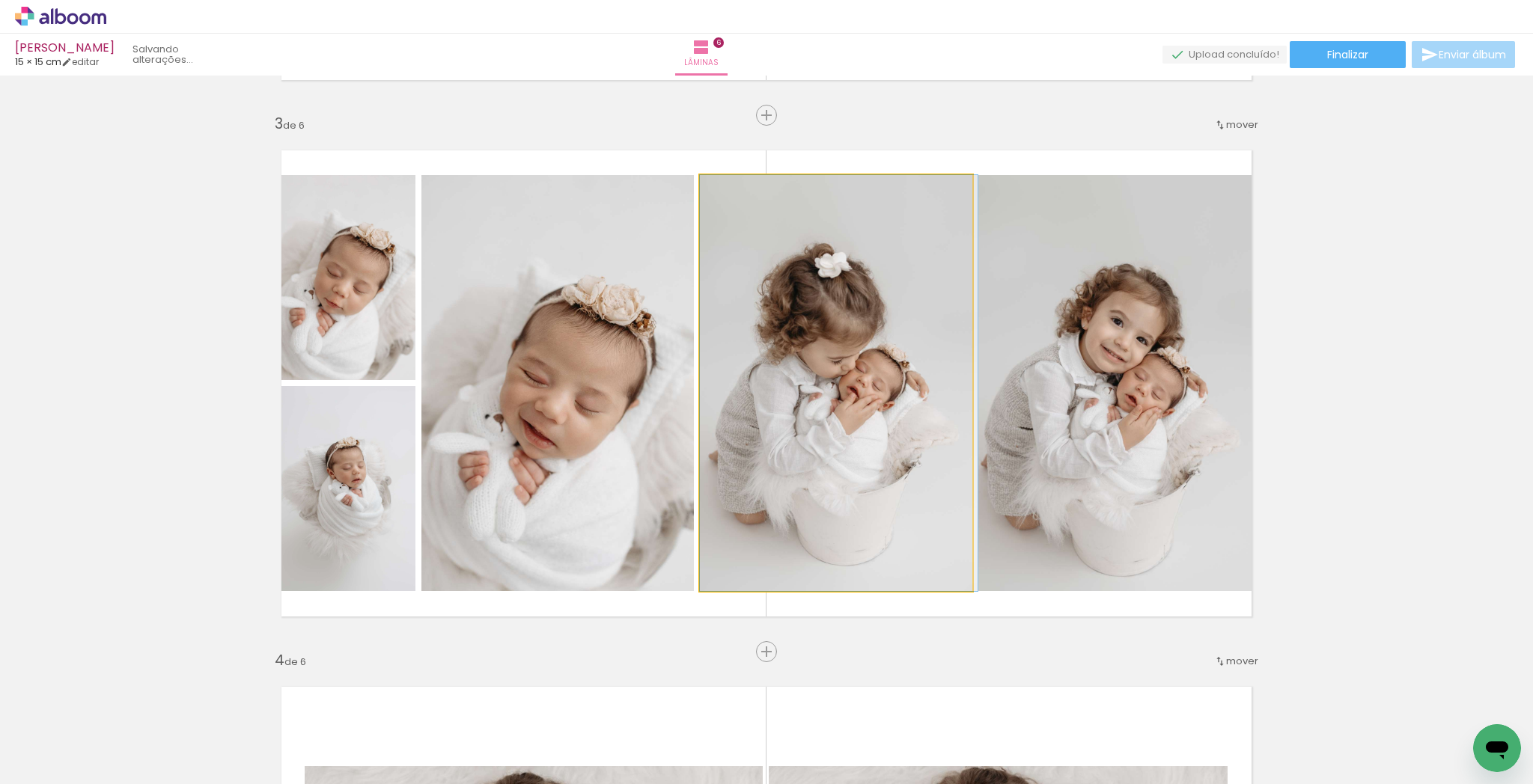
drag, startPoint x: 864, startPoint y: 429, endPoint x: 879, endPoint y: 428, distance: 15.0
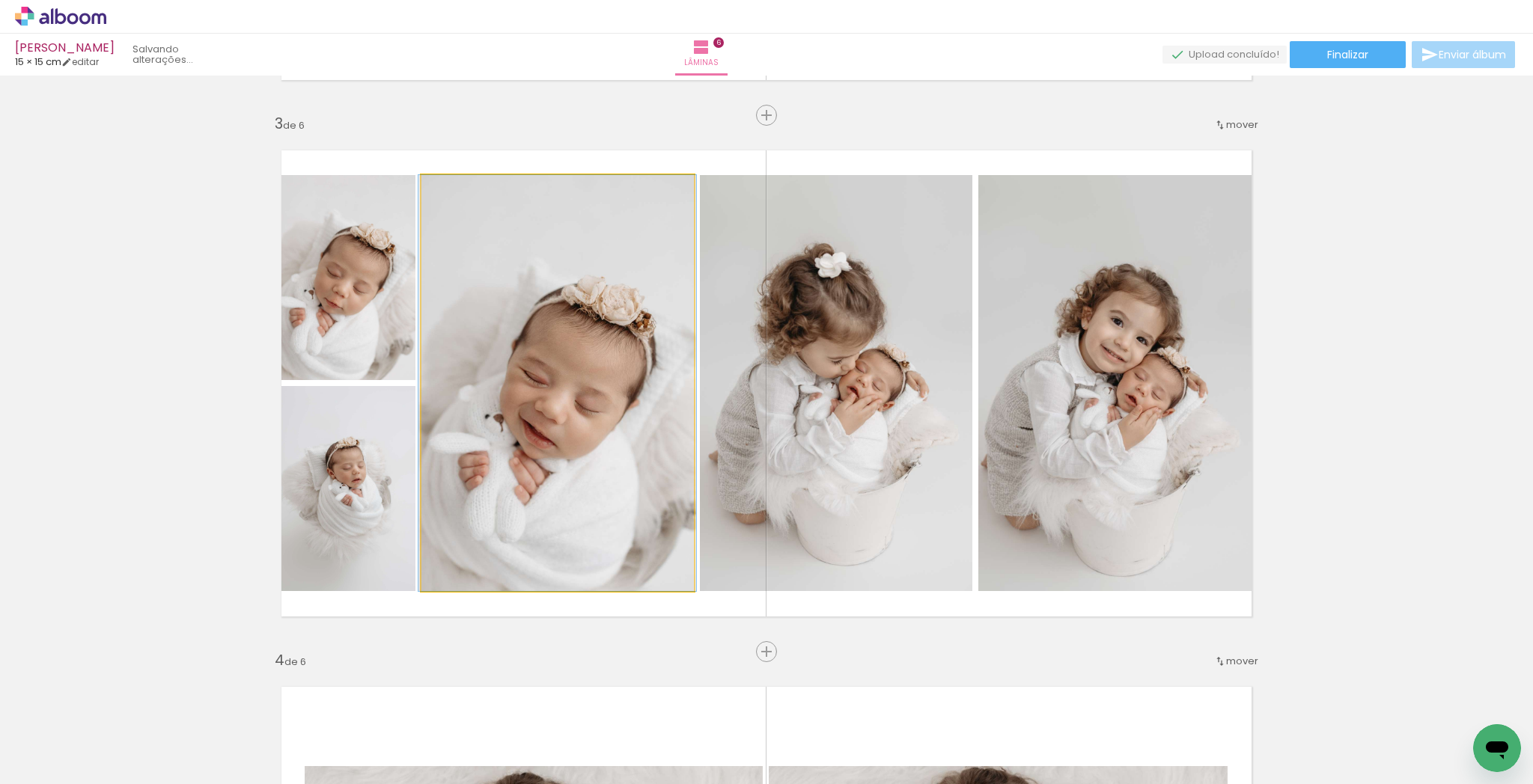
drag, startPoint x: 621, startPoint y: 464, endPoint x: 631, endPoint y: 461, distance: 10.4
click at [621, 464] on quentale-photo at bounding box center [558, 383] width 273 height 416
drag, startPoint x: 623, startPoint y: 462, endPoint x: 634, endPoint y: 451, distance: 15.6
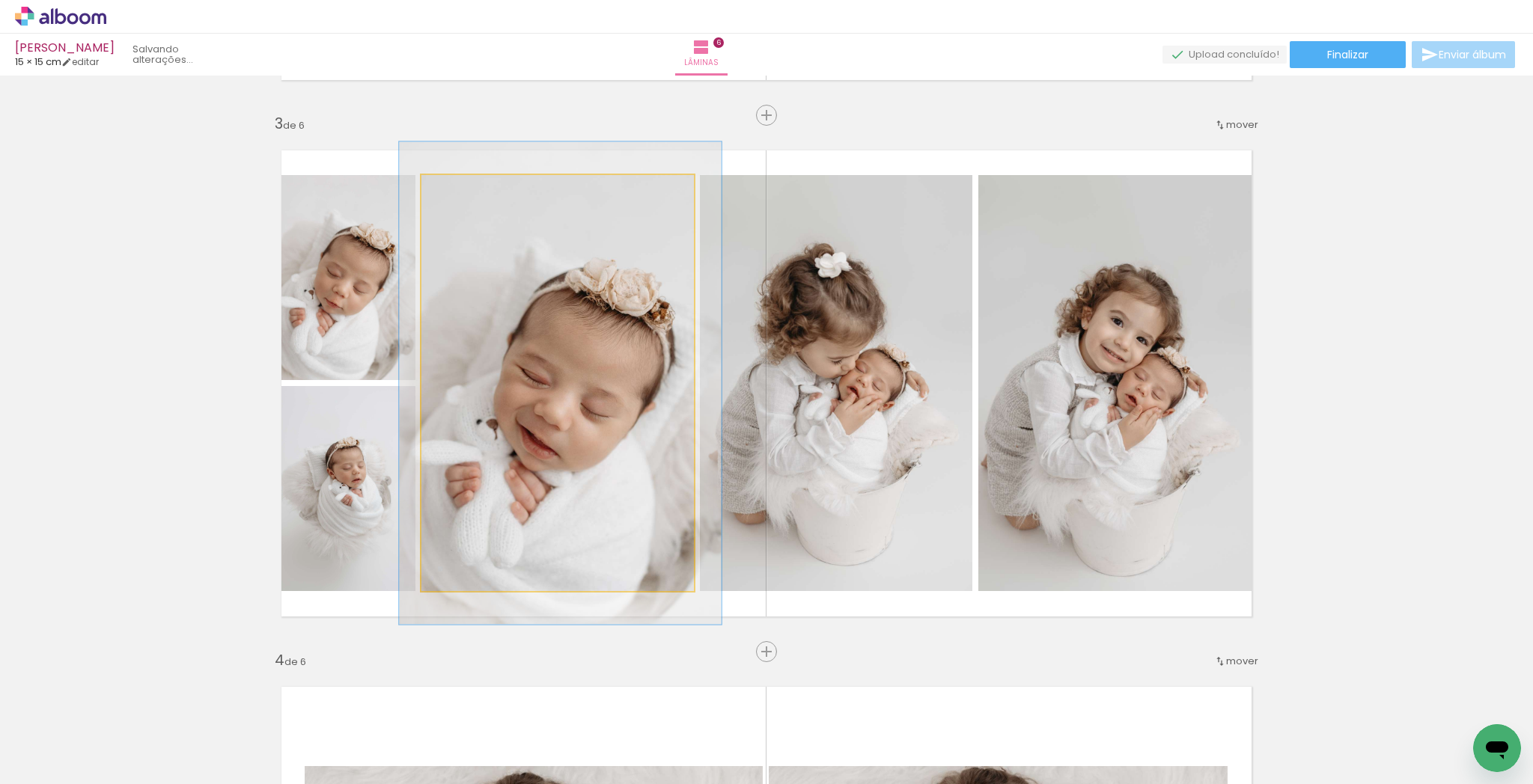
drag, startPoint x: 453, startPoint y: 191, endPoint x: 478, endPoint y: 199, distance: 26.2
type paper-slider "117"
click at [460, 188] on div at bounding box center [465, 191] width 13 height 13
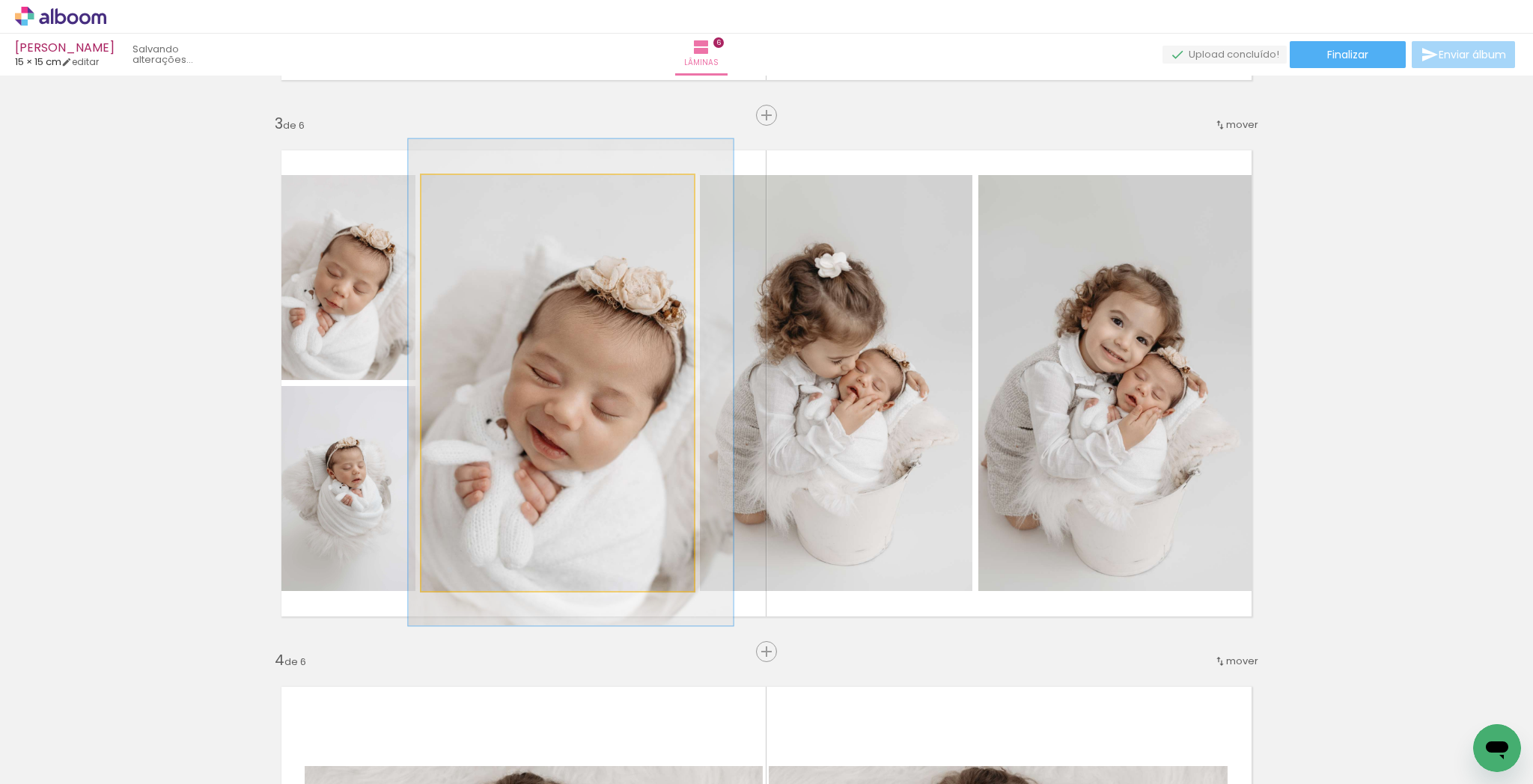
drag, startPoint x: 604, startPoint y: 354, endPoint x: 616, endPoint y: 350, distance: 12.6
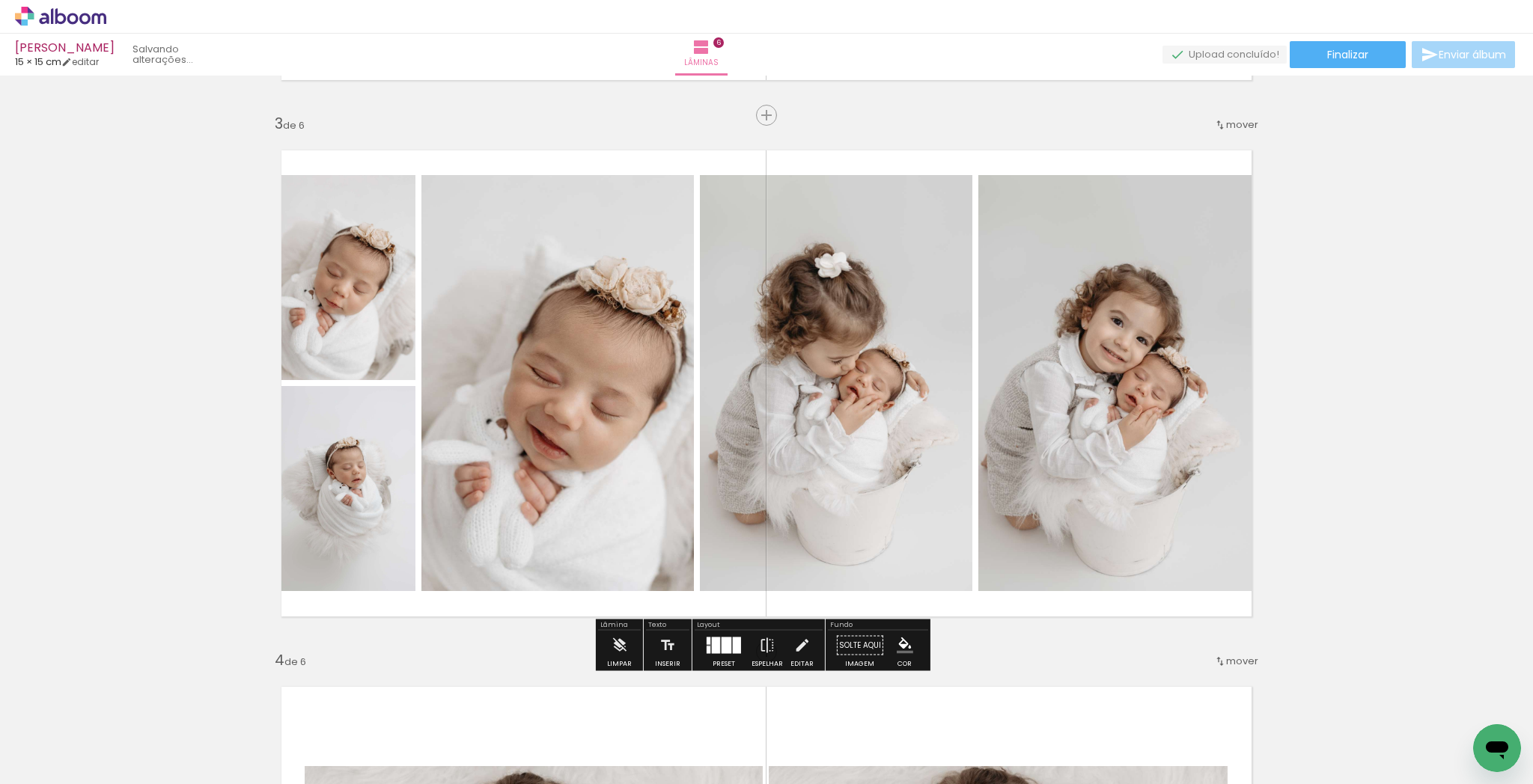
click at [389, 312] on quentale-photo at bounding box center [340, 277] width 151 height 205
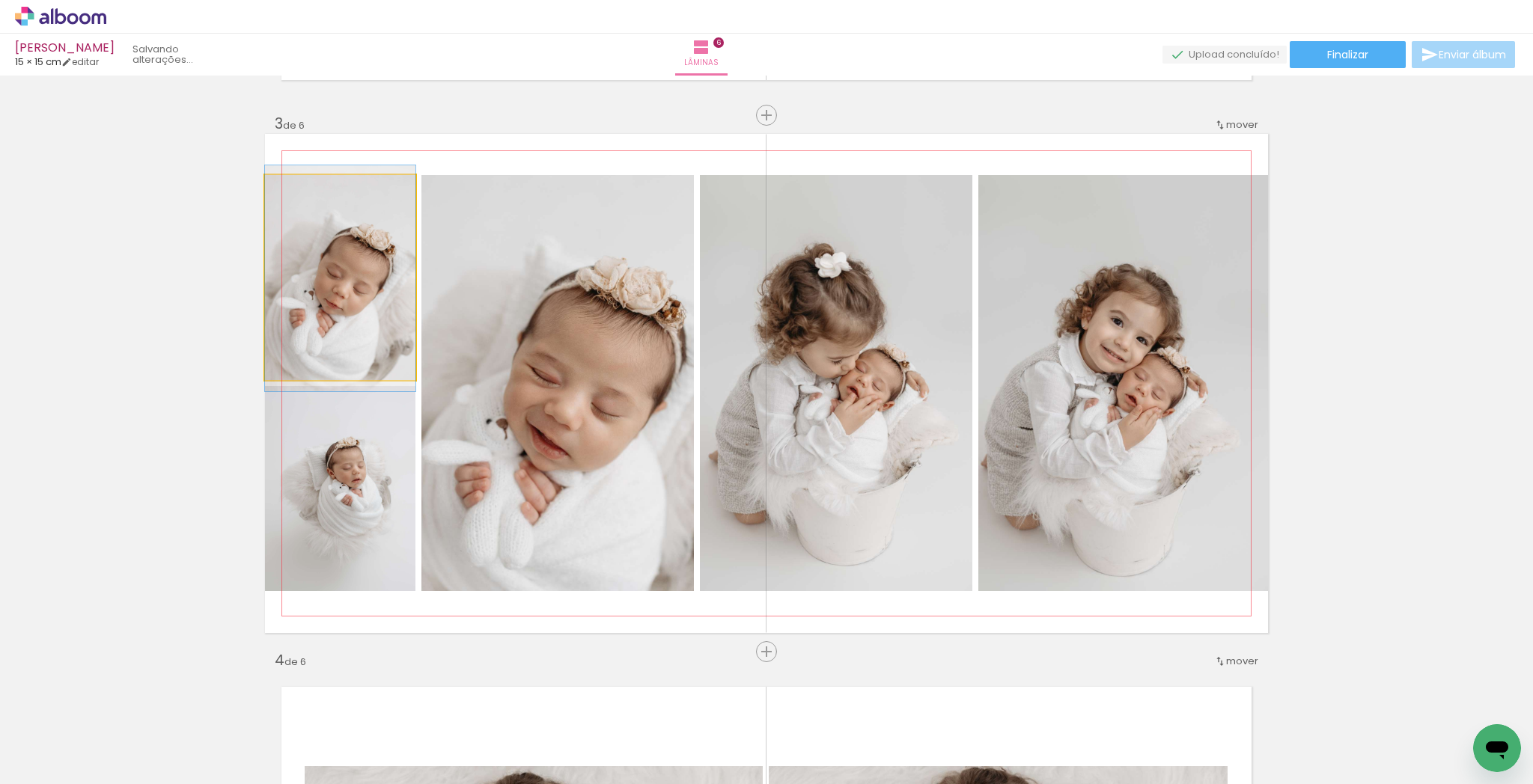
drag, startPoint x: 389, startPoint y: 316, endPoint x: 394, endPoint y: 359, distance: 43.3
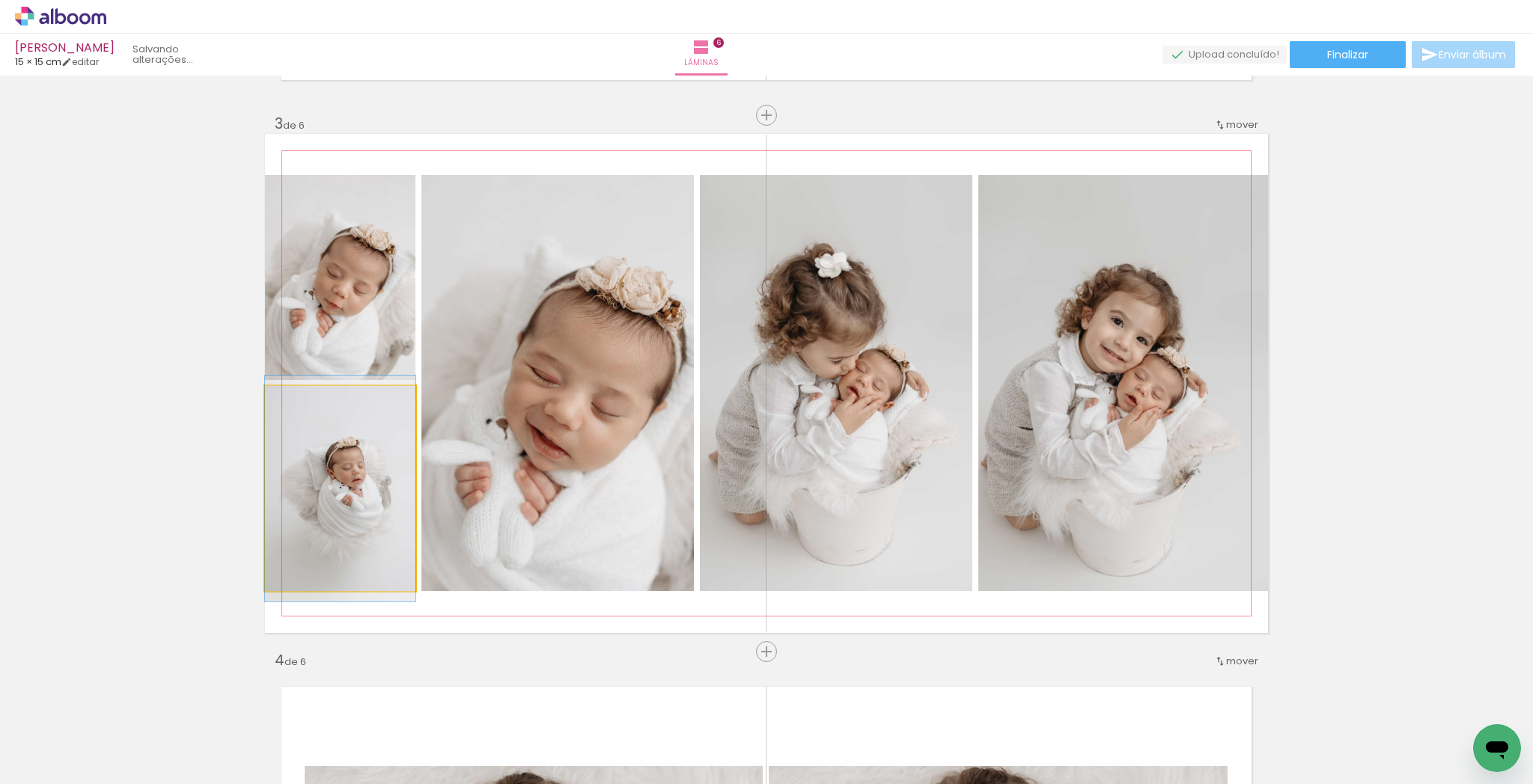
drag, startPoint x: 371, startPoint y: 501, endPoint x: 378, endPoint y: 497, distance: 8.1
click at [372, 500] on quentale-photo at bounding box center [340, 488] width 151 height 205
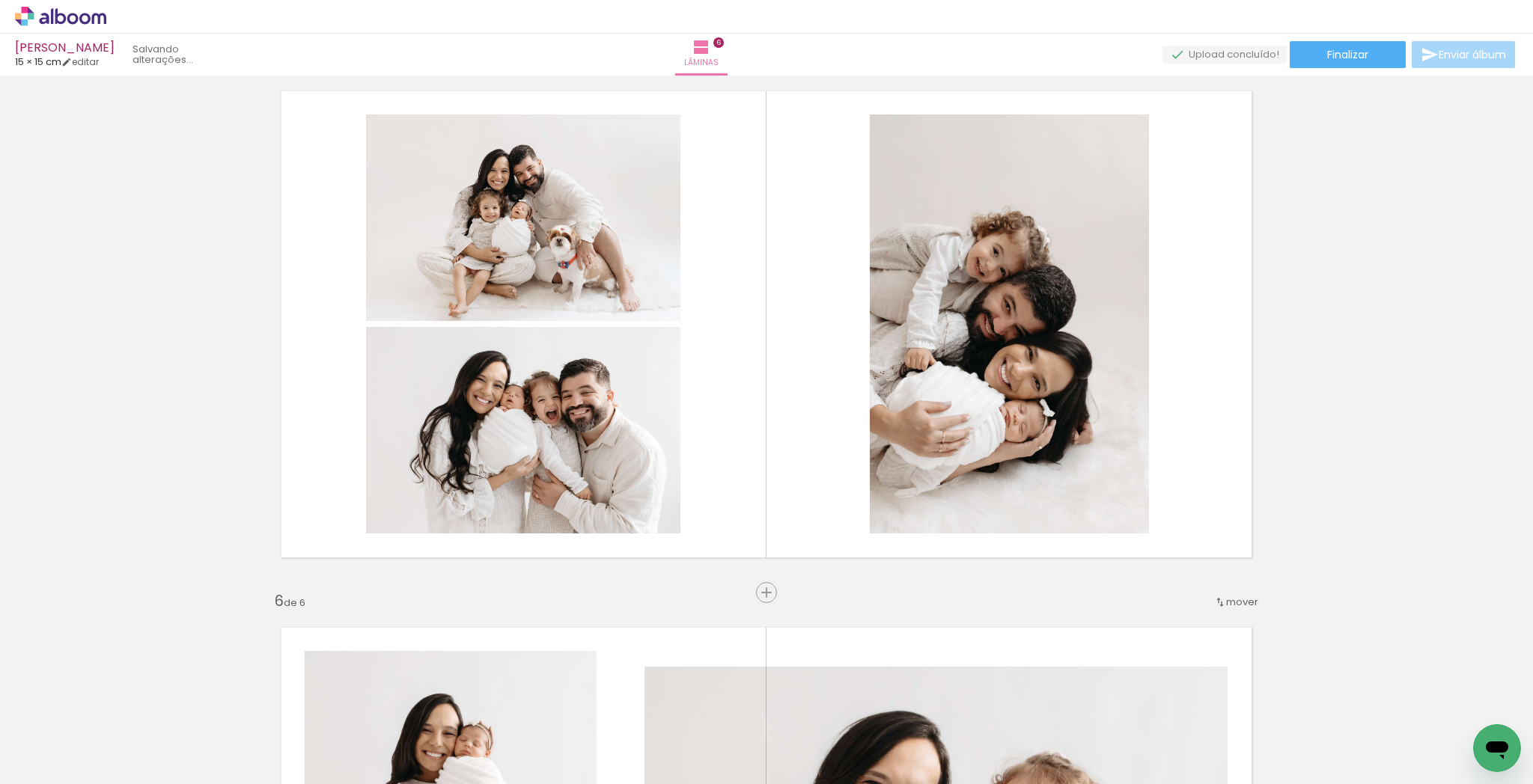
scroll to position [2178, 0]
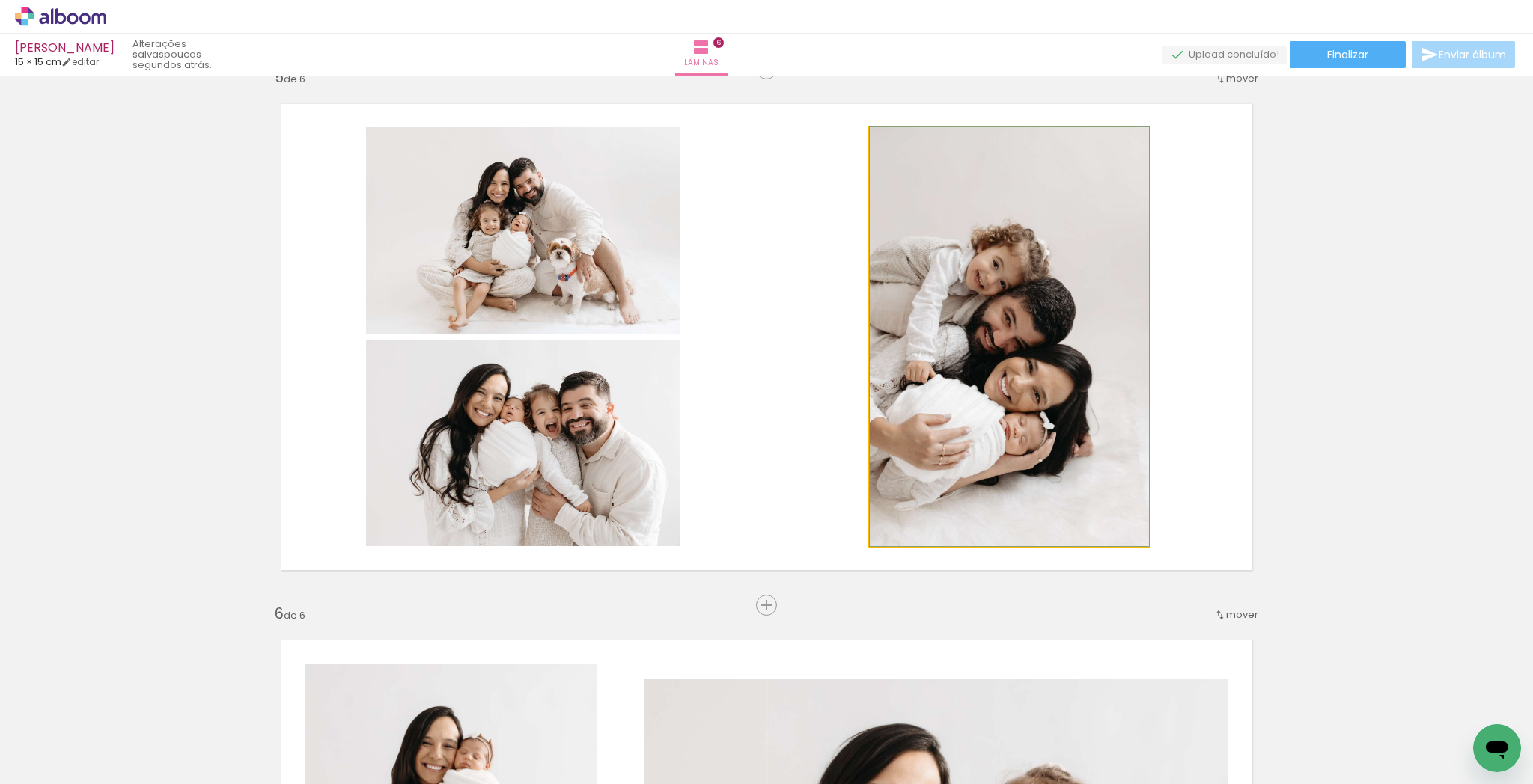
click at [1108, 416] on quentale-photo at bounding box center [1009, 336] width 279 height 419
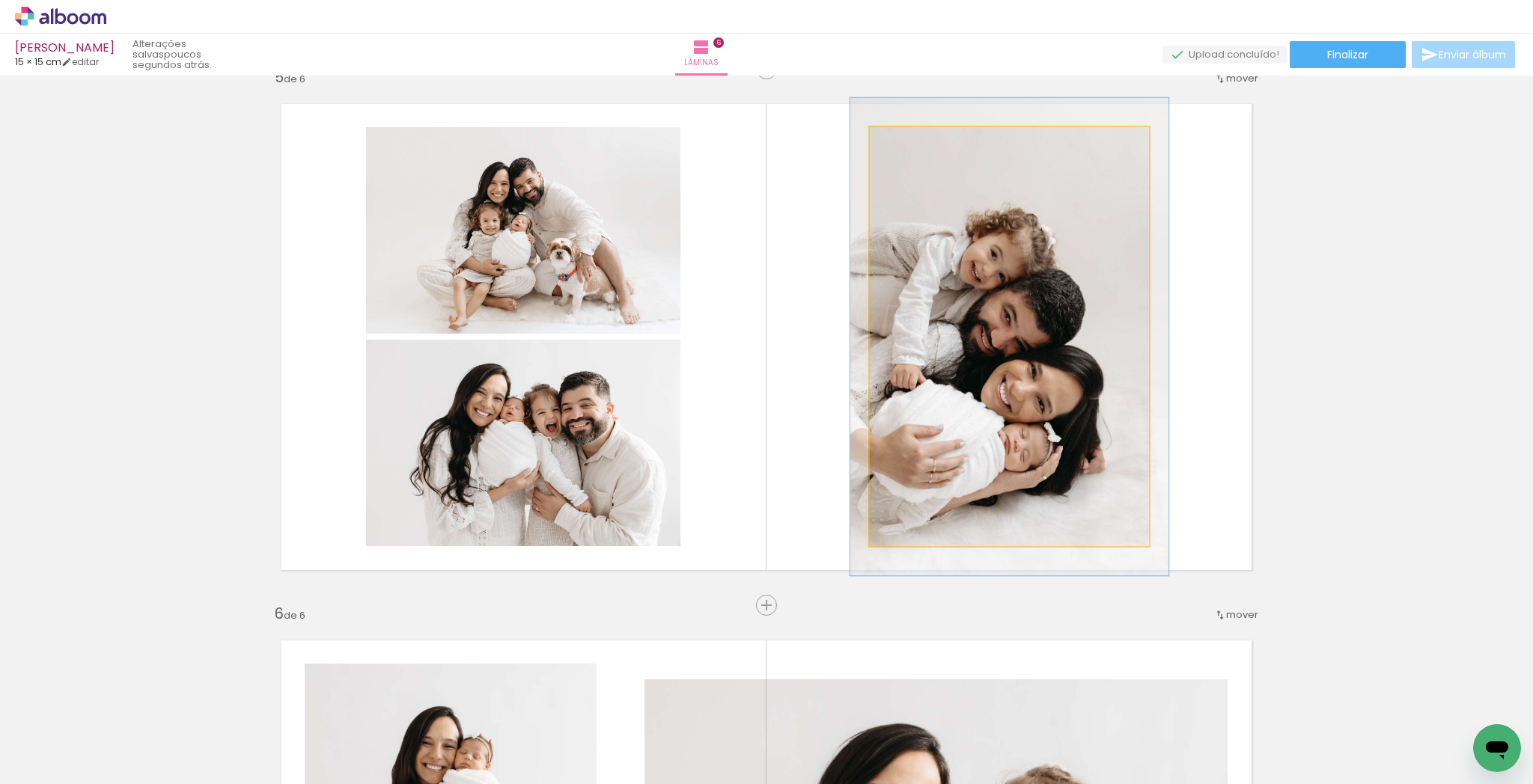
drag, startPoint x: 904, startPoint y: 145, endPoint x: 914, endPoint y: 146, distance: 10.0
type paper-slider "114"
click at [912, 144] on div at bounding box center [913, 143] width 24 height 24
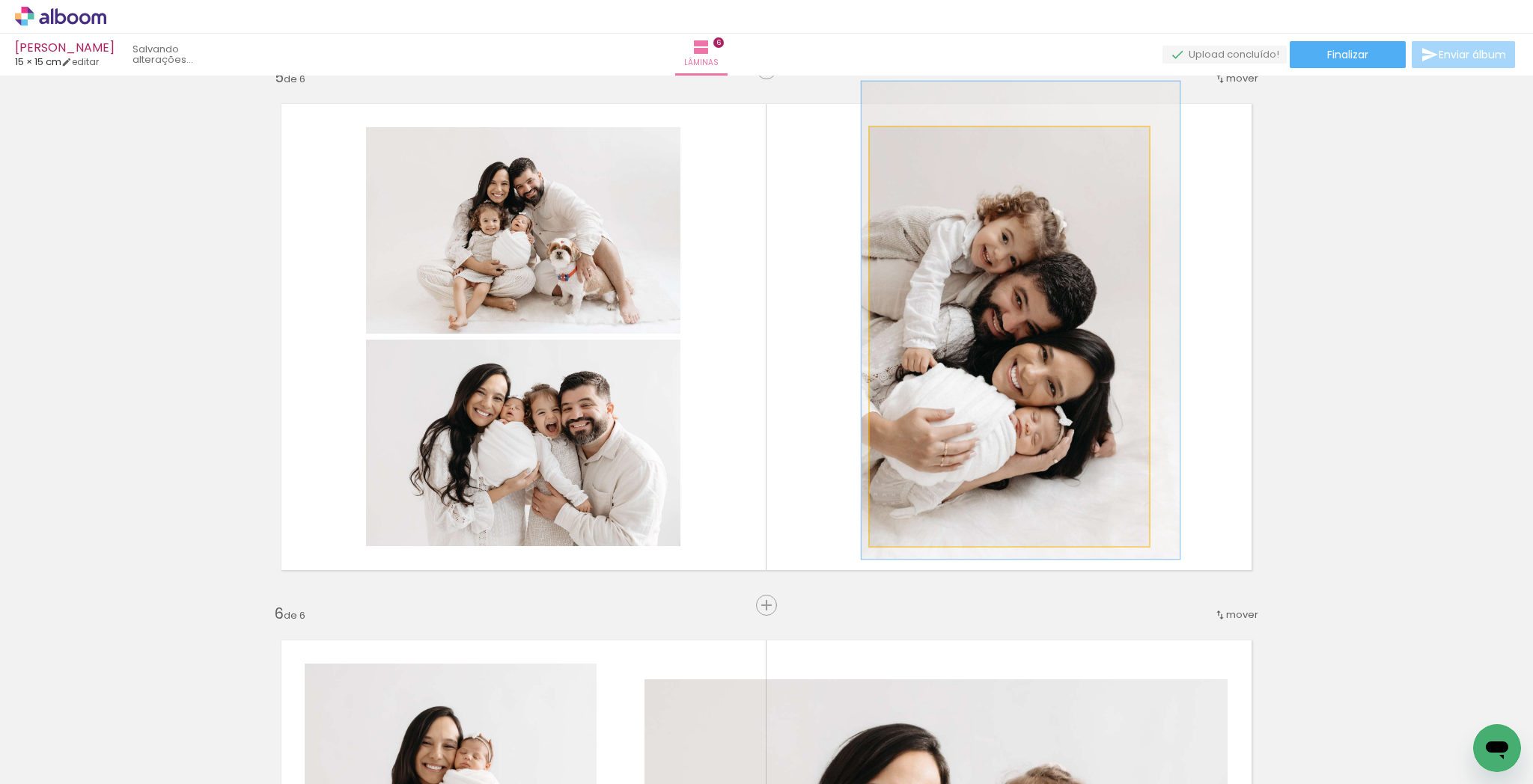
drag, startPoint x: 1017, startPoint y: 306, endPoint x: 1028, endPoint y: 292, distance: 17.8
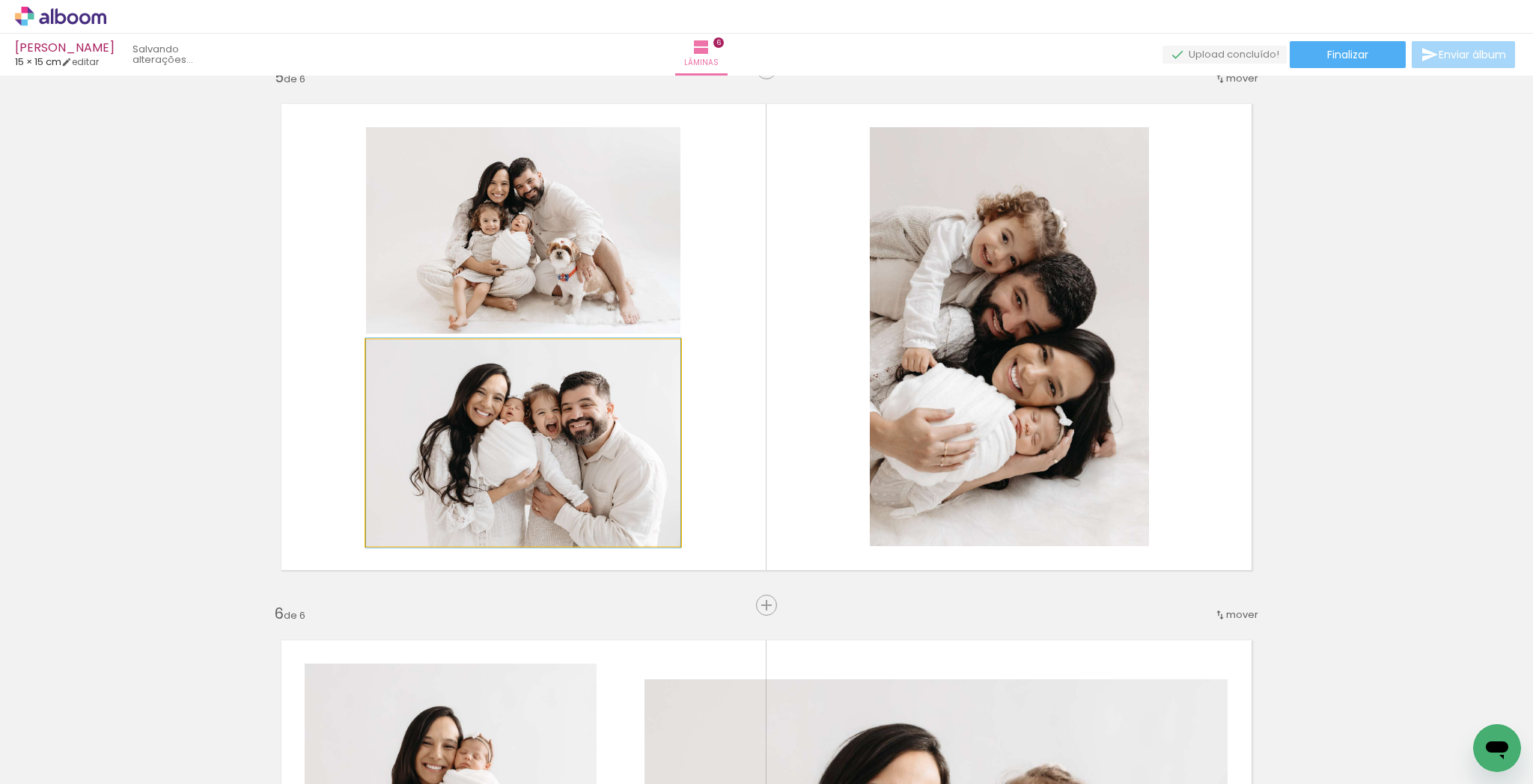
drag, startPoint x: 576, startPoint y: 430, endPoint x: 555, endPoint y: 424, distance: 21.8
click at [575, 430] on quentale-photo at bounding box center [524, 443] width 315 height 207
drag, startPoint x: 536, startPoint y: 430, endPoint x: 518, endPoint y: 426, distance: 18.4
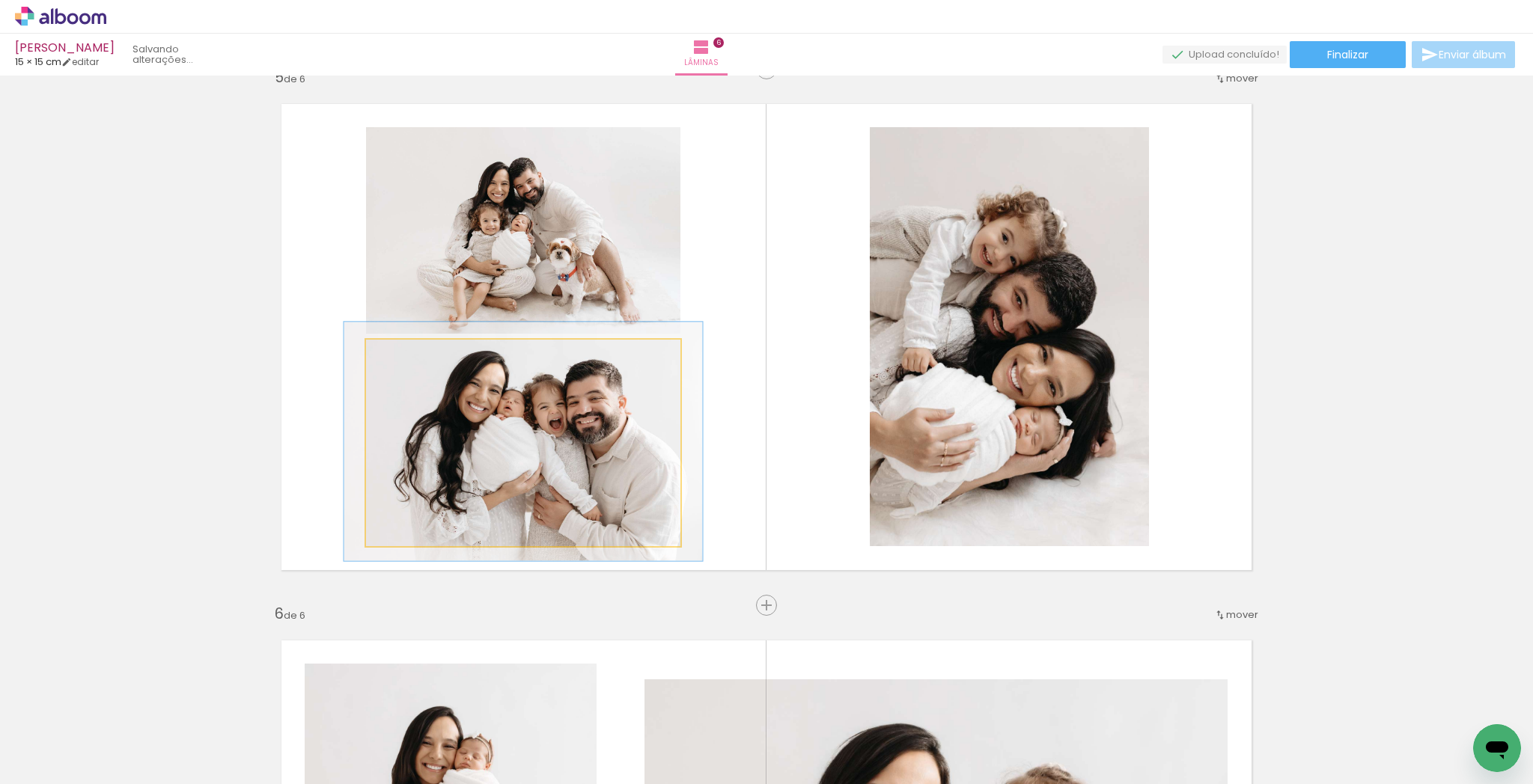
drag, startPoint x: 395, startPoint y: 358, endPoint x: 442, endPoint y: 389, distance: 56.3
click at [403, 357] on div at bounding box center [409, 355] width 13 height 13
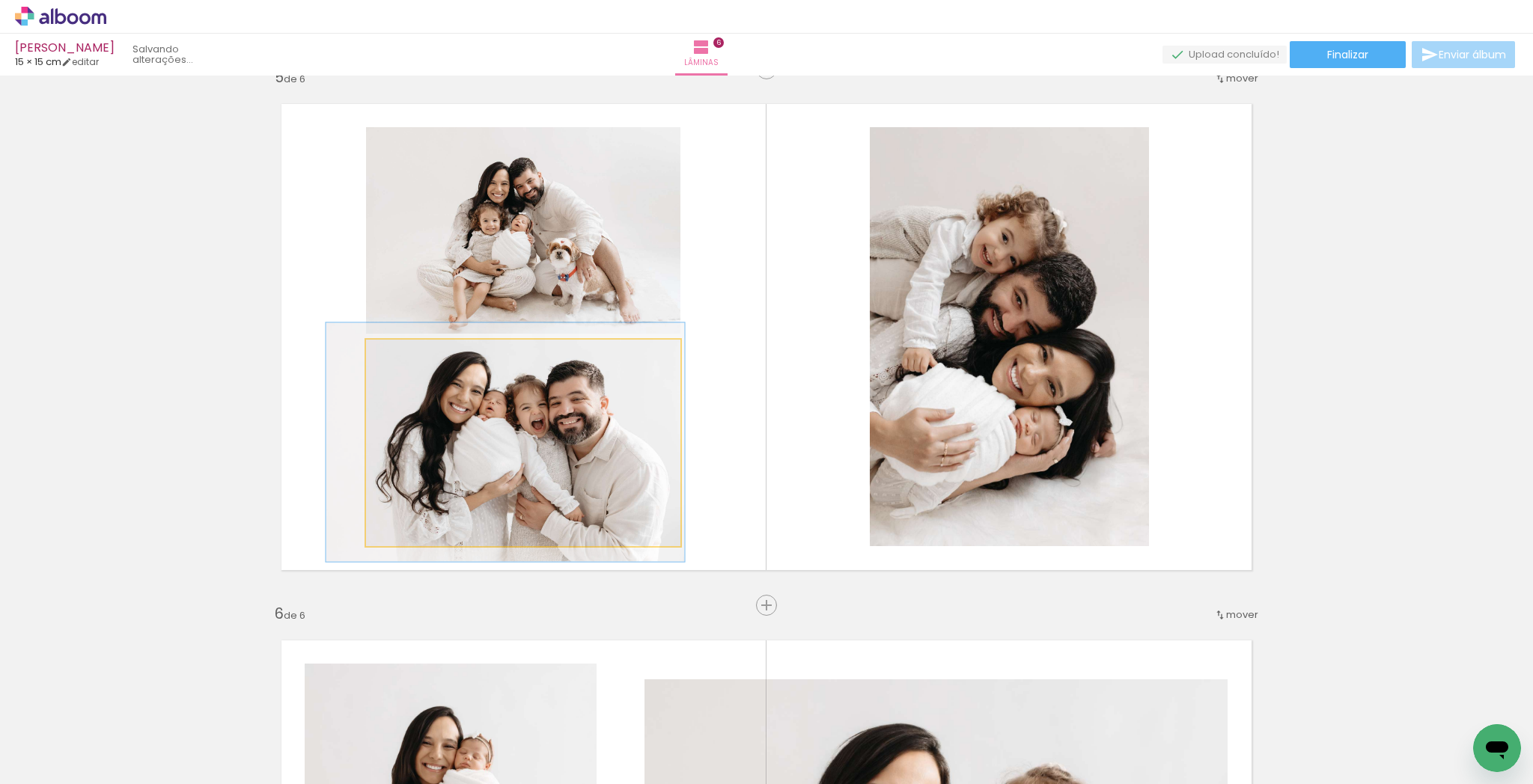
drag, startPoint x: 538, startPoint y: 433, endPoint x: 523, endPoint y: 432, distance: 15.0
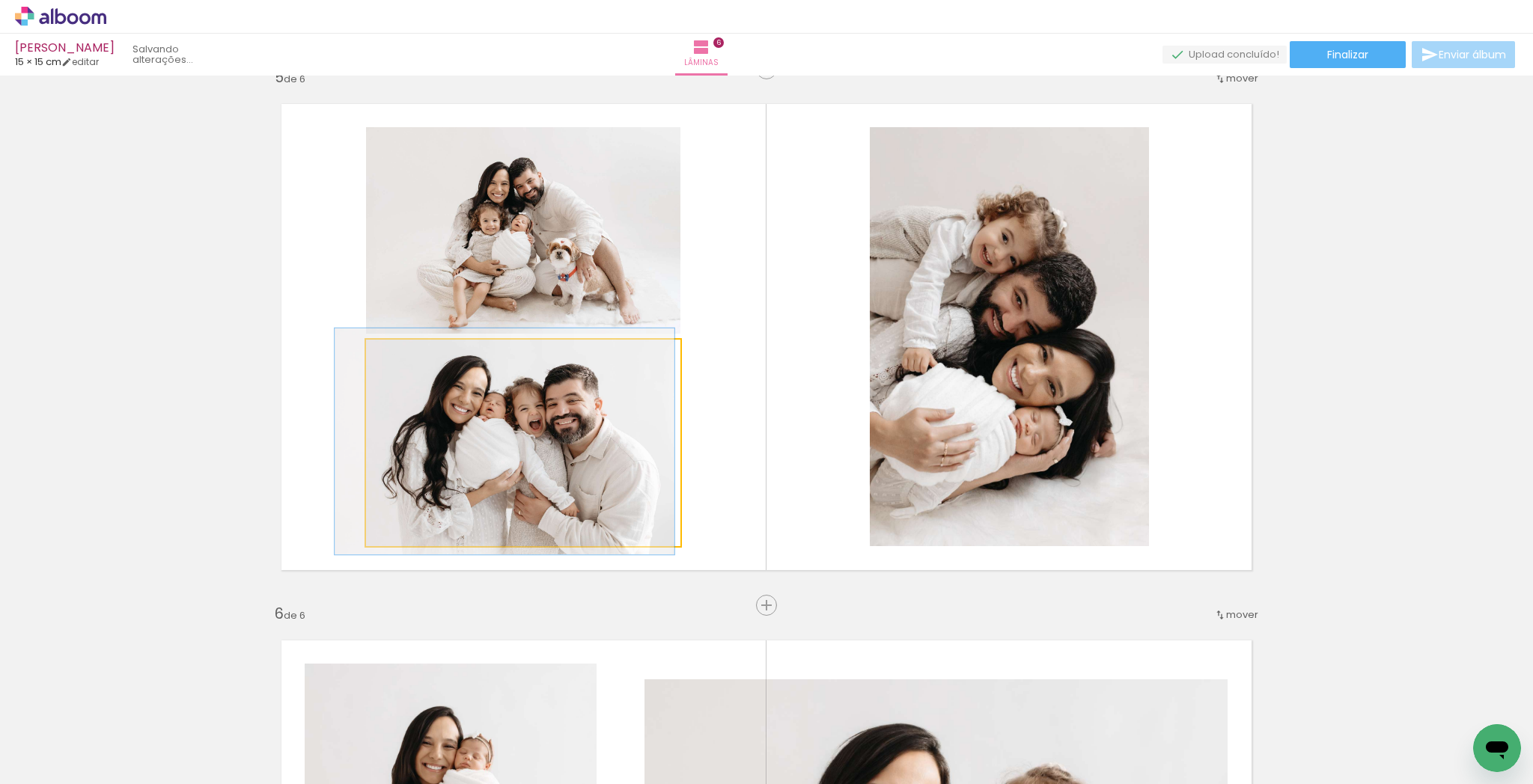
type paper-slider "109"
click at [401, 355] on div at bounding box center [406, 355] width 13 height 13
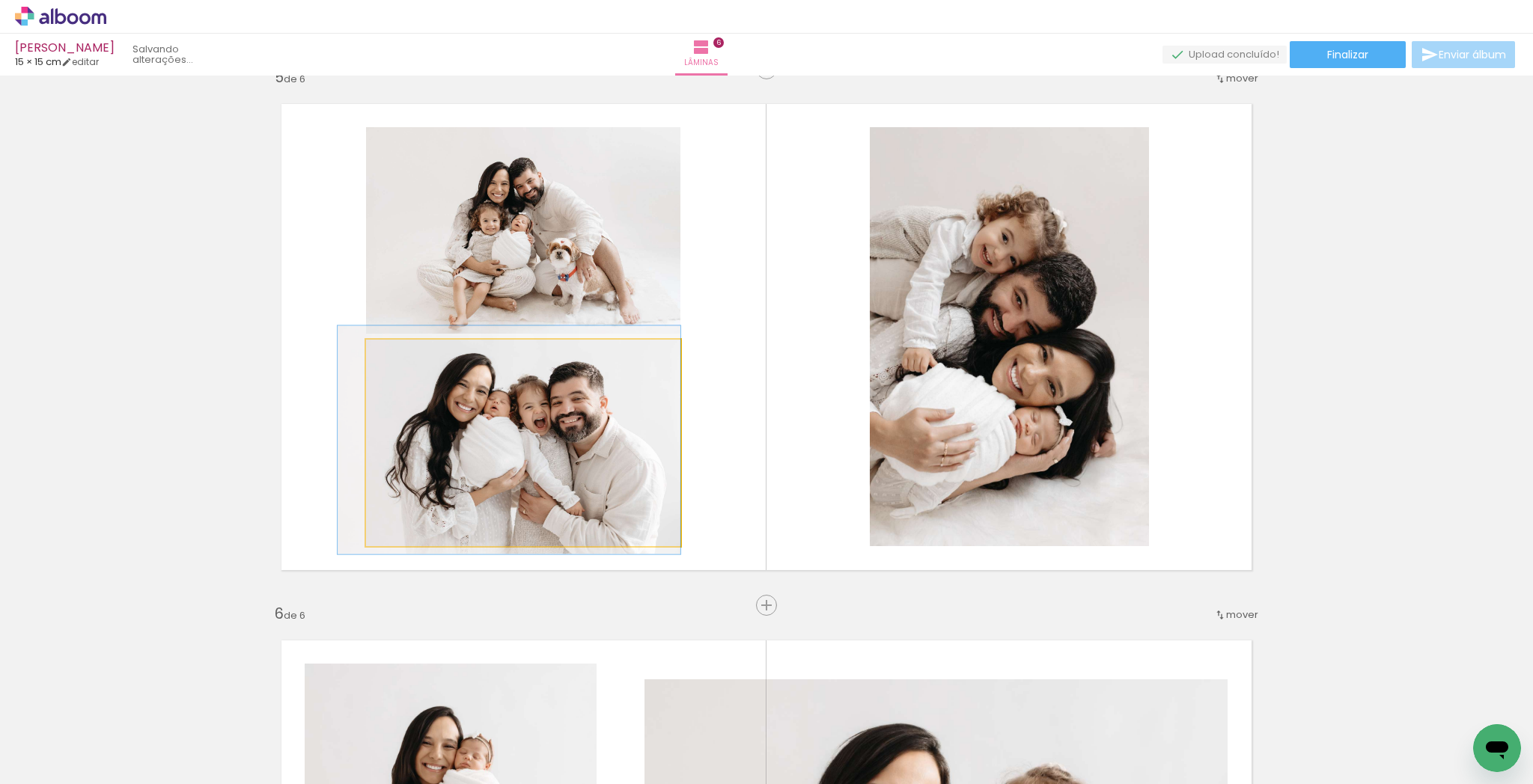
drag, startPoint x: 527, startPoint y: 438, endPoint x: 513, endPoint y: 437, distance: 14.0
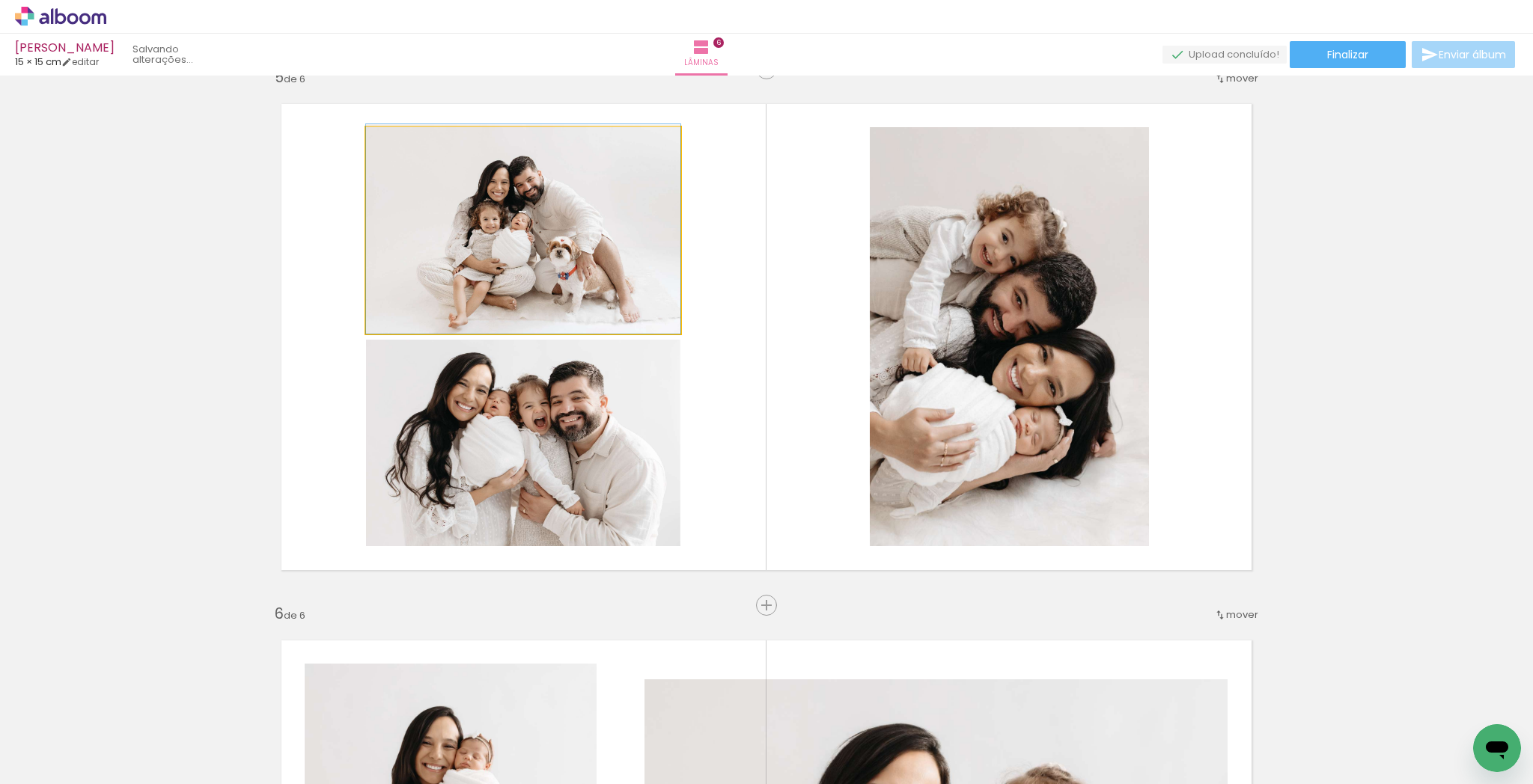
drag, startPoint x: 557, startPoint y: 244, endPoint x: 553, endPoint y: 217, distance: 27.3
drag, startPoint x: 393, startPoint y: 144, endPoint x: 400, endPoint y: 150, distance: 9.2
type paper-slider "107"
click at [398, 143] on div at bounding box center [405, 142] width 13 height 13
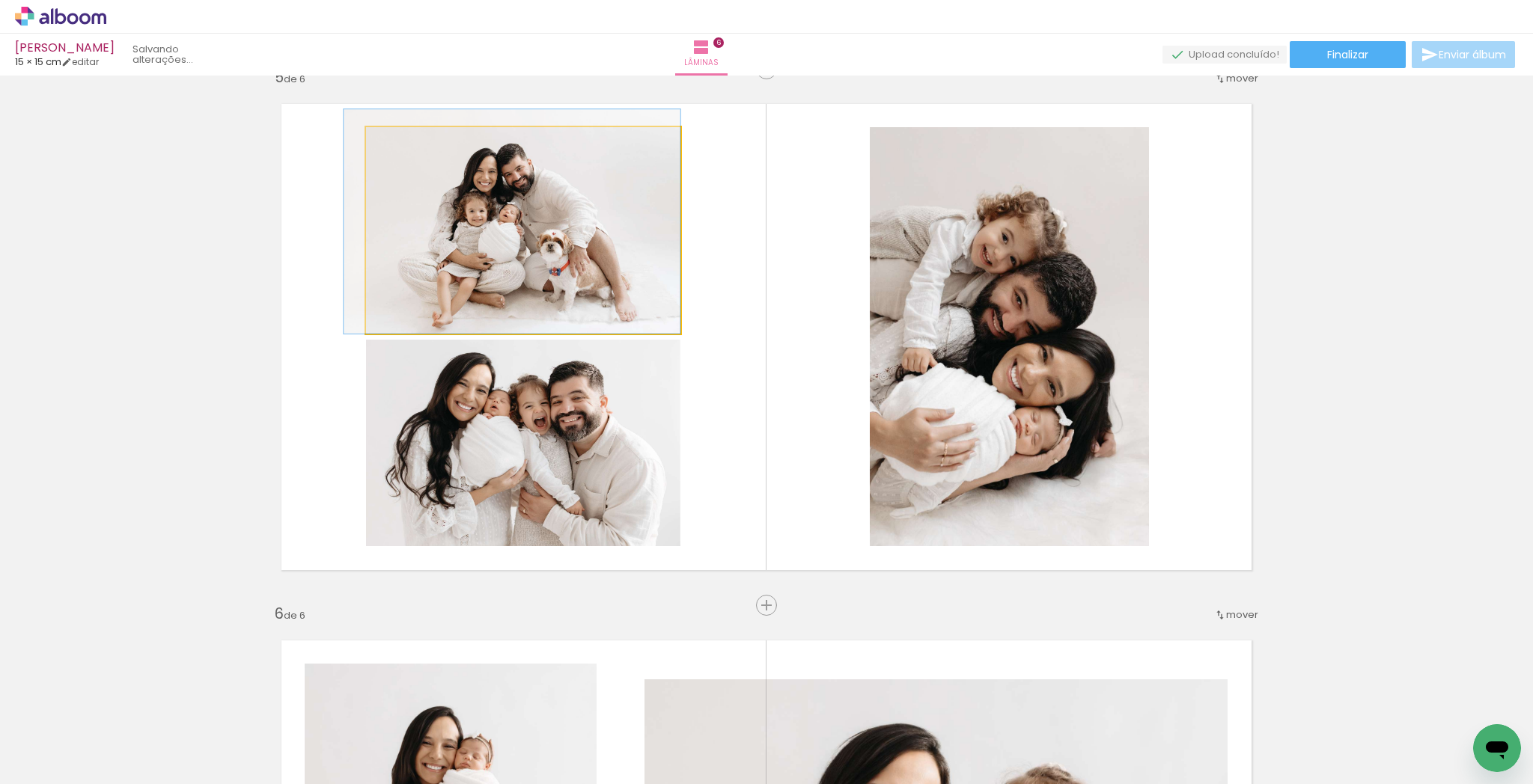
drag, startPoint x: 503, startPoint y: 237, endPoint x: 496, endPoint y: 212, distance: 26.0
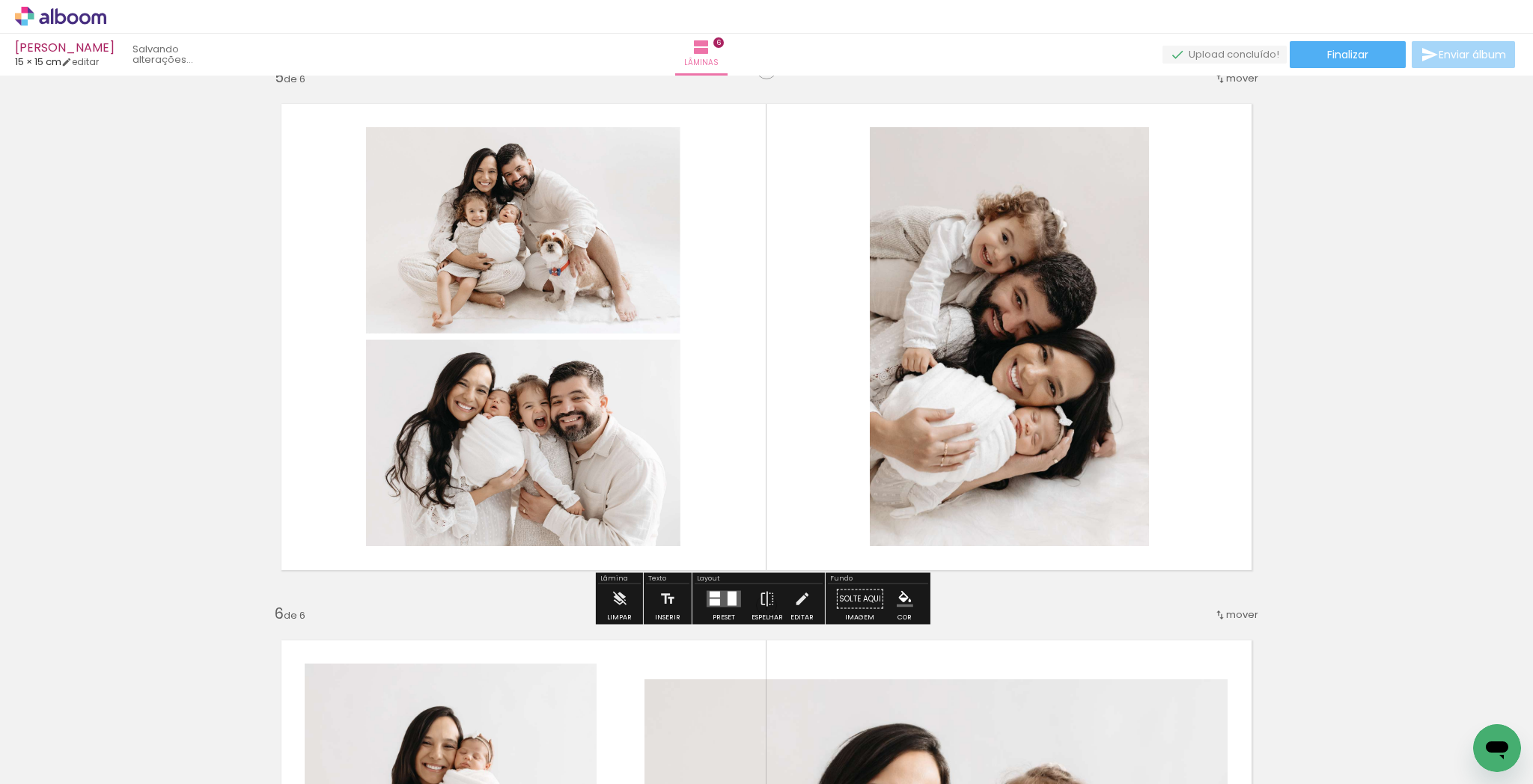
drag, startPoint x: 1353, startPoint y: 350, endPoint x: 1323, endPoint y: 341, distance: 31.3
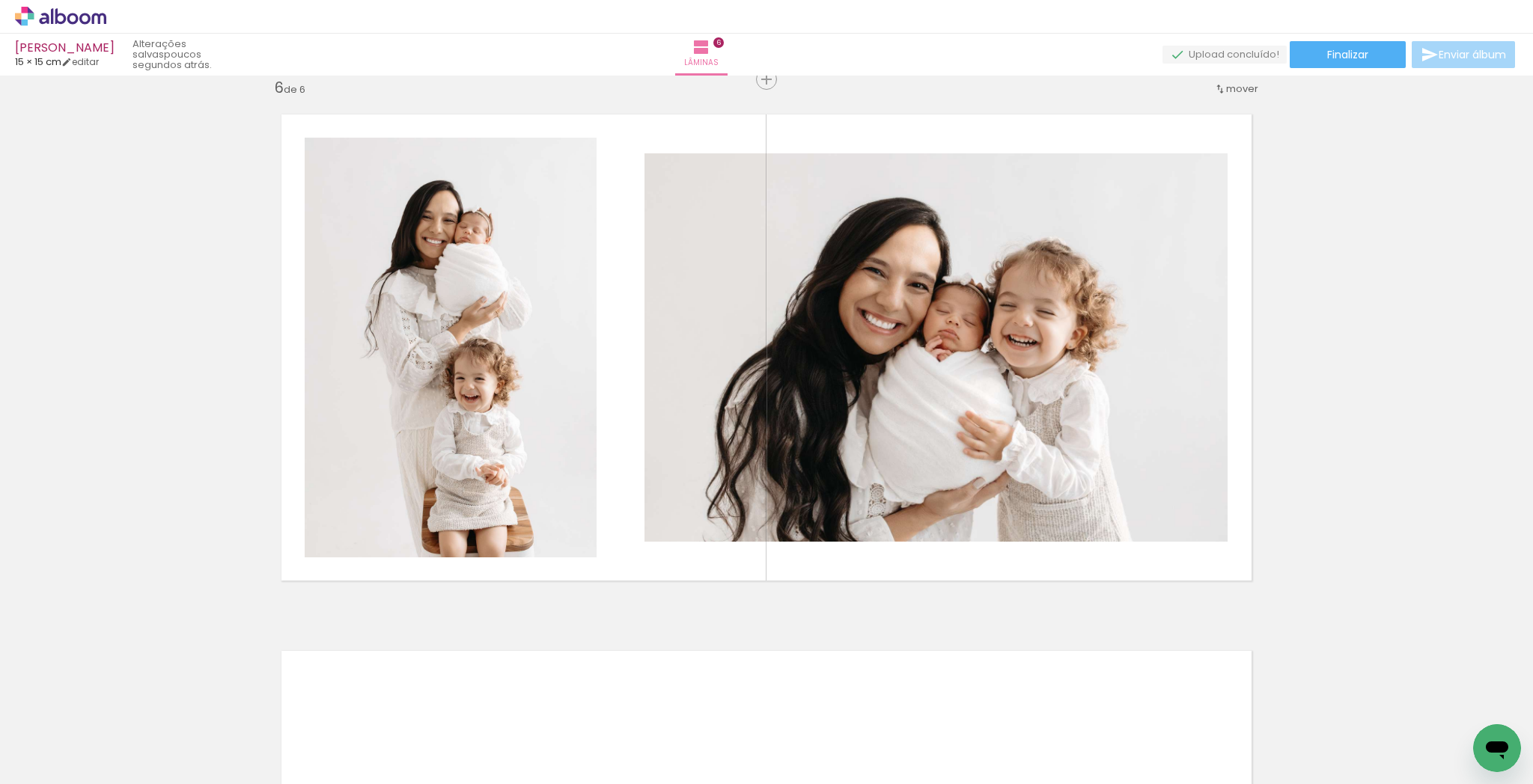
scroll to position [2711, 0]
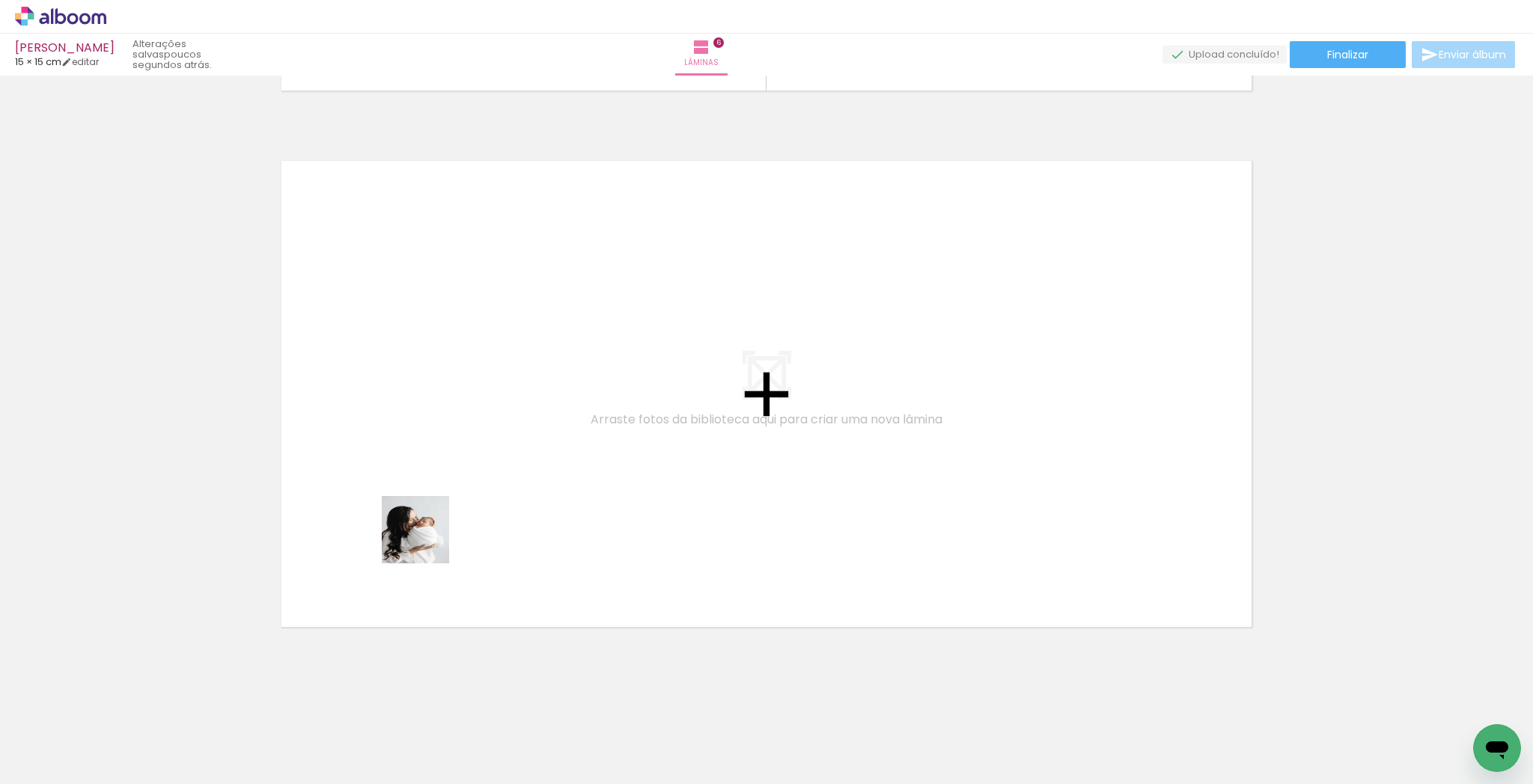
drag, startPoint x: 315, startPoint y: 745, endPoint x: 438, endPoint y: 706, distance: 129.0
click at [459, 474] on quentale-workspace at bounding box center [766, 392] width 1533 height 784
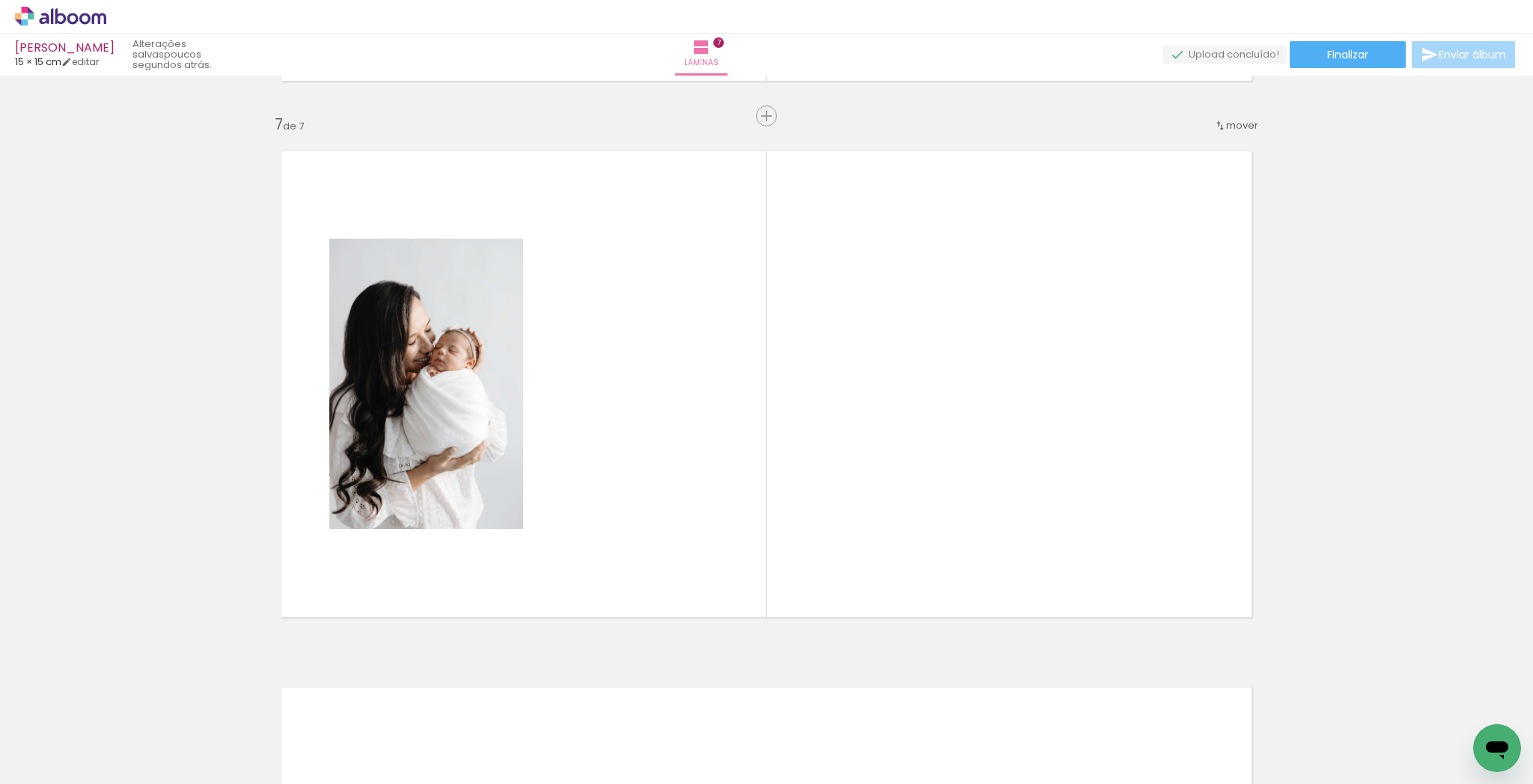
scroll to position [3204, 0]
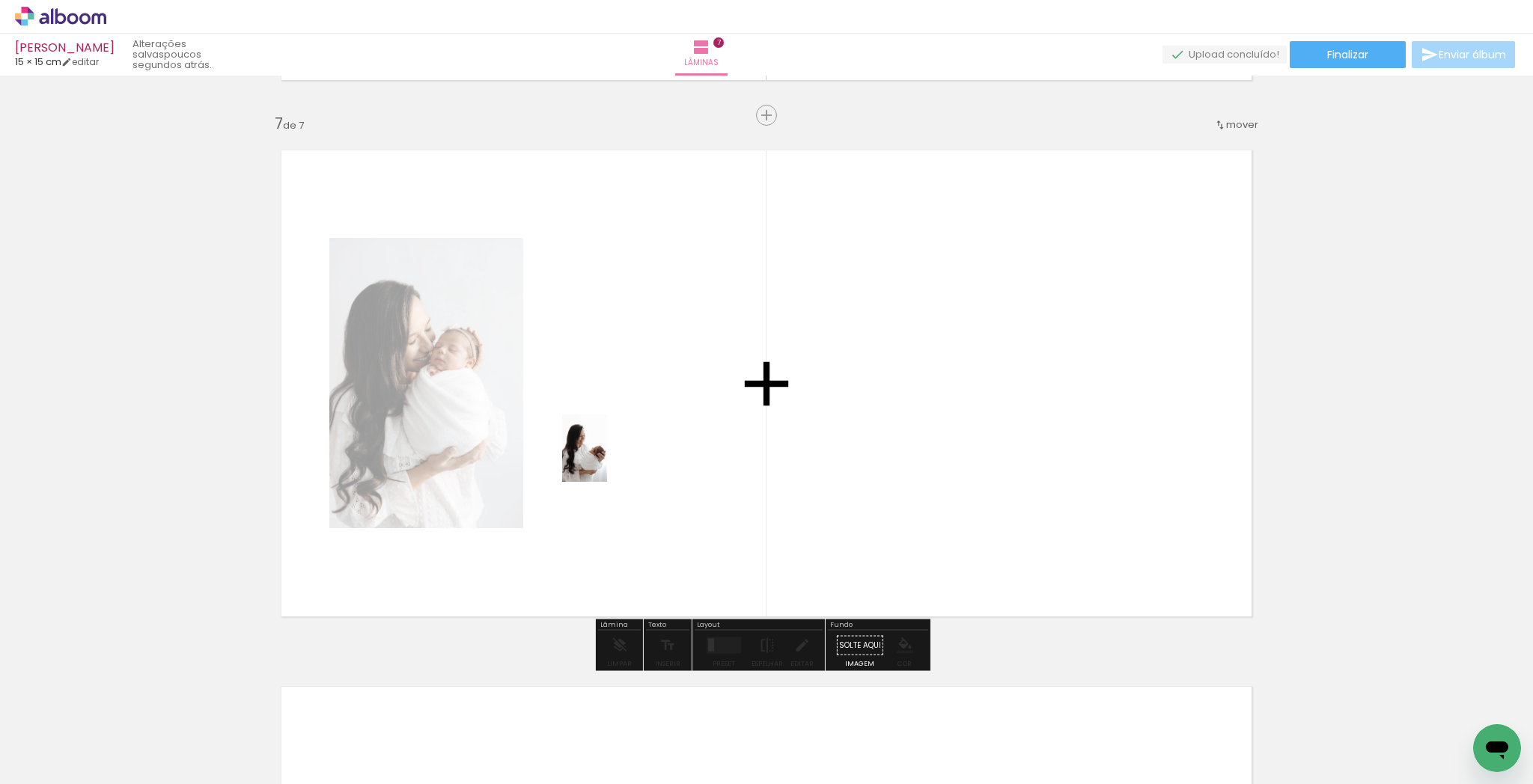
drag, startPoint x: 467, startPoint y: 619, endPoint x: 485, endPoint y: 631, distance: 21.6
click at [605, 461] on quentale-workspace at bounding box center [766, 392] width 1533 height 784
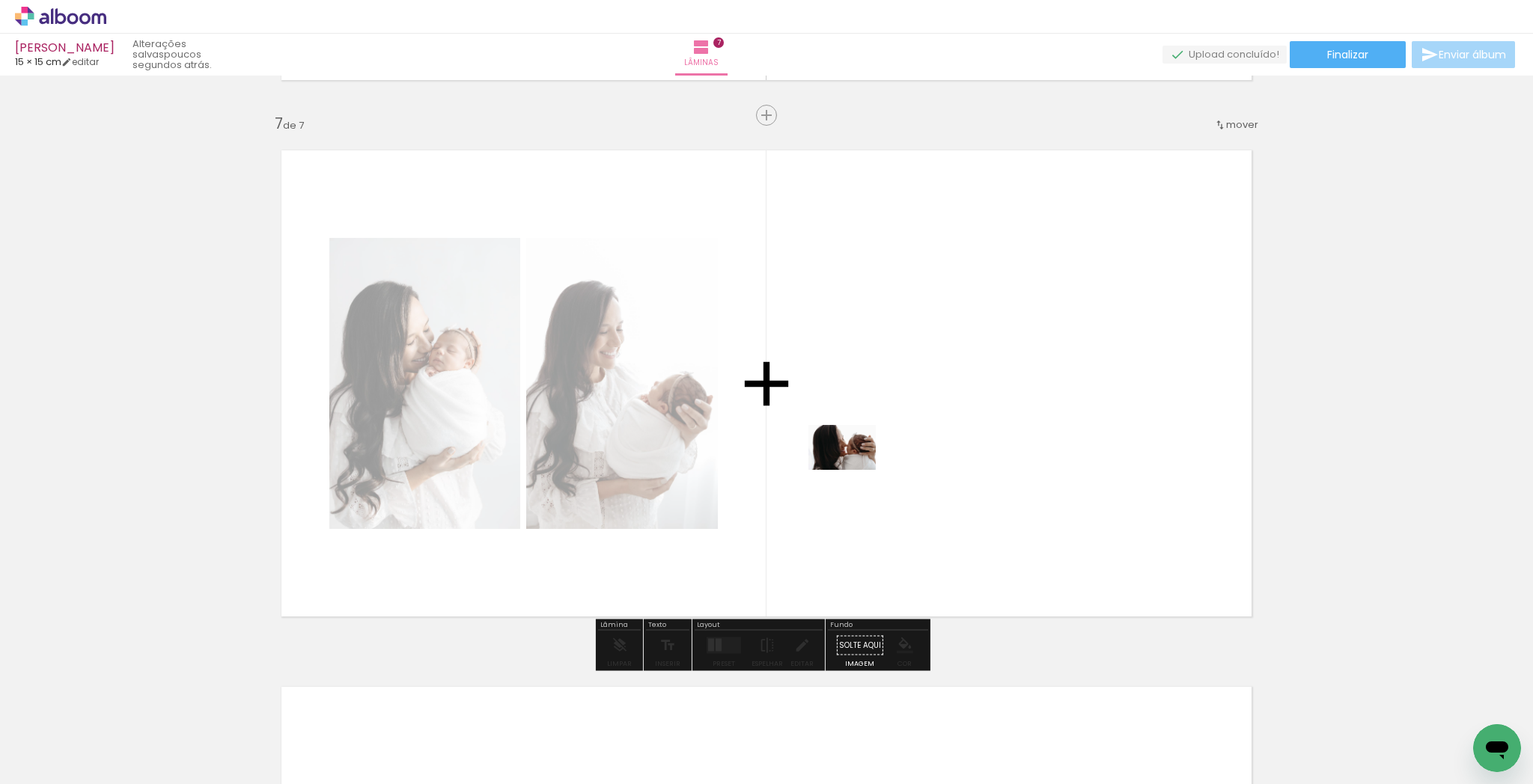
drag, startPoint x: 475, startPoint y: 736, endPoint x: 661, endPoint y: 649, distance: 205.3
click at [850, 471] on quentale-workspace at bounding box center [766, 392] width 1533 height 784
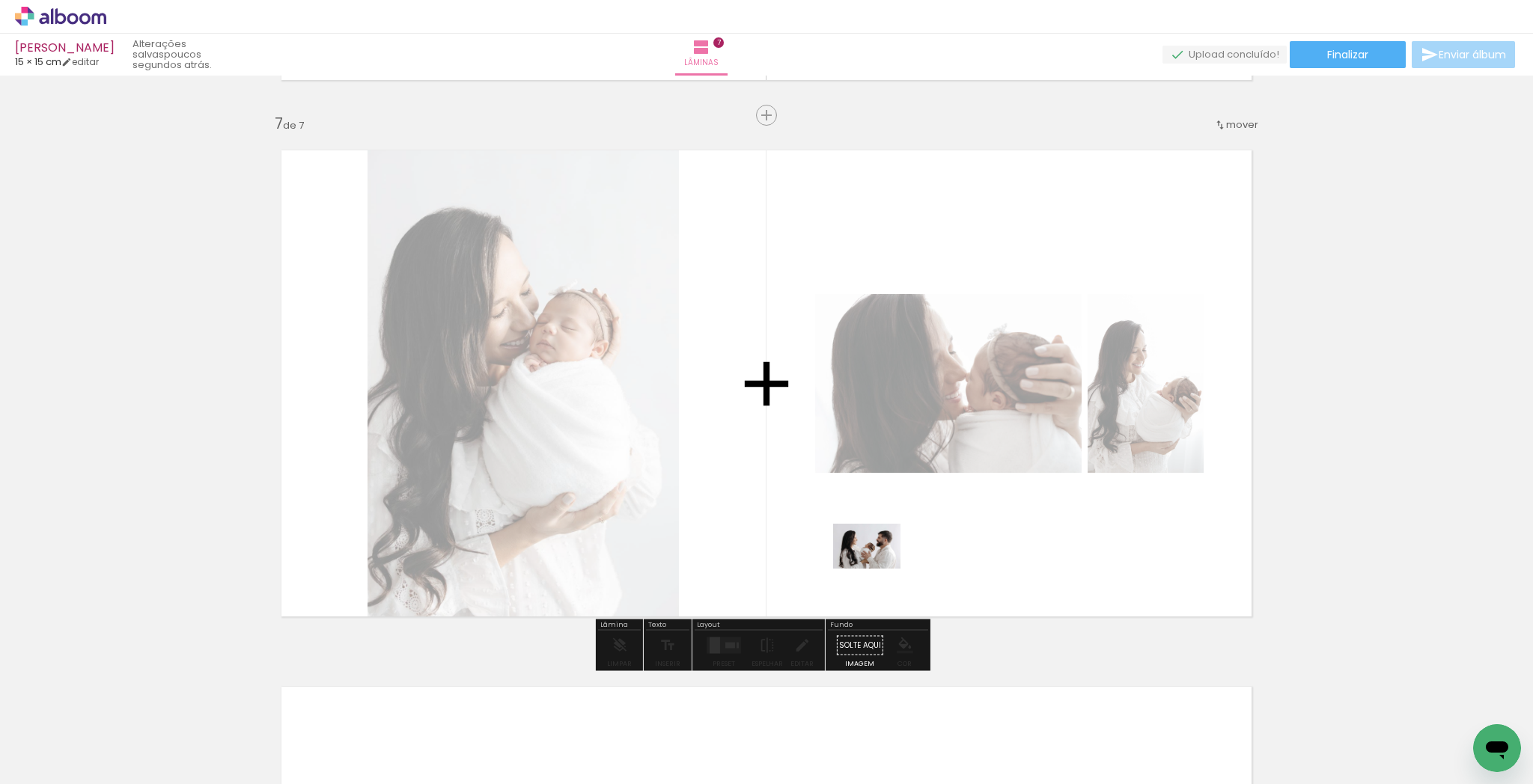
drag, startPoint x: 606, startPoint y: 722, endPoint x: 693, endPoint y: 709, distance: 88.0
click at [870, 575] on quentale-workspace at bounding box center [766, 392] width 1533 height 784
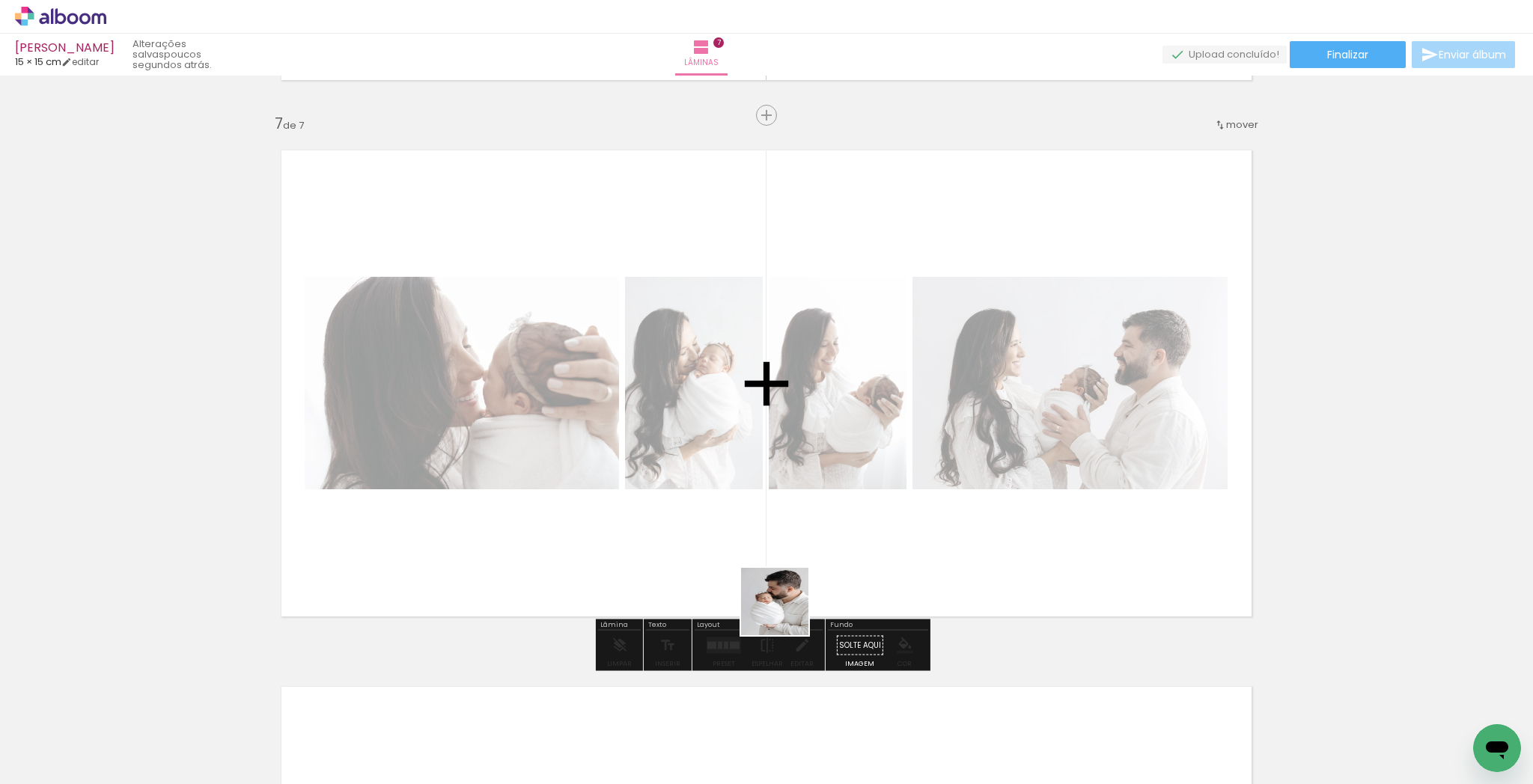
drag, startPoint x: 786, startPoint y: 613, endPoint x: 913, endPoint y: 581, distance: 131.0
click at [844, 578] on quentale-workspace at bounding box center [766, 392] width 1533 height 784
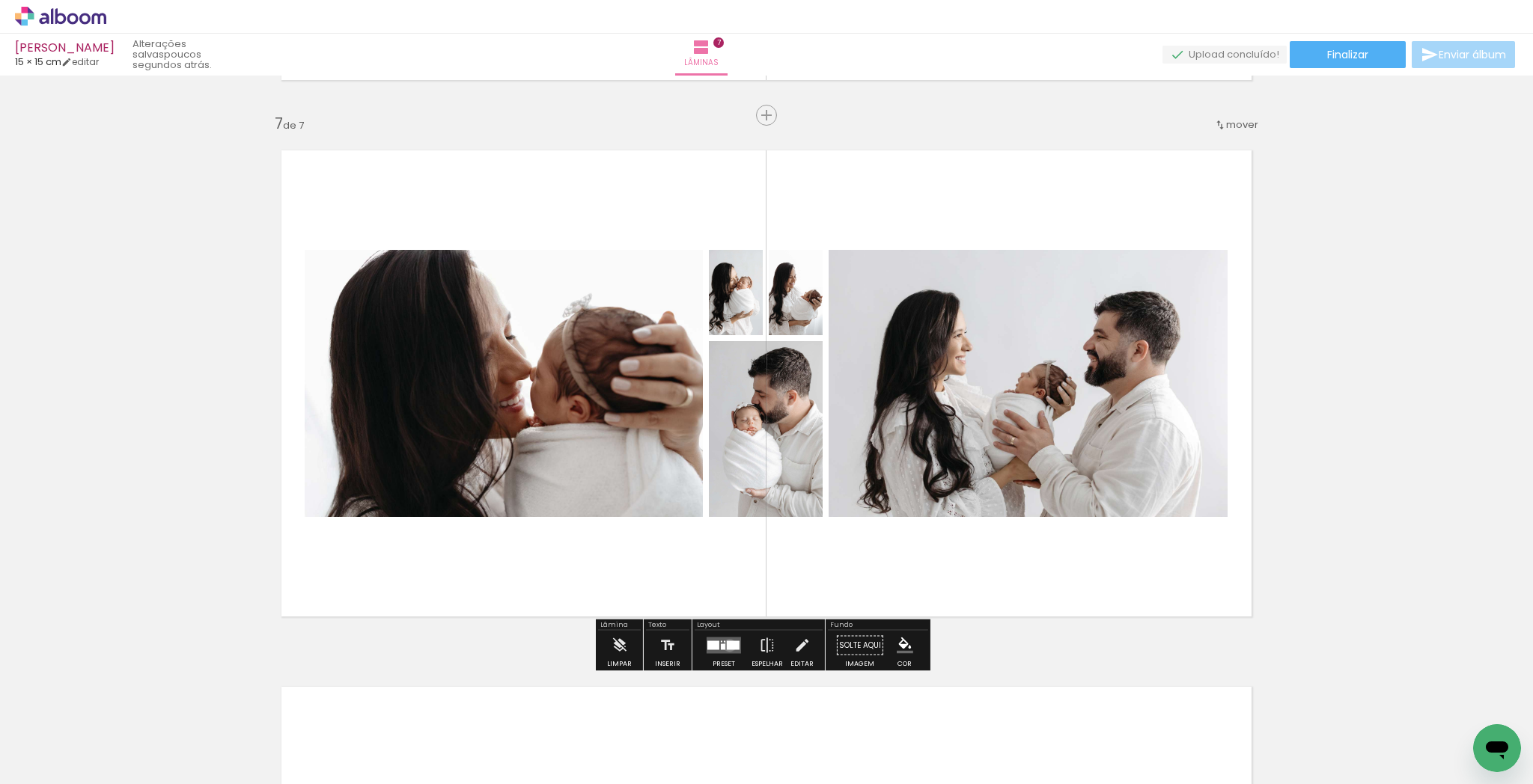
click at [727, 645] on div at bounding box center [734, 646] width 13 height 9
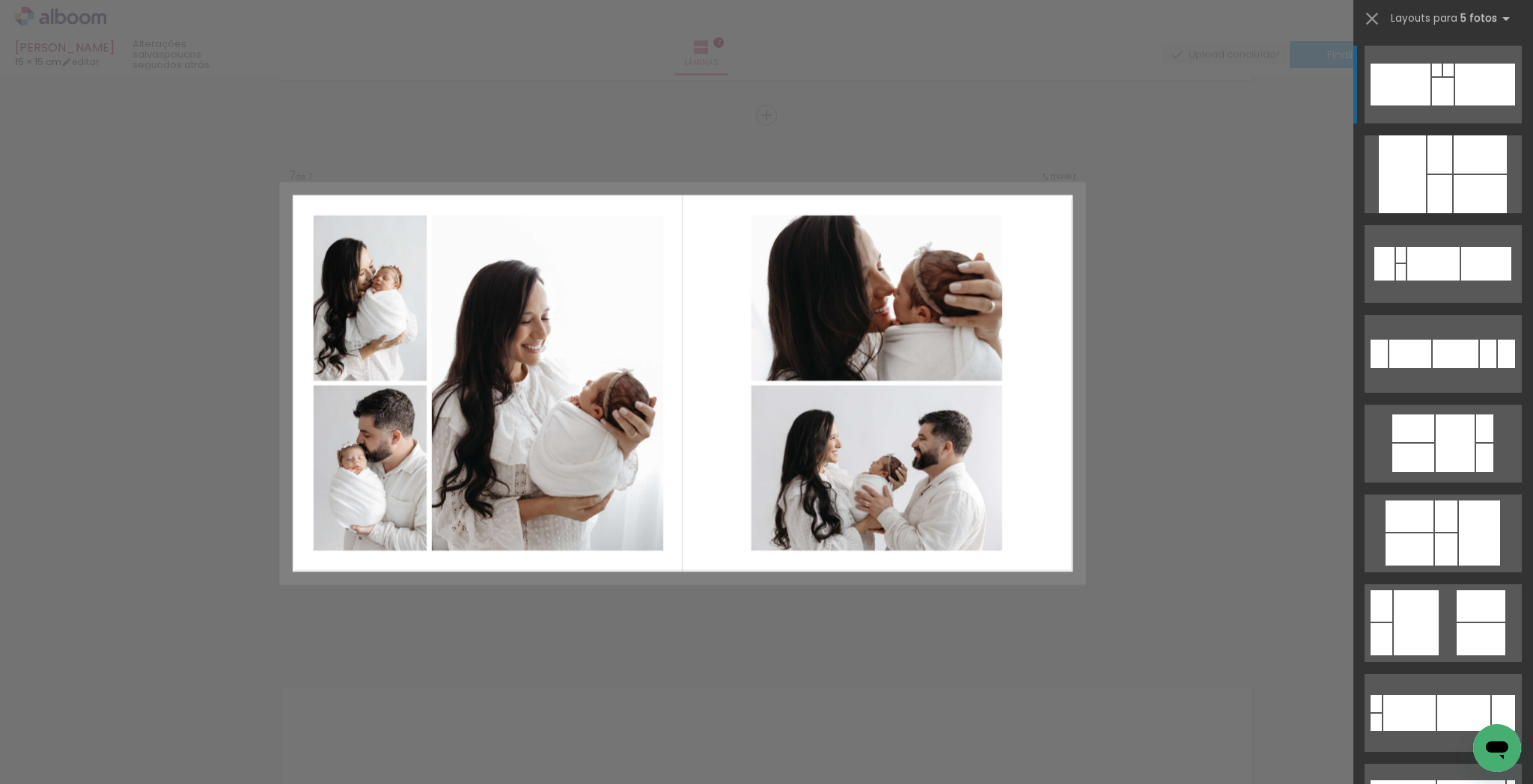
click at [1416, 610] on div at bounding box center [1417, 623] width 45 height 66
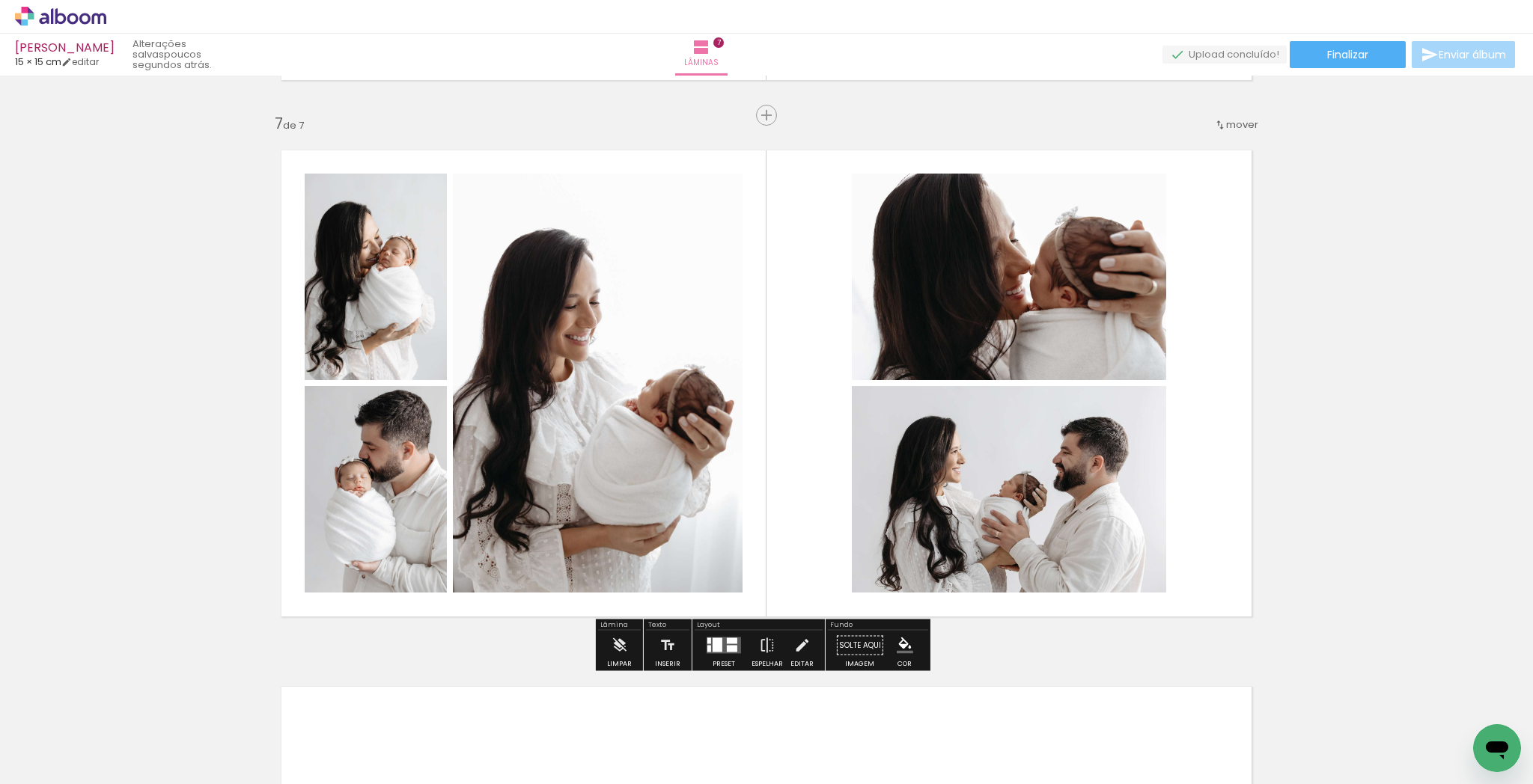
click at [649, 493] on quentale-photo at bounding box center [597, 382] width 290 height 419
click at [1082, 330] on quentale-photo at bounding box center [1009, 276] width 315 height 207
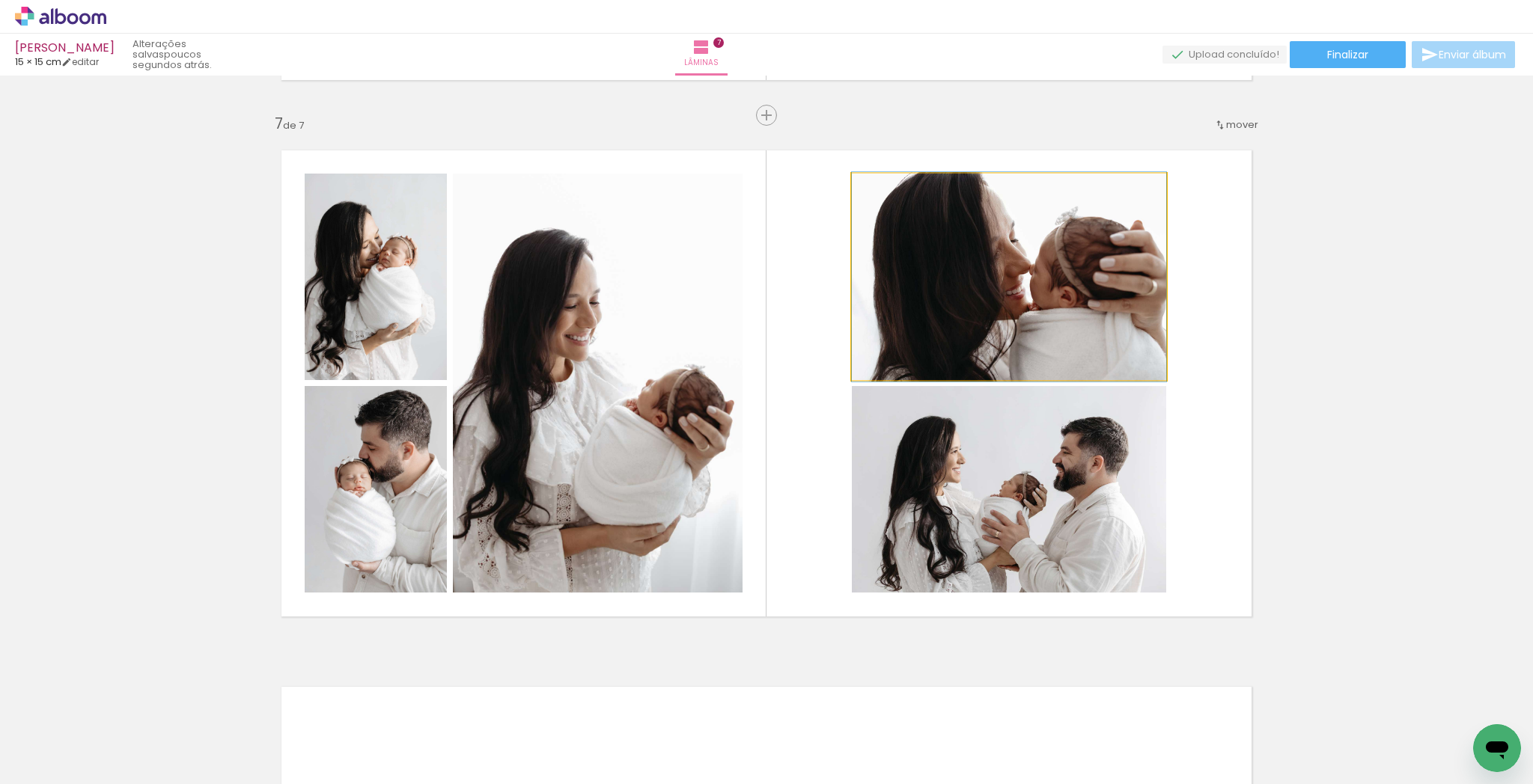
click at [1086, 328] on quentale-photo at bounding box center [1009, 276] width 315 height 207
drag, startPoint x: 1052, startPoint y: 307, endPoint x: 1044, endPoint y: 308, distance: 8.1
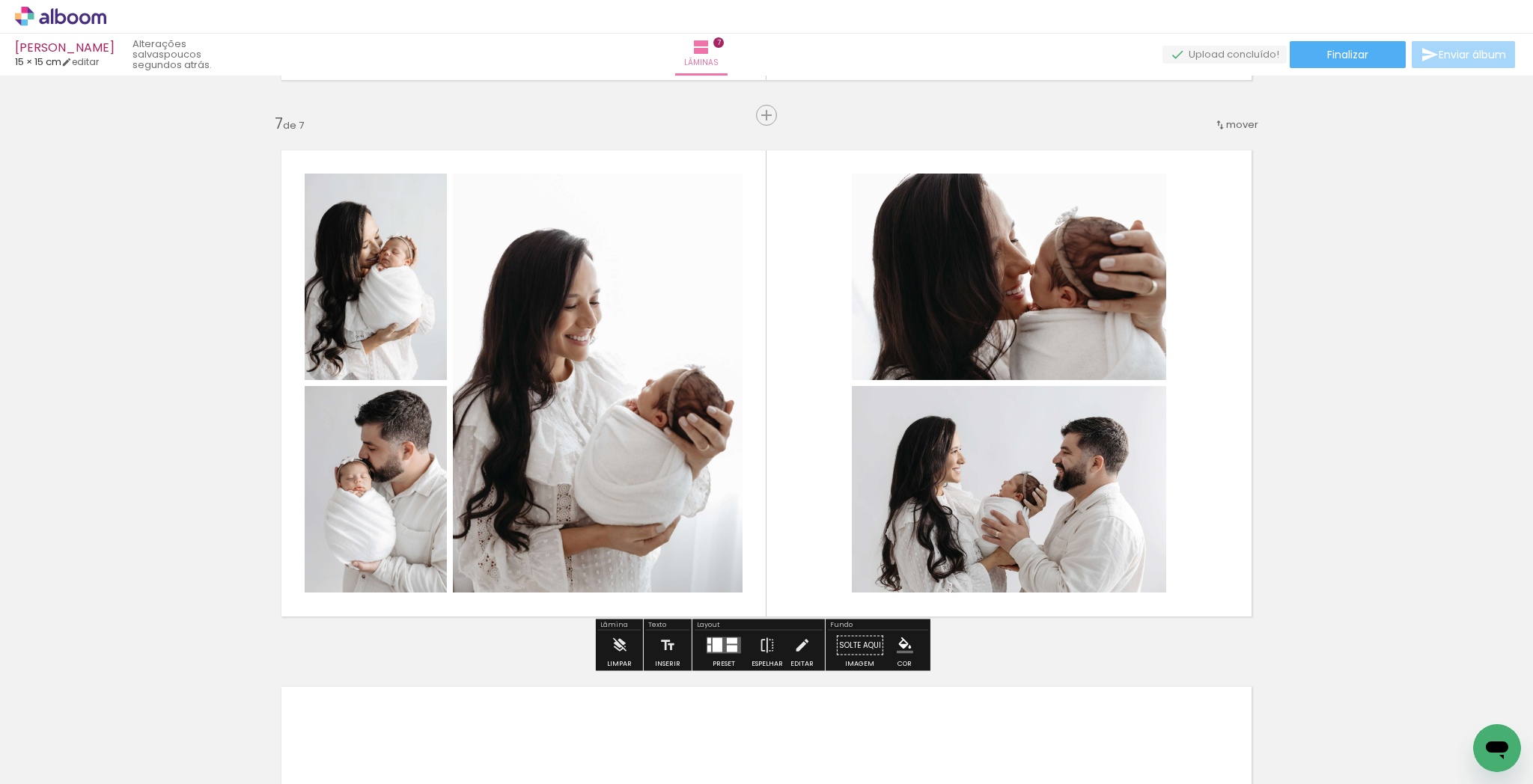
click at [1020, 480] on quentale-photo at bounding box center [1009, 489] width 315 height 207
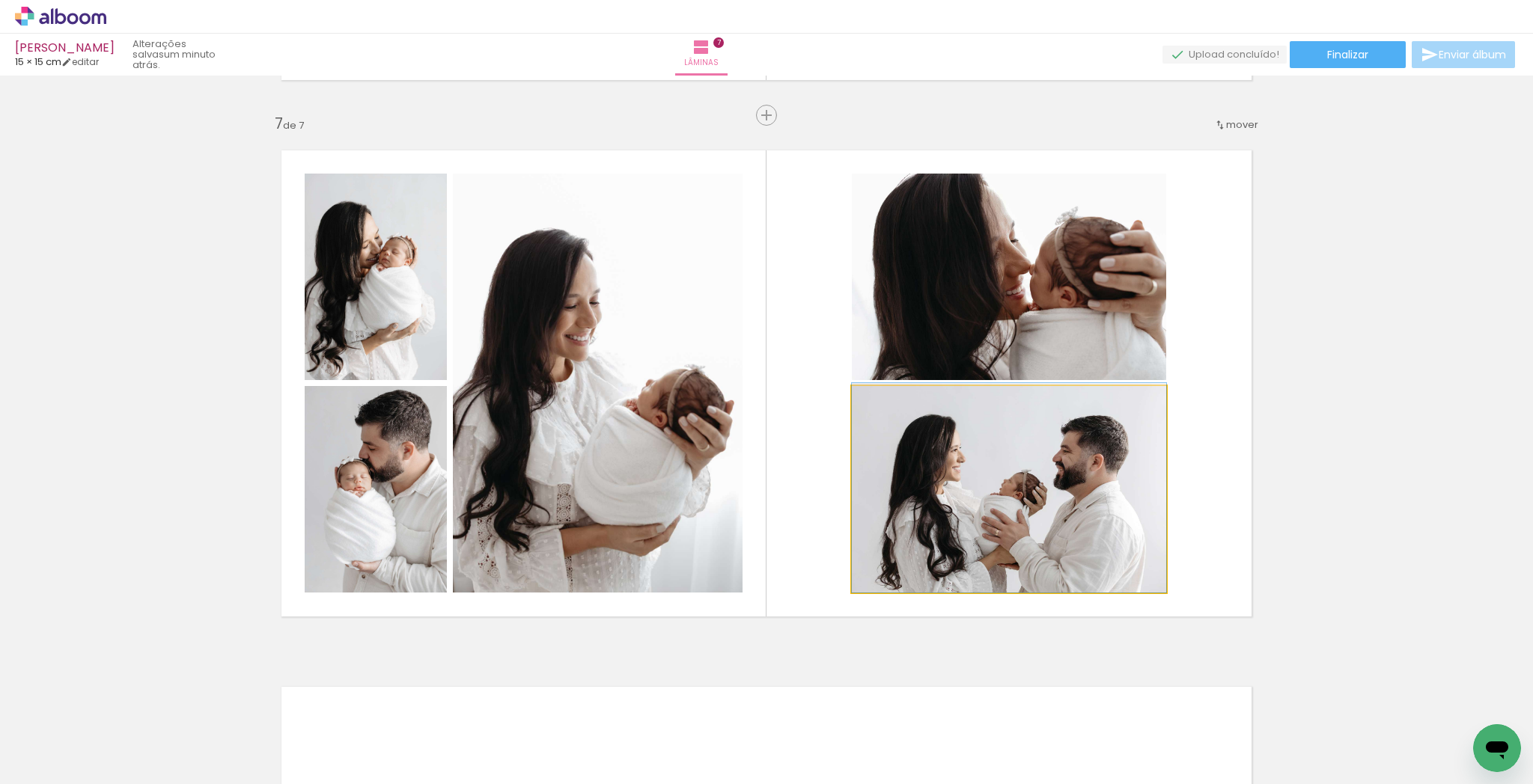
drag, startPoint x: 1016, startPoint y: 503, endPoint x: 1031, endPoint y: 445, distance: 59.9
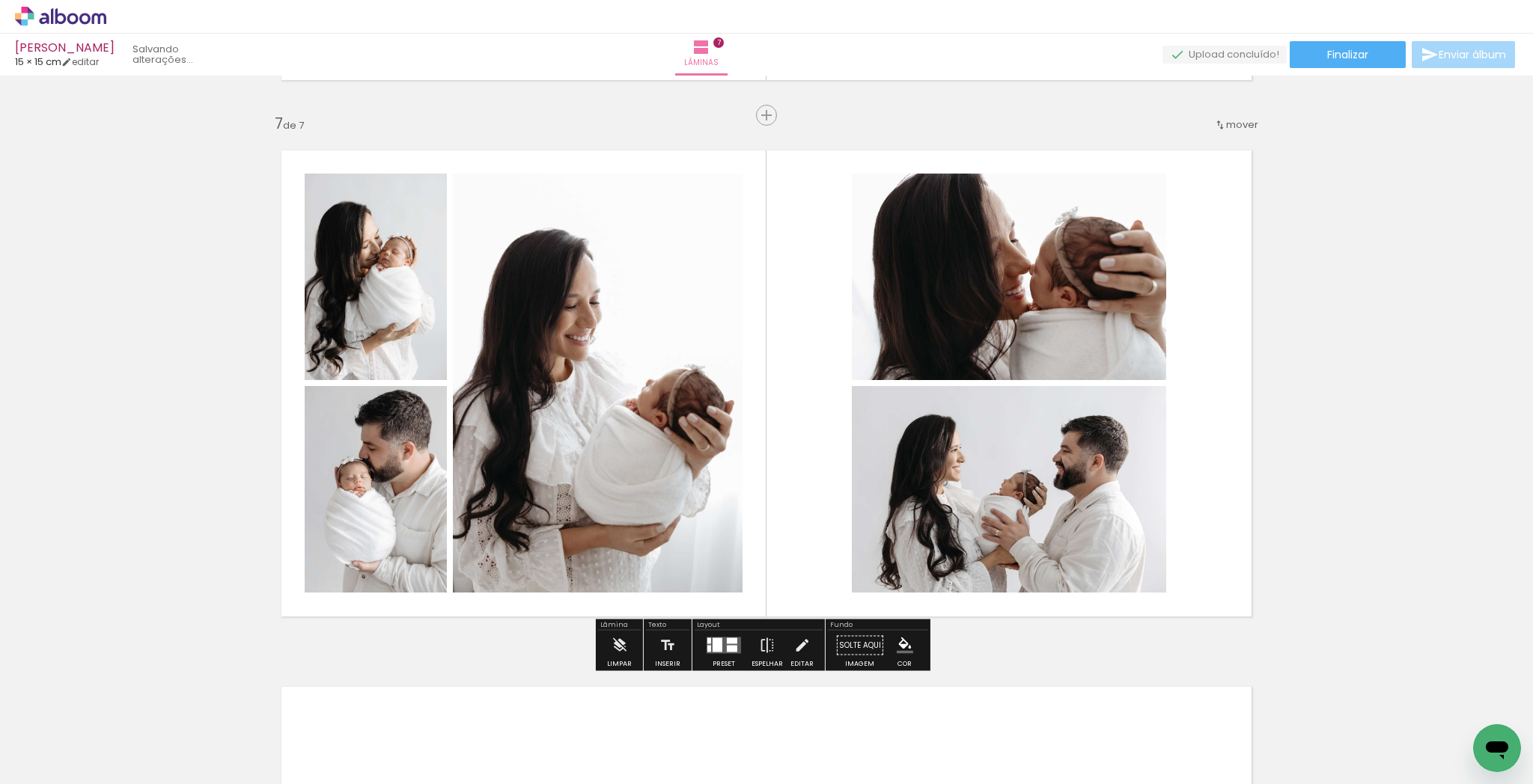
click at [1079, 297] on quentale-photo at bounding box center [1009, 276] width 315 height 207
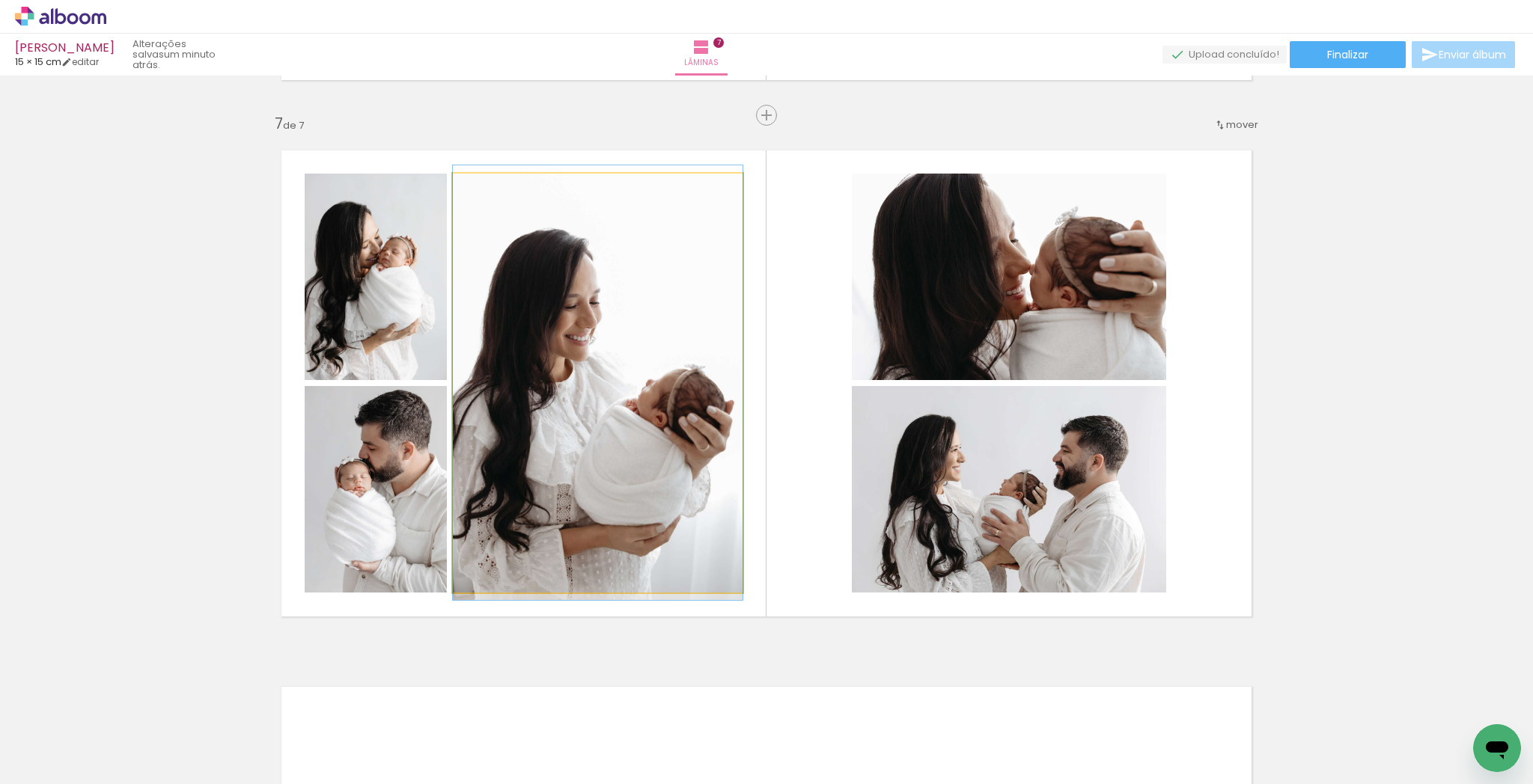
click at [494, 444] on quentale-photo at bounding box center [597, 382] width 290 height 419
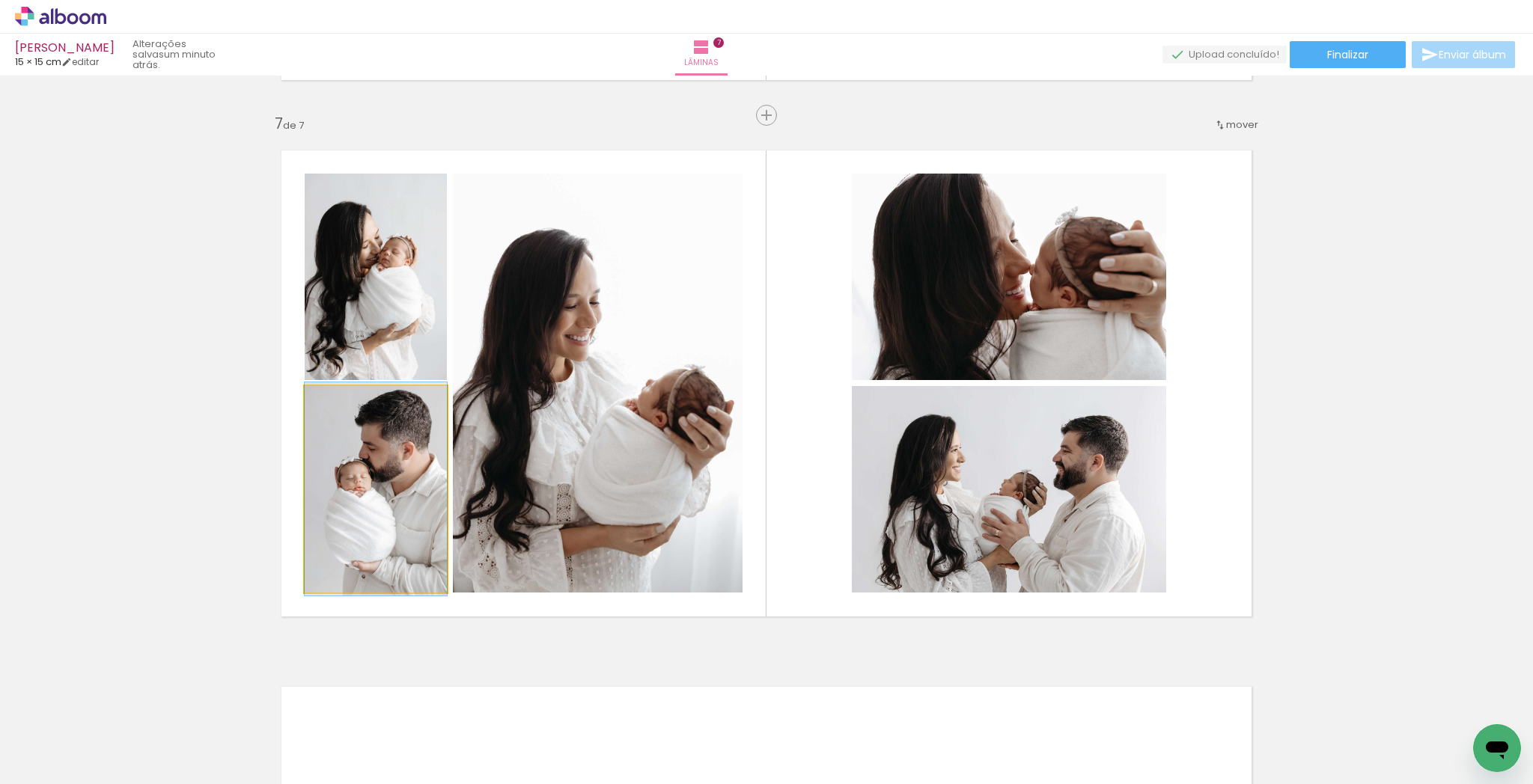
click at [380, 511] on quentale-photo at bounding box center [376, 489] width 142 height 207
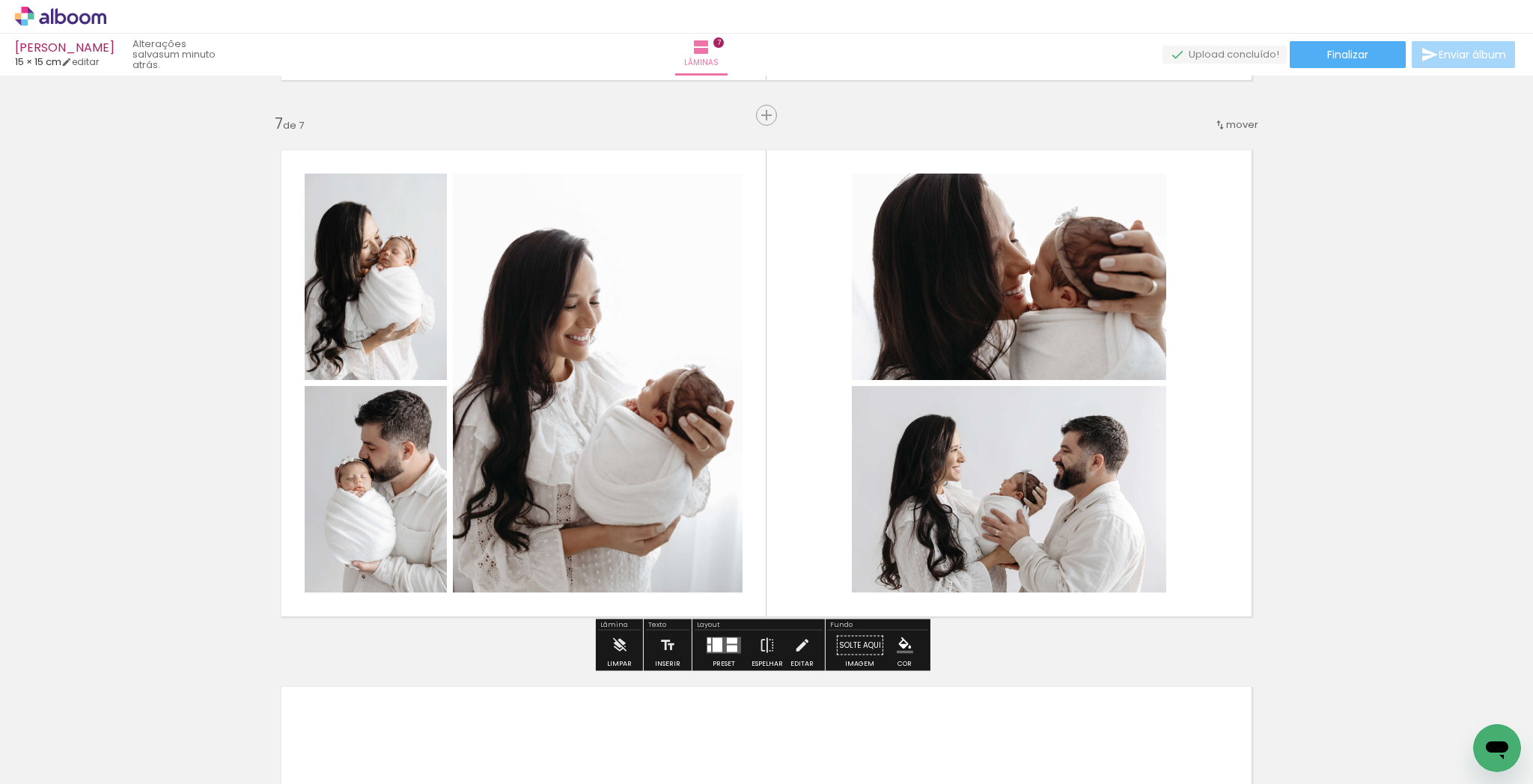
click at [418, 325] on quentale-photo at bounding box center [376, 276] width 142 height 207
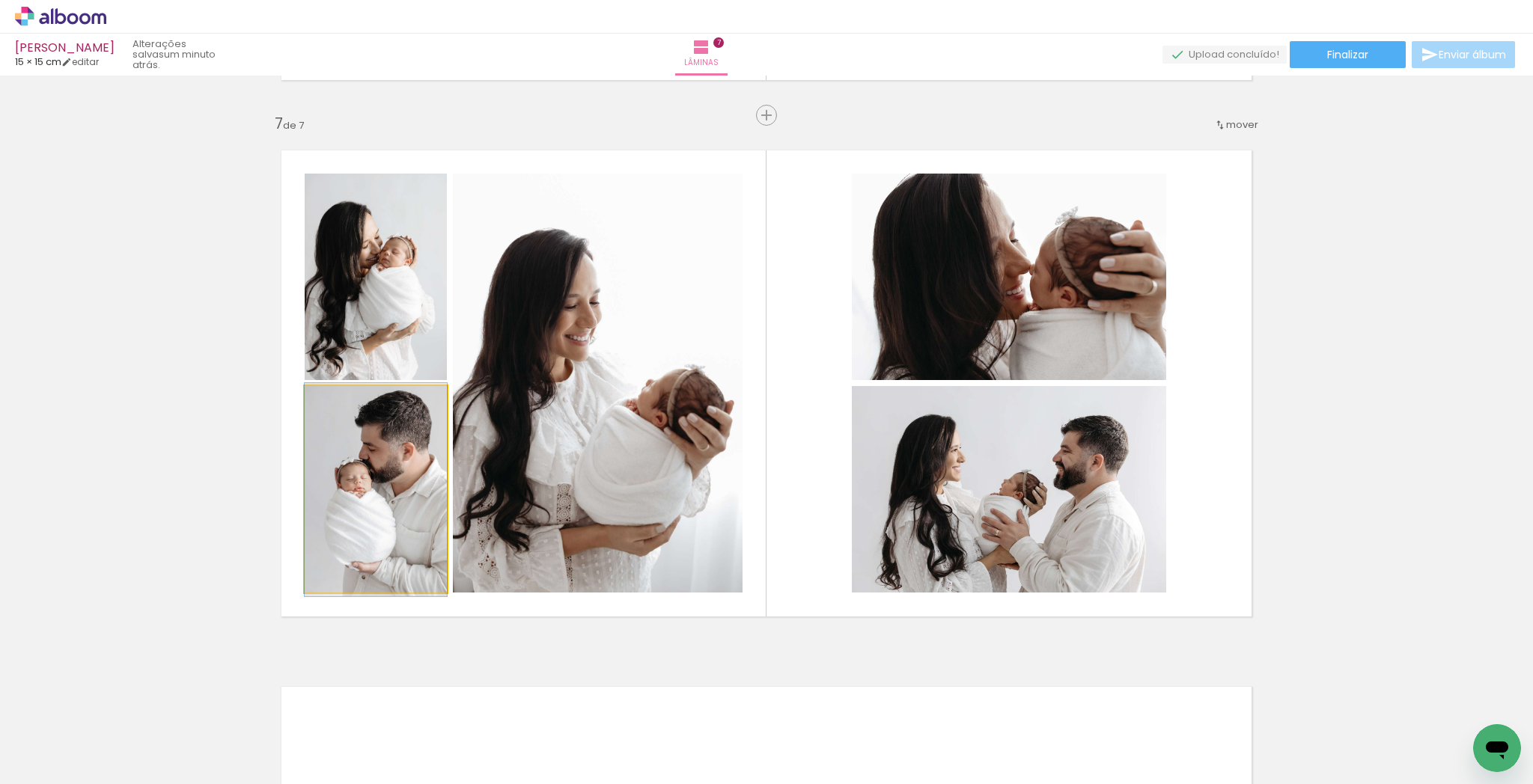
drag, startPoint x: 377, startPoint y: 500, endPoint x: 385, endPoint y: 501, distance: 8.1
drag, startPoint x: 384, startPoint y: 514, endPoint x: 382, endPoint y: 531, distance: 17.1
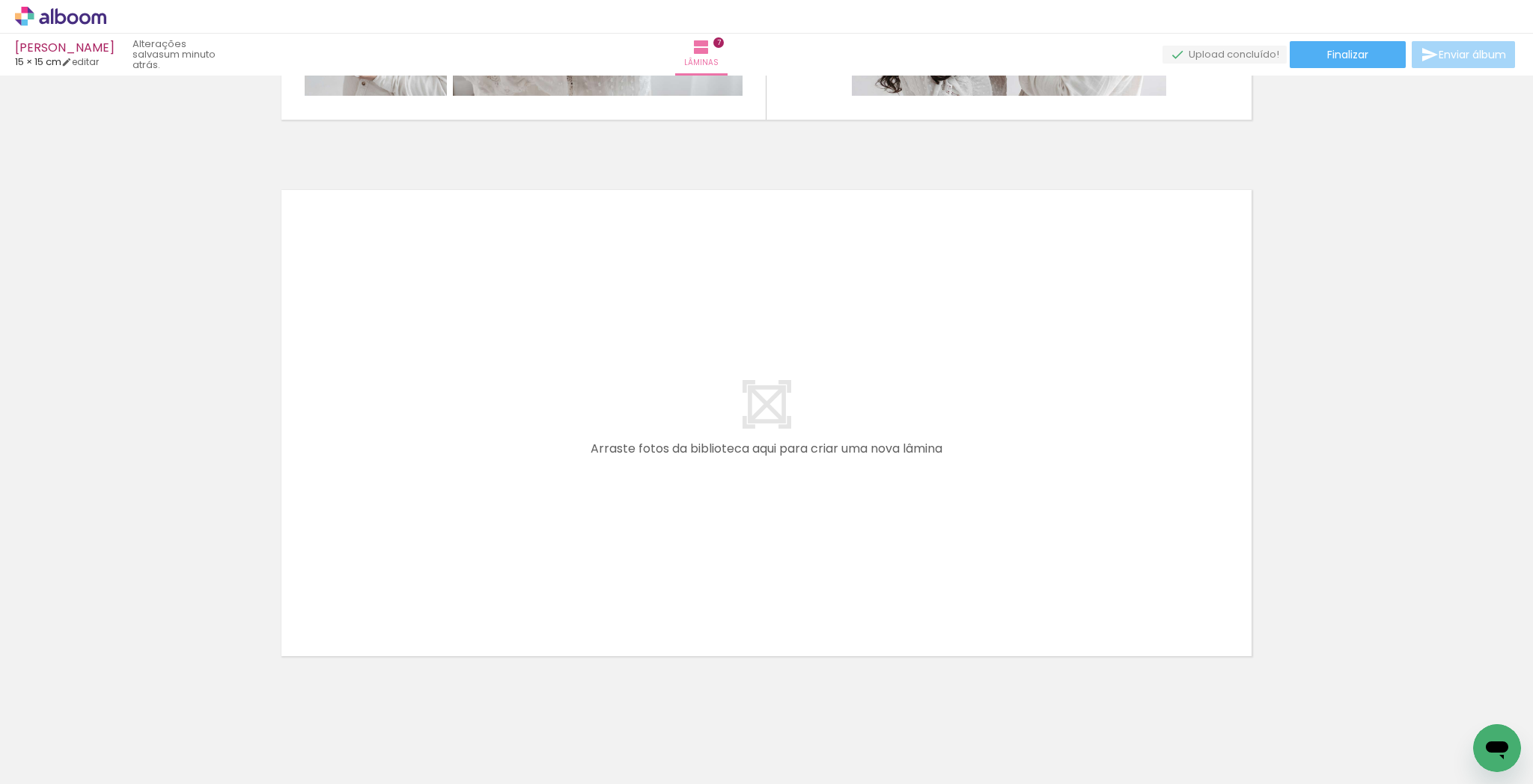
scroll to position [3731, 0]
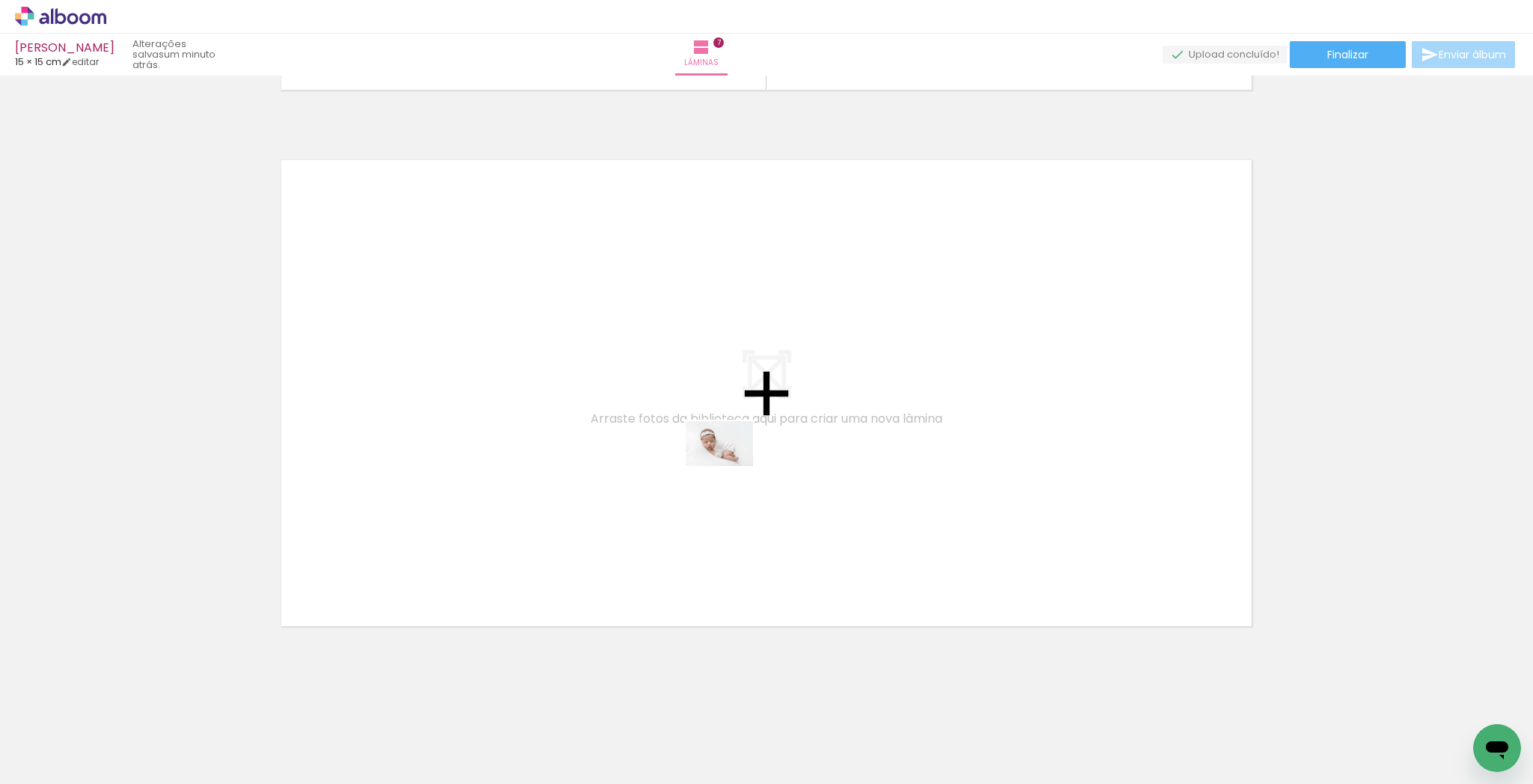
drag, startPoint x: 722, startPoint y: 720, endPoint x: 730, endPoint y: 463, distance: 257.1
click at [730, 463] on quentale-workspace at bounding box center [766, 392] width 1533 height 784
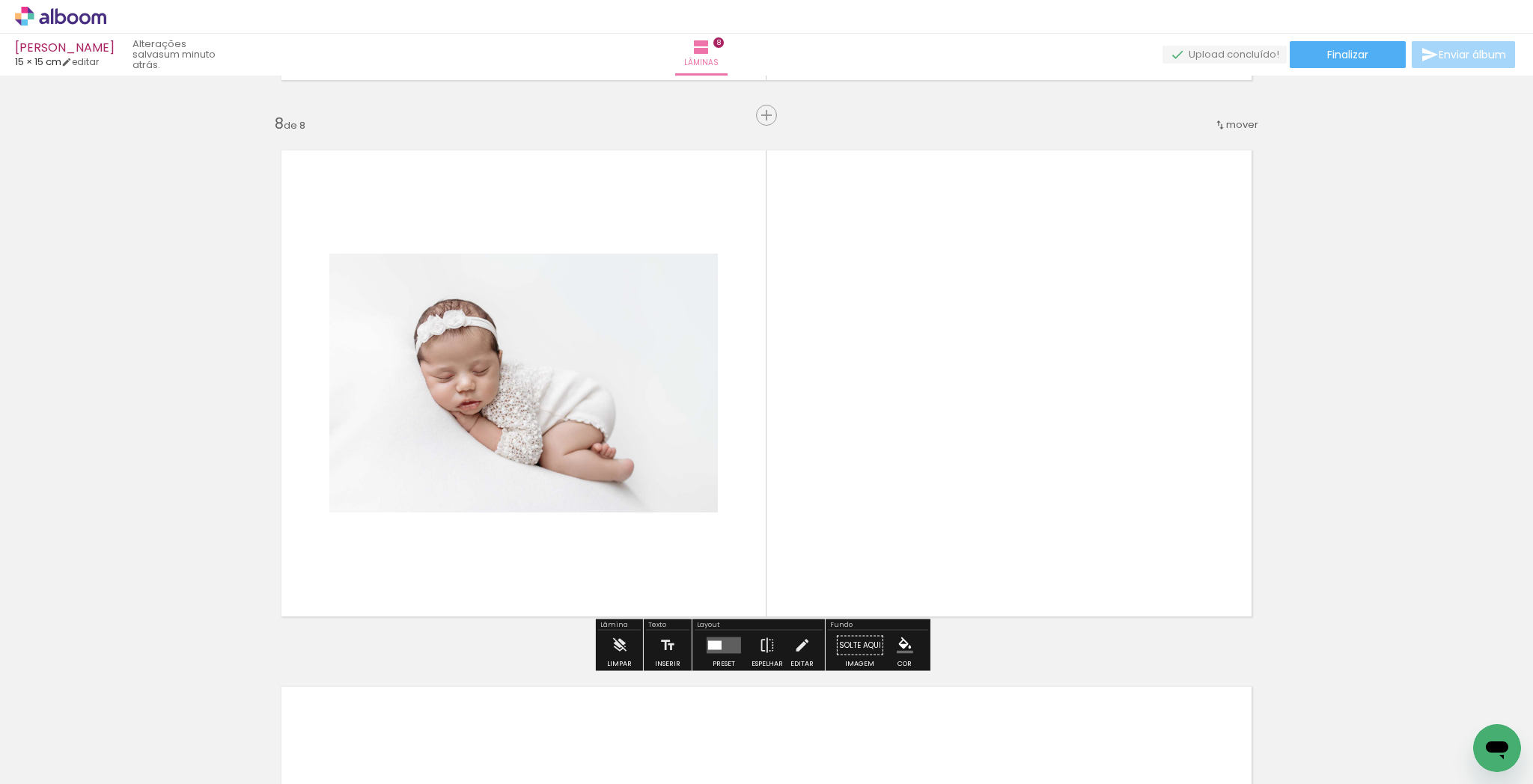
scroll to position [3741, 0]
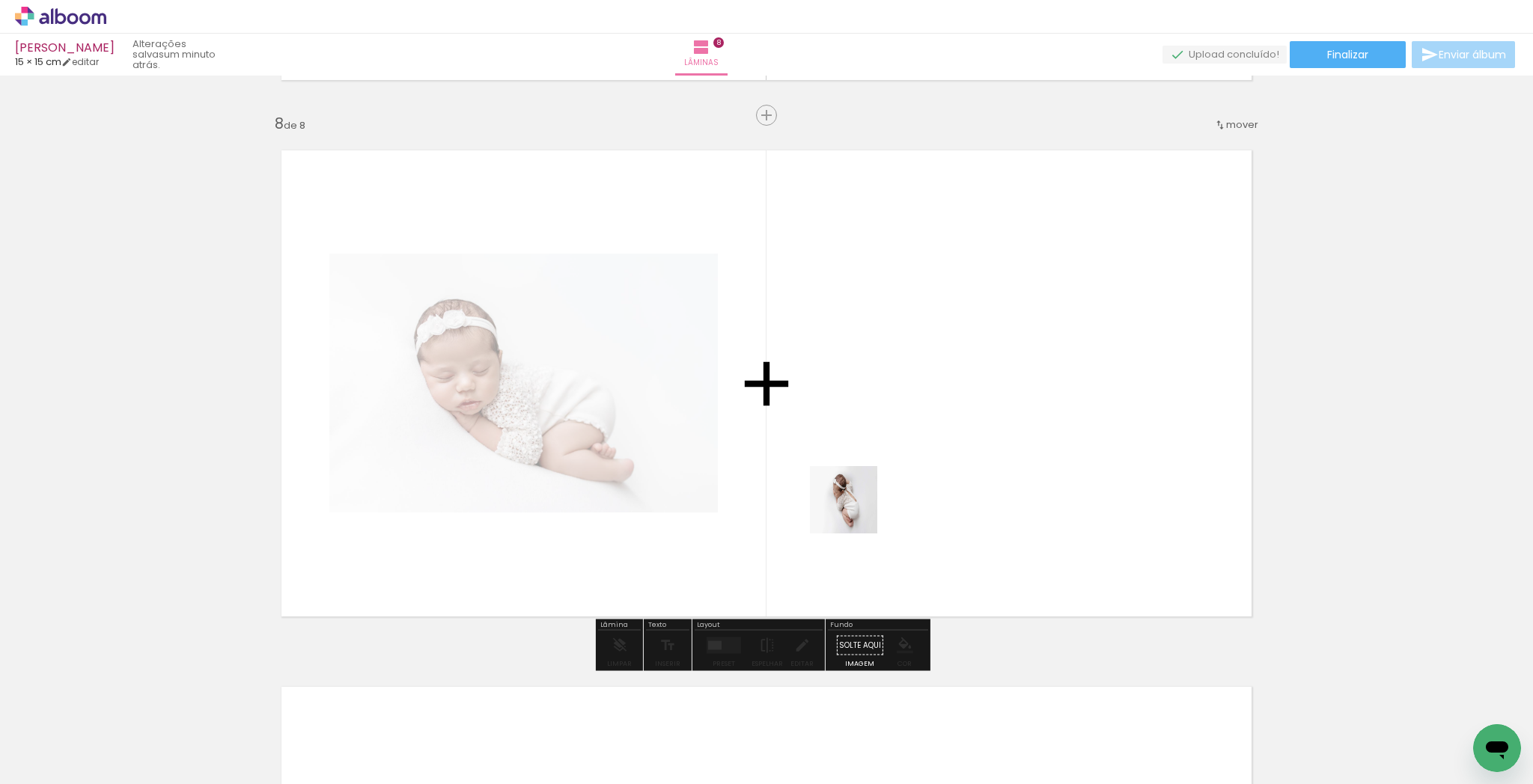
drag, startPoint x: 832, startPoint y: 634, endPoint x: 955, endPoint y: 689, distance: 134.7
click at [858, 506] on quentale-workspace at bounding box center [766, 392] width 1533 height 784
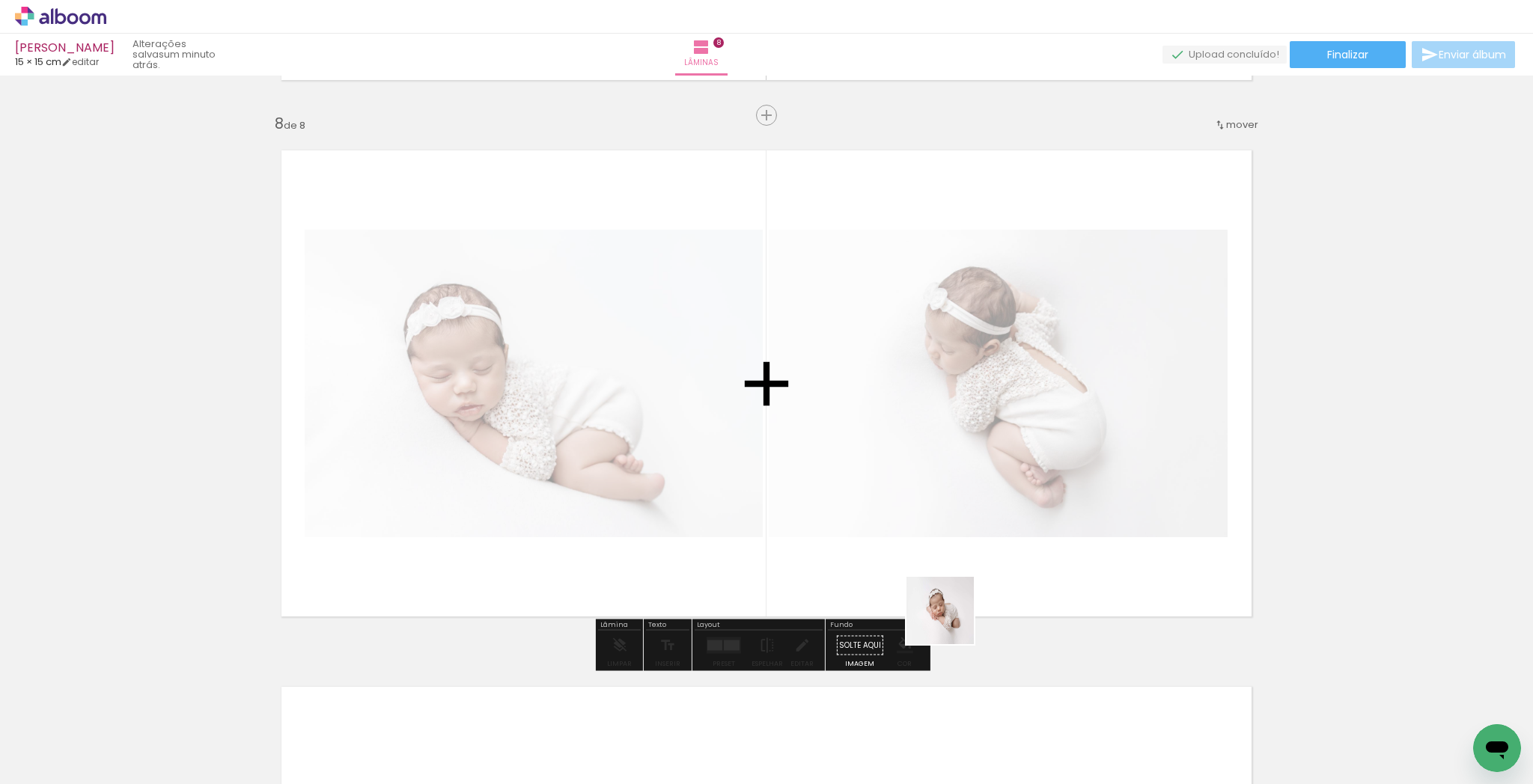
drag, startPoint x: 951, startPoint y: 622, endPoint x: 1019, endPoint y: 702, distance: 105.0
click at [976, 560] on quentale-workspace at bounding box center [766, 392] width 1533 height 784
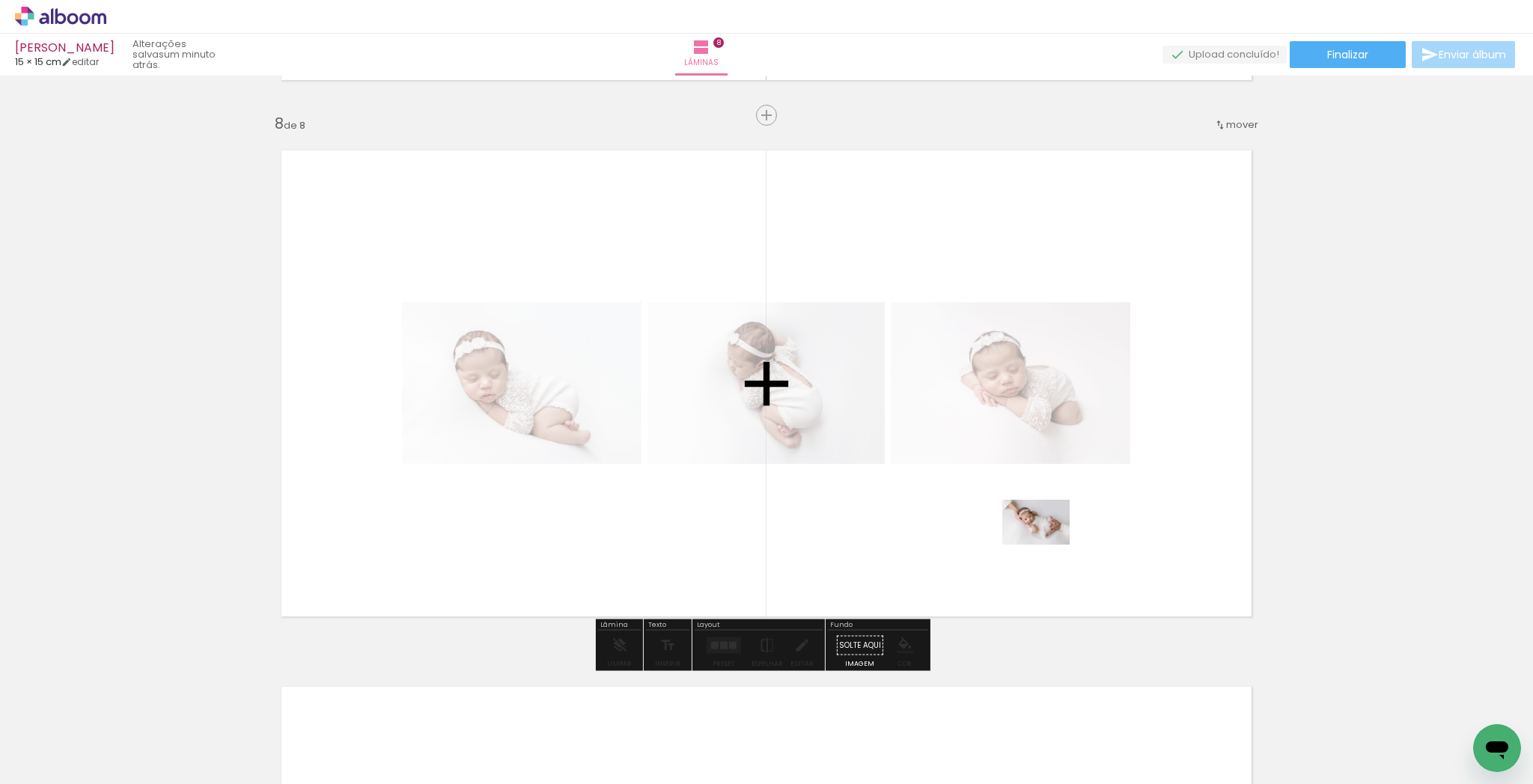
drag, startPoint x: 979, startPoint y: 726, endPoint x: 1098, endPoint y: 556, distance: 207.5
click at [1047, 547] on quentale-workspace at bounding box center [766, 392] width 1533 height 784
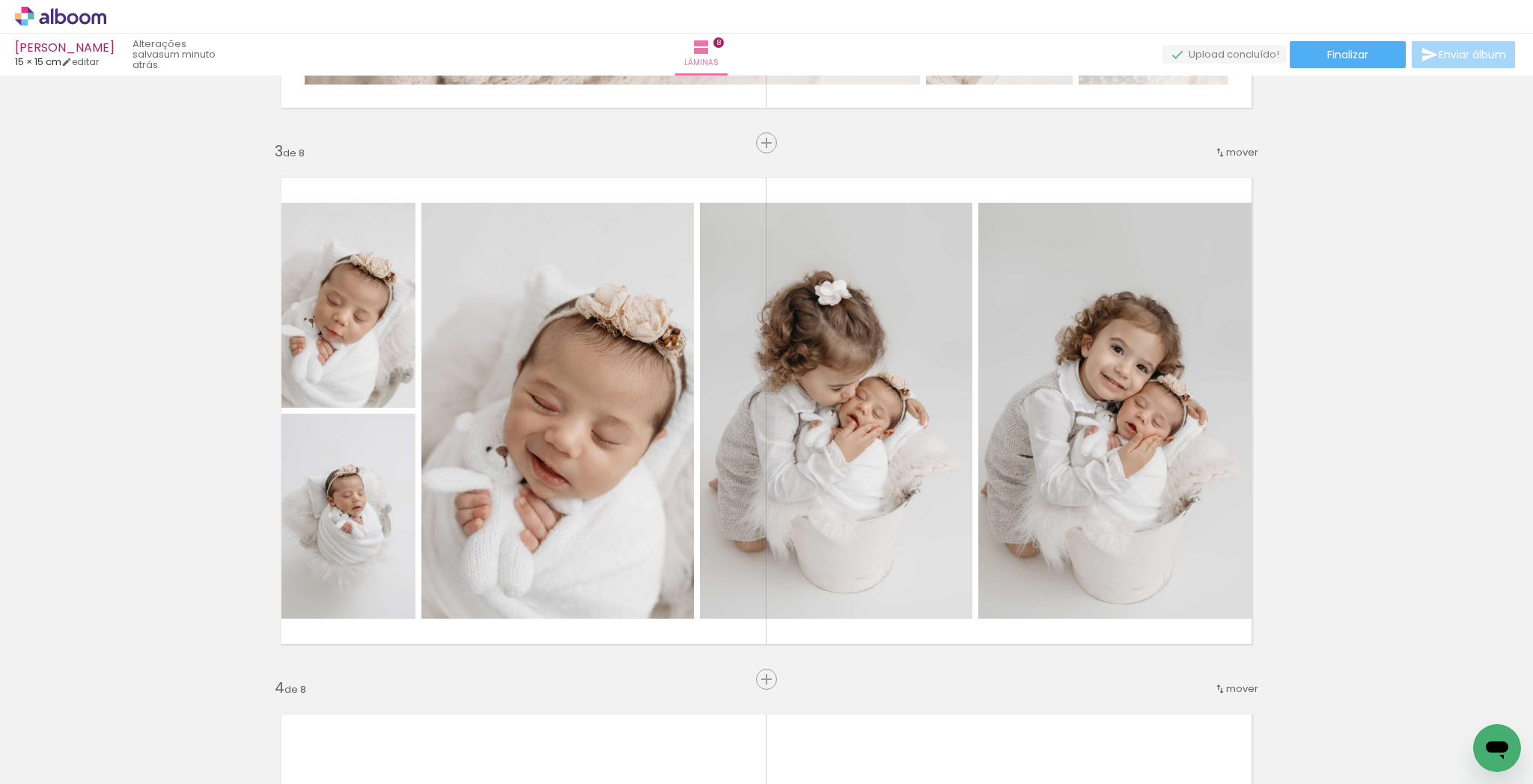
scroll to position [1034, 0]
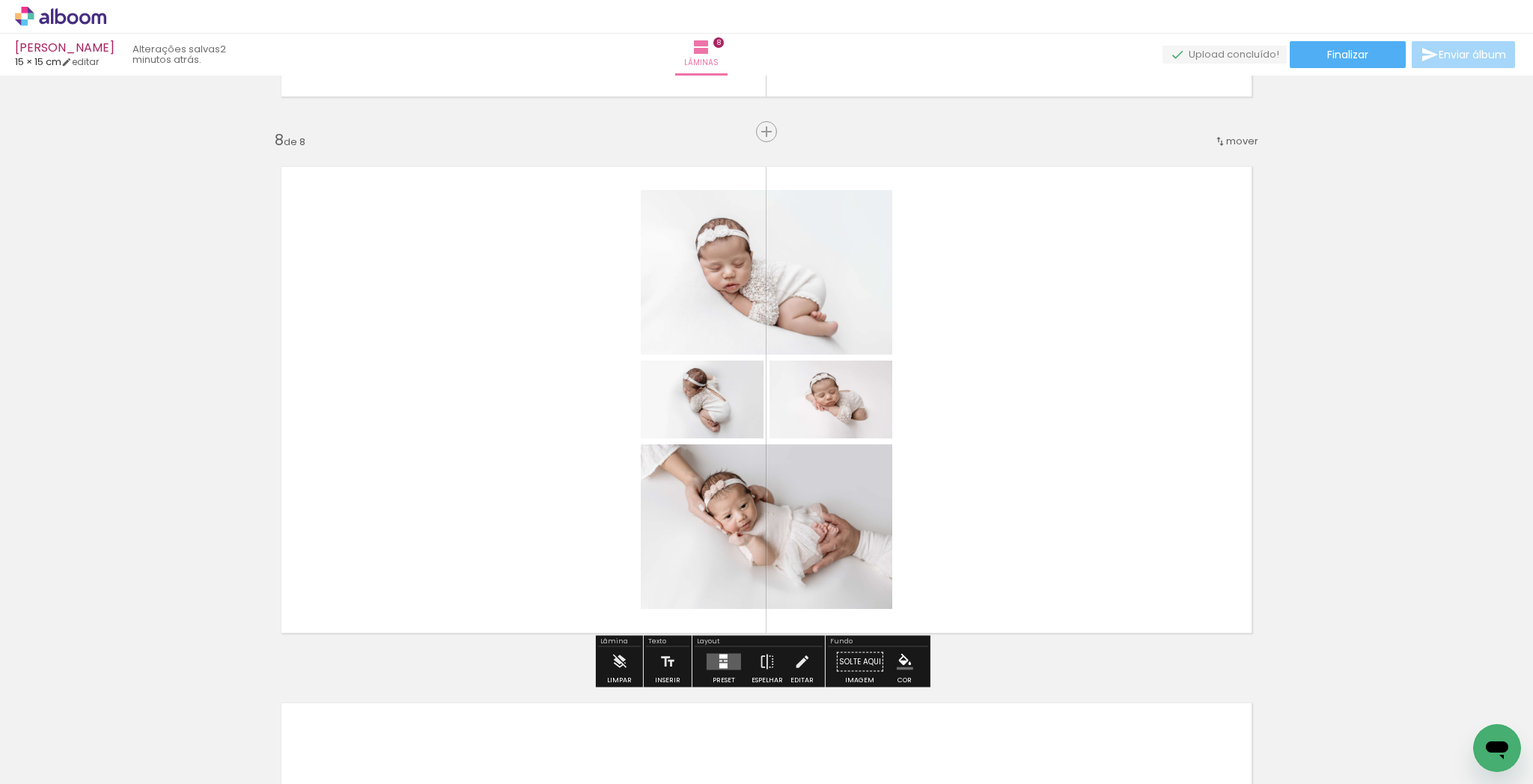
scroll to position [0, 1193]
drag, startPoint x: 715, startPoint y: 665, endPoint x: 735, endPoint y: 652, distance: 23.9
click at [720, 665] on div at bounding box center [723, 667] width 8 height 6
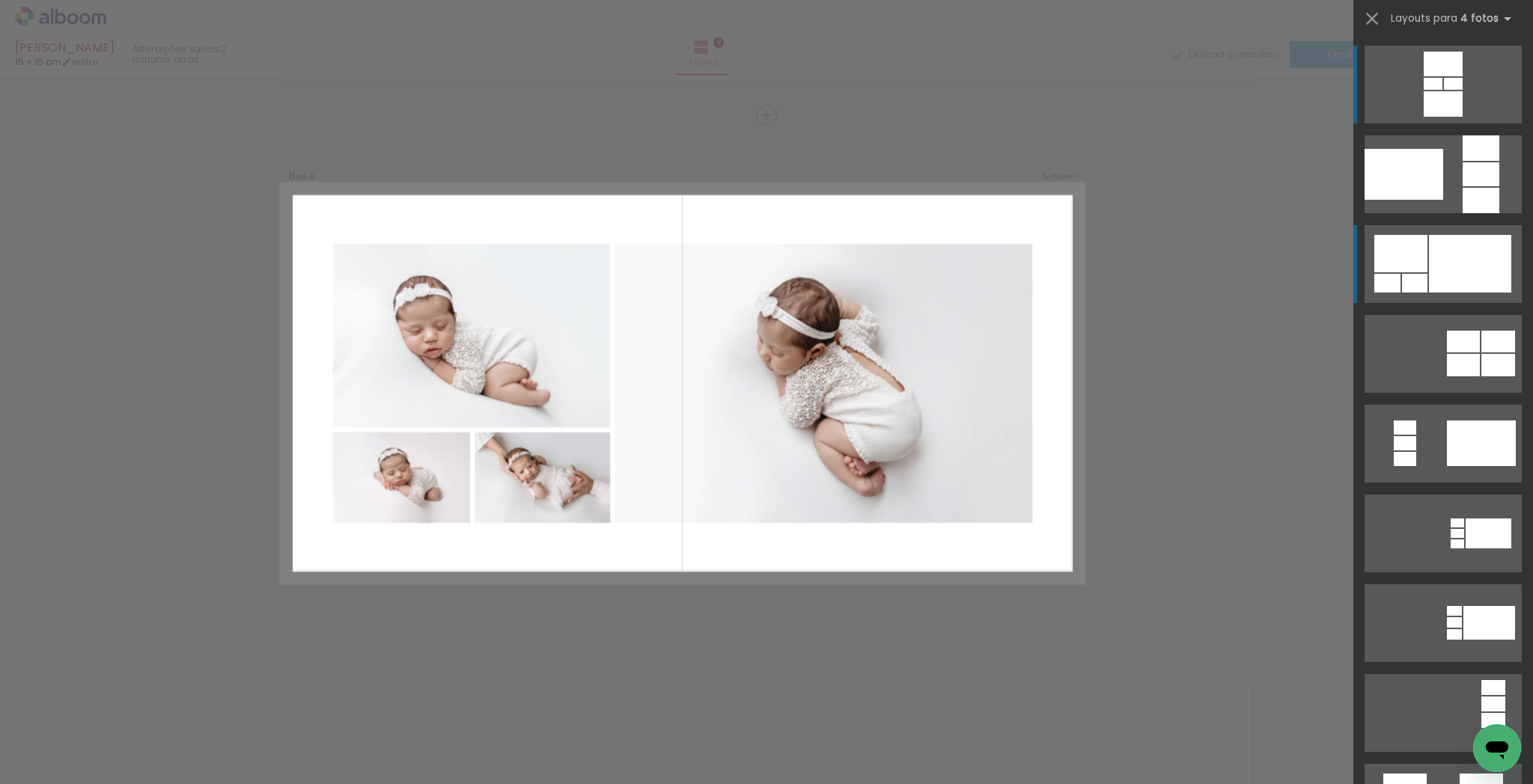
scroll to position [3741, 0]
click at [1415, 246] on div at bounding box center [1401, 254] width 53 height 37
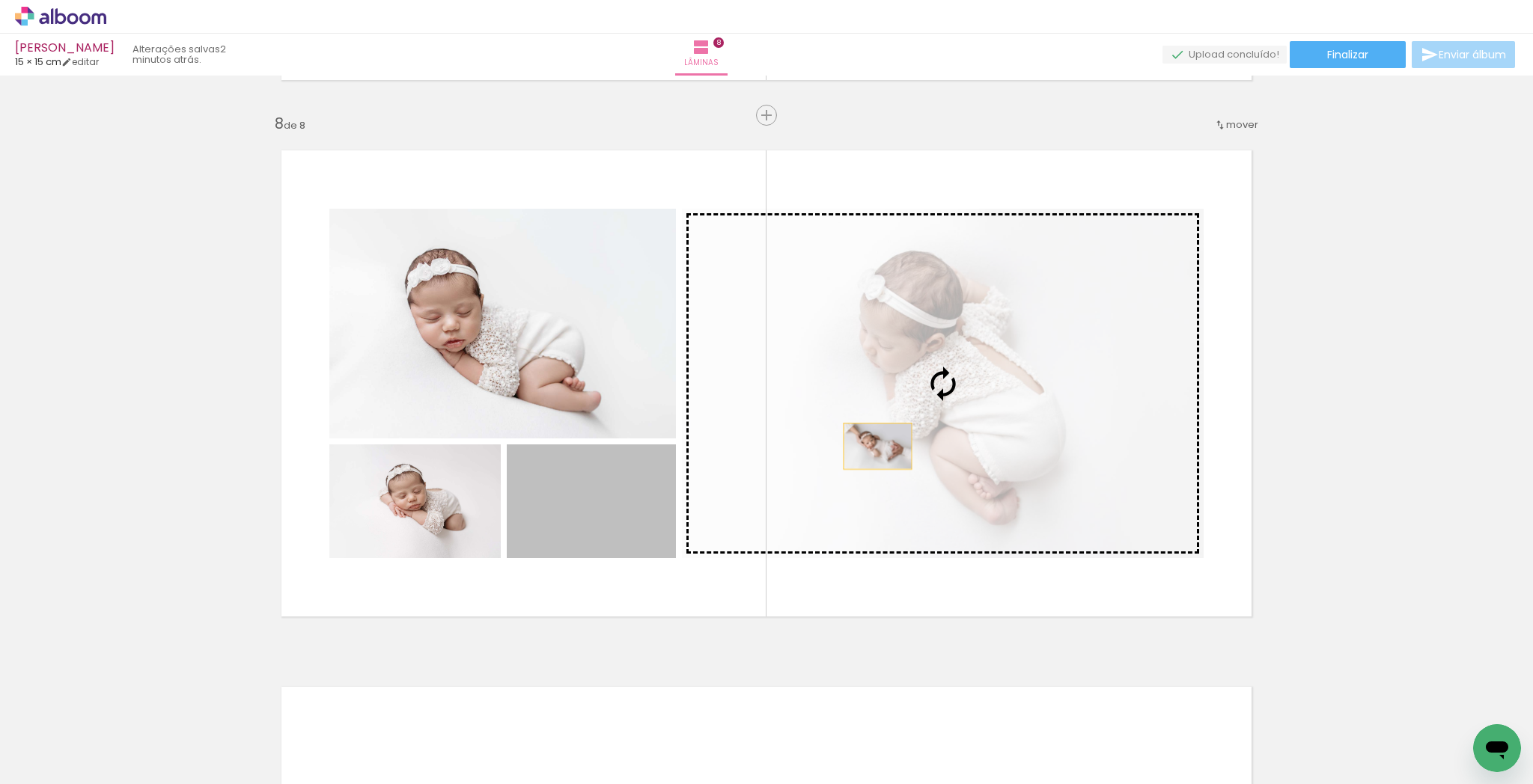
drag, startPoint x: 637, startPoint y: 519, endPoint x: 881, endPoint y: 445, distance: 255.0
click at [0, 0] on slot at bounding box center [0, 0] width 0 height 0
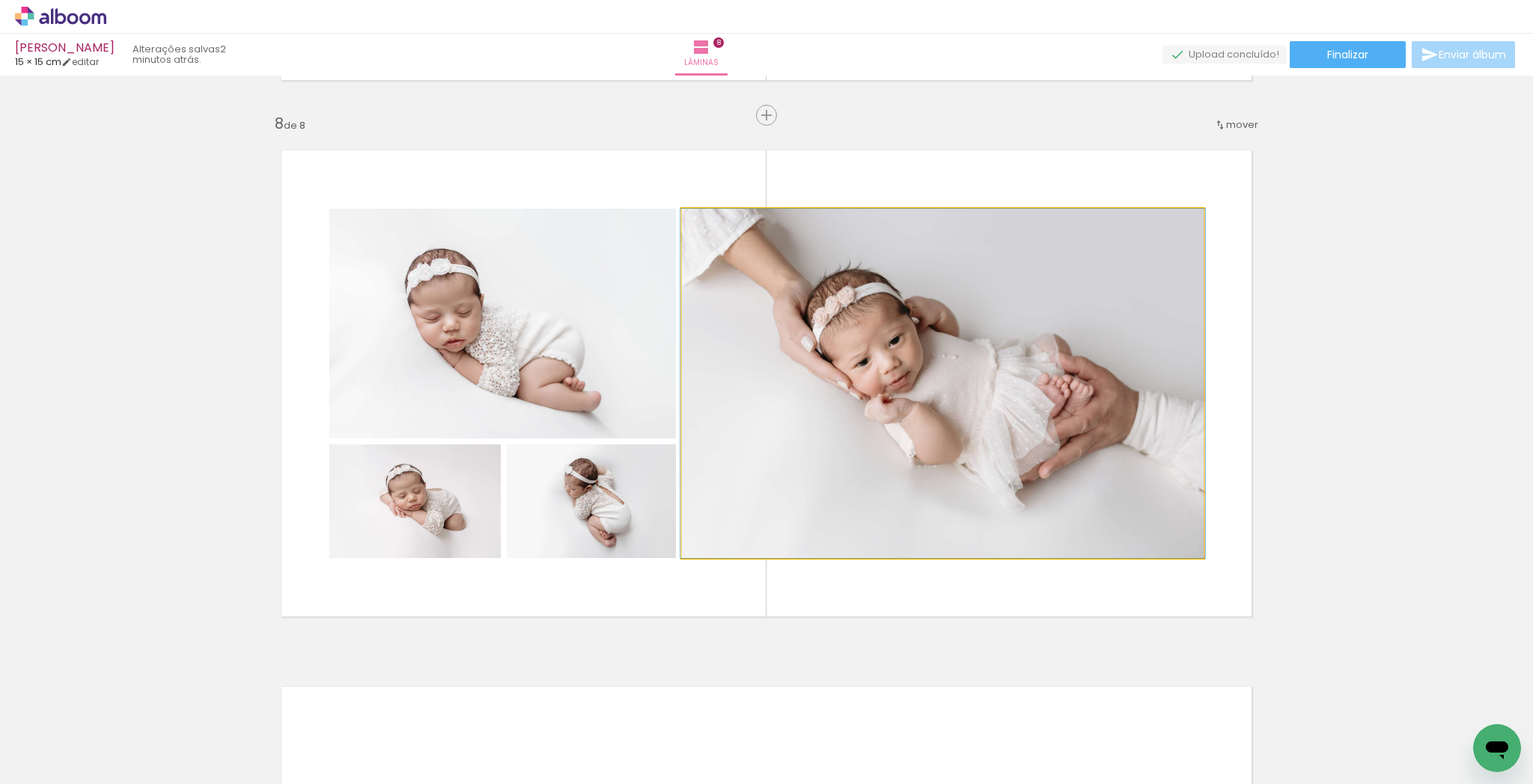
click at [1014, 424] on quentale-photo at bounding box center [943, 383] width 522 height 349
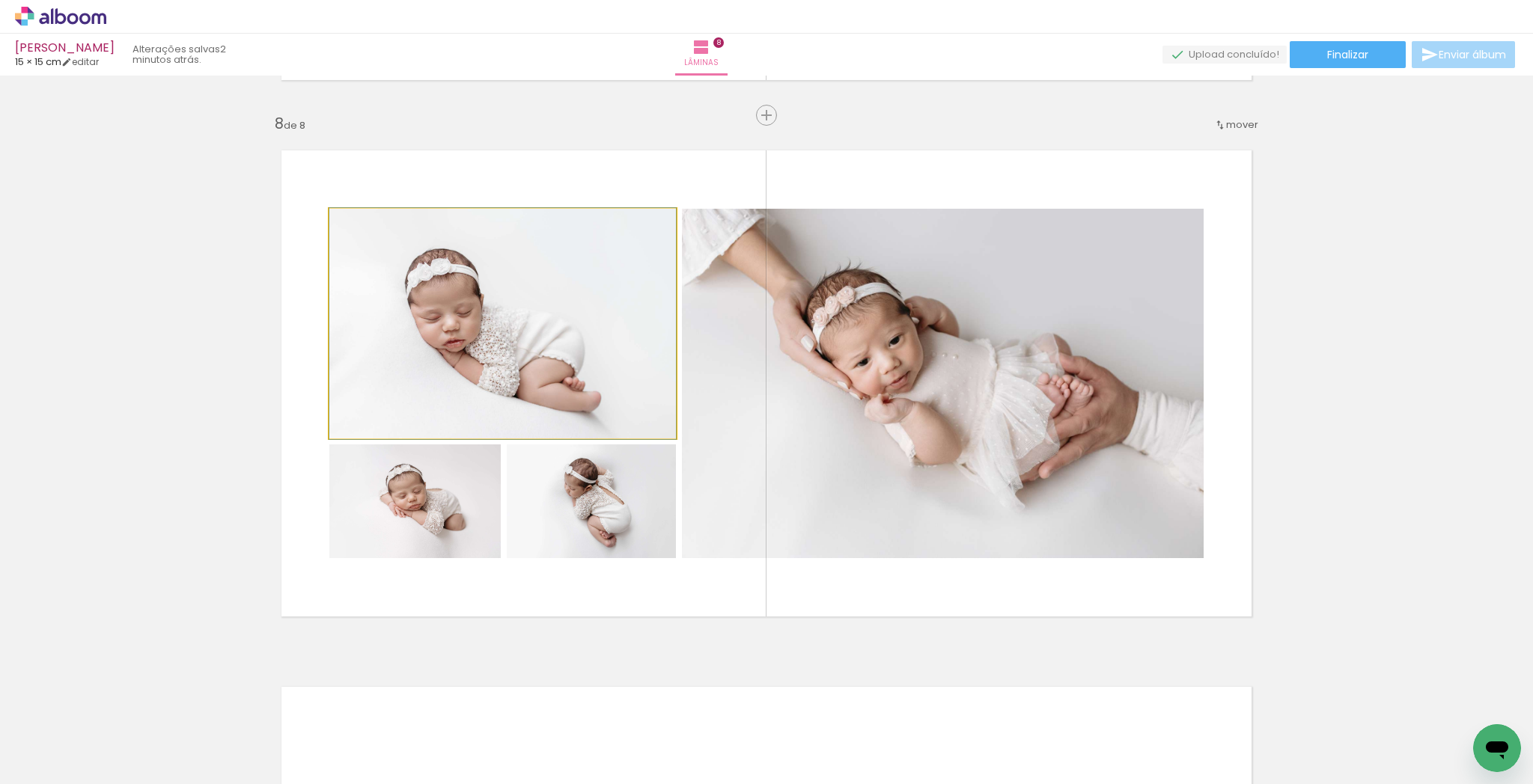
click at [530, 394] on quentale-photo at bounding box center [503, 323] width 347 height 229
drag, startPoint x: 533, startPoint y: 377, endPoint x: 501, endPoint y: 382, distance: 32.4
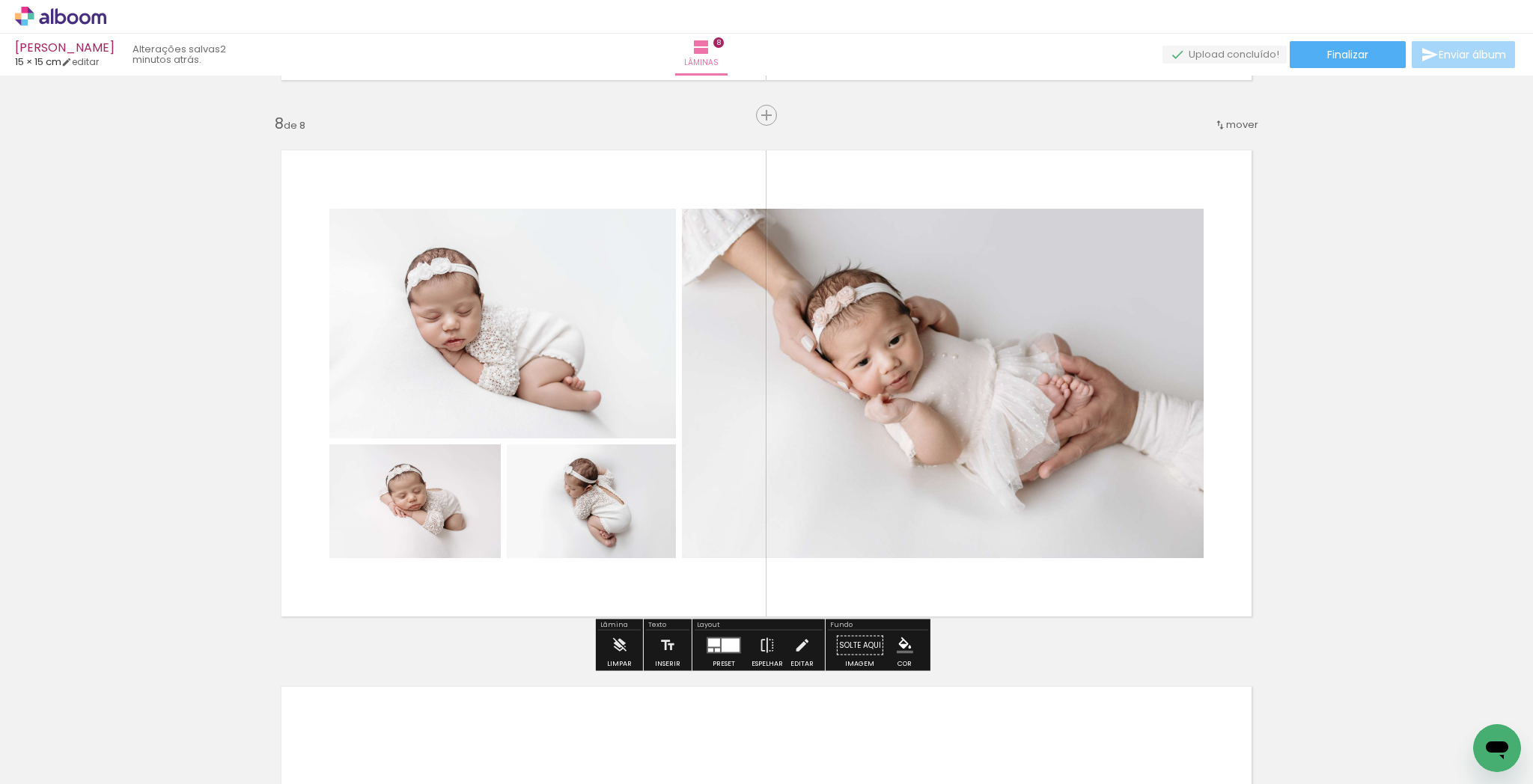
click at [452, 504] on quentale-photo at bounding box center [415, 501] width 171 height 113
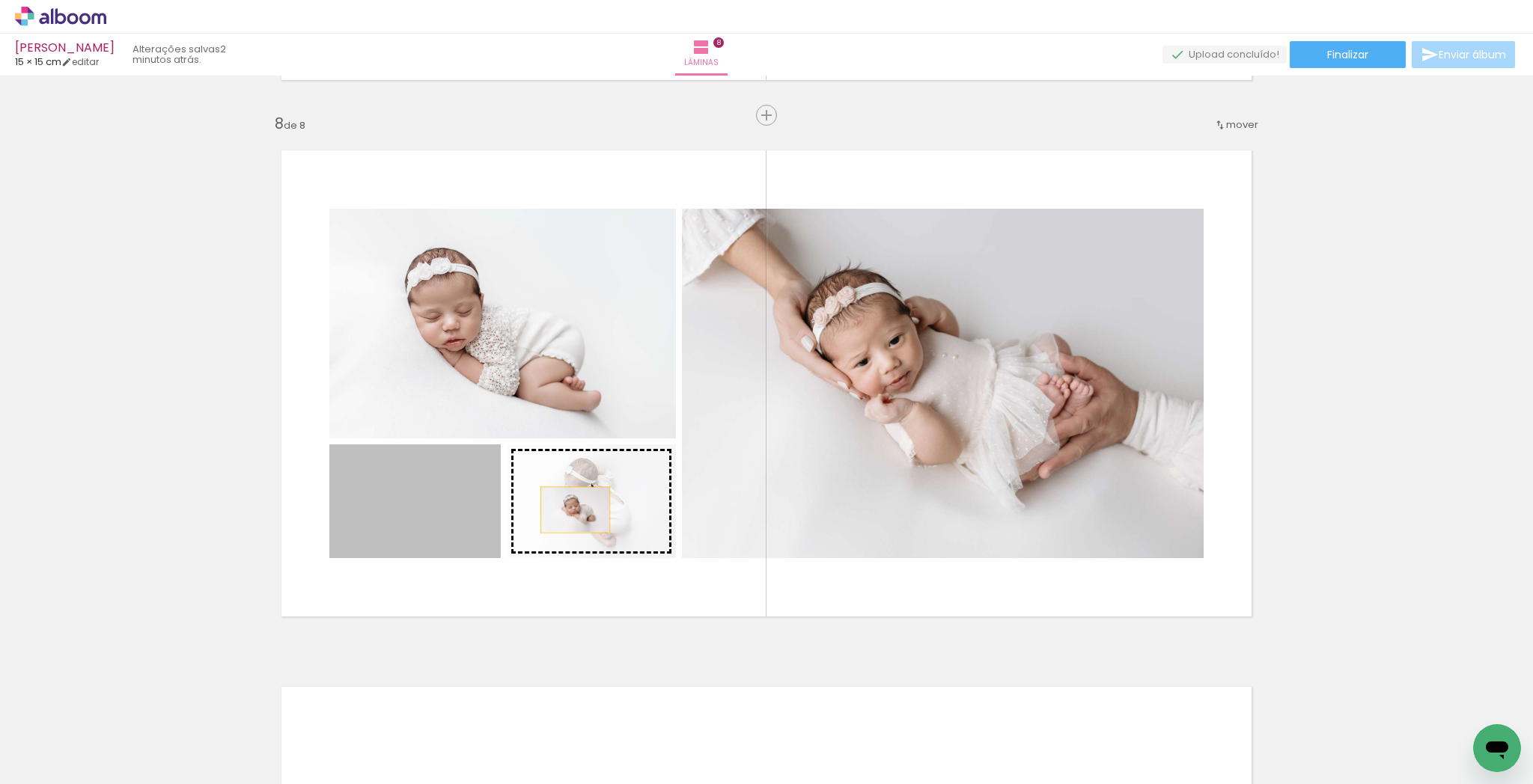
drag, startPoint x: 506, startPoint y: 511, endPoint x: 579, endPoint y: 522, distance: 73.8
click at [0, 0] on slot at bounding box center [0, 0] width 0 height 0
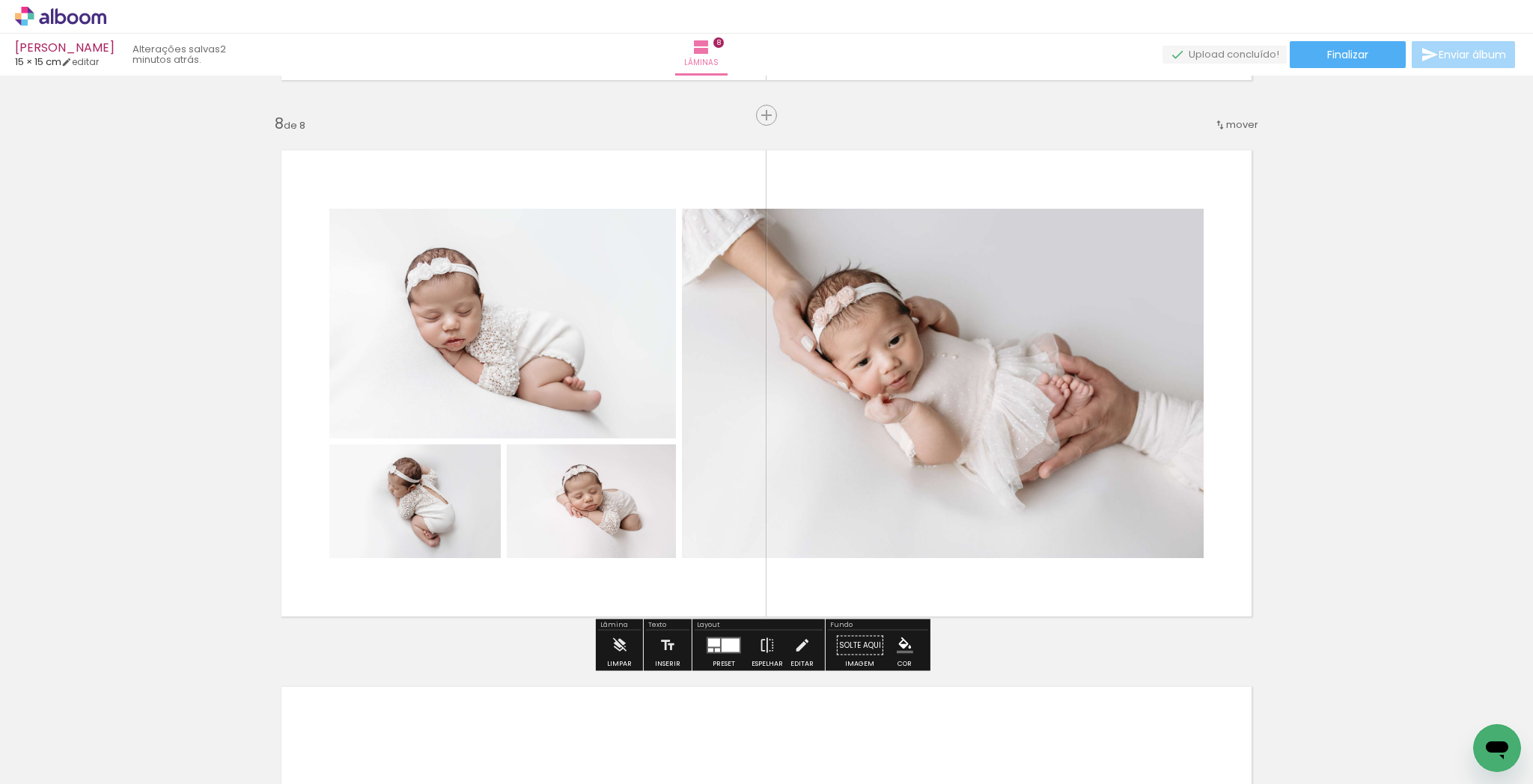
click at [575, 521] on quentale-photo at bounding box center [591, 501] width 170 height 113
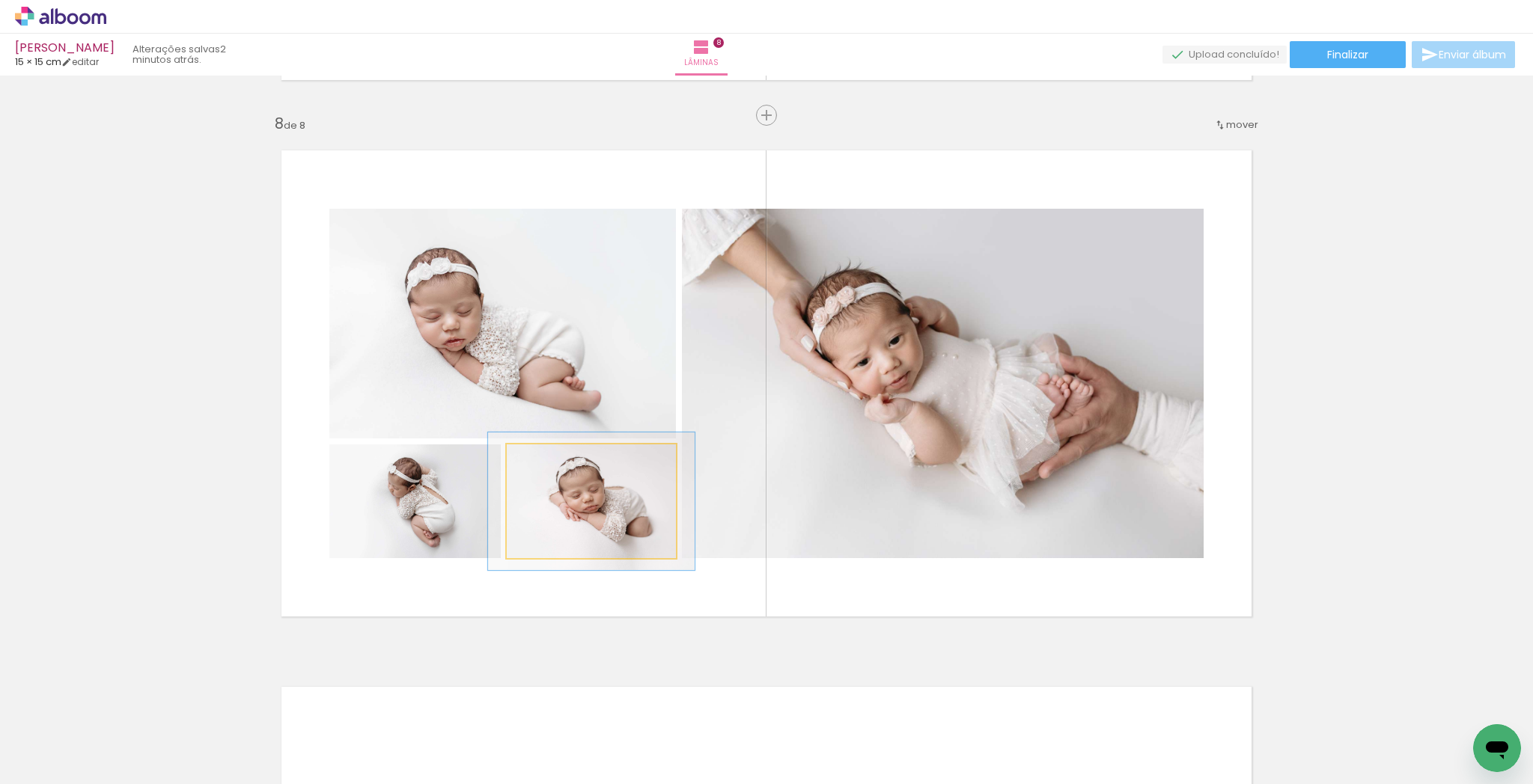
drag, startPoint x: 532, startPoint y: 456, endPoint x: 544, endPoint y: 458, distance: 12.2
type paper-slider "121"
click at [542, 456] on div at bounding box center [554, 461] width 24 height 24
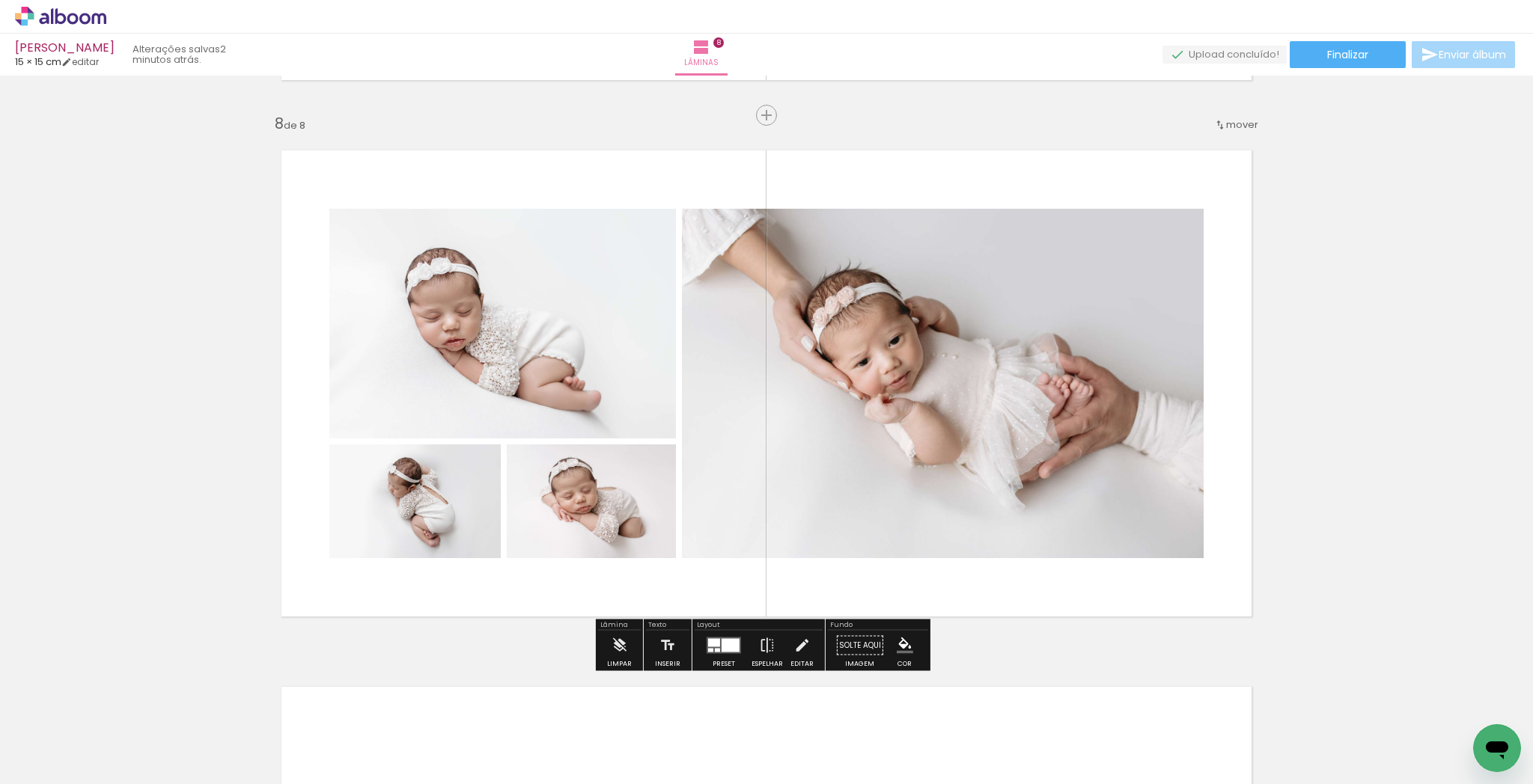
click at [467, 509] on quentale-photo at bounding box center [415, 501] width 171 height 113
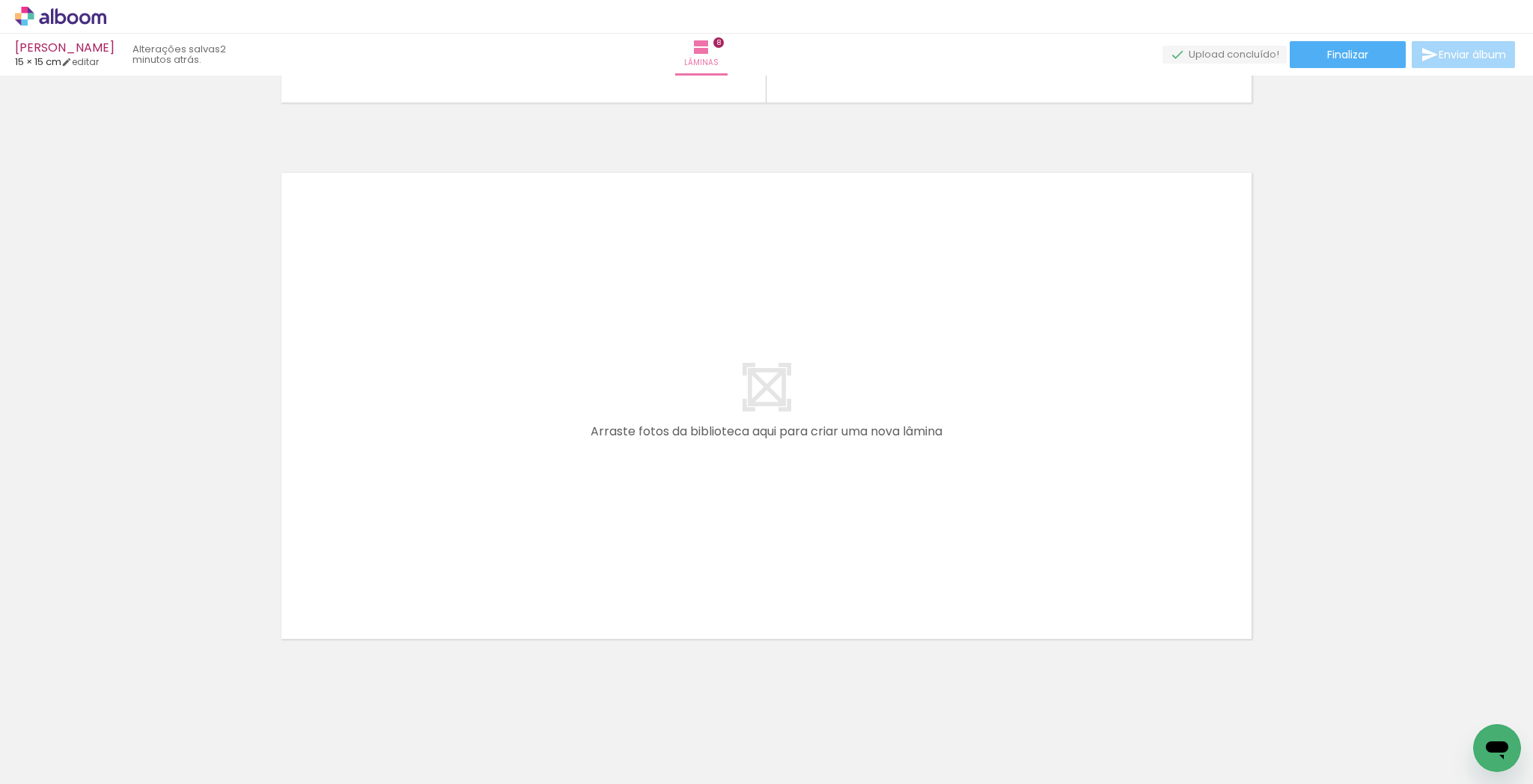
scroll to position [4253, 0]
drag, startPoint x: 1026, startPoint y: 694, endPoint x: 1101, endPoint y: 695, distance: 75.0
click at [821, 525] on quentale-workspace at bounding box center [766, 392] width 1533 height 784
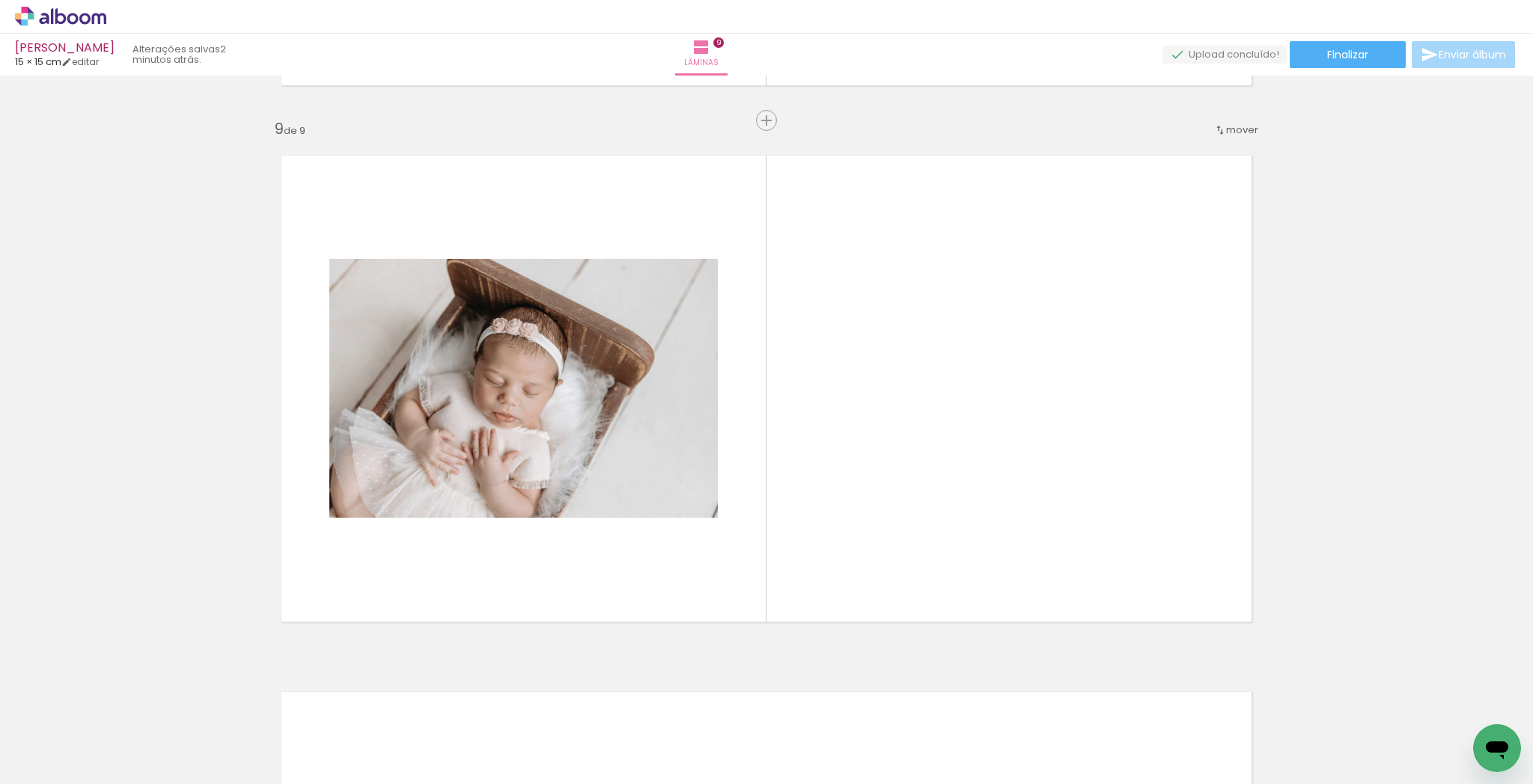
scroll to position [4278, 0]
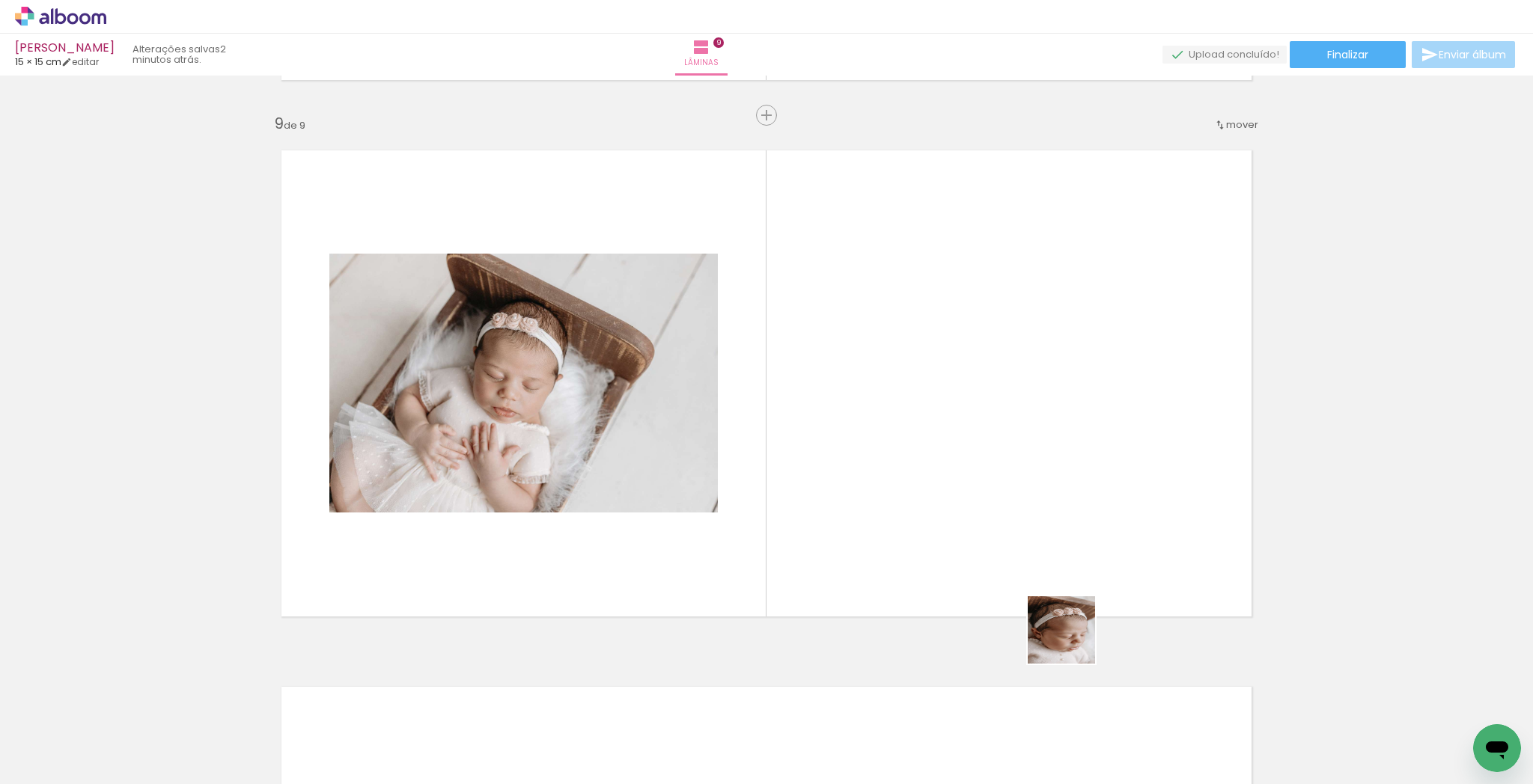
drag, startPoint x: 1096, startPoint y: 672, endPoint x: 1172, endPoint y: 670, distance: 76.0
click at [950, 458] on quentale-workspace at bounding box center [766, 392] width 1533 height 784
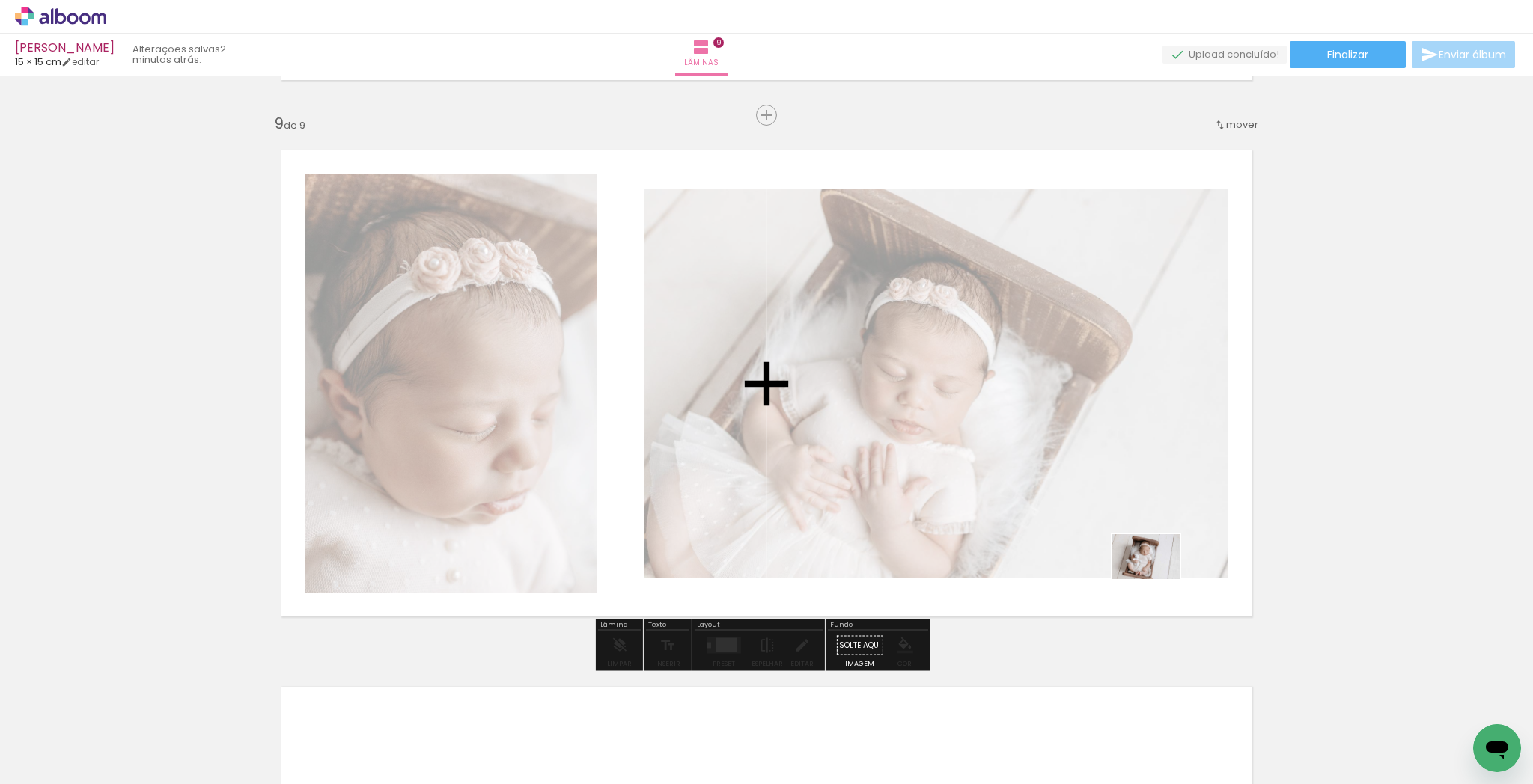
drag, startPoint x: 1204, startPoint y: 699, endPoint x: 1176, endPoint y: 575, distance: 127.1
click at [1157, 577] on quentale-workspace at bounding box center [766, 392] width 1533 height 784
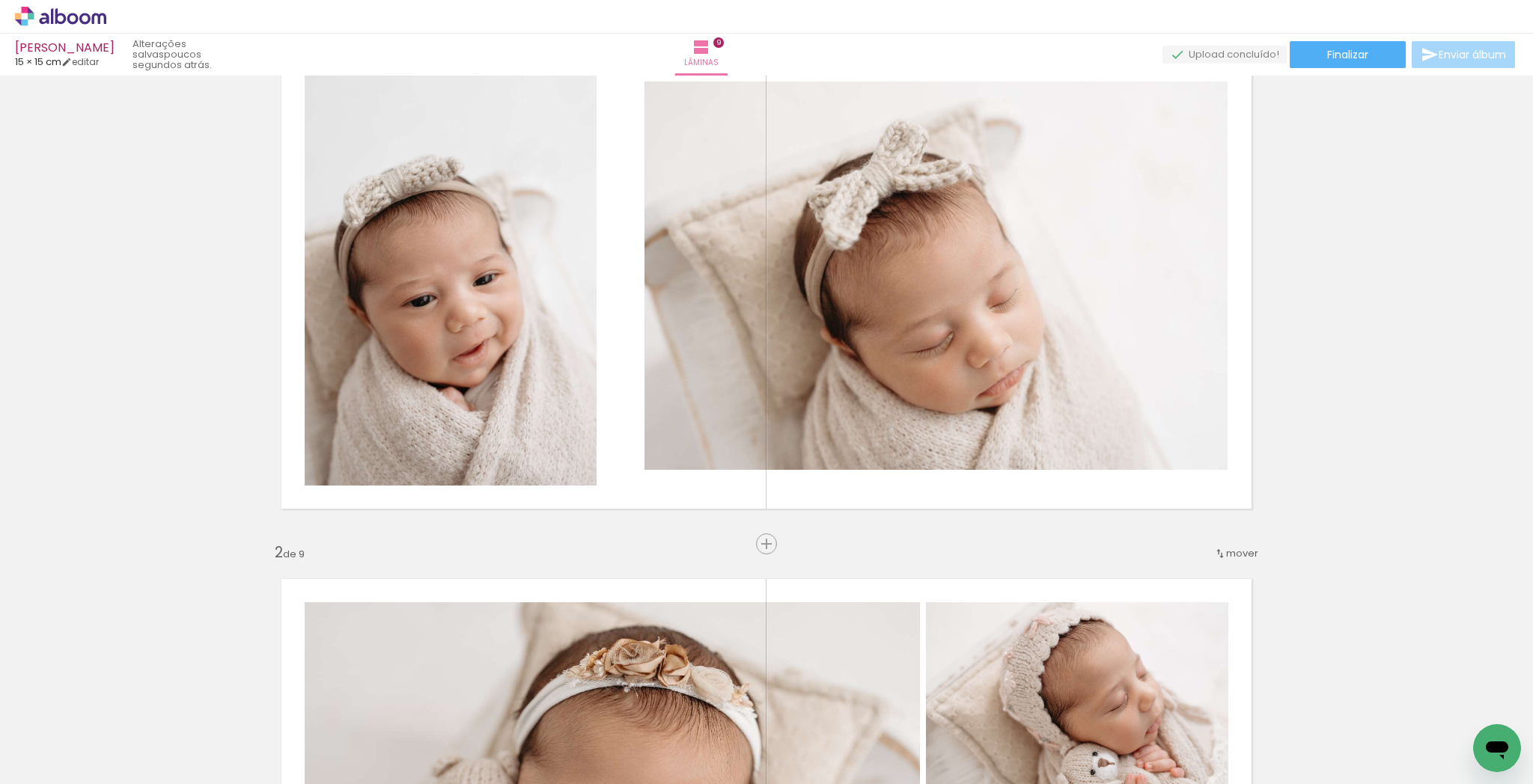
scroll to position [0, 0]
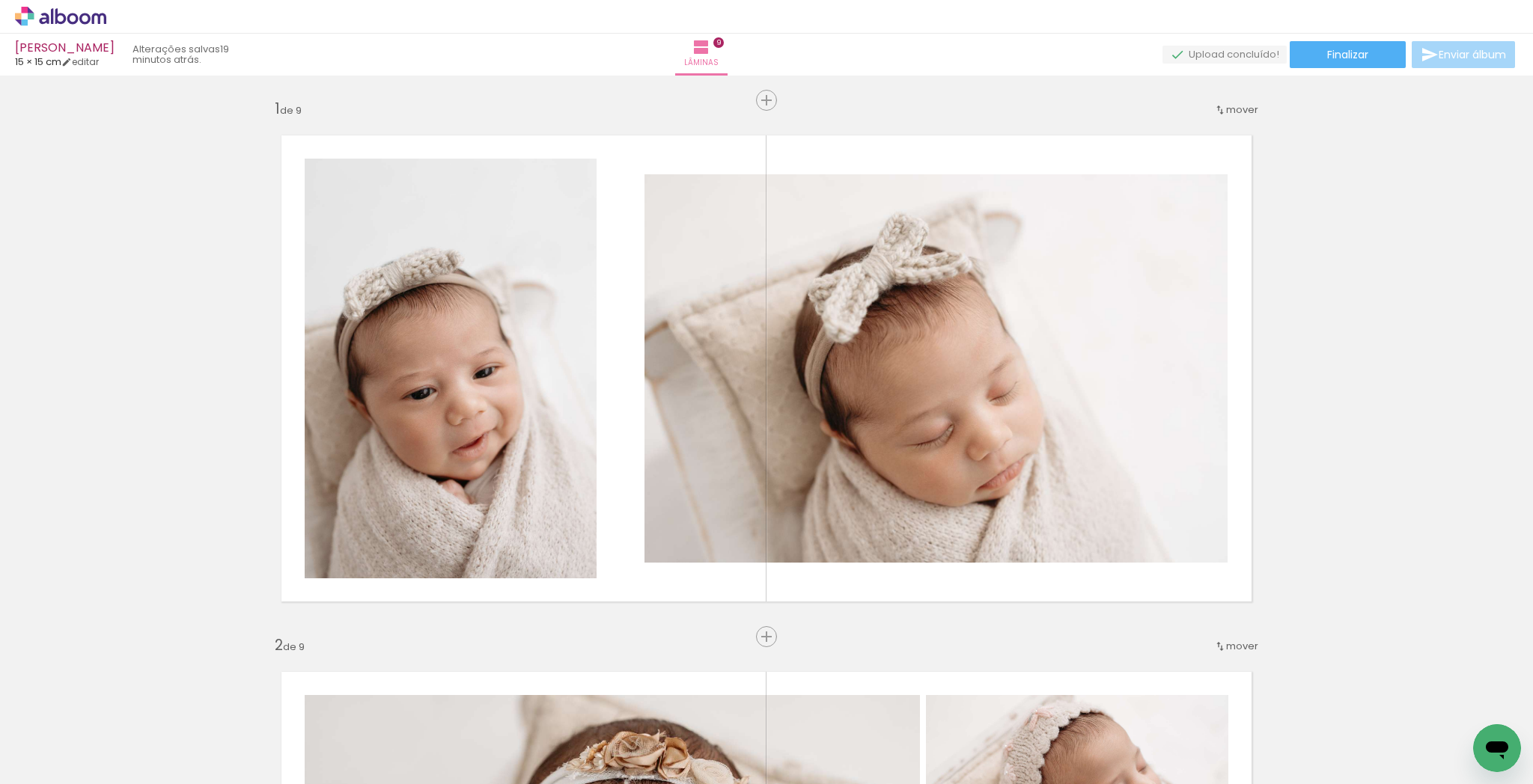
scroll to position [0, 1193]
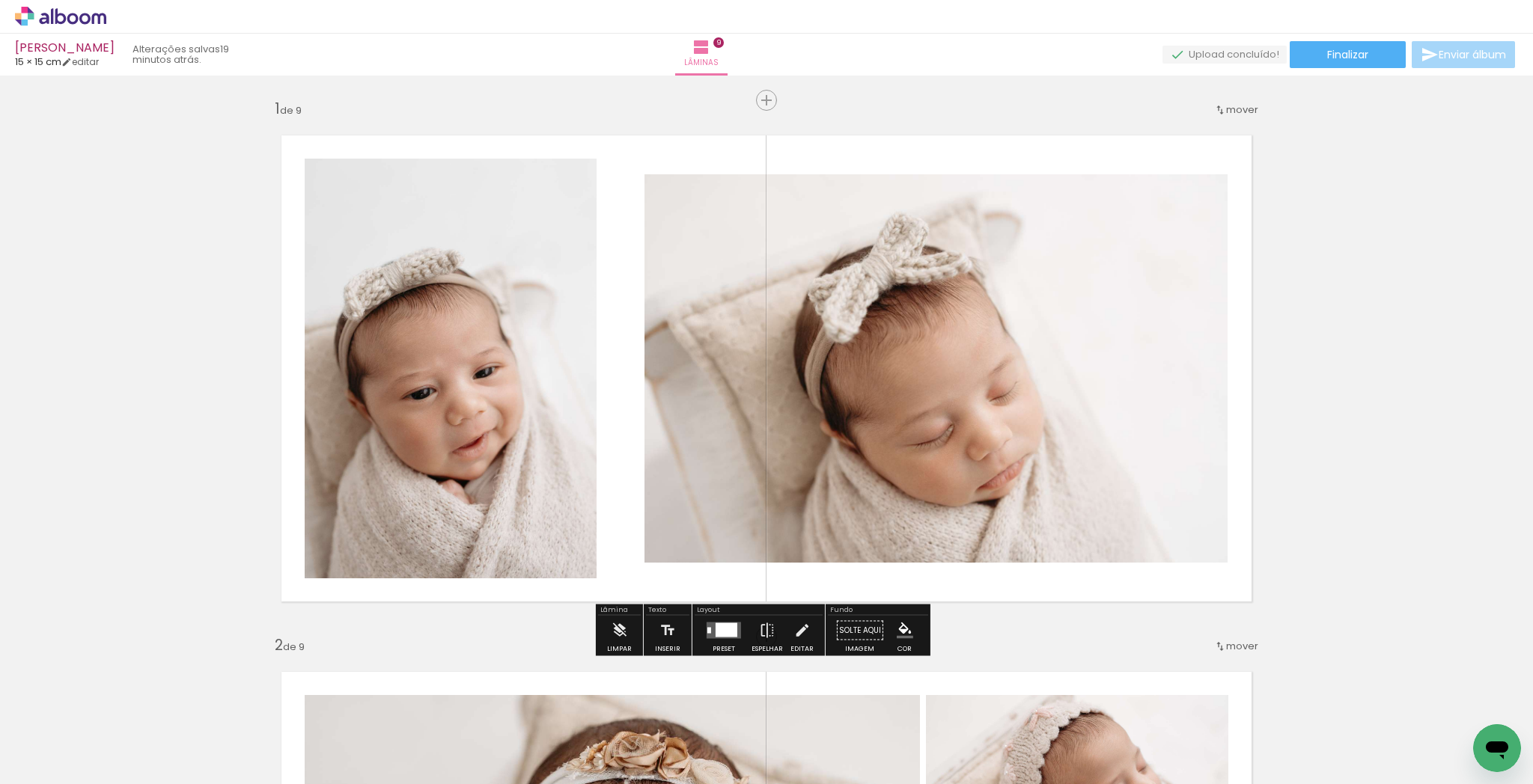
scroll to position [0, 1193]
drag, startPoint x: 758, startPoint y: 96, endPoint x: 769, endPoint y: 100, distance: 11.7
click at [757, 96] on span "Inserir lâmina" at bounding box center [773, 100] width 58 height 9
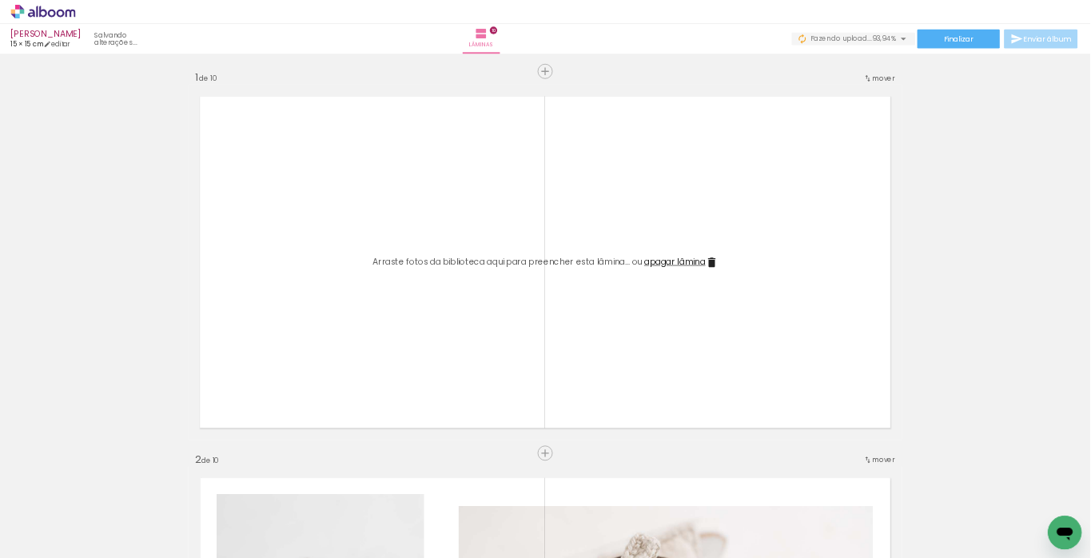
scroll to position [0, 1452]
drag, startPoint x: 1556, startPoint y: 779, endPoint x: 1343, endPoint y: 638, distance: 255.5
click at [1044, 515] on quentale-workspace at bounding box center [818, 418] width 1636 height 837
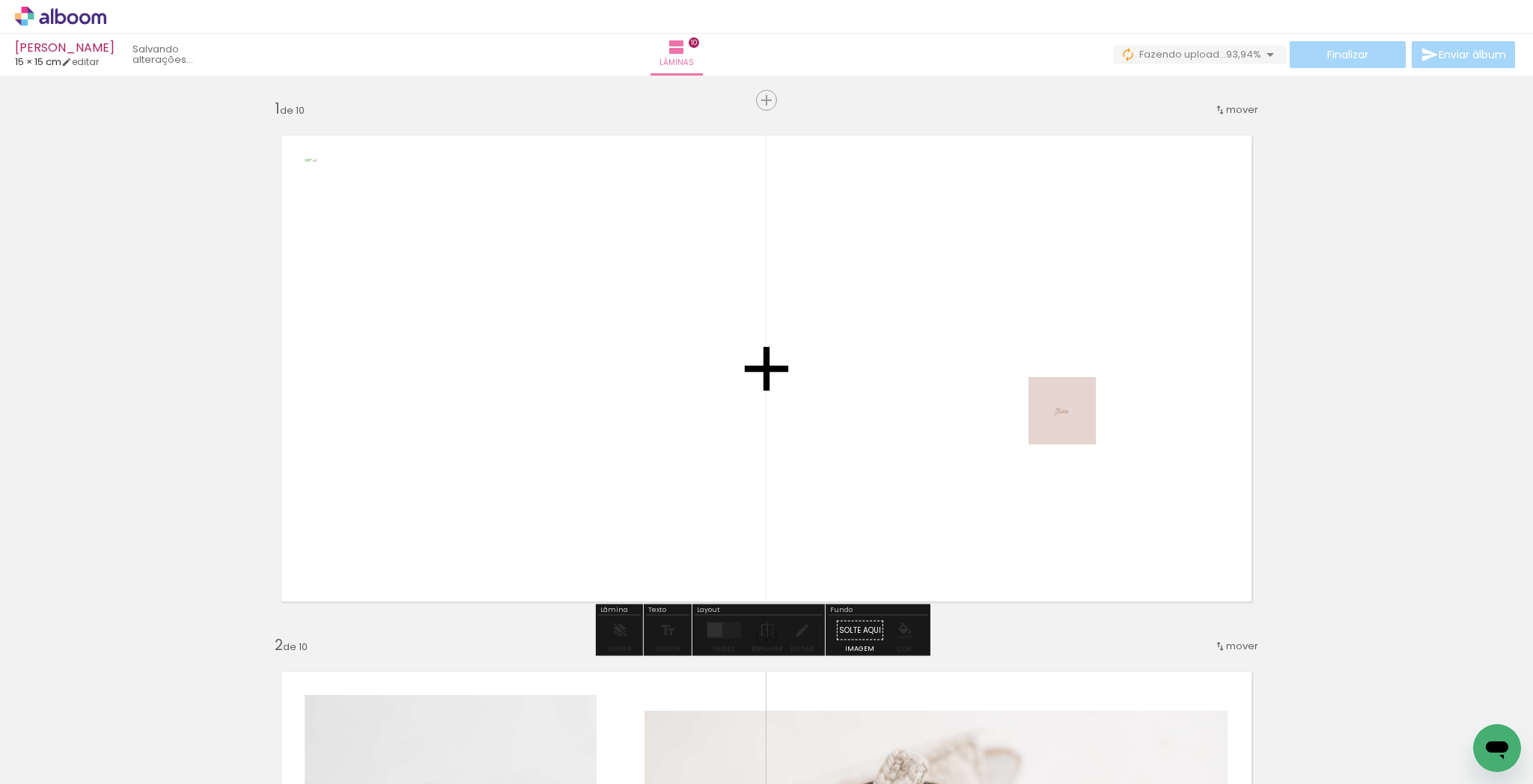
drag, startPoint x: 1358, startPoint y: 709, endPoint x: 1074, endPoint y: 418, distance: 406.6
click at [1074, 418] on quentale-workspace at bounding box center [766, 392] width 1533 height 784
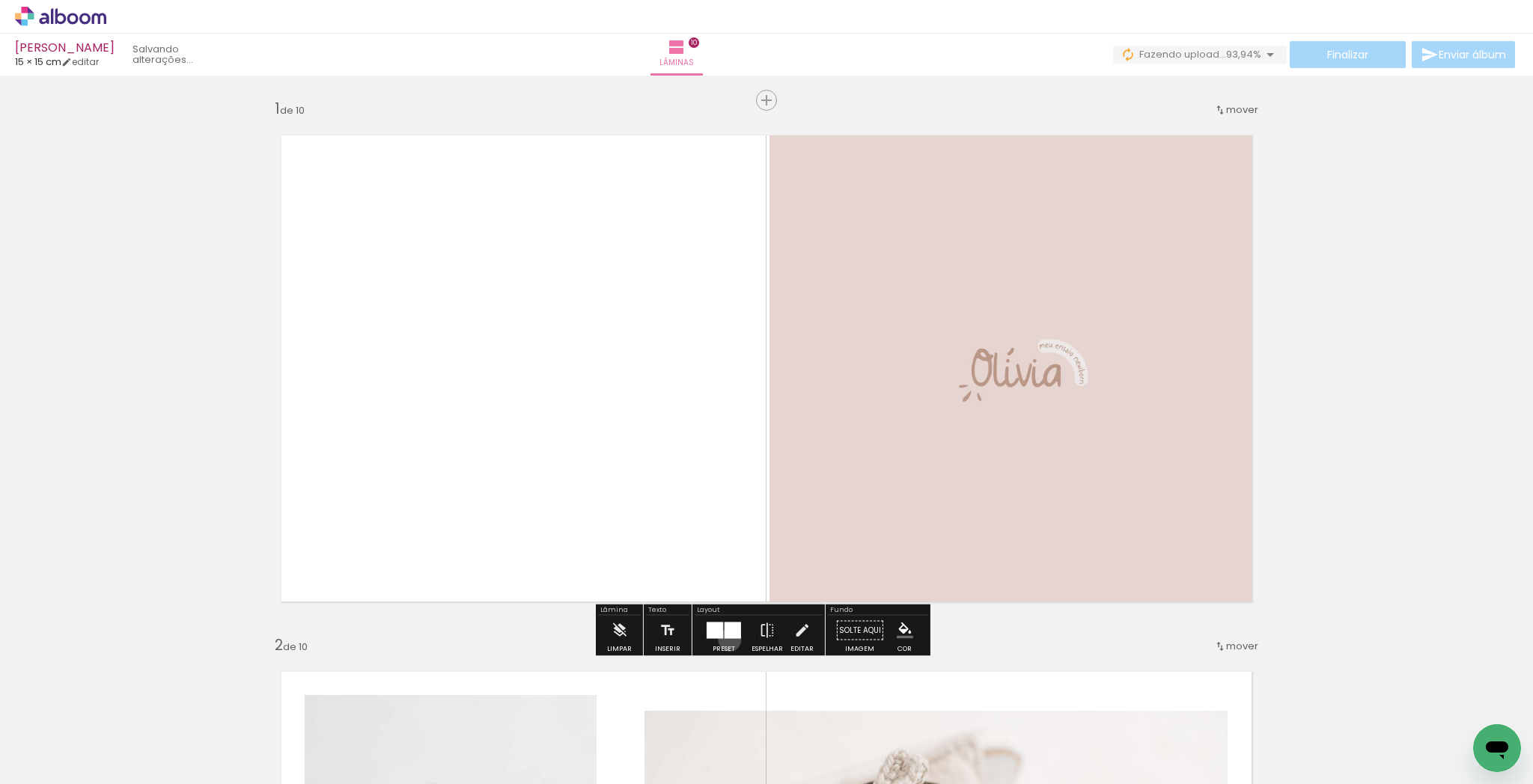
click at [725, 639] on div at bounding box center [723, 631] width 40 height 30
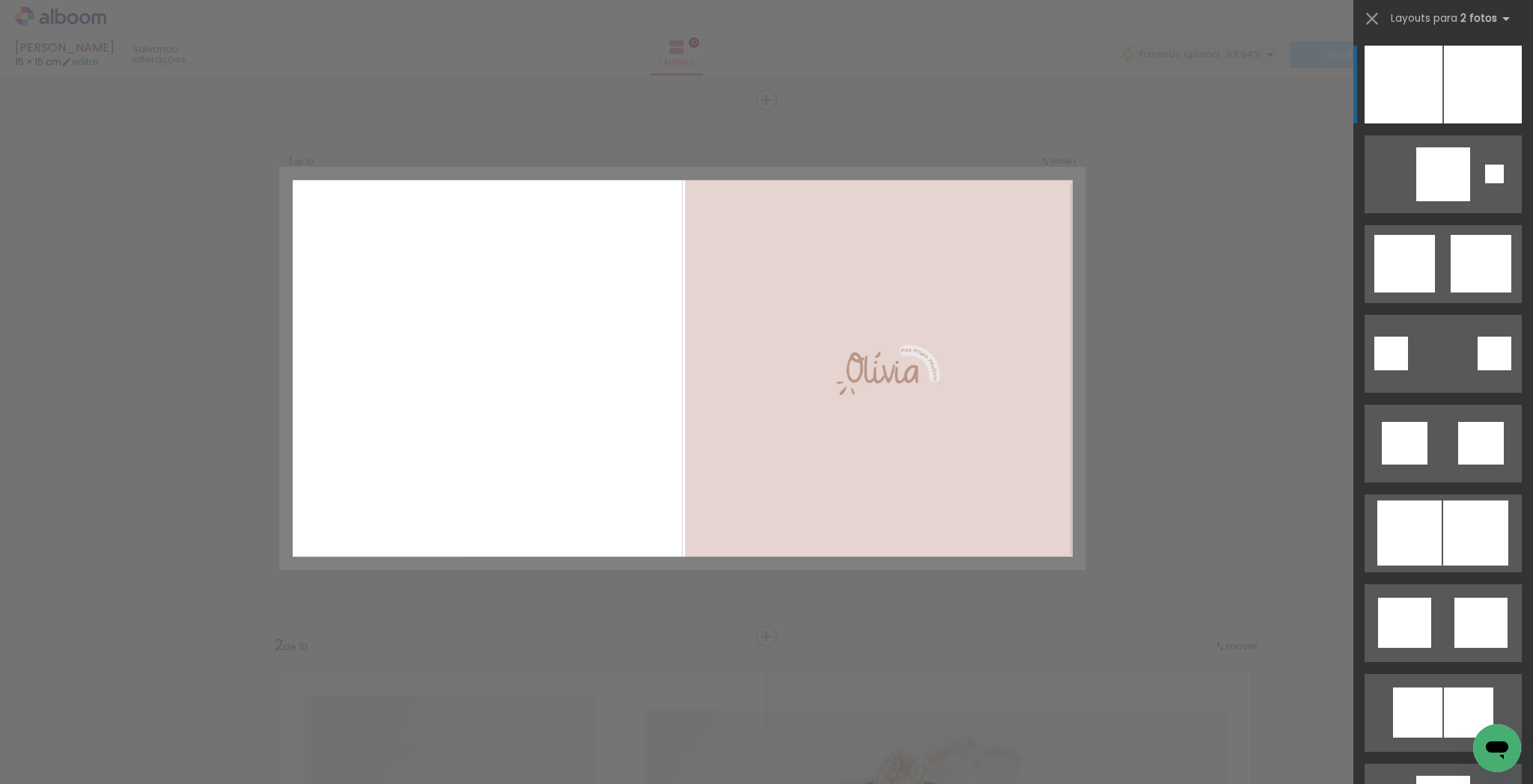
click at [1391, 76] on div at bounding box center [1403, 84] width 78 height 78
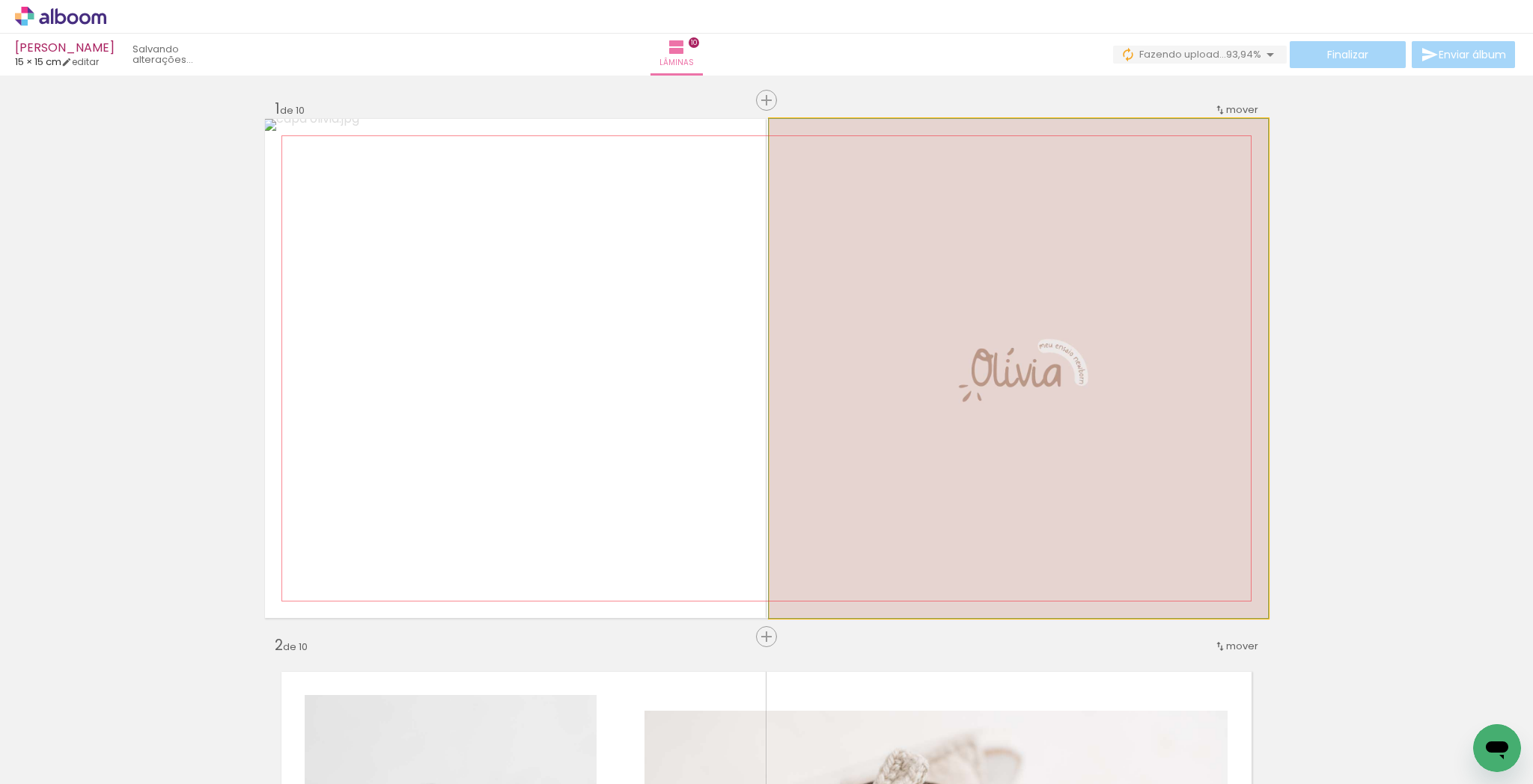
click at [797, 407] on quentale-photo at bounding box center [1019, 368] width 499 height 499
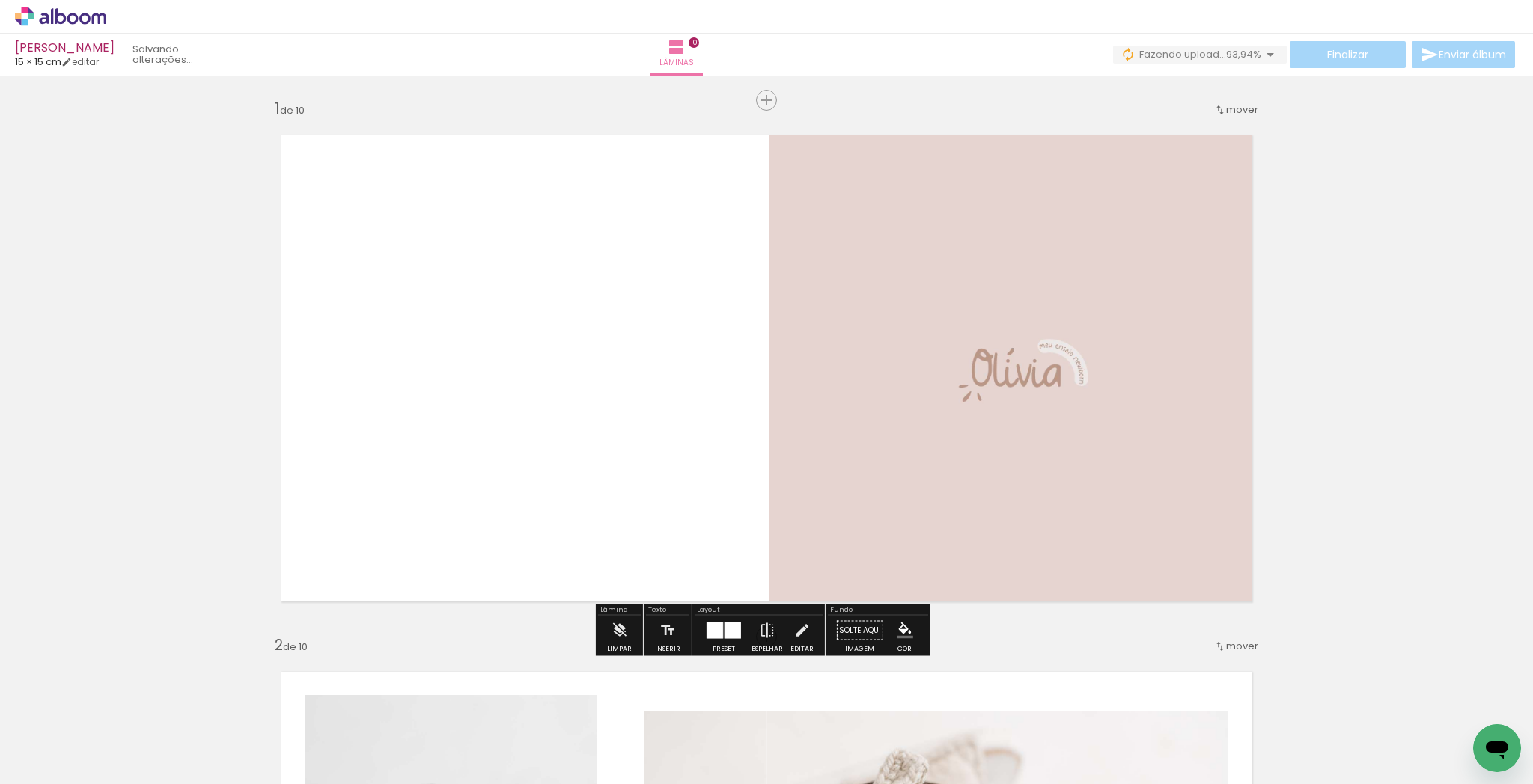
click at [794, 412] on quentale-photo at bounding box center [1019, 368] width 499 height 499
click at [795, 412] on quentale-photo at bounding box center [1019, 368] width 499 height 499
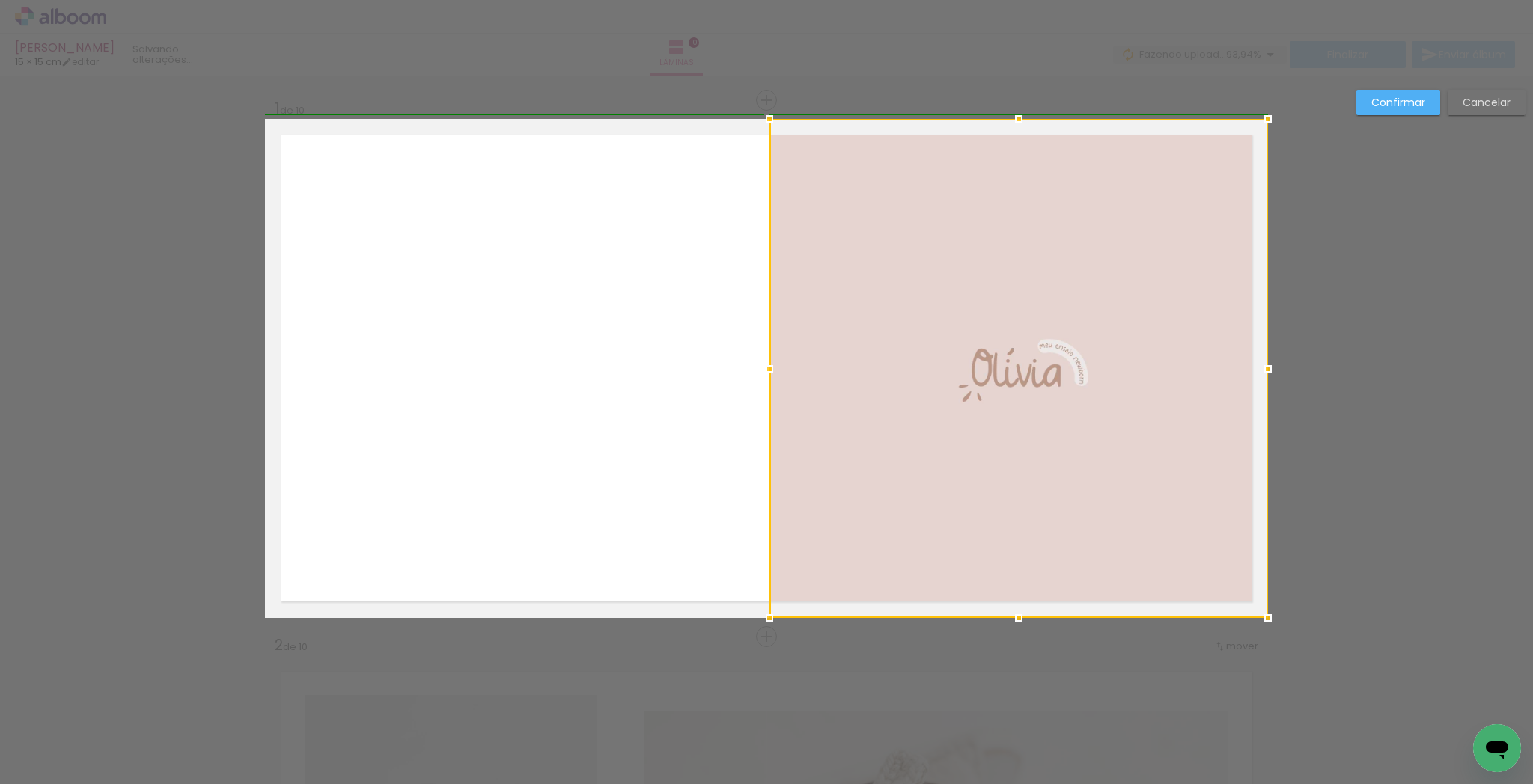
click at [757, 371] on div at bounding box center [769, 369] width 30 height 30
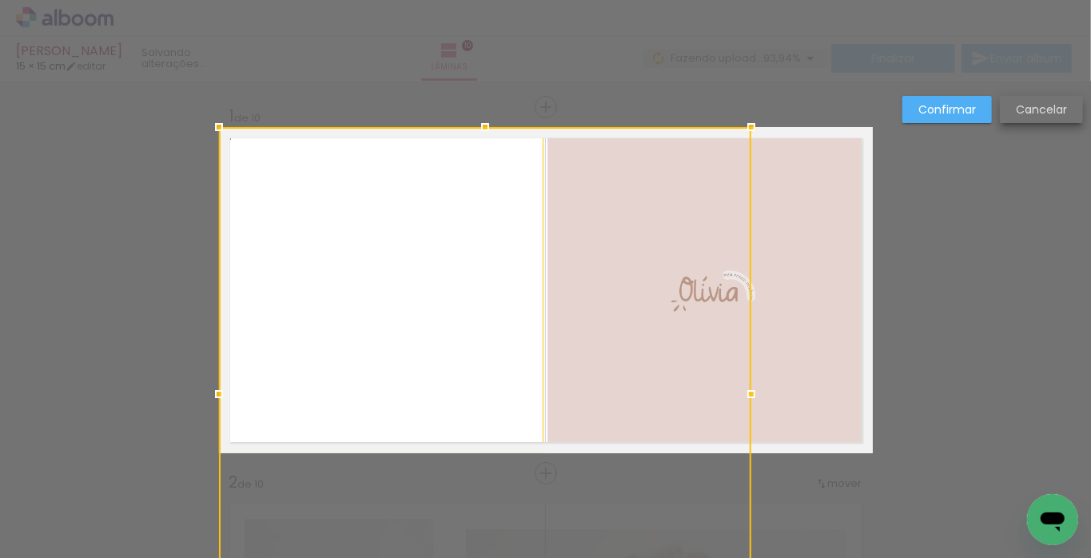
click at [0, 0] on slot "Cancelar" at bounding box center [0, 0] width 0 height 0
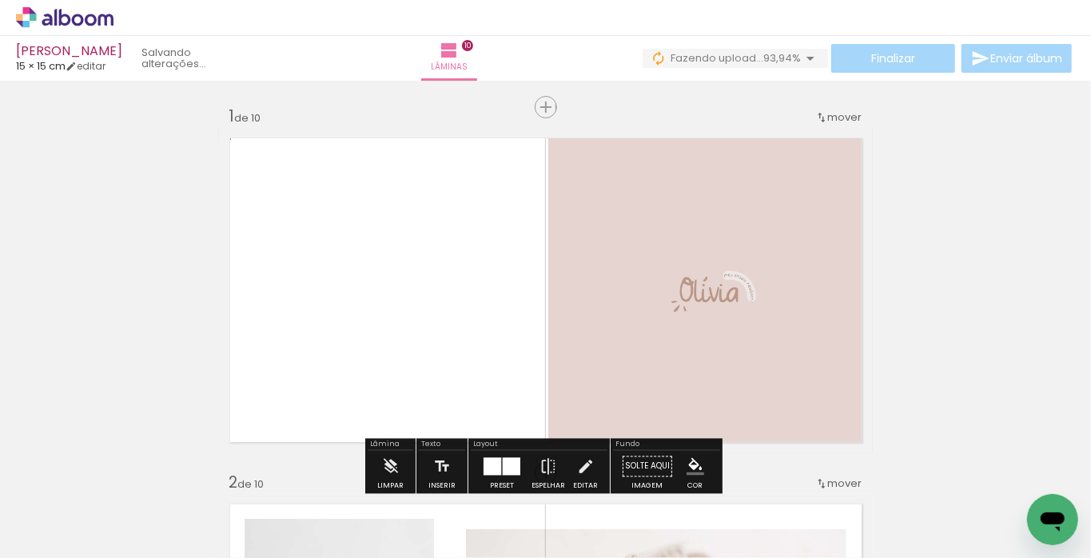
click at [562, 237] on quentale-photo at bounding box center [710, 290] width 324 height 326
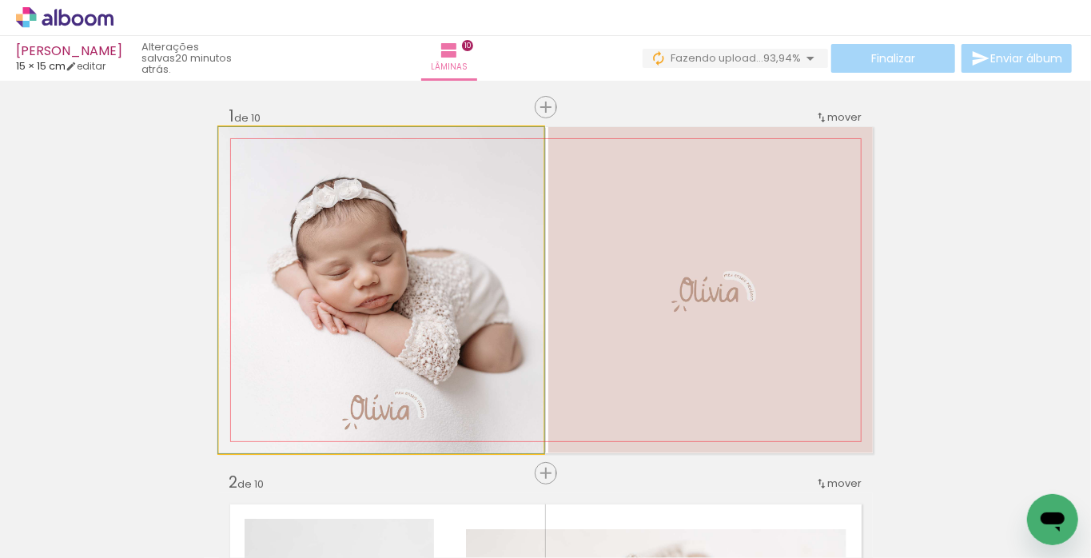
click at [503, 343] on quentale-photo at bounding box center [381, 290] width 324 height 326
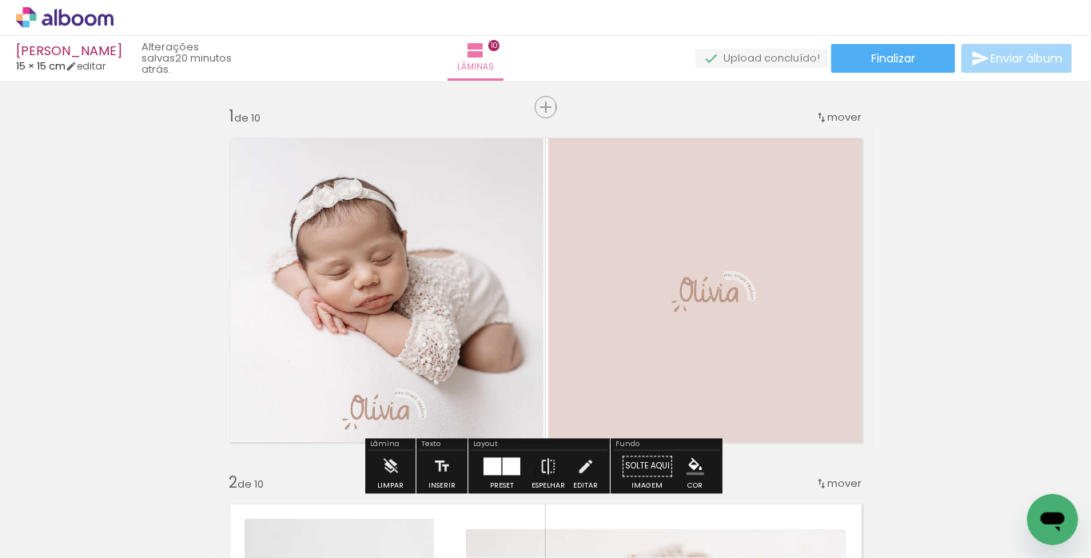
click at [552, 272] on quentale-photo at bounding box center [710, 290] width 324 height 326
click at [551, 274] on quentale-photo at bounding box center [710, 290] width 324 height 326
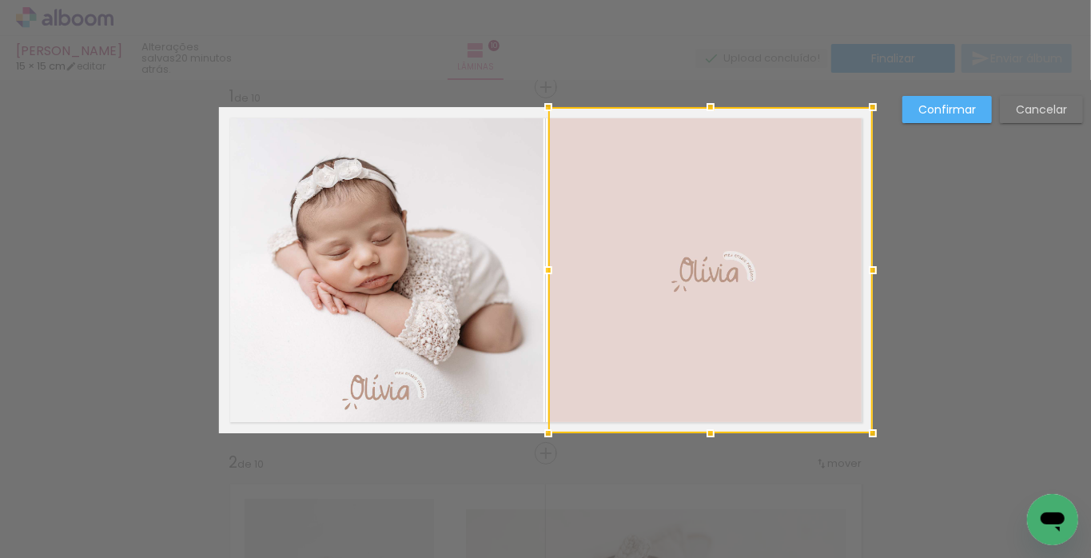
scroll to position [20, 0]
click at [542, 269] on div at bounding box center [542, 270] width 32 height 32
click at [0, 0] on slot "Confirmar" at bounding box center [0, 0] width 0 height 0
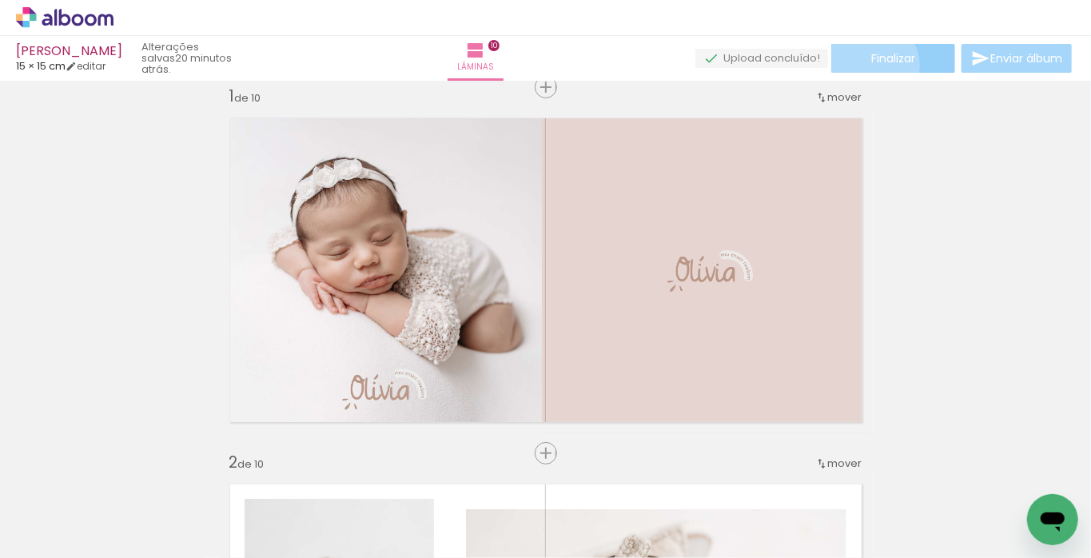
click at [871, 64] on span "Finalizar" at bounding box center [893, 58] width 44 height 11
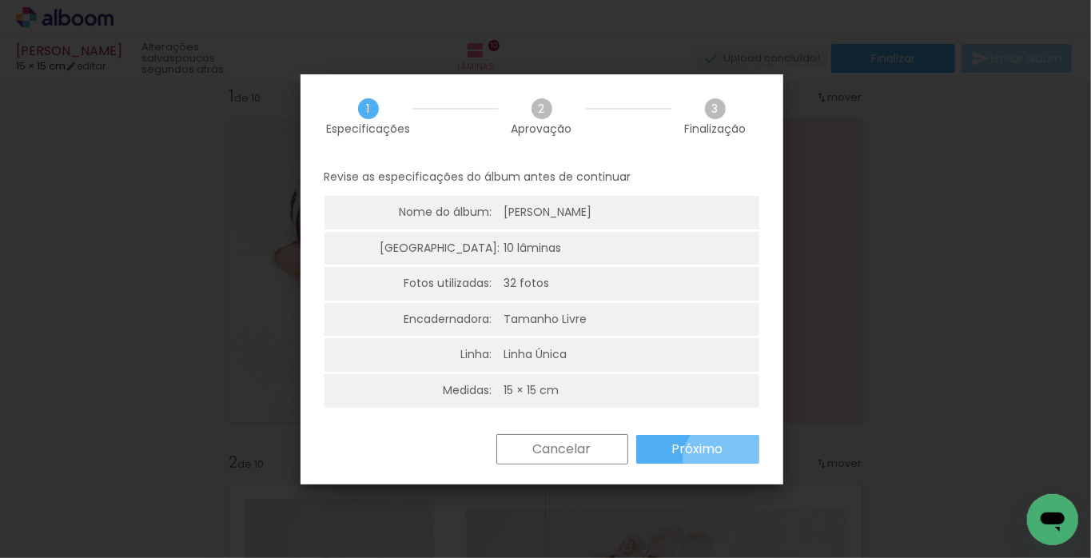
click at [725, 461] on paper-button "Próximo" at bounding box center [697, 449] width 123 height 29
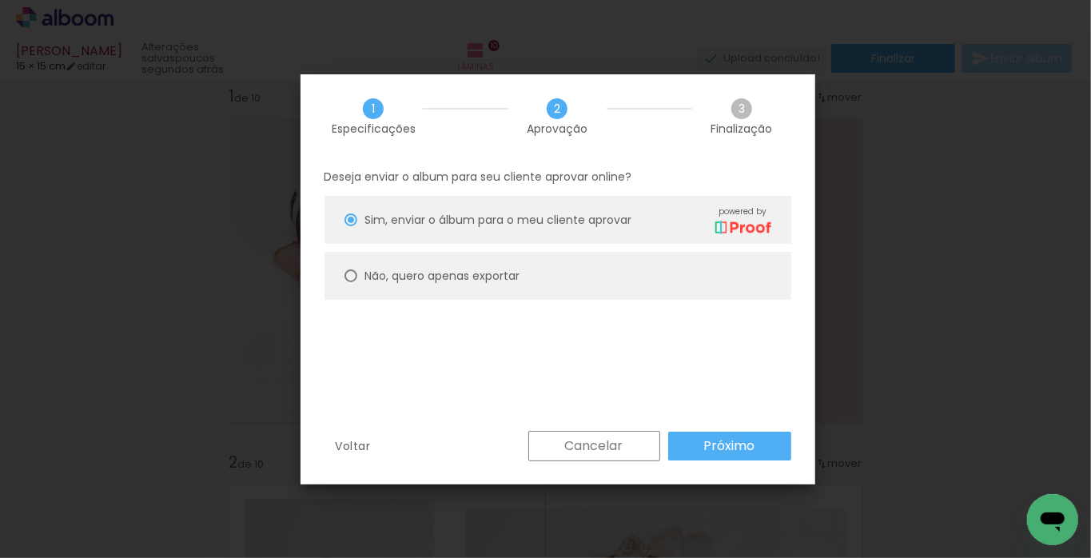
click at [0, 0] on slot "Próximo" at bounding box center [0, 0] width 0 height 0
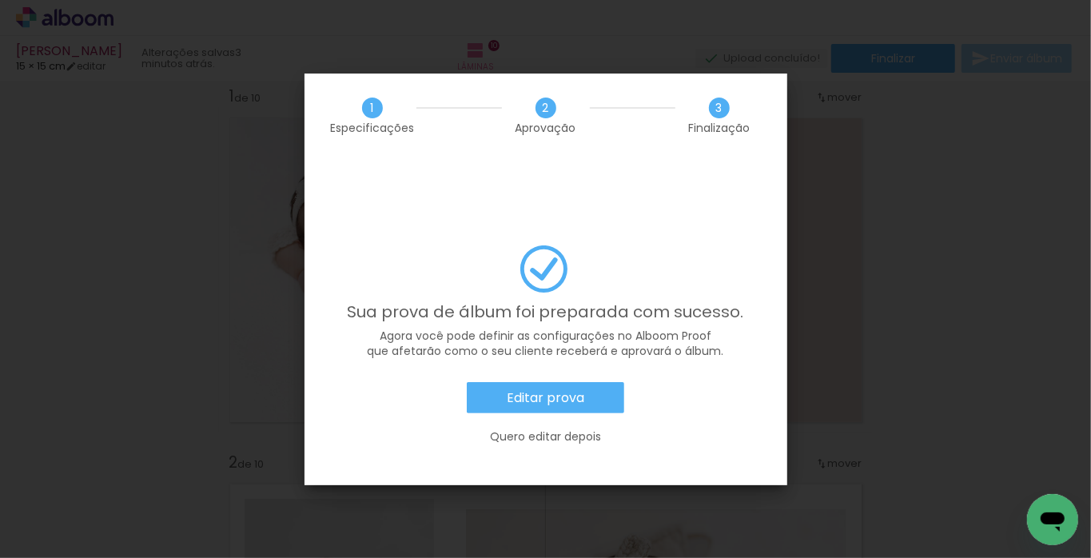
click at [584, 382] on paper-button "Editar prova" at bounding box center [545, 398] width 157 height 32
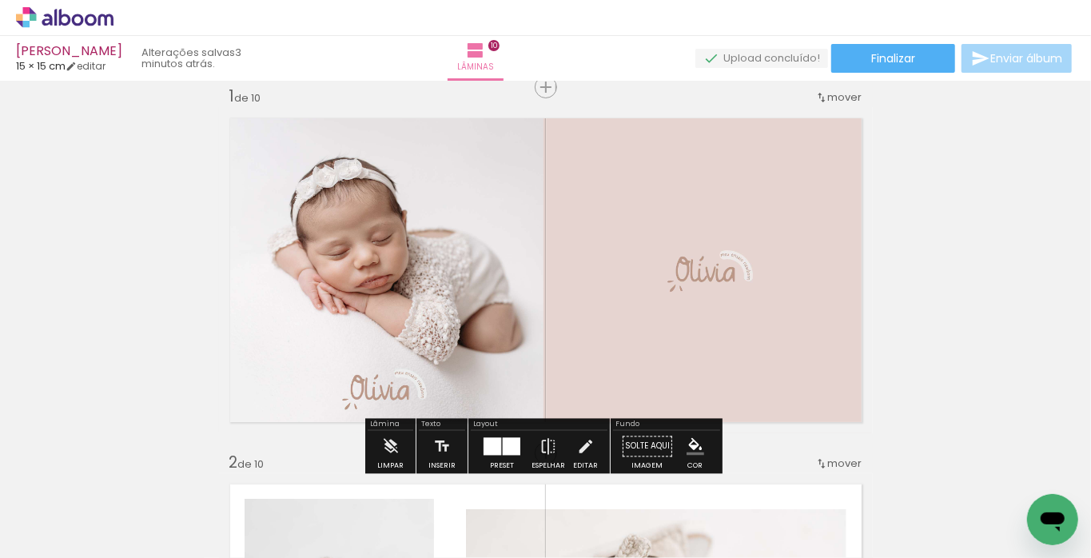
scroll to position [0, 1452]
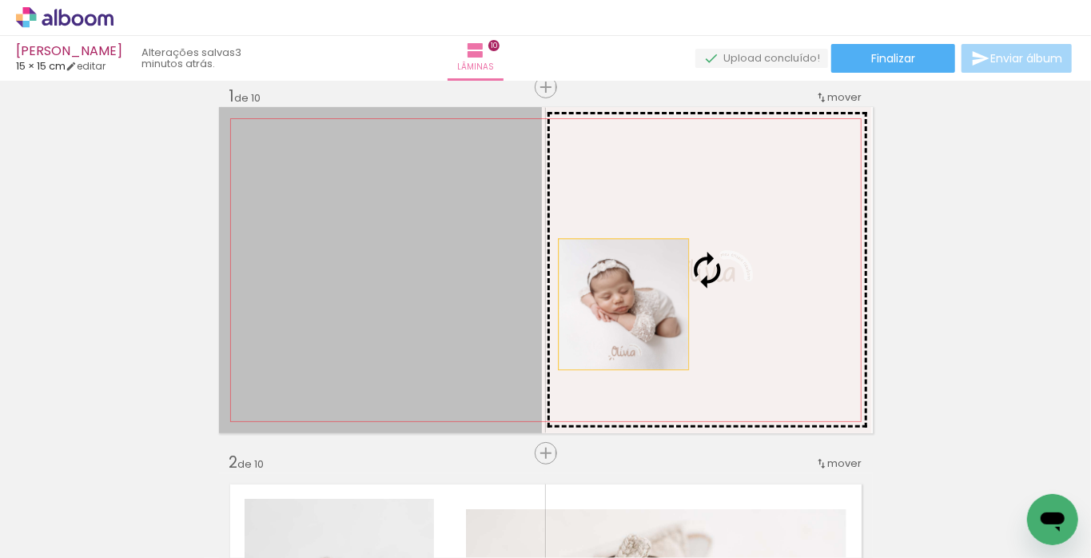
drag, startPoint x: 467, startPoint y: 320, endPoint x: 628, endPoint y: 302, distance: 161.5
click at [0, 0] on slot at bounding box center [0, 0] width 0 height 0
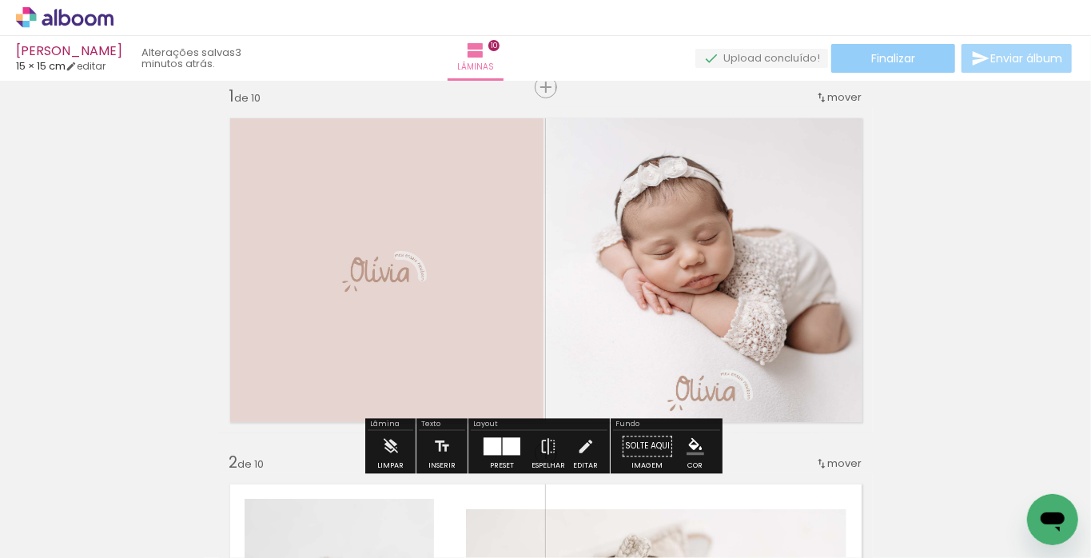
click at [912, 61] on paper-button "Finalizar" at bounding box center [893, 58] width 124 height 29
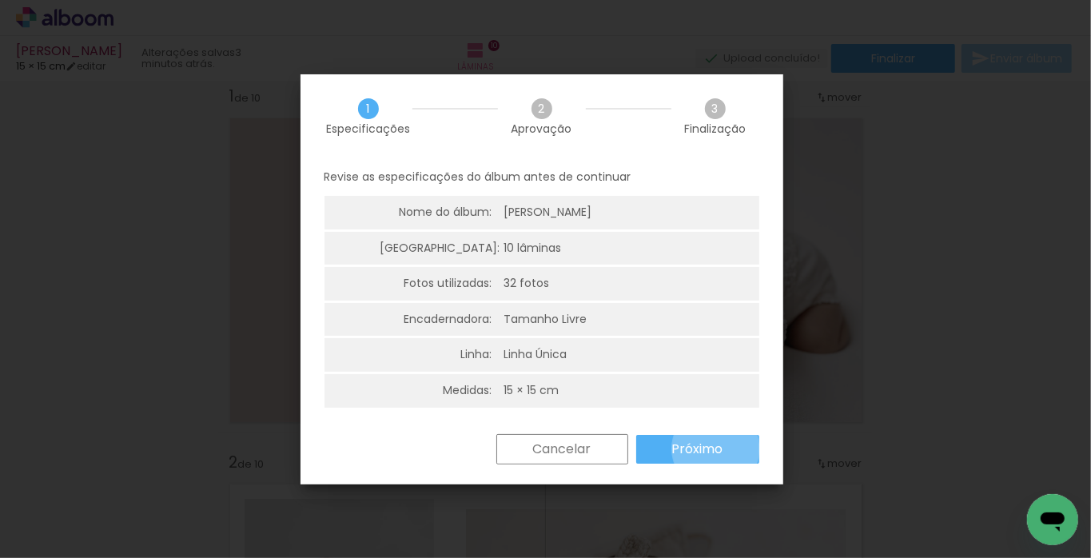
click at [0, 0] on slot "Próximo" at bounding box center [0, 0] width 0 height 0
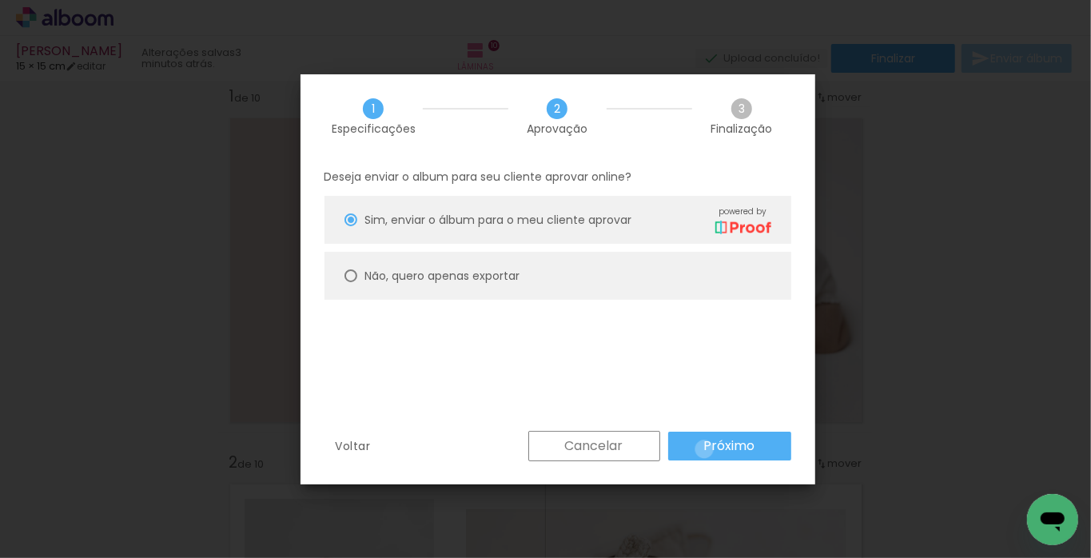
click at [0, 0] on slot "Próximo" at bounding box center [0, 0] width 0 height 0
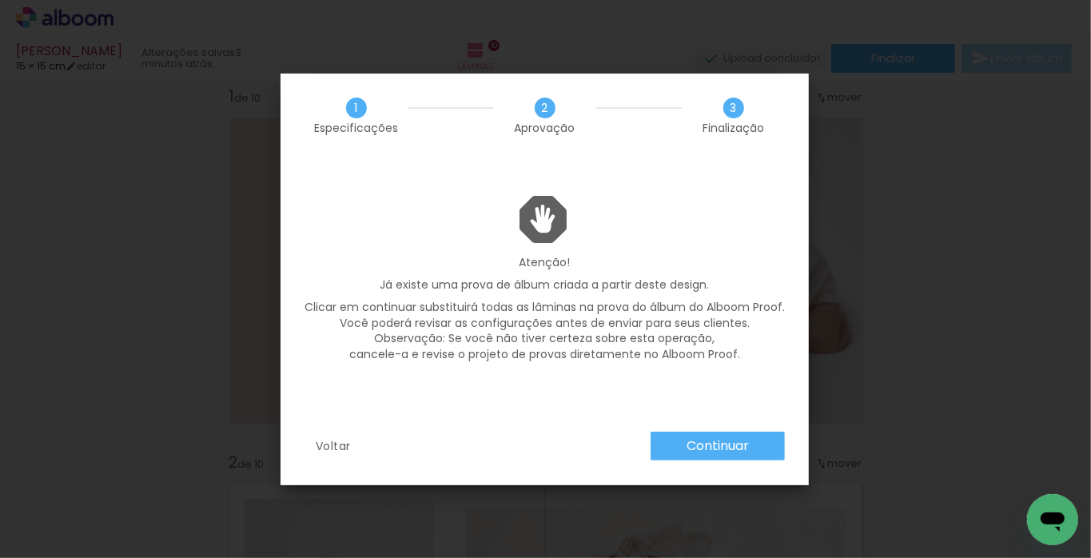
click at [0, 0] on slot "Continuar" at bounding box center [0, 0] width 0 height 0
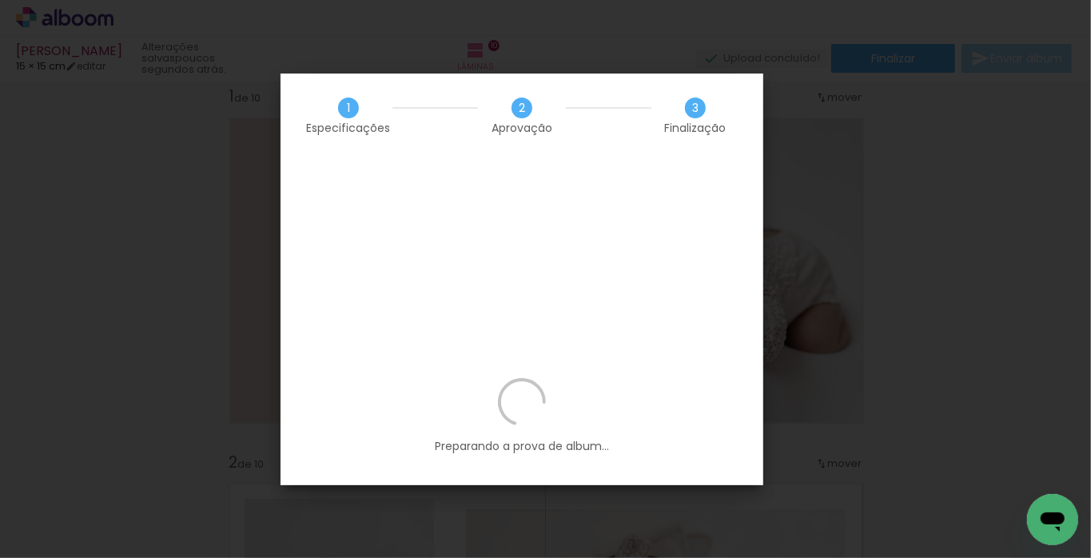
click at [292, 48] on iron-overlay-backdrop at bounding box center [545, 279] width 1091 height 558
